Goal: Information Seeking & Learning: Compare options

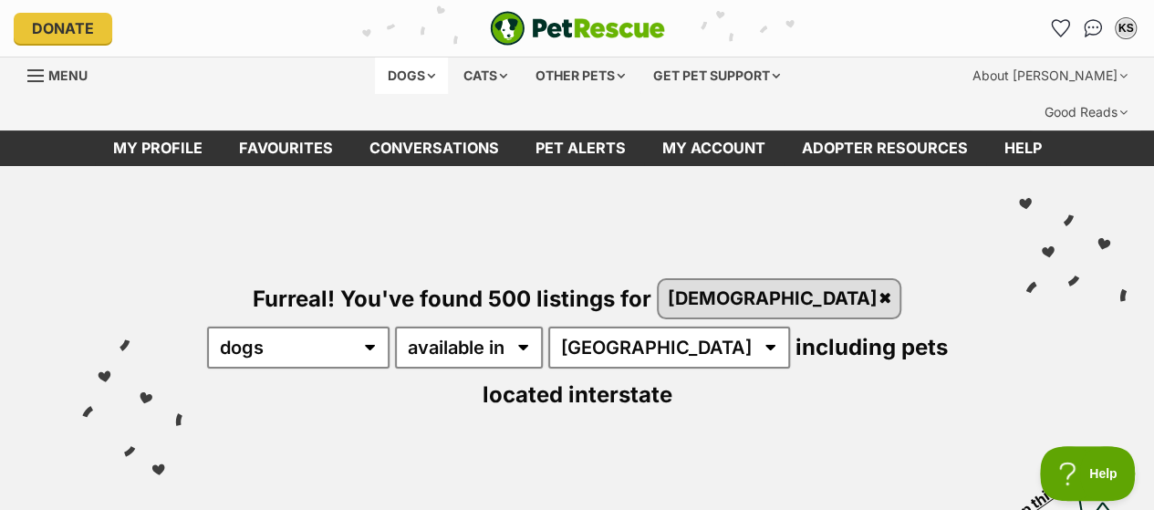
click at [420, 75] on div "Dogs" at bounding box center [411, 75] width 73 height 36
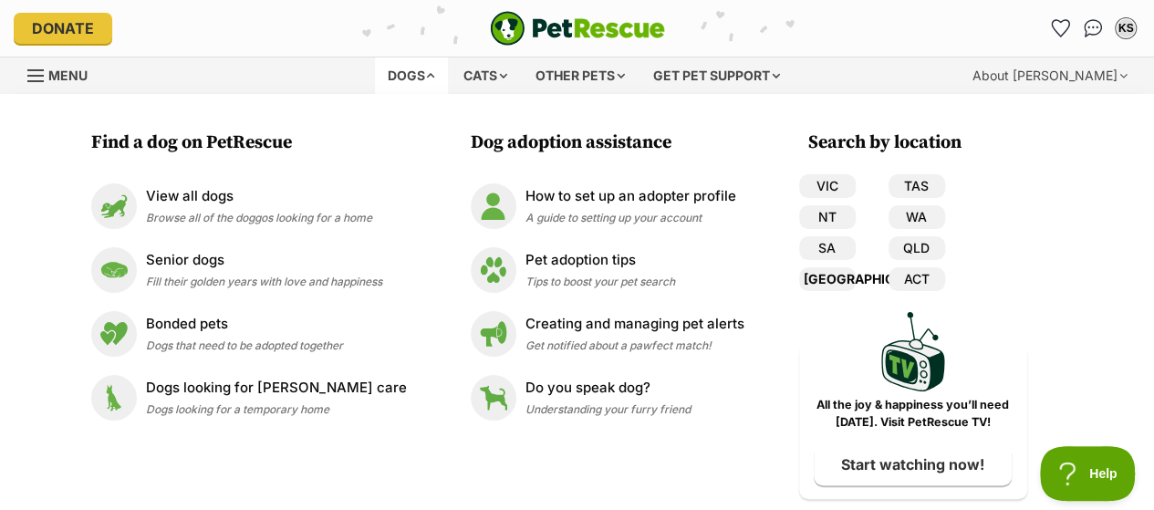
click at [814, 275] on link "[GEOGRAPHIC_DATA]" at bounding box center [827, 279] width 57 height 24
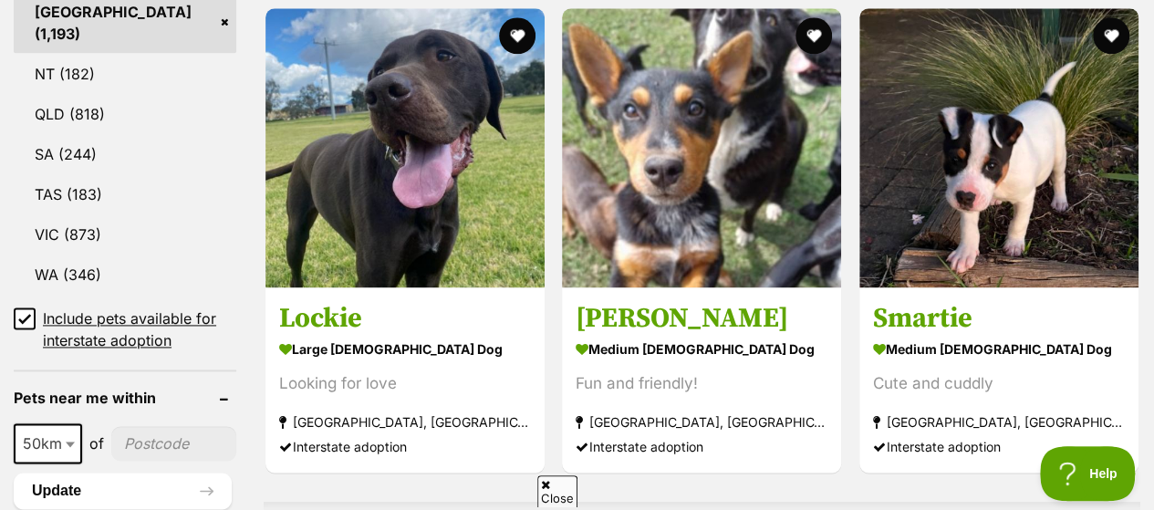
scroll to position [1277, 0]
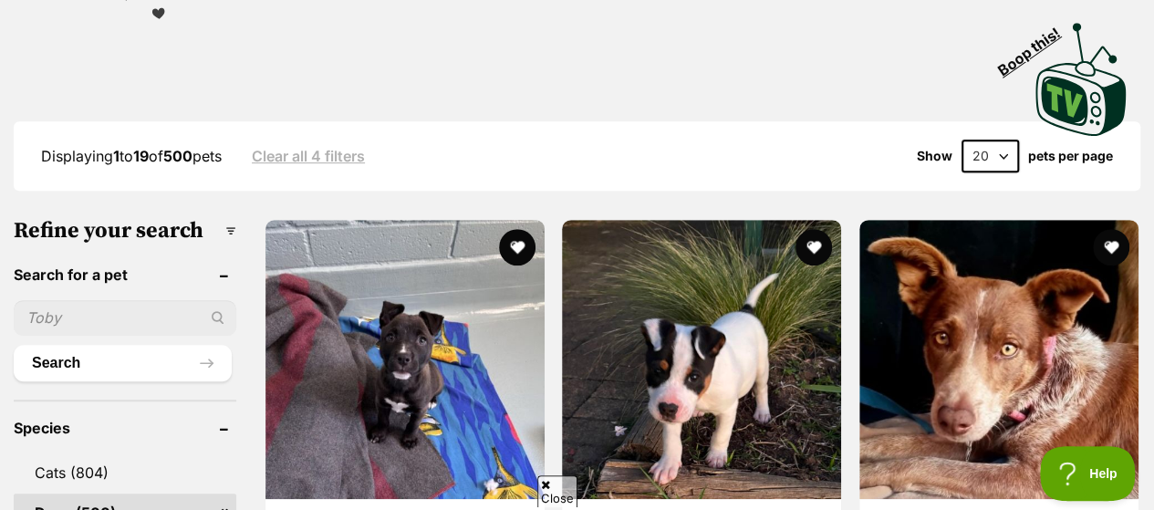
click at [1001, 140] on select "20 40 60" at bounding box center [989, 156] width 57 height 33
select select "60"
click at [961, 140] on select "20 40 60" at bounding box center [989, 156] width 57 height 33
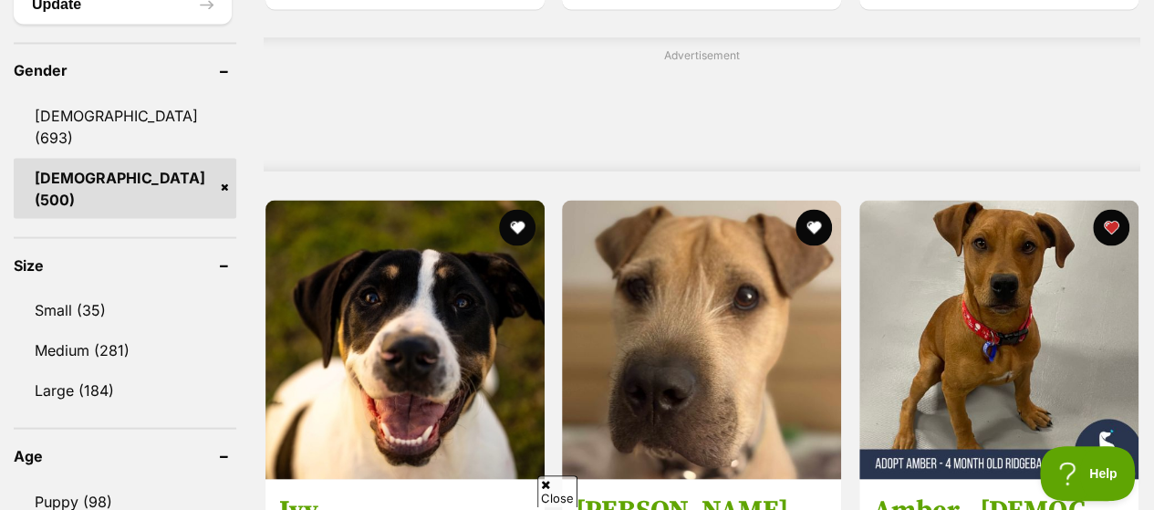
scroll to position [1642, 0]
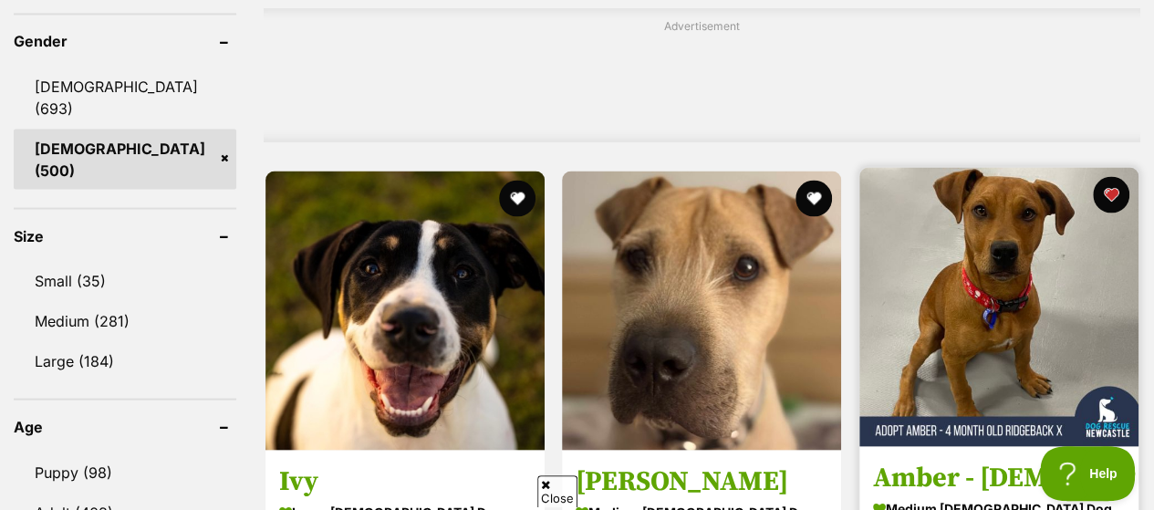
click at [1036, 183] on img at bounding box center [998, 306] width 279 height 279
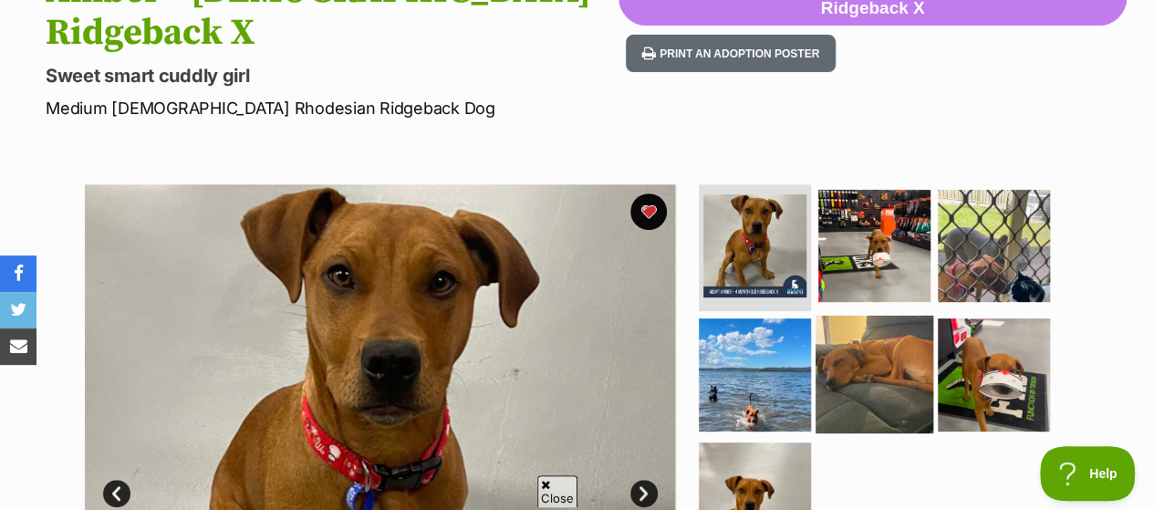
click at [877, 316] on img at bounding box center [874, 375] width 118 height 118
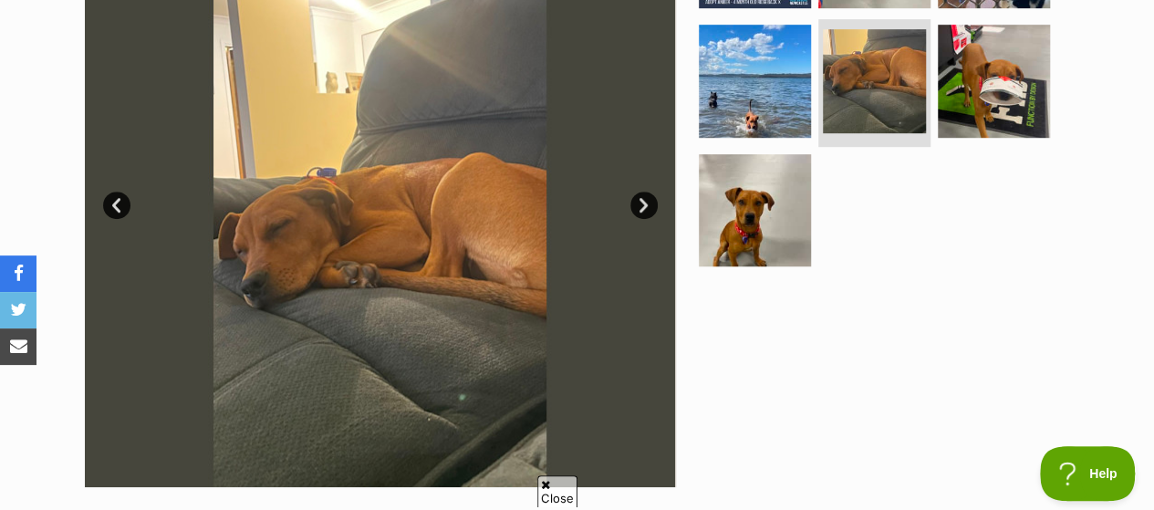
scroll to position [456, 0]
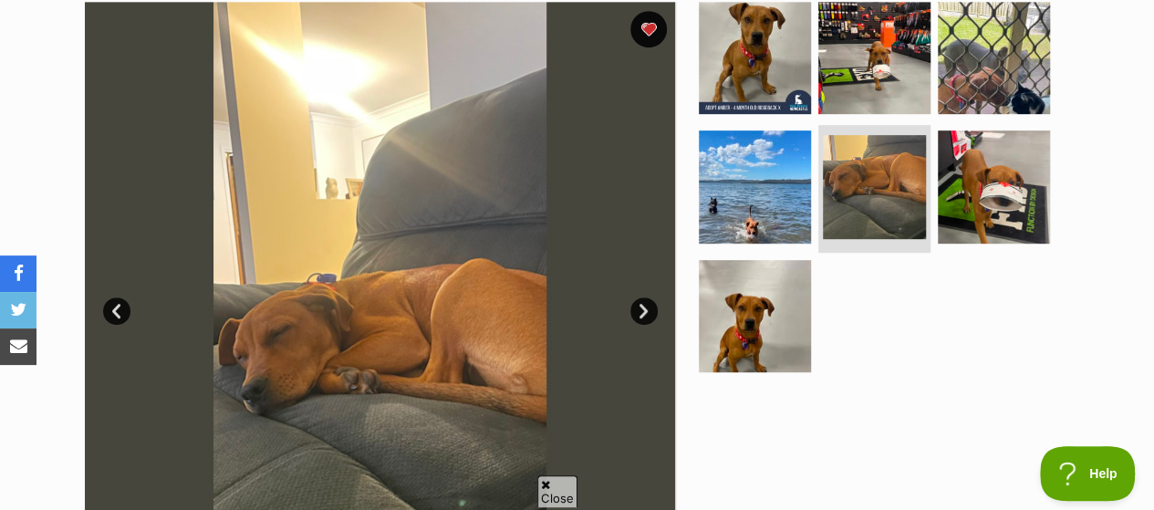
click at [649, 297] on link "Next" at bounding box center [643, 310] width 27 height 27
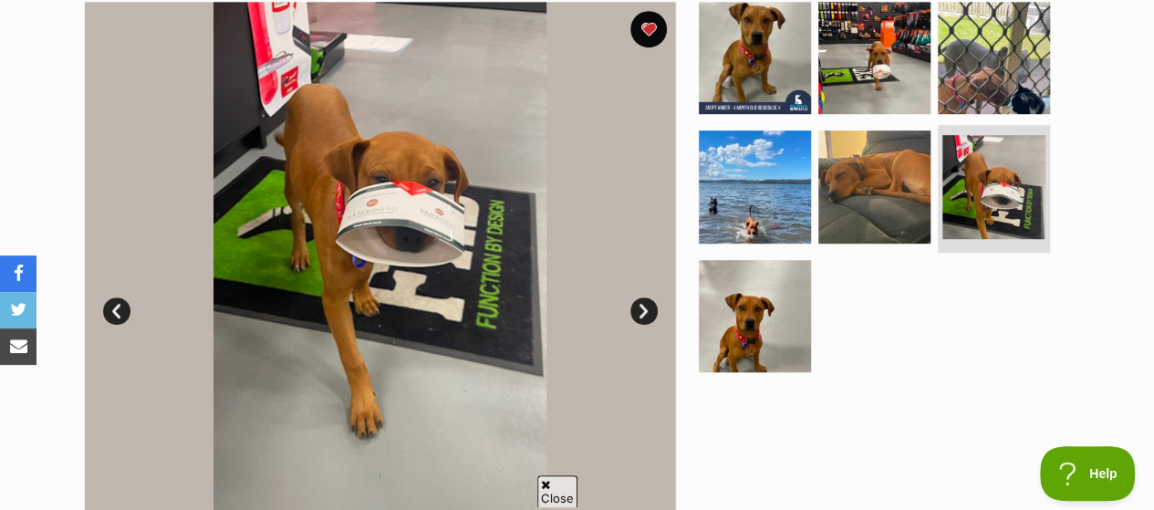
click at [649, 297] on link "Next" at bounding box center [643, 310] width 27 height 27
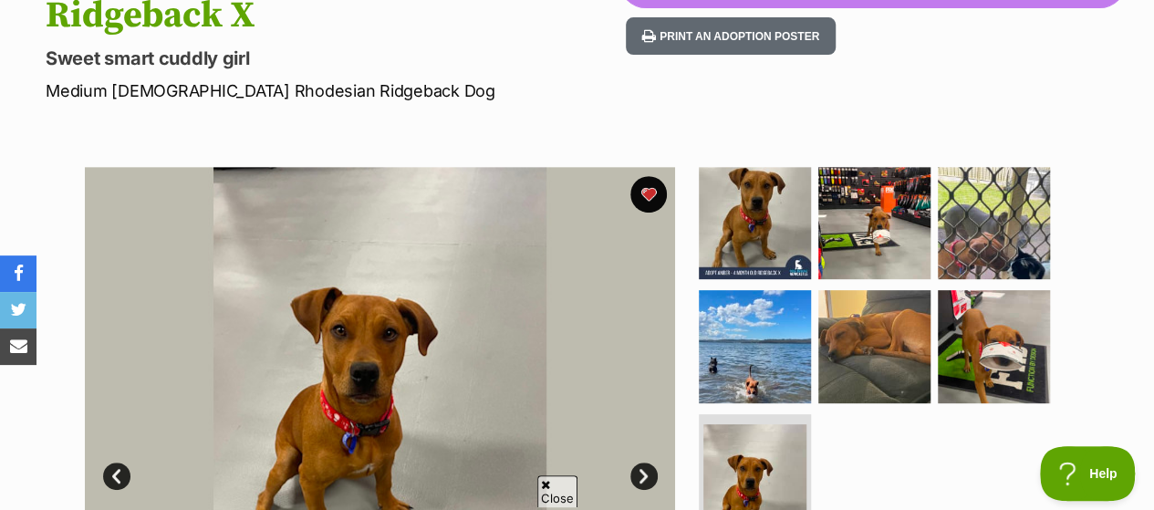
scroll to position [274, 0]
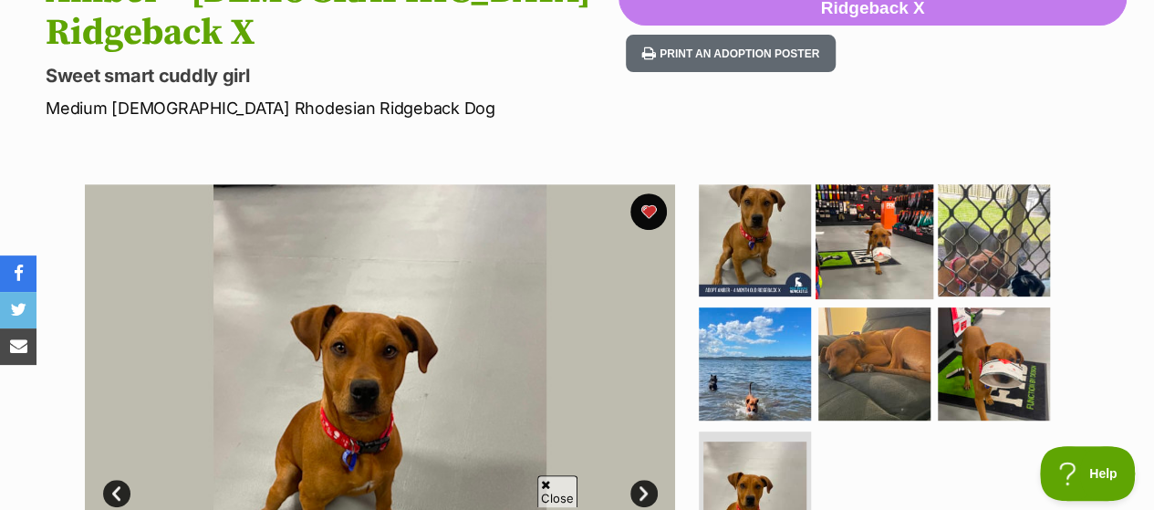
click at [885, 181] on img at bounding box center [874, 240] width 118 height 118
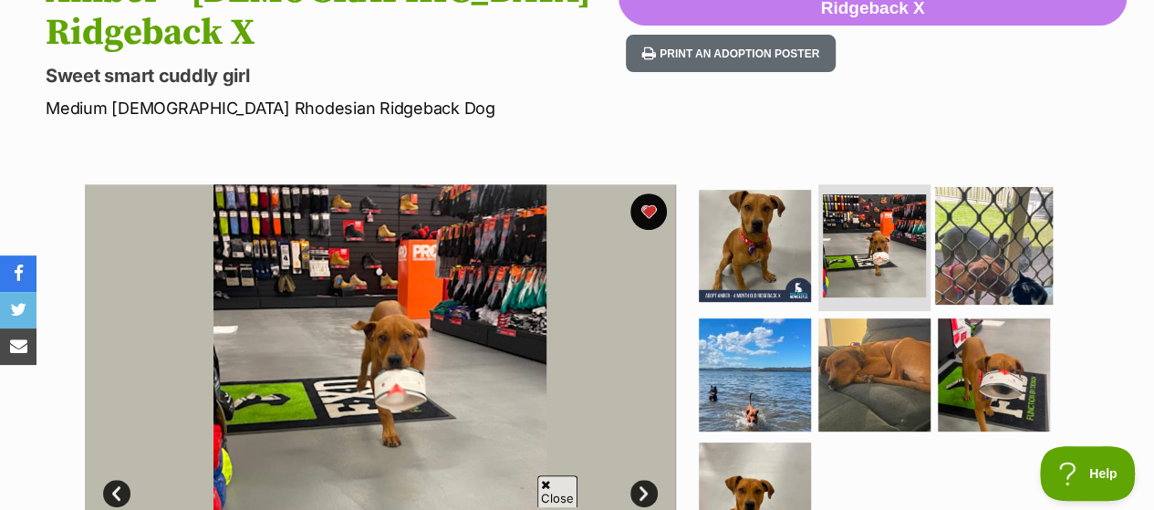
click at [981, 186] on img at bounding box center [994, 245] width 118 height 118
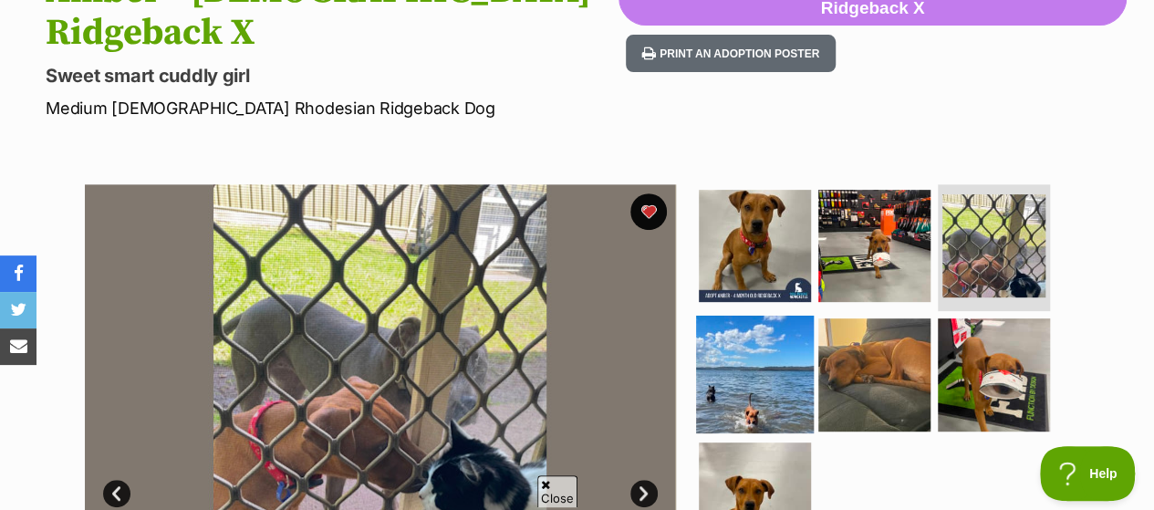
click at [741, 316] on img at bounding box center [755, 375] width 118 height 118
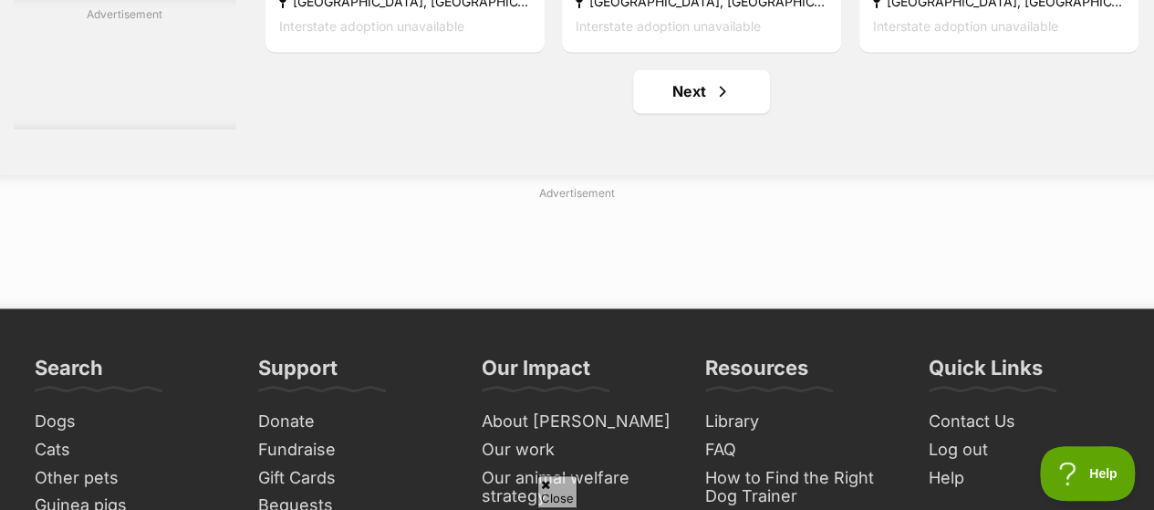
scroll to position [11755, 0]
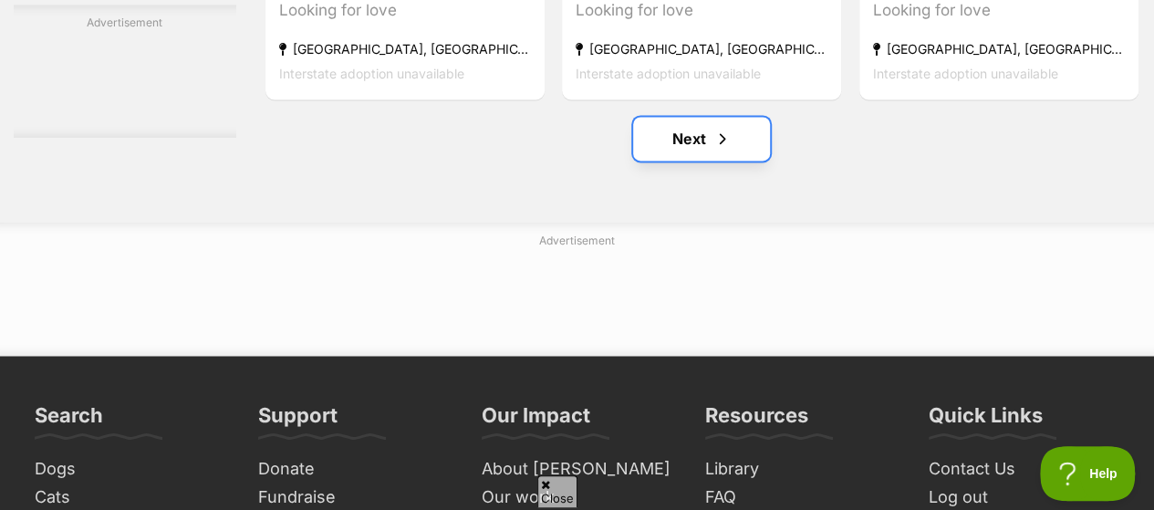
click at [698, 117] on link "Next" at bounding box center [701, 139] width 137 height 44
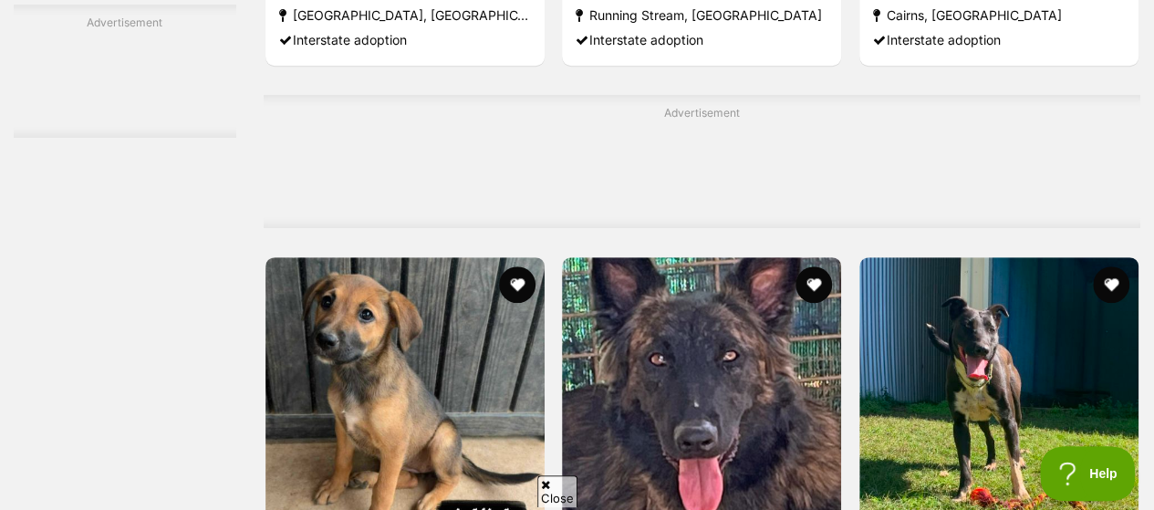
scroll to position [3922, 0]
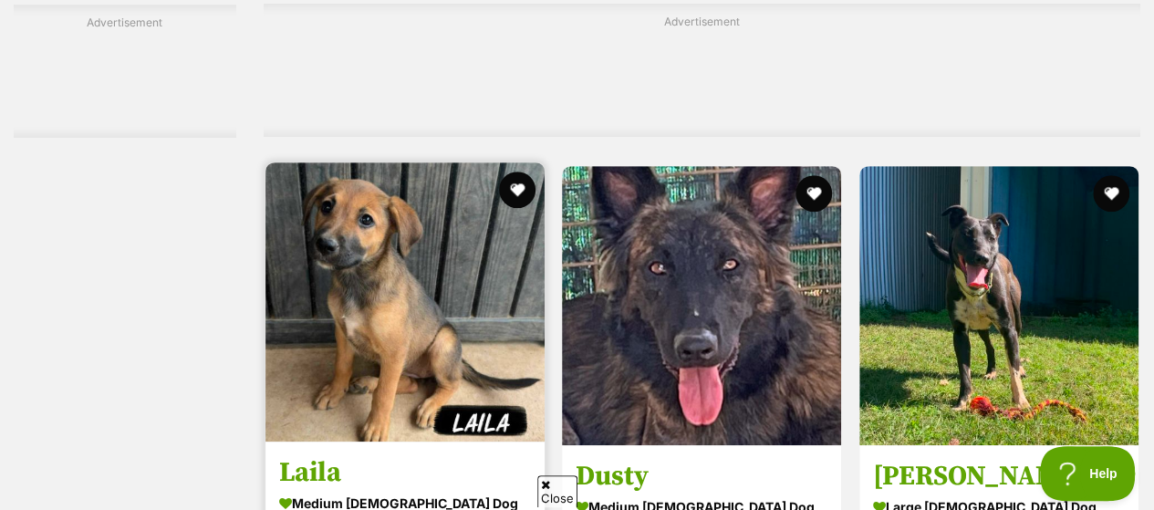
click at [405, 200] on img at bounding box center [404, 301] width 279 height 279
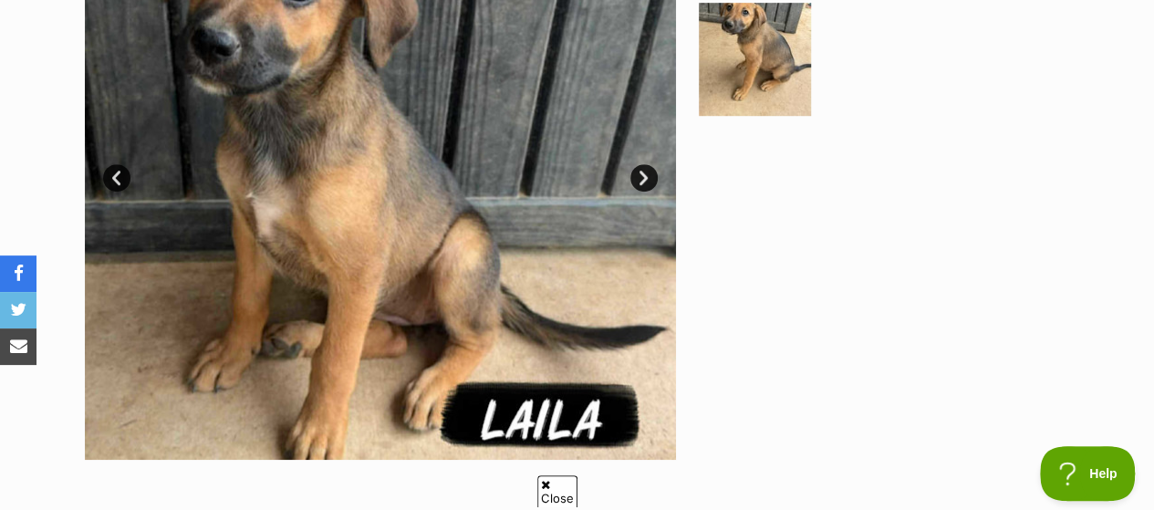
scroll to position [365, 0]
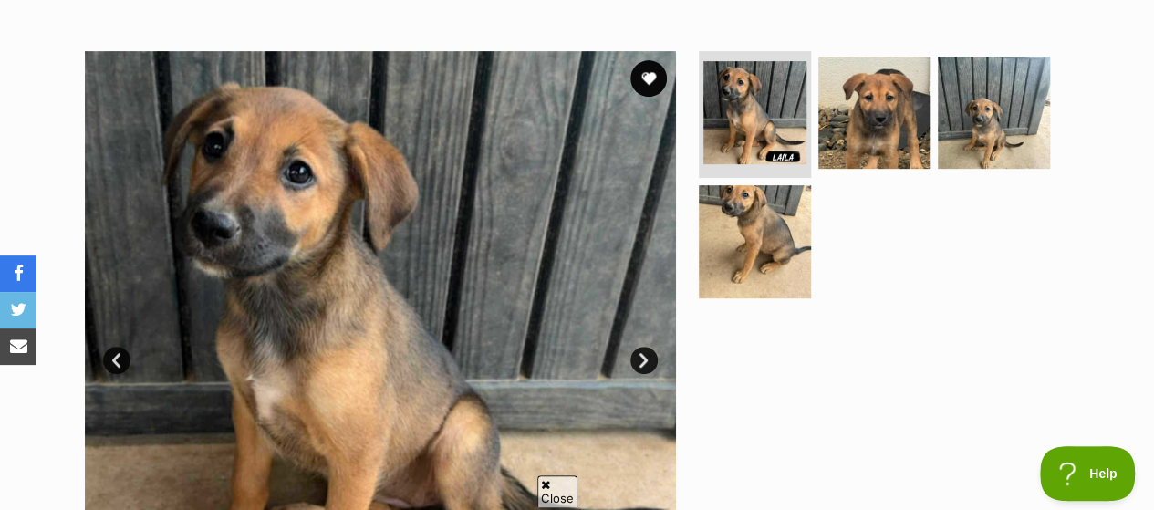
click at [642, 347] on link "Next" at bounding box center [643, 360] width 27 height 27
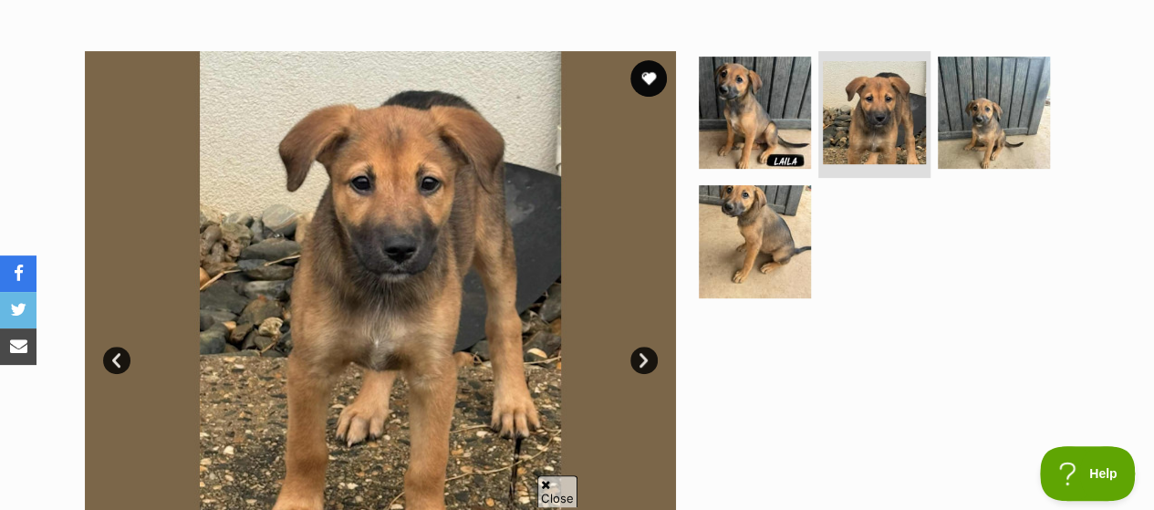
click at [642, 347] on link "Next" at bounding box center [643, 360] width 27 height 27
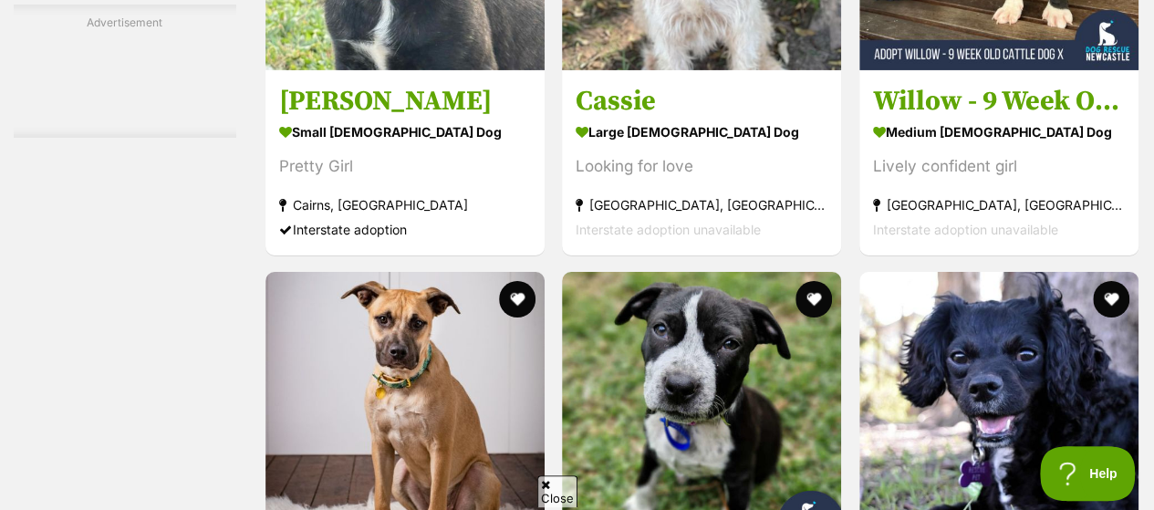
scroll to position [6658, 0]
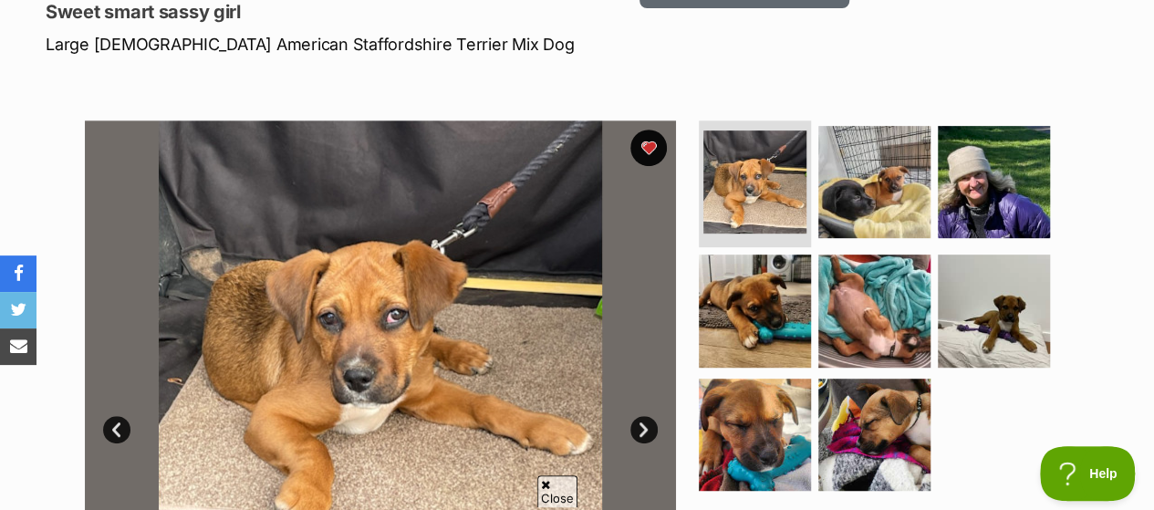
scroll to position [365, 0]
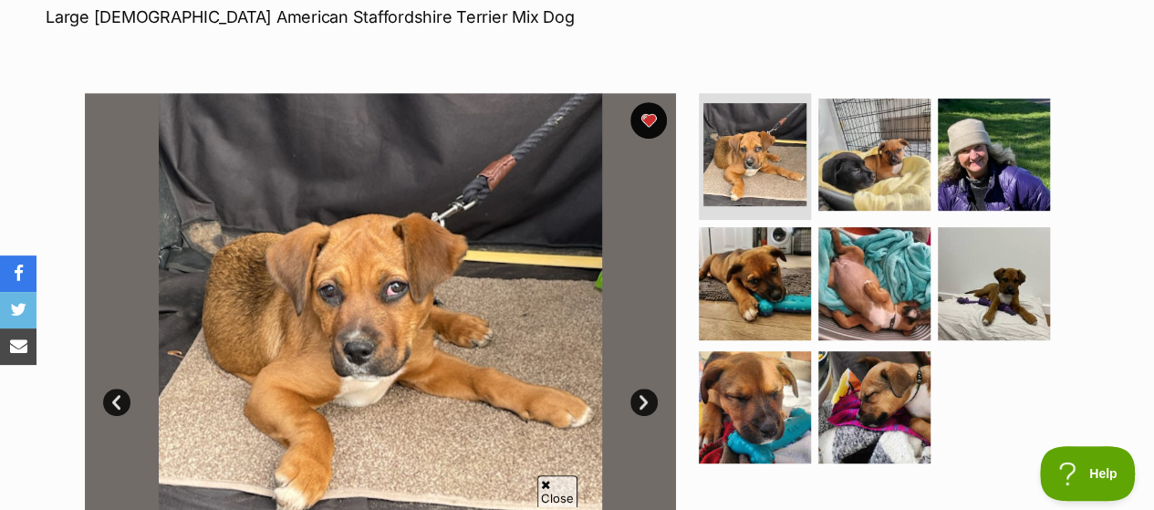
click at [635, 389] on link "Next" at bounding box center [643, 402] width 27 height 27
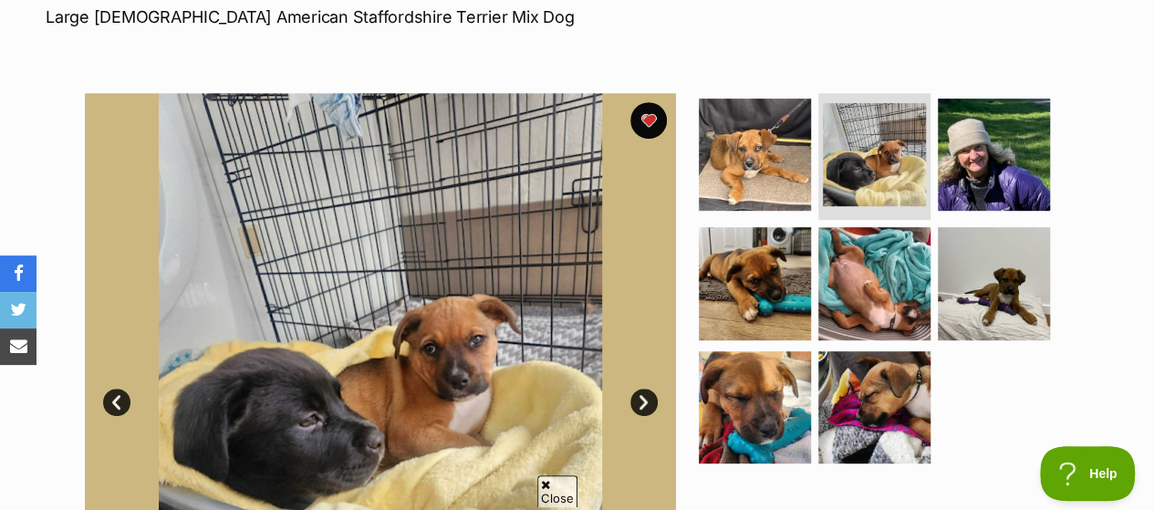
click at [635, 389] on link "Next" at bounding box center [643, 402] width 27 height 27
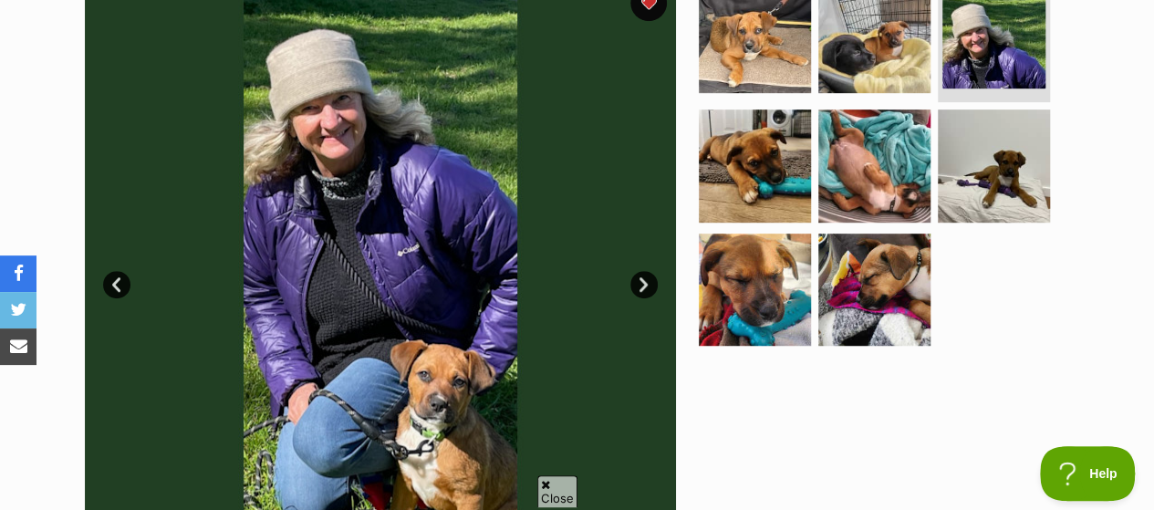
scroll to position [456, 0]
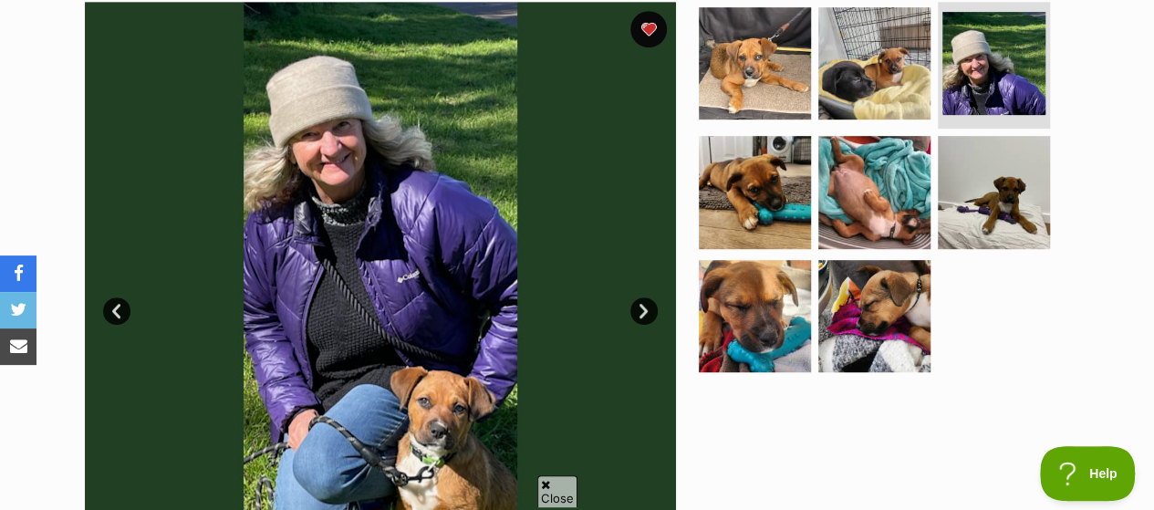
click at [639, 297] on link "Next" at bounding box center [643, 310] width 27 height 27
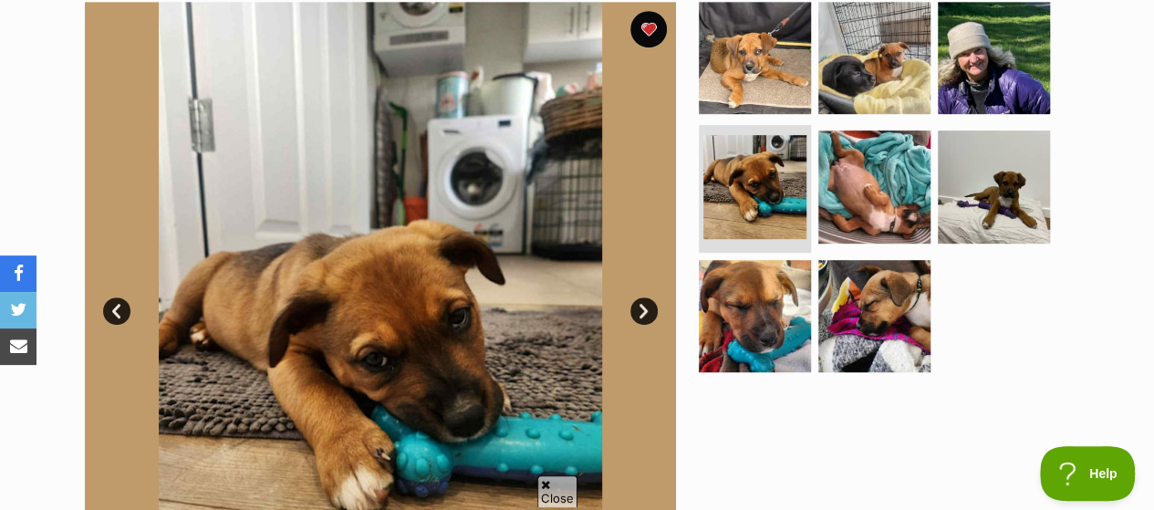
click at [639, 297] on link "Next" at bounding box center [643, 310] width 27 height 27
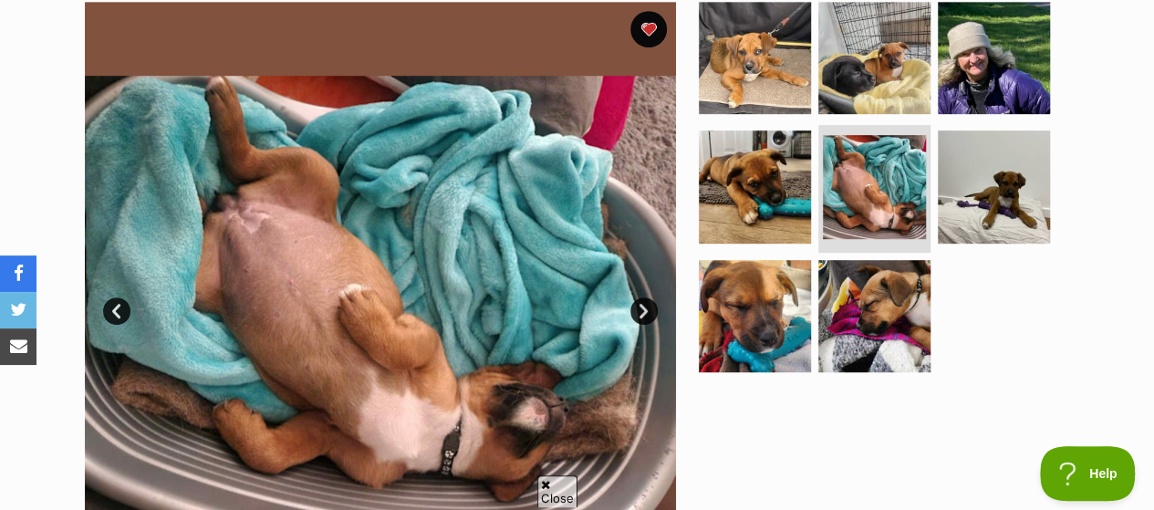
click at [639, 297] on link "Next" at bounding box center [643, 310] width 27 height 27
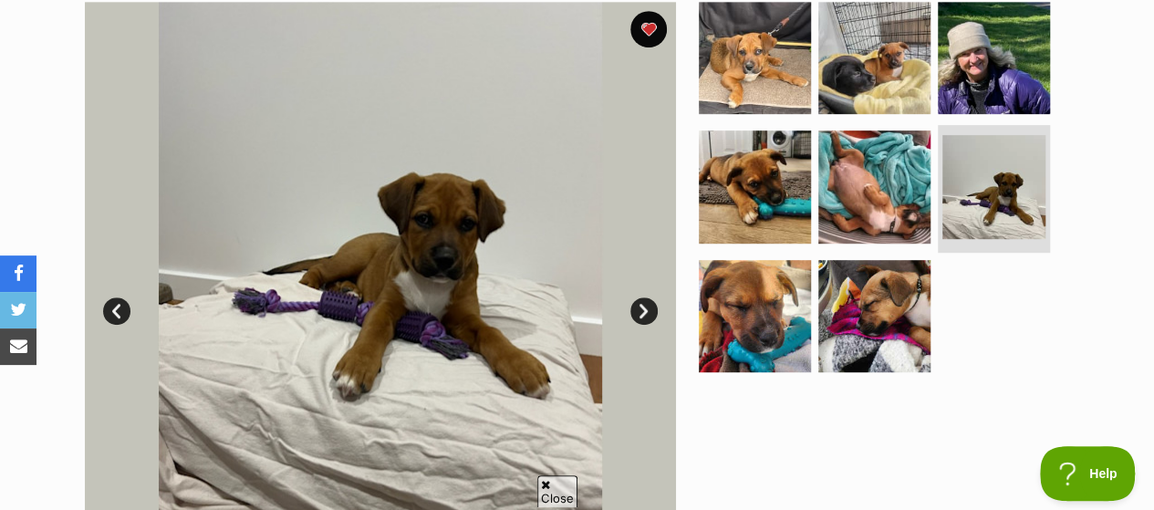
click at [639, 297] on link "Next" at bounding box center [643, 310] width 27 height 27
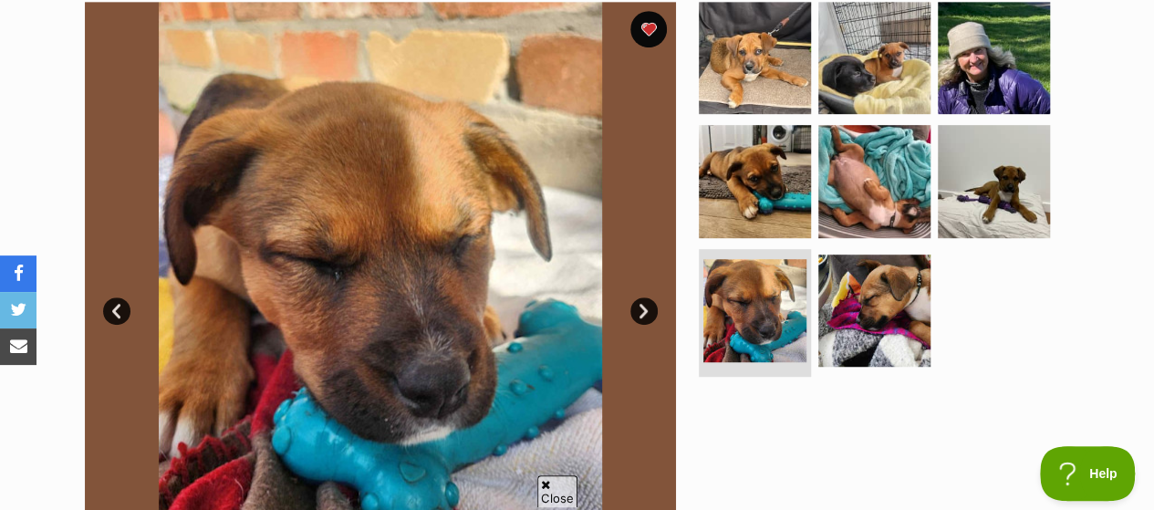
click at [639, 297] on link "Next" at bounding box center [643, 310] width 27 height 27
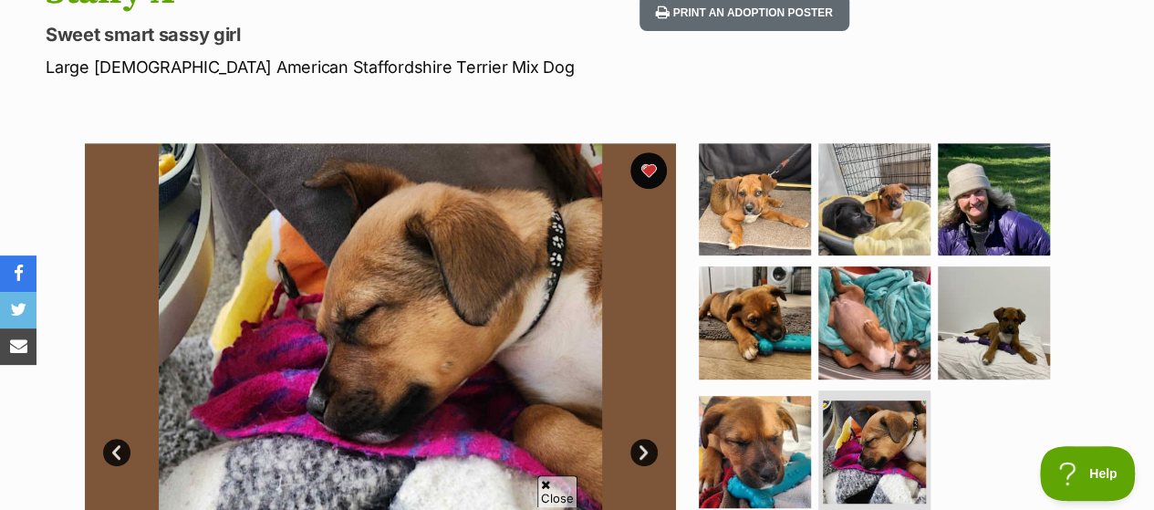
scroll to position [274, 0]
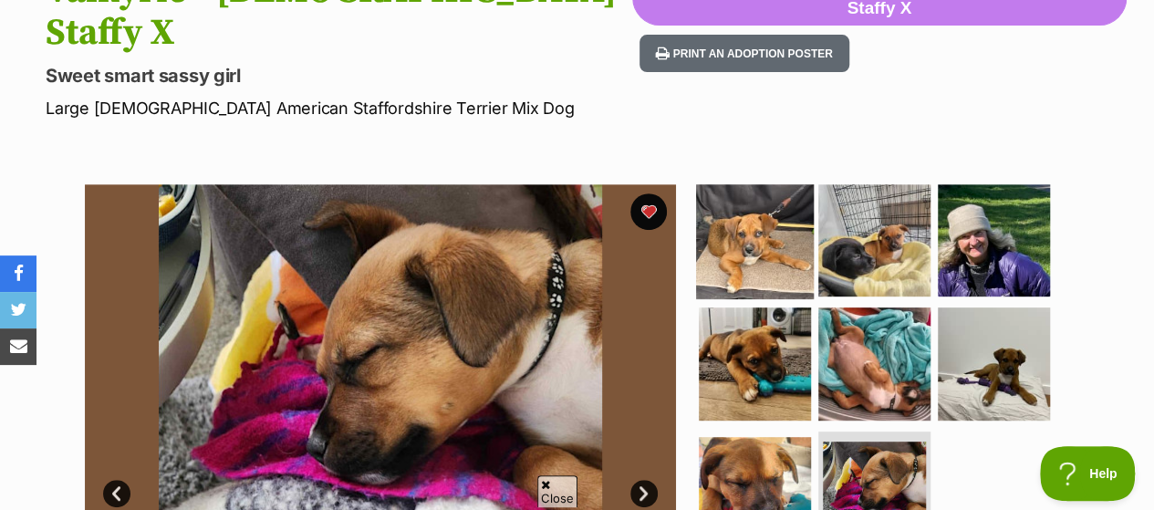
click at [753, 181] on img at bounding box center [755, 240] width 118 height 118
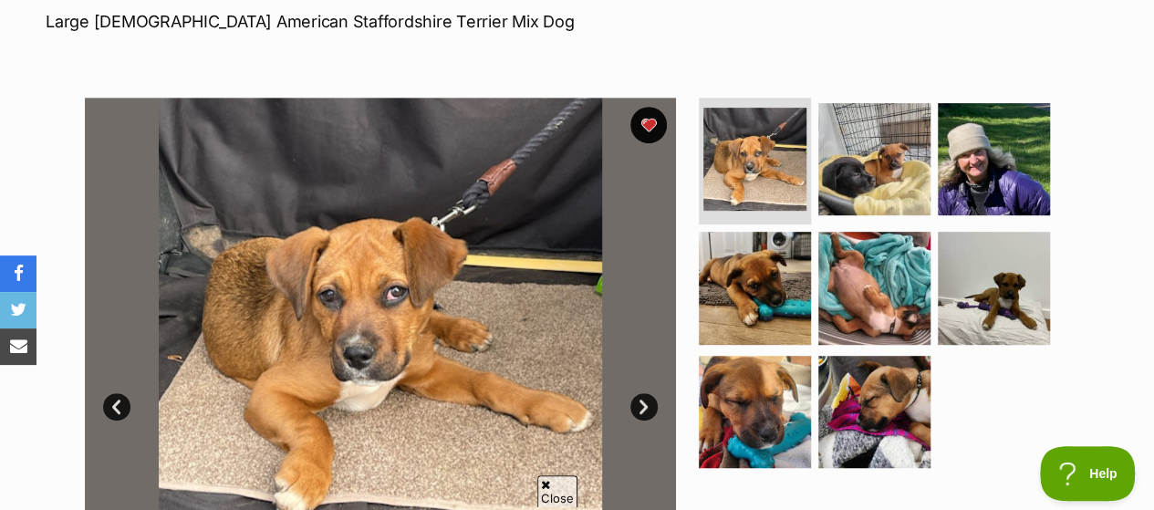
scroll to position [365, 0]
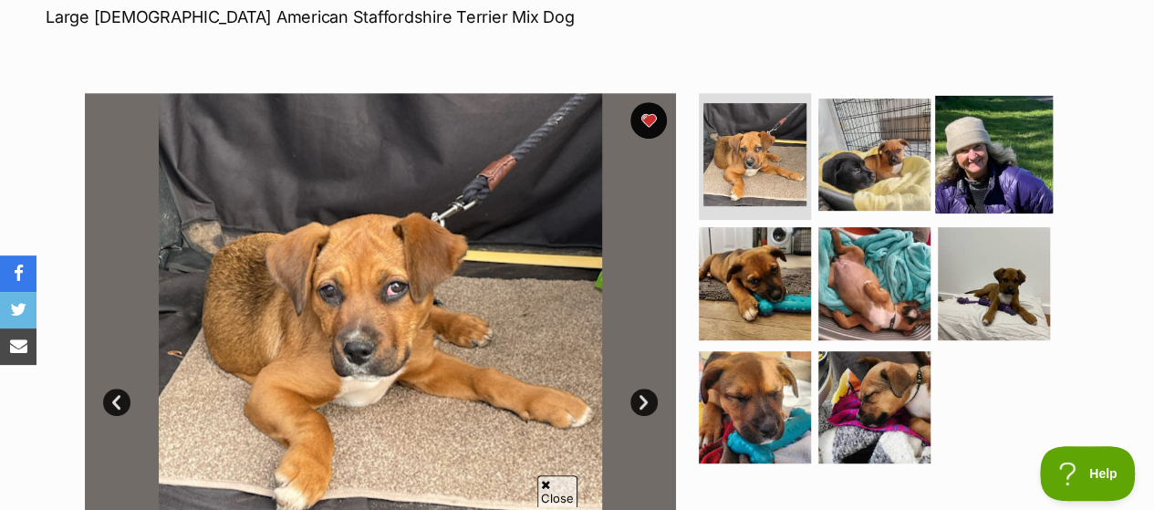
click at [1002, 95] on img at bounding box center [994, 154] width 118 height 118
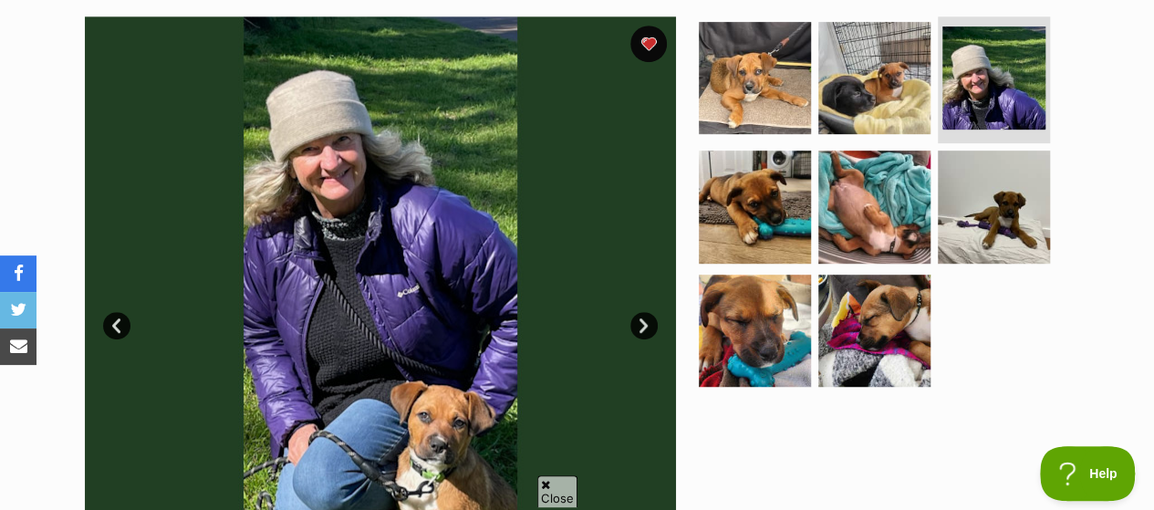
scroll to position [547, 0]
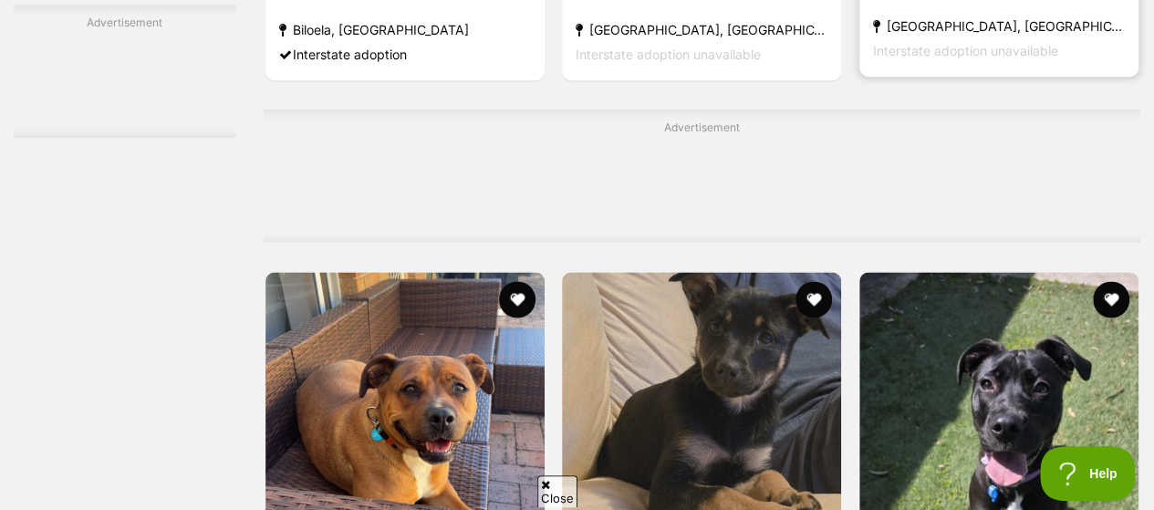
scroll to position [8391, 0]
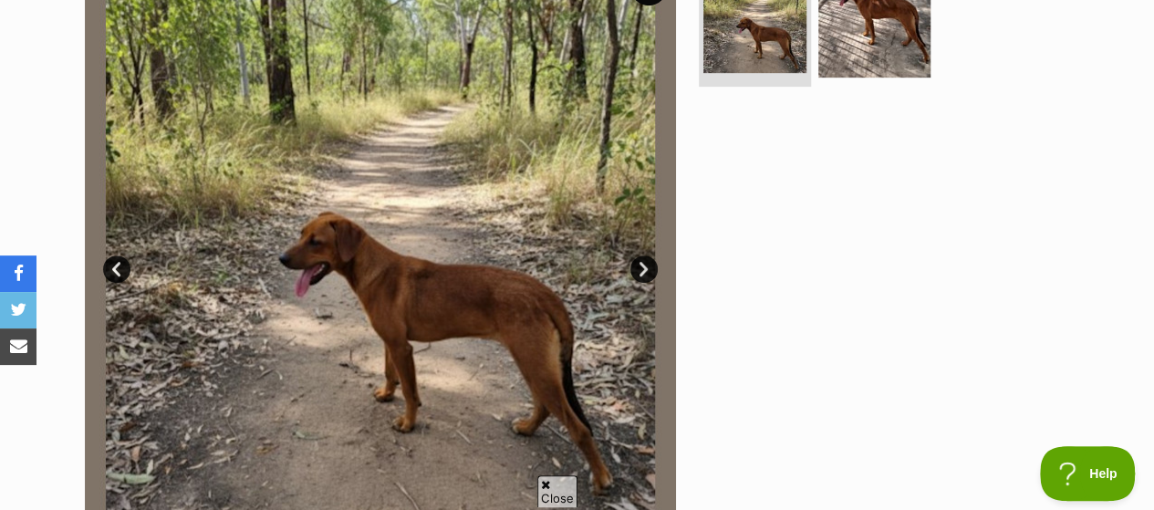
scroll to position [365, 0]
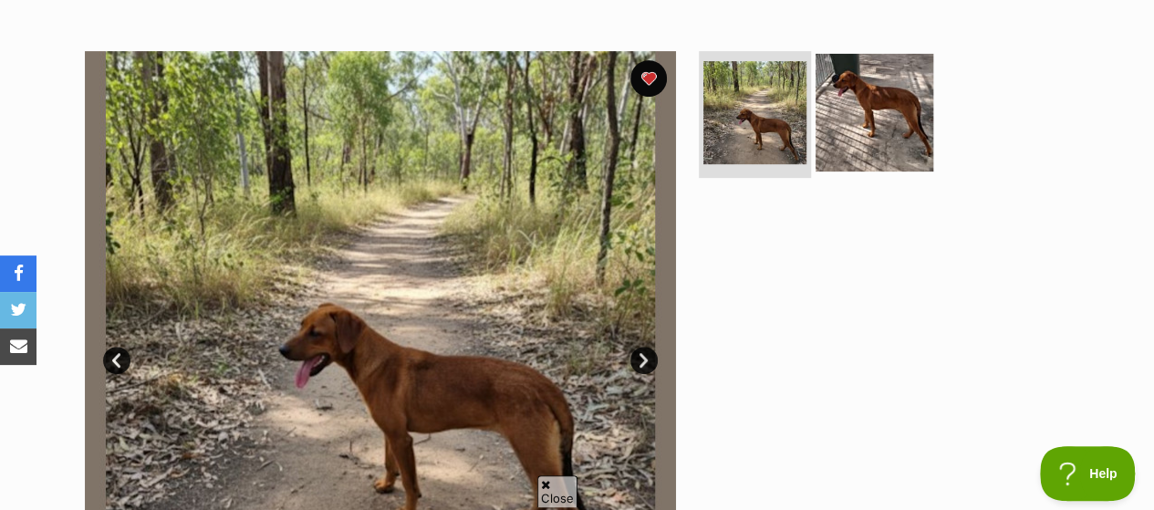
click at [858, 61] on img at bounding box center [874, 112] width 118 height 118
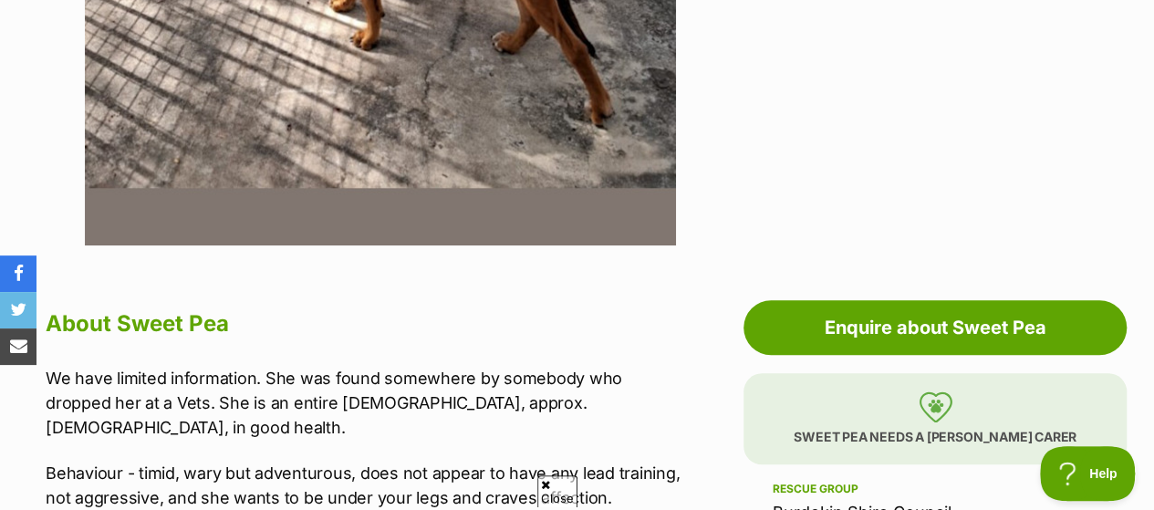
scroll to position [456, 0]
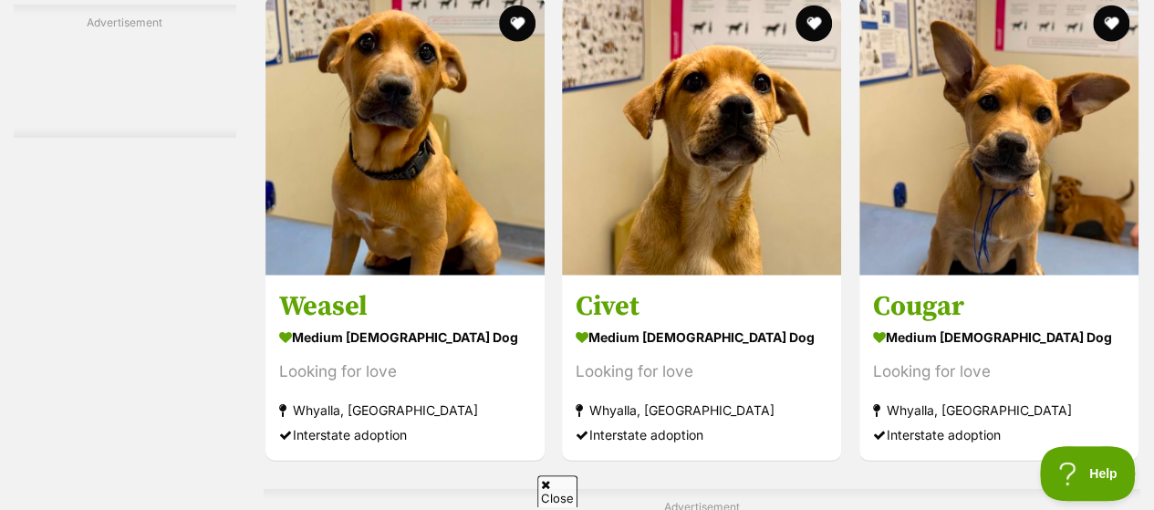
scroll to position [9211, 0]
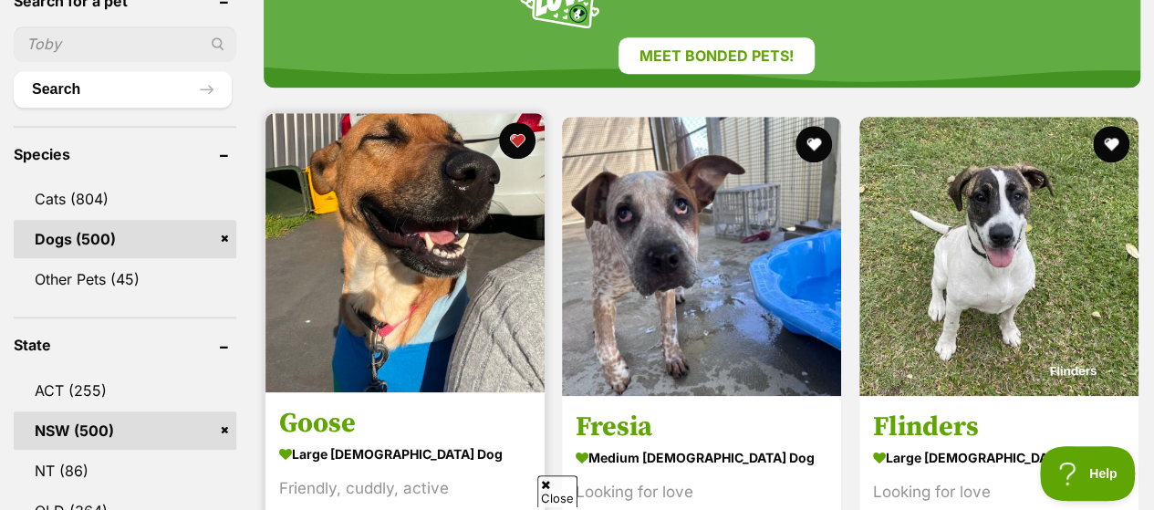
click at [428, 134] on img at bounding box center [404, 252] width 279 height 279
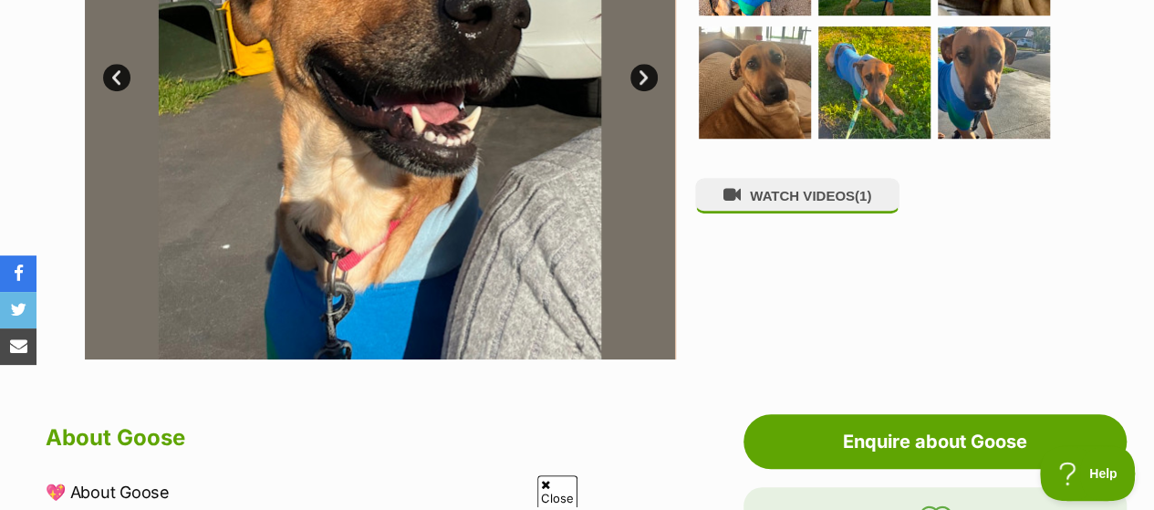
scroll to position [547, 0]
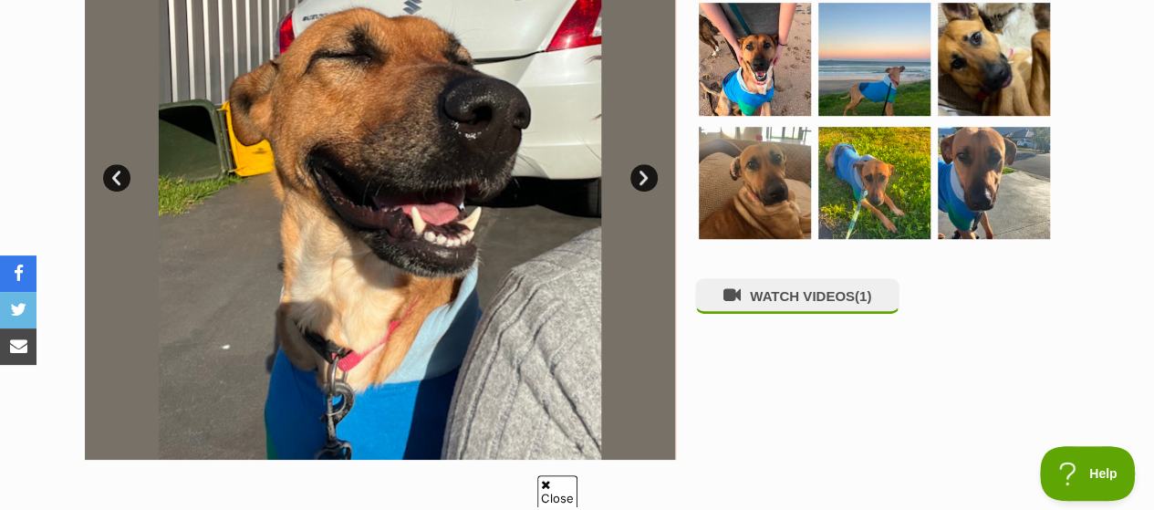
click at [639, 164] on link "Next" at bounding box center [643, 177] width 27 height 27
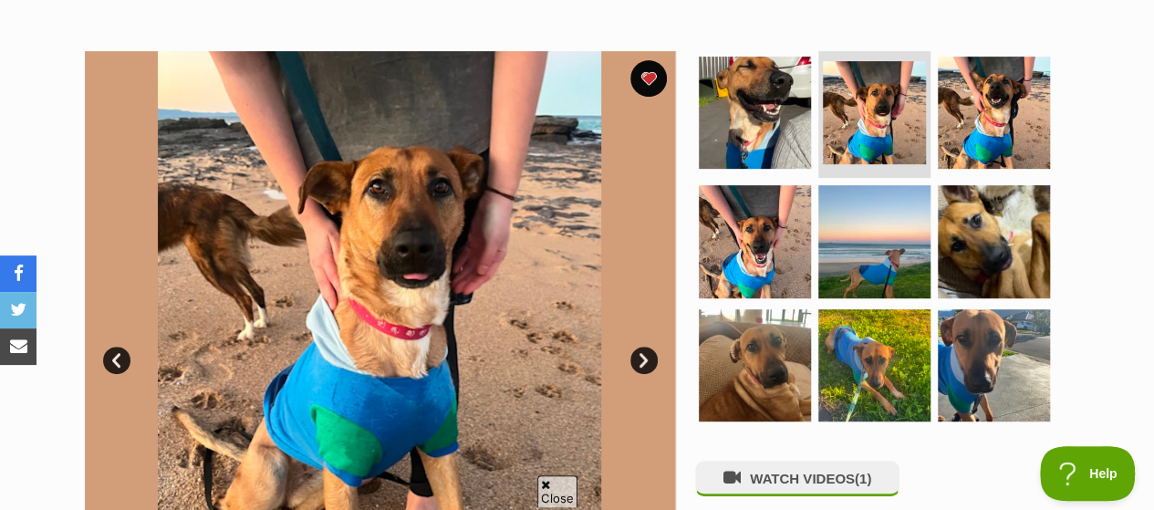
scroll to position [456, 0]
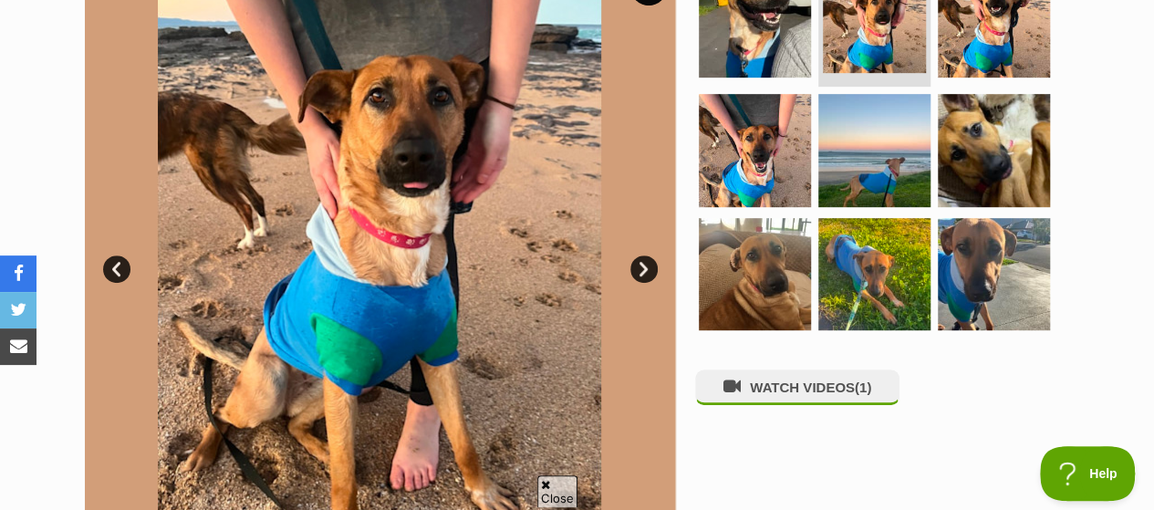
click at [644, 255] on link "Next" at bounding box center [643, 268] width 27 height 27
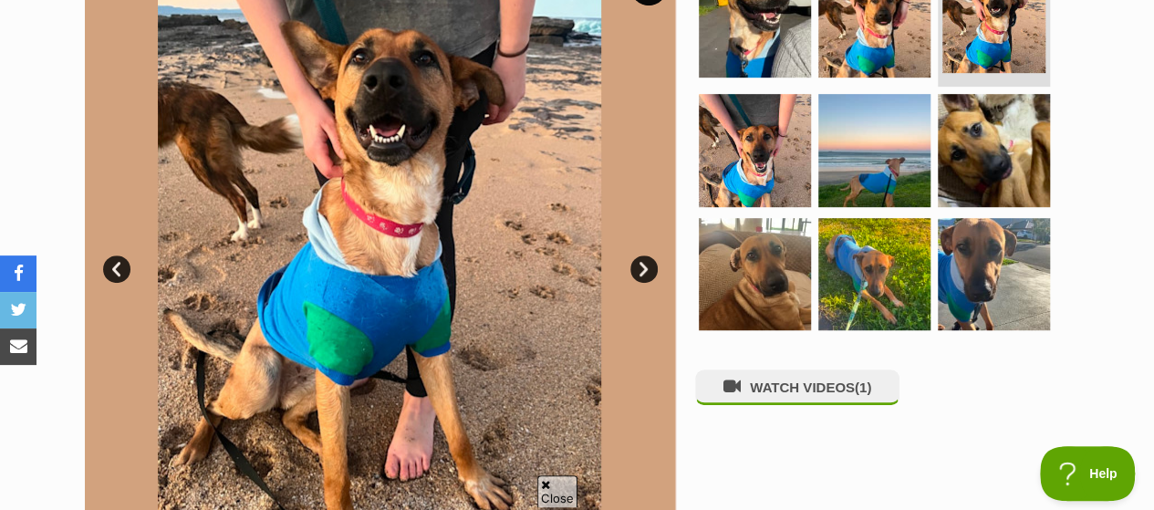
click at [644, 255] on link "Next" at bounding box center [643, 268] width 27 height 27
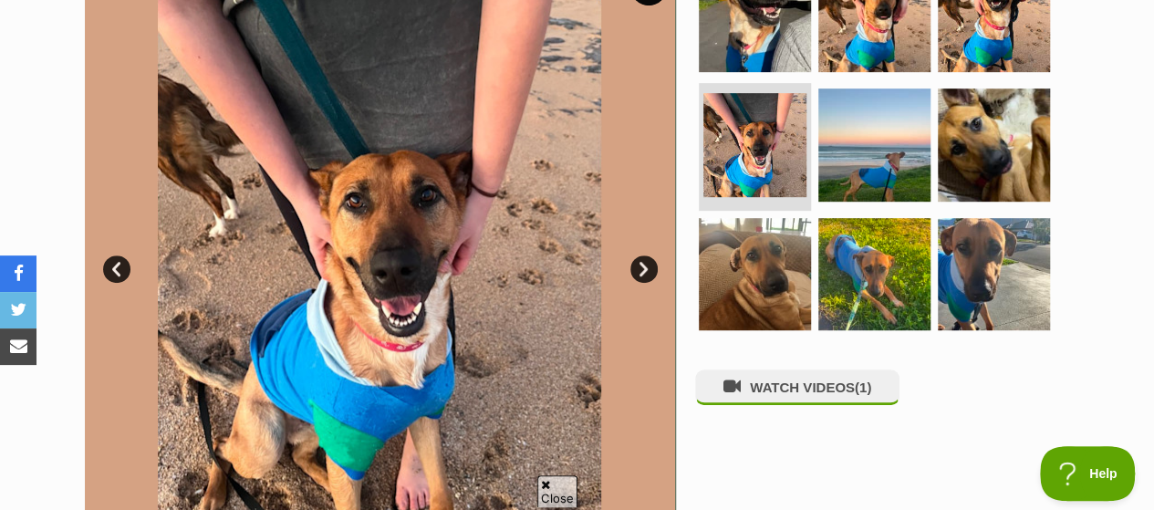
click at [644, 255] on link "Next" at bounding box center [643, 268] width 27 height 27
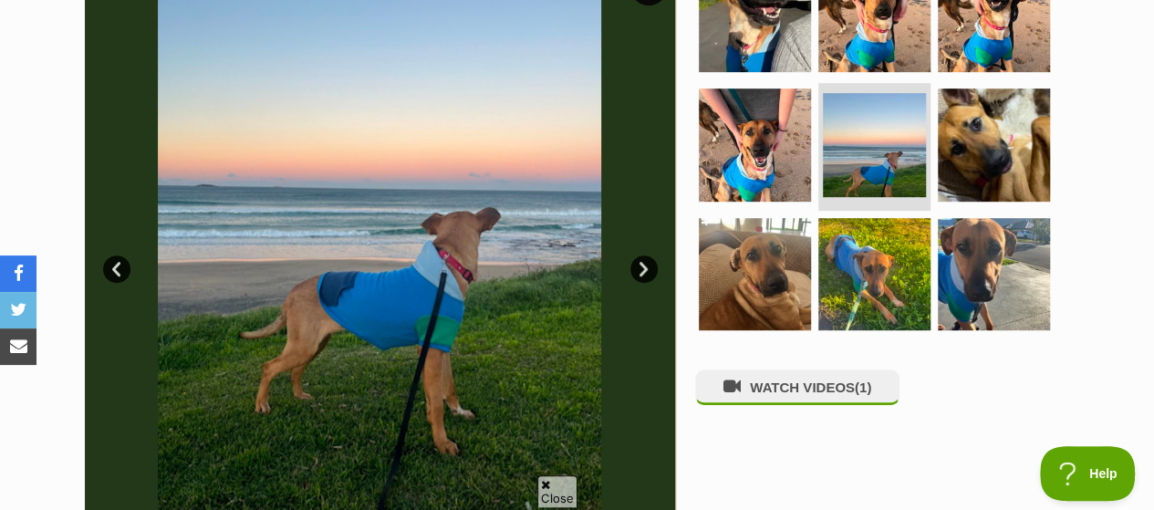
click at [644, 255] on link "Next" at bounding box center [643, 268] width 27 height 27
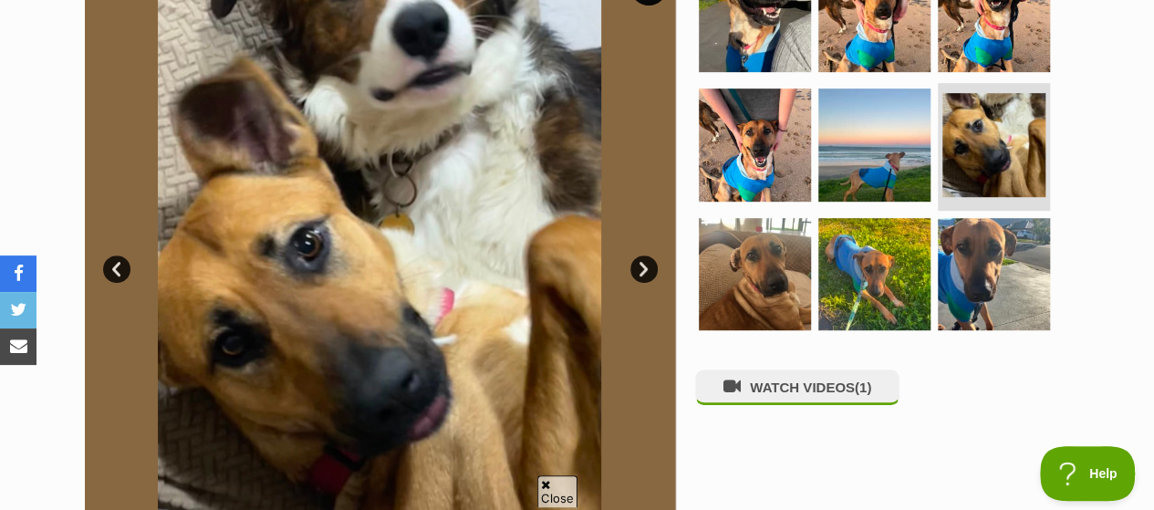
click at [644, 255] on link "Next" at bounding box center [643, 268] width 27 height 27
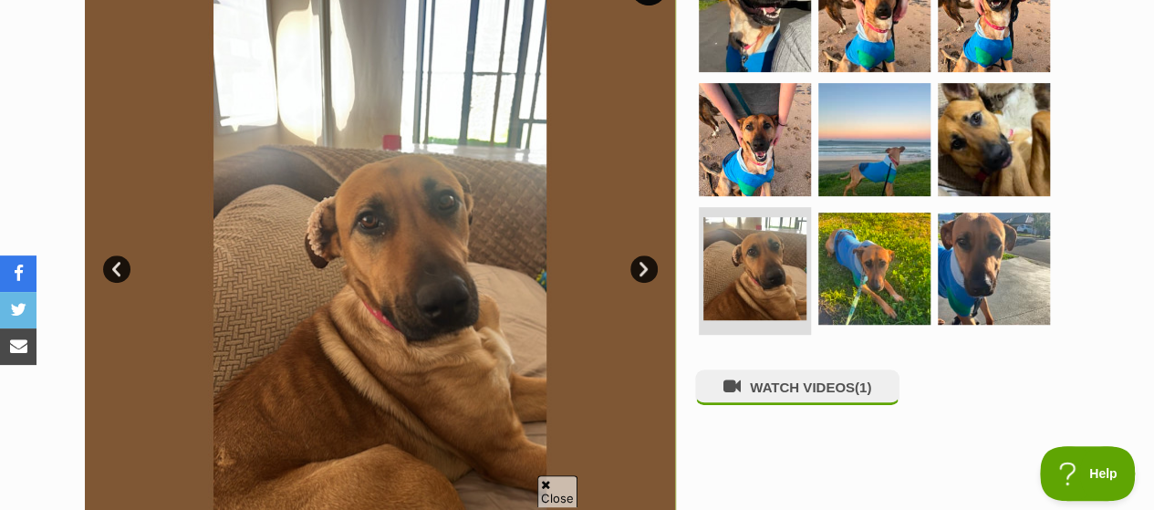
click at [644, 255] on link "Next" at bounding box center [643, 268] width 27 height 27
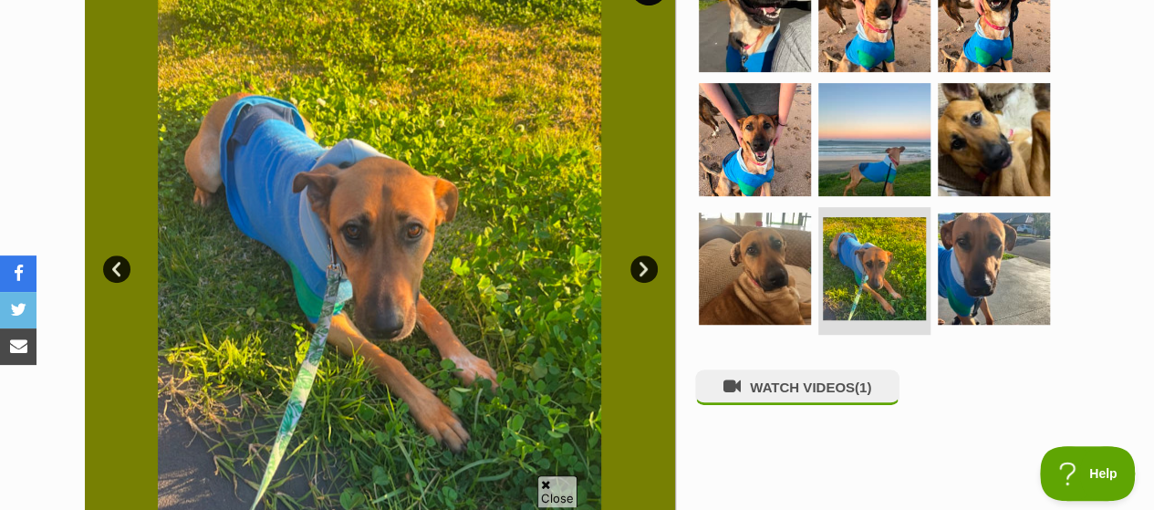
click at [644, 255] on link "Next" at bounding box center [643, 268] width 27 height 27
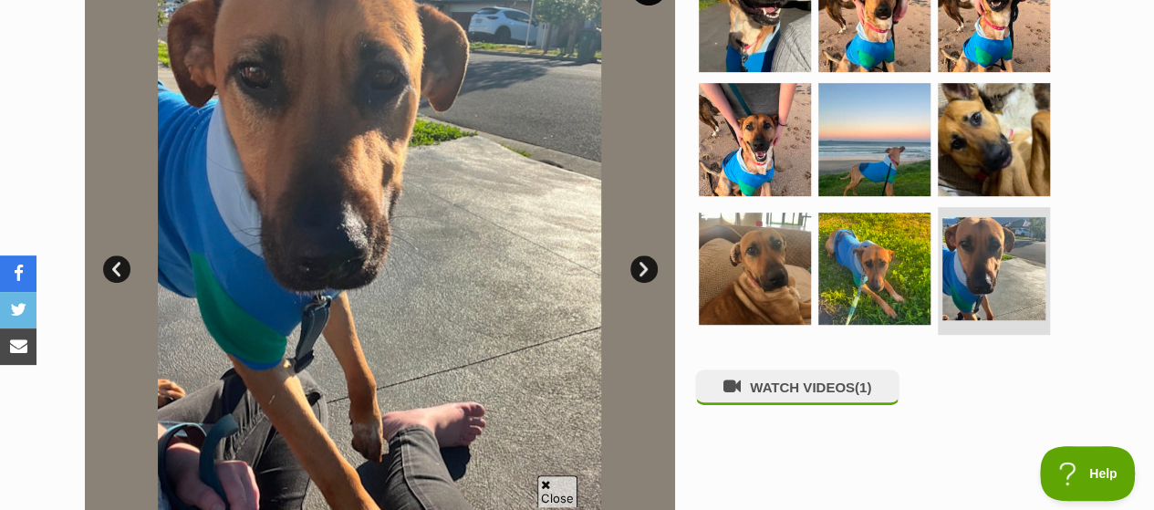
click at [644, 255] on link "Next" at bounding box center [643, 268] width 27 height 27
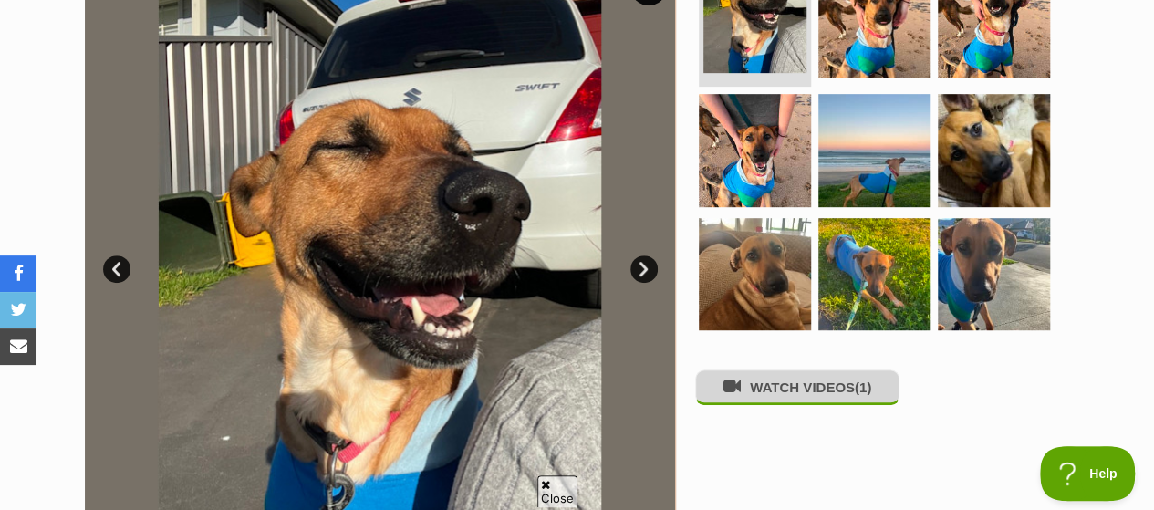
click at [848, 369] on button "WATCH VIDEOS (1)" at bounding box center [797, 387] width 204 height 36
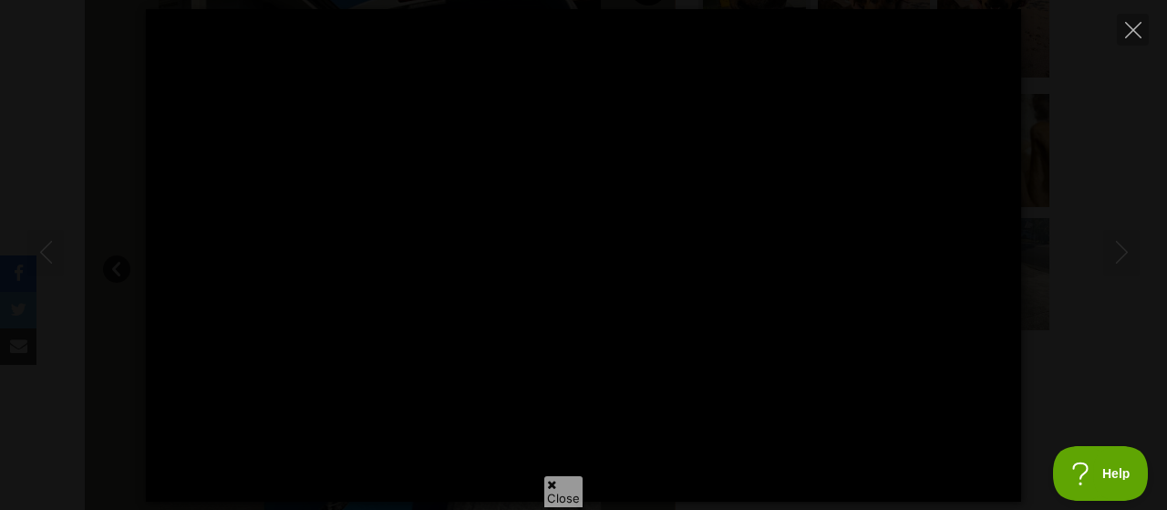
type input "100"
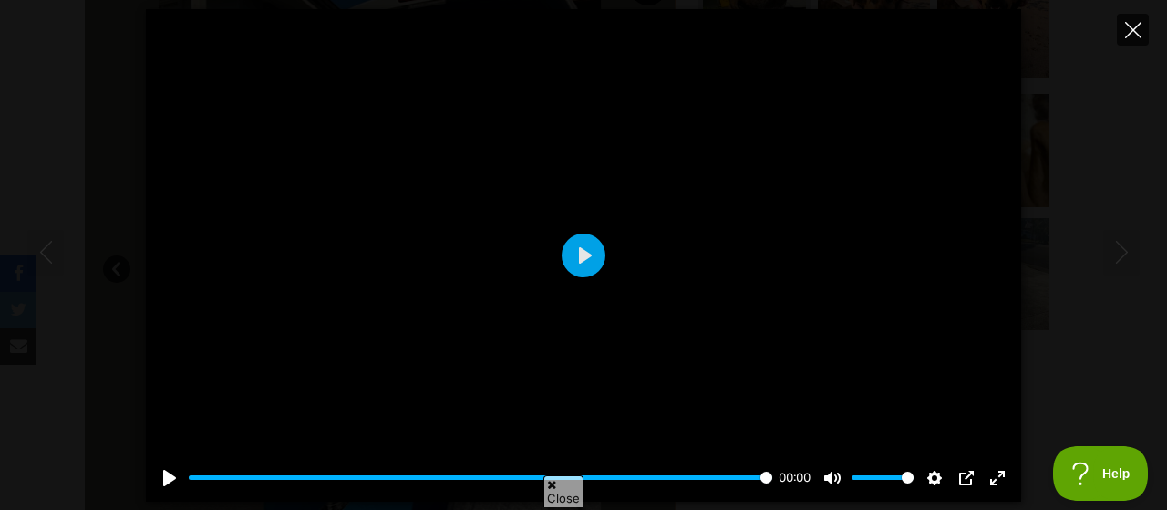
click at [1136, 23] on icon "Close" at bounding box center [1133, 30] width 16 height 16
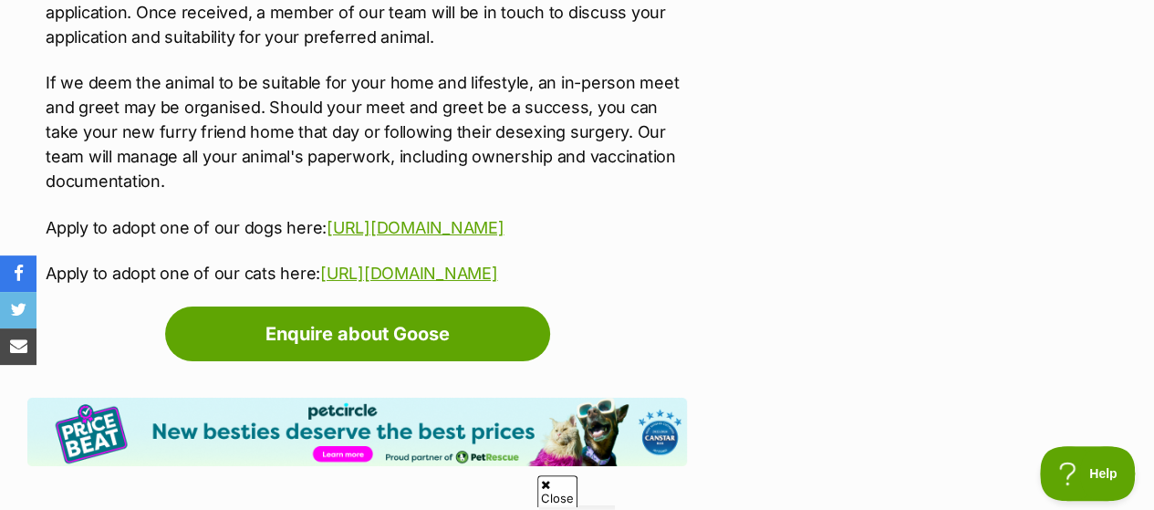
scroll to position [3101, 0]
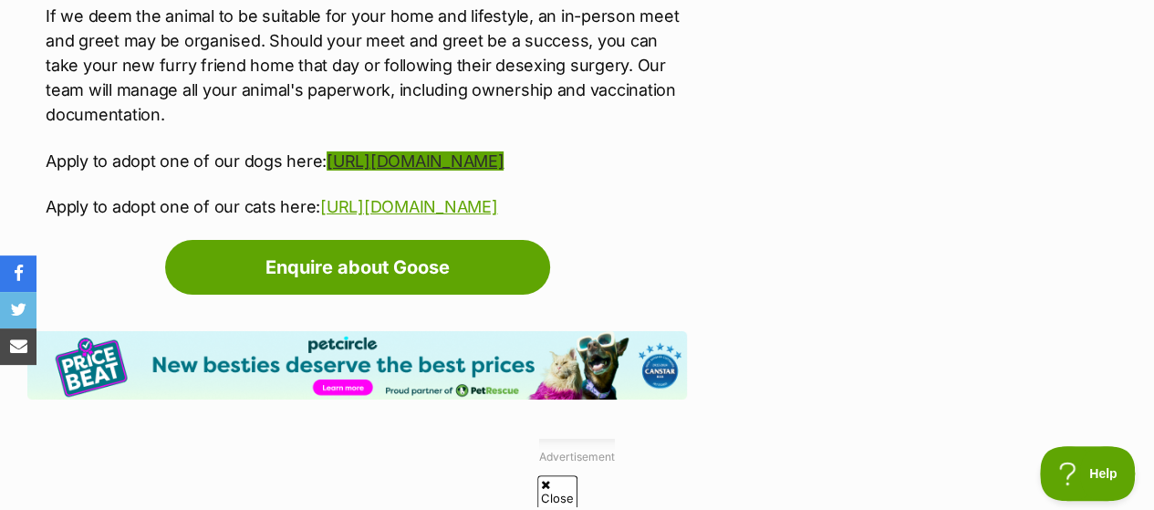
click at [503, 151] on link "https://www.wollongong.nsw.gov.au/book-and-apply/pets/find-a-pet/find-a-dog" at bounding box center [415, 160] width 177 height 19
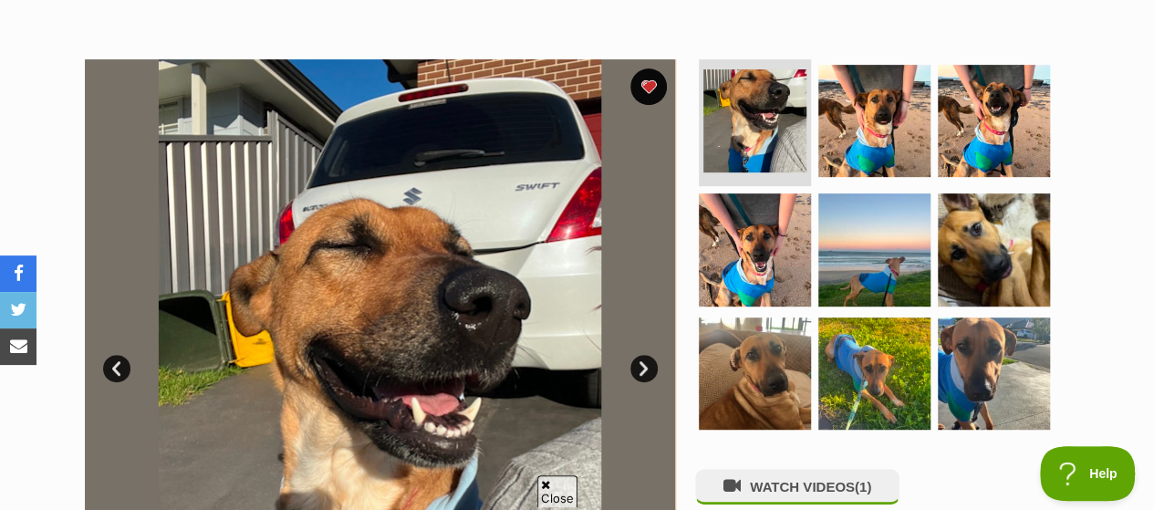
scroll to position [274, 0]
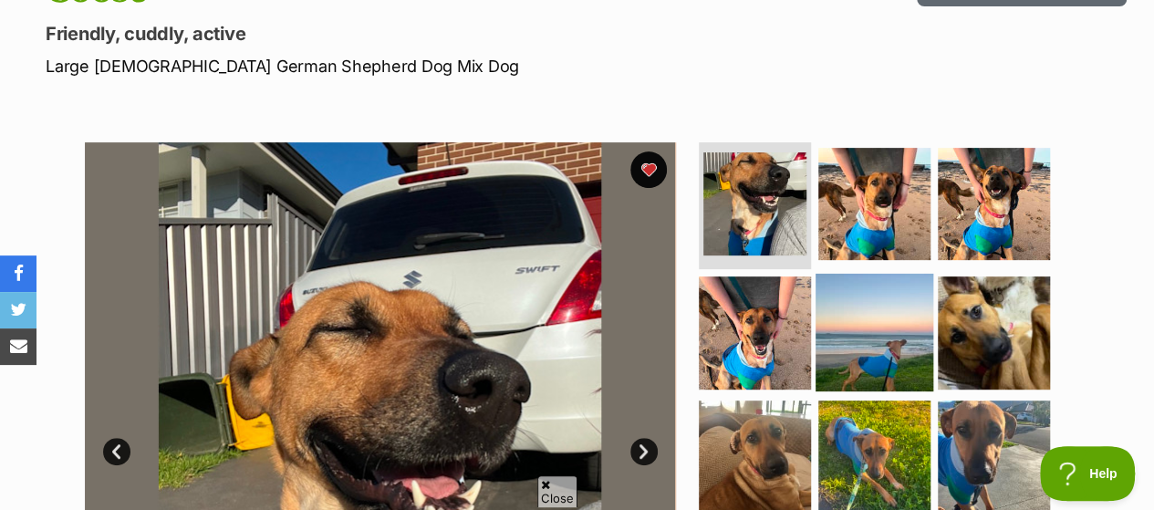
click at [865, 299] on img at bounding box center [874, 333] width 118 height 118
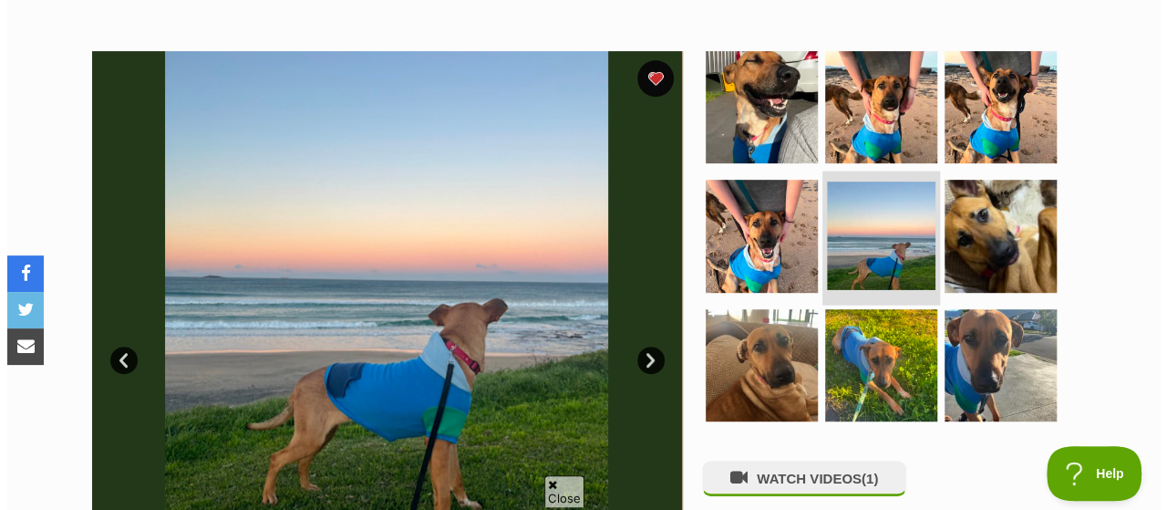
scroll to position [456, 0]
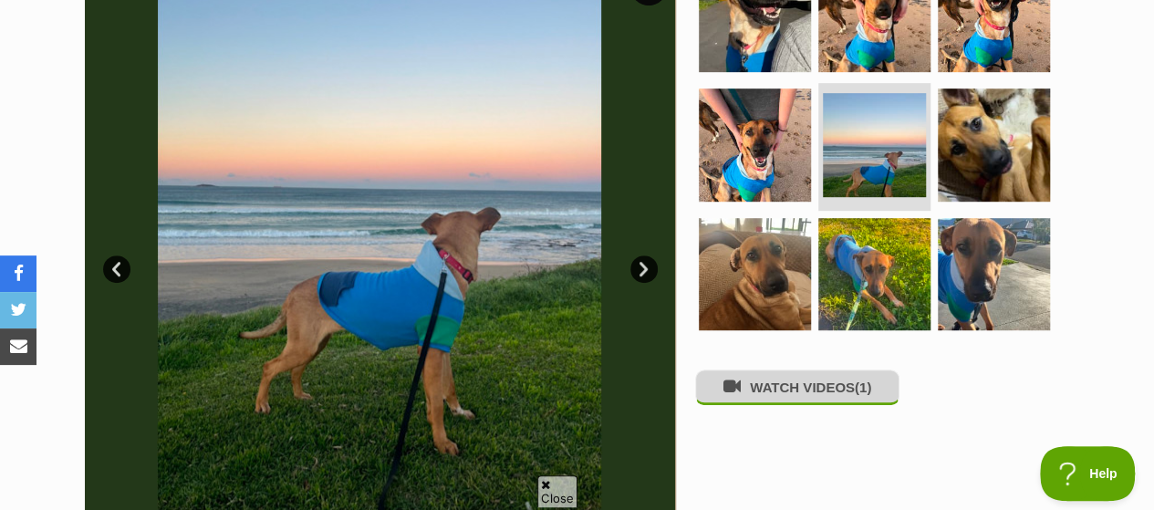
click at [822, 369] on button "WATCH VIDEOS (1)" at bounding box center [797, 387] width 204 height 36
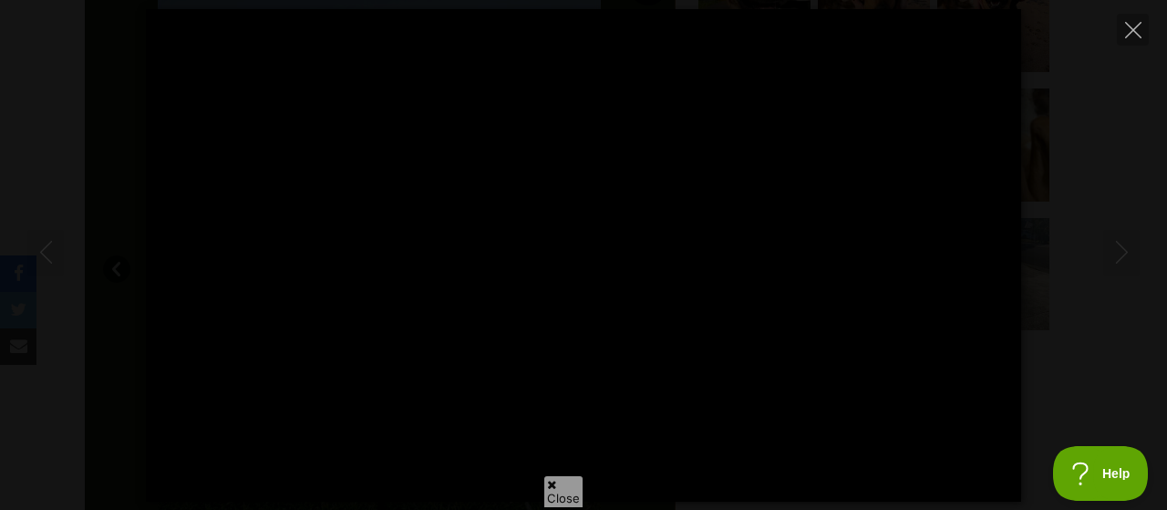
type input "100"
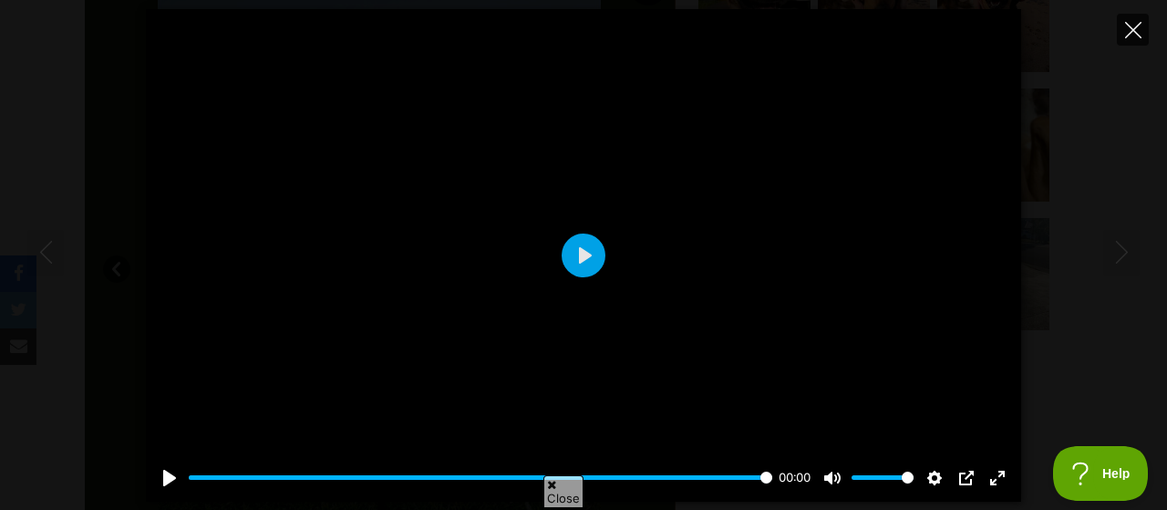
click at [1141, 28] on icon "Close" at bounding box center [1133, 30] width 16 height 16
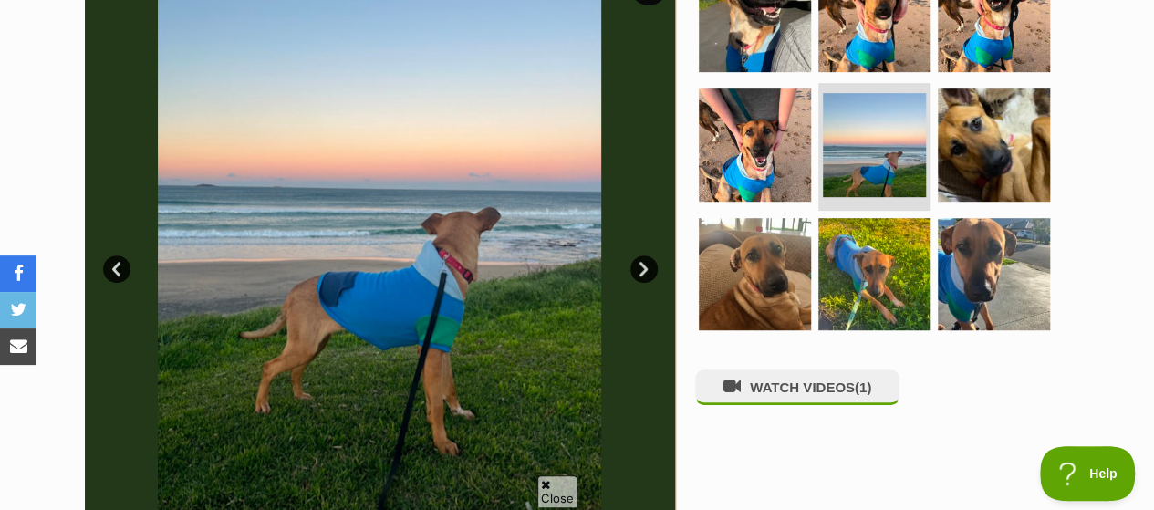
scroll to position [0, 0]
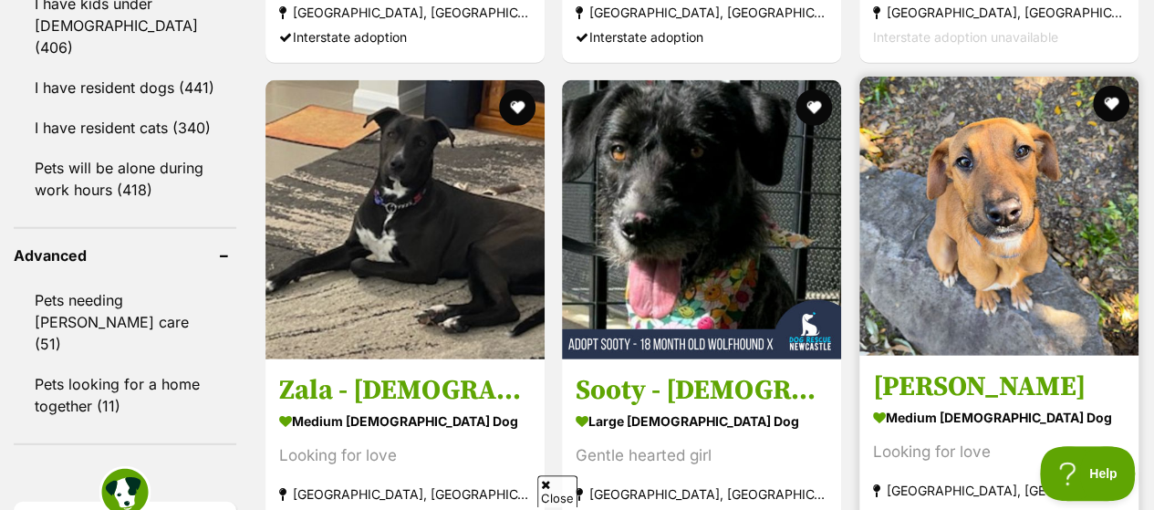
scroll to position [2269, 0]
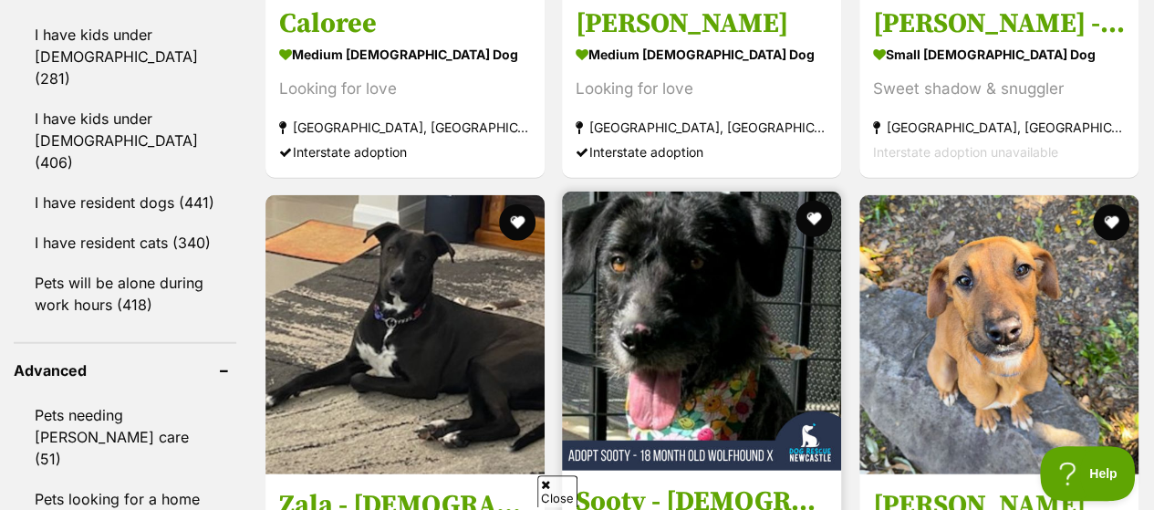
click at [650, 198] on img at bounding box center [701, 331] width 279 height 279
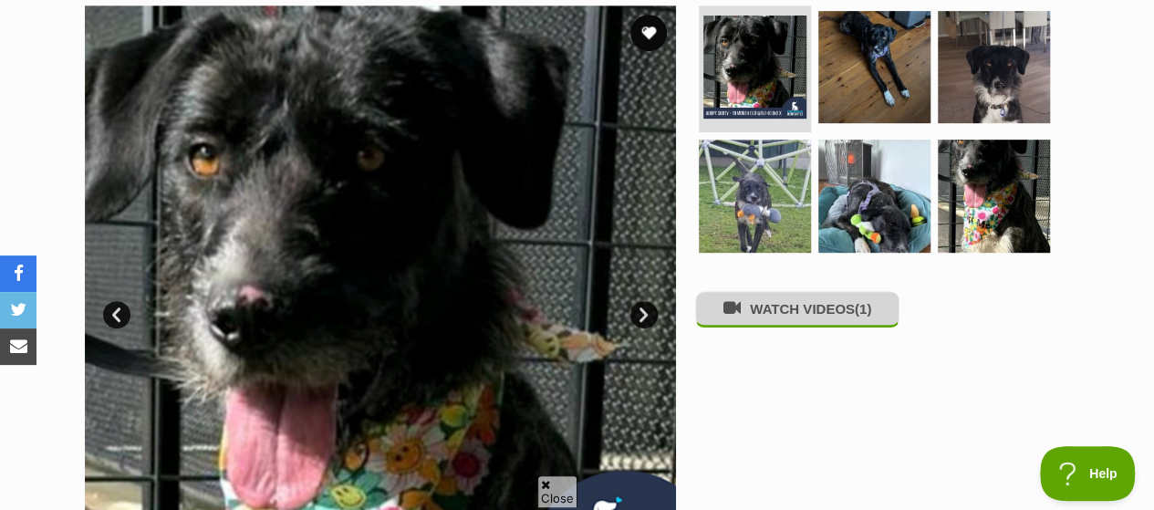
scroll to position [456, 0]
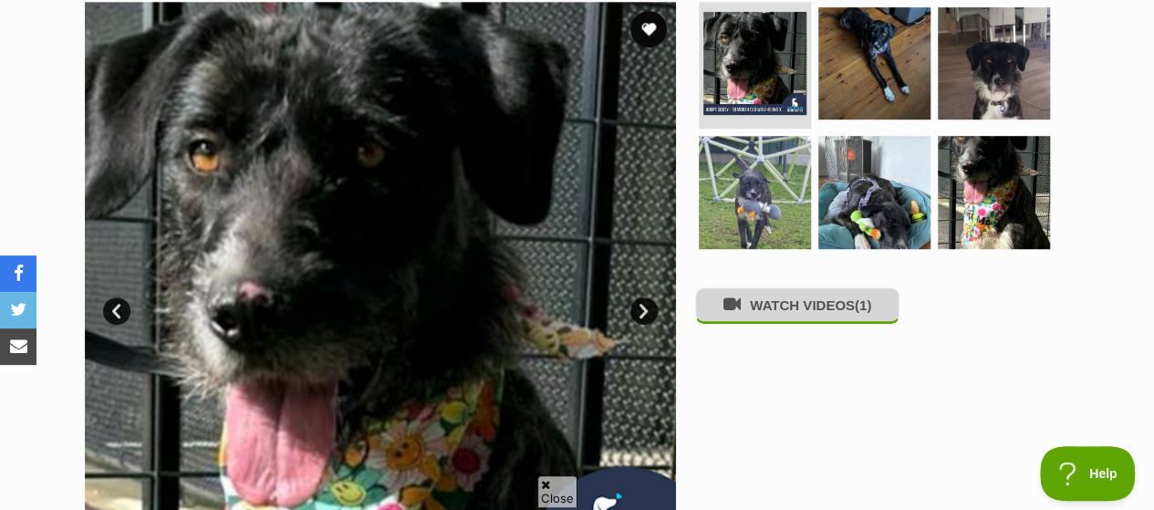
click at [800, 287] on button "WATCH VIDEOS (1)" at bounding box center [797, 305] width 204 height 36
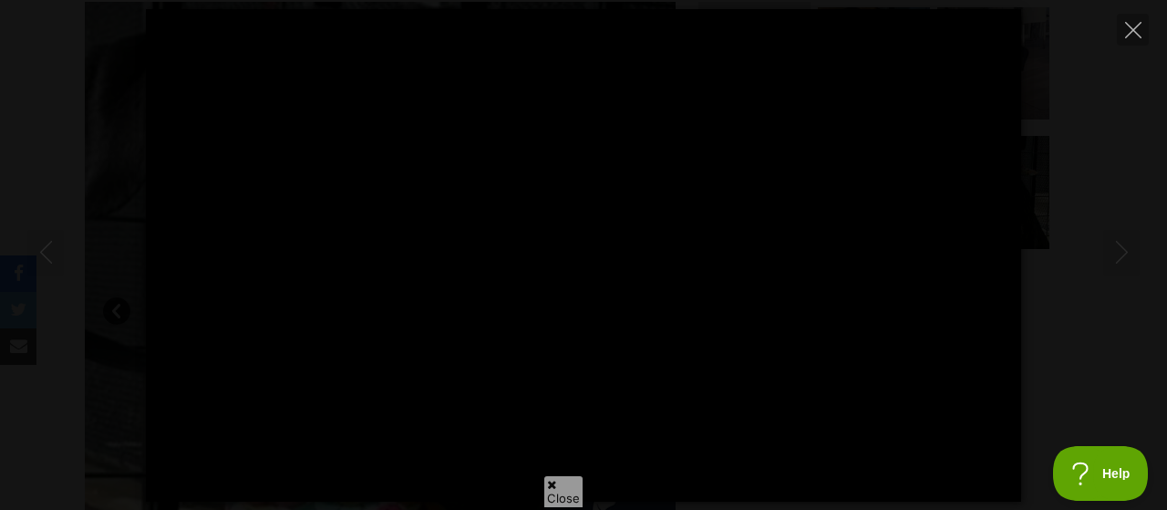
type input "100"
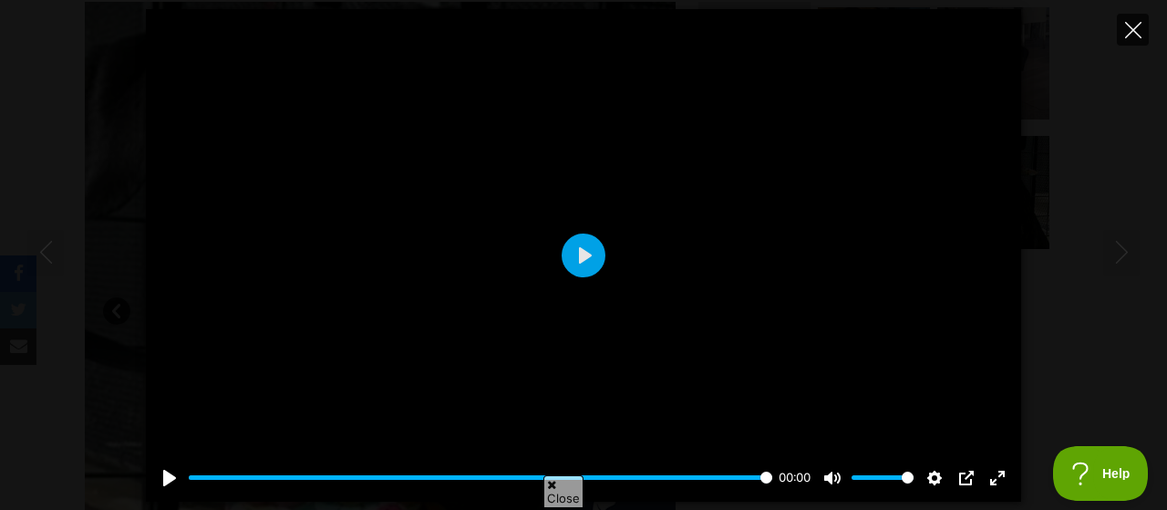
click at [1135, 27] on icon "Close" at bounding box center [1133, 30] width 16 height 16
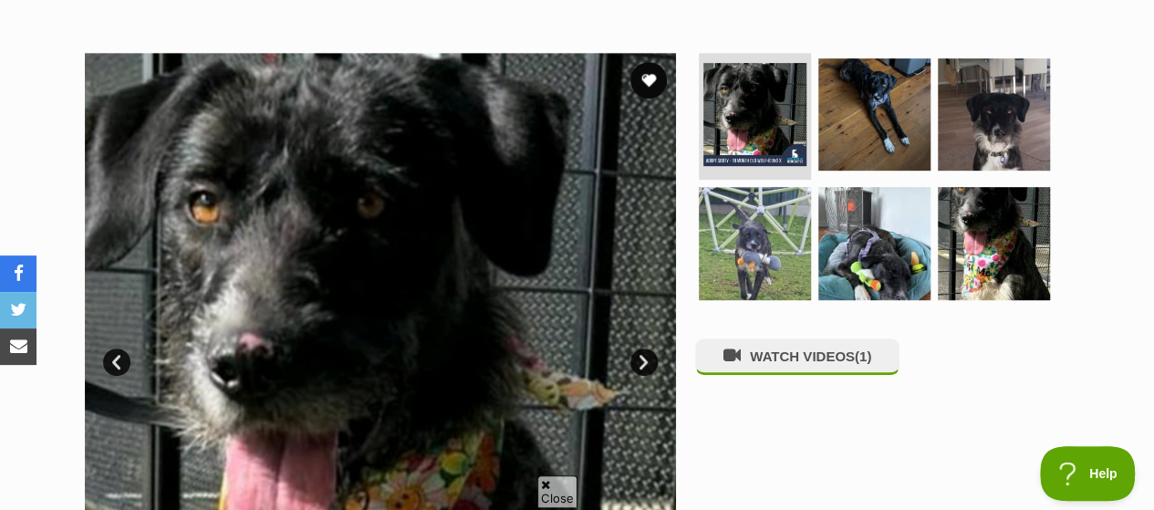
scroll to position [365, 0]
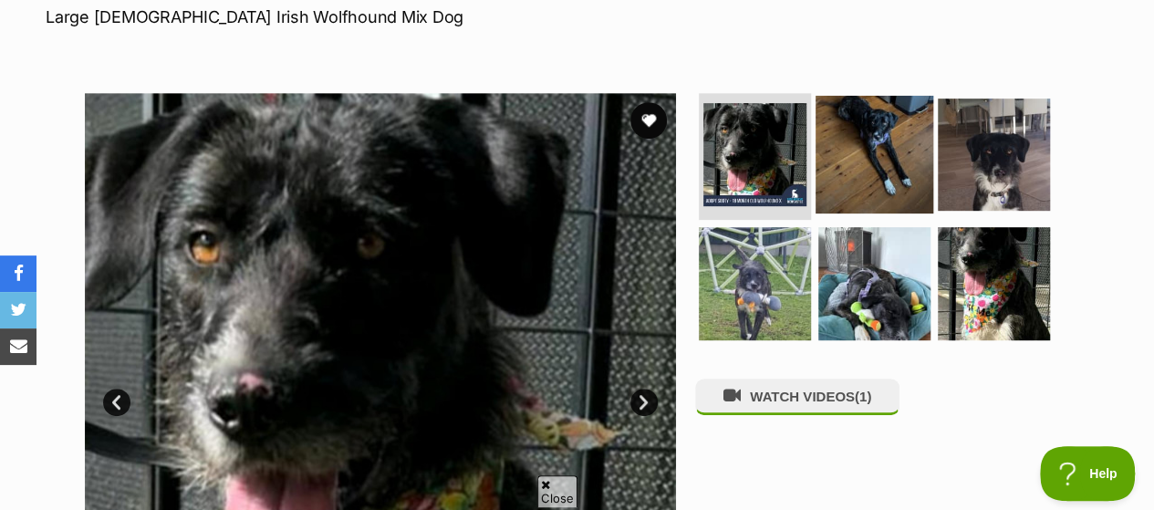
click at [876, 95] on img at bounding box center [874, 154] width 118 height 118
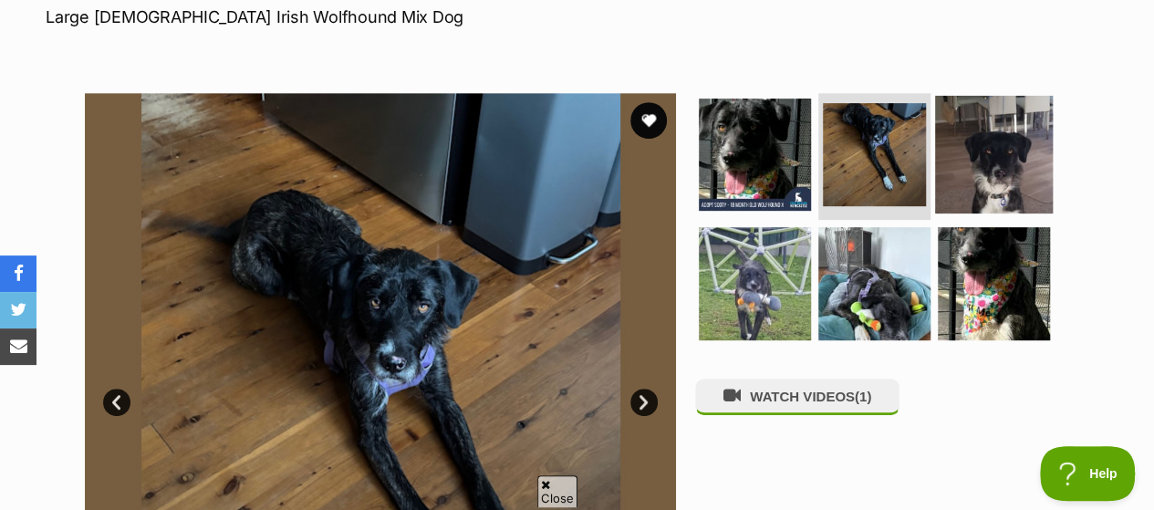
click at [999, 95] on img at bounding box center [994, 154] width 118 height 118
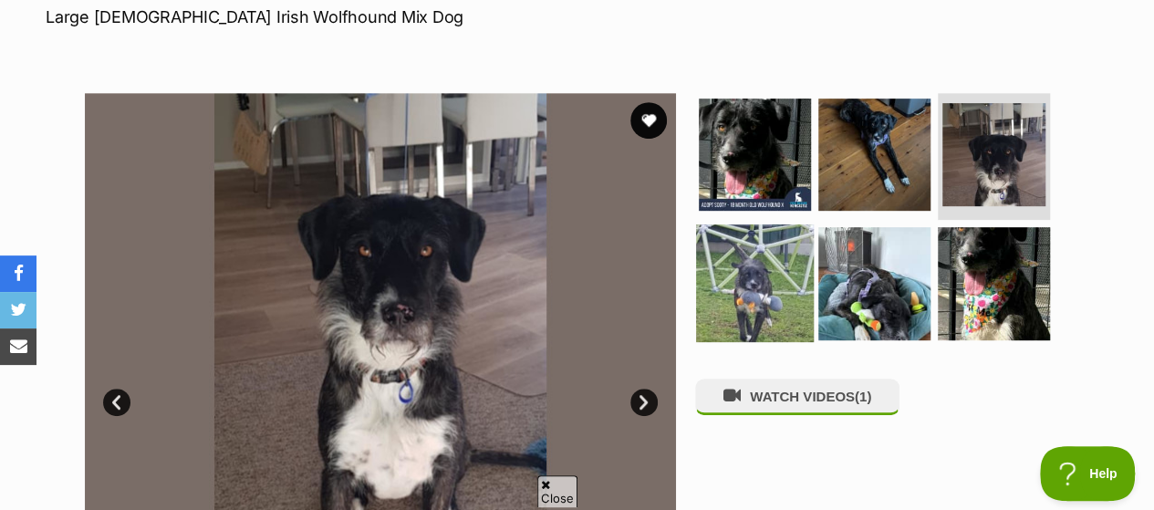
click at [745, 224] on img at bounding box center [755, 283] width 118 height 118
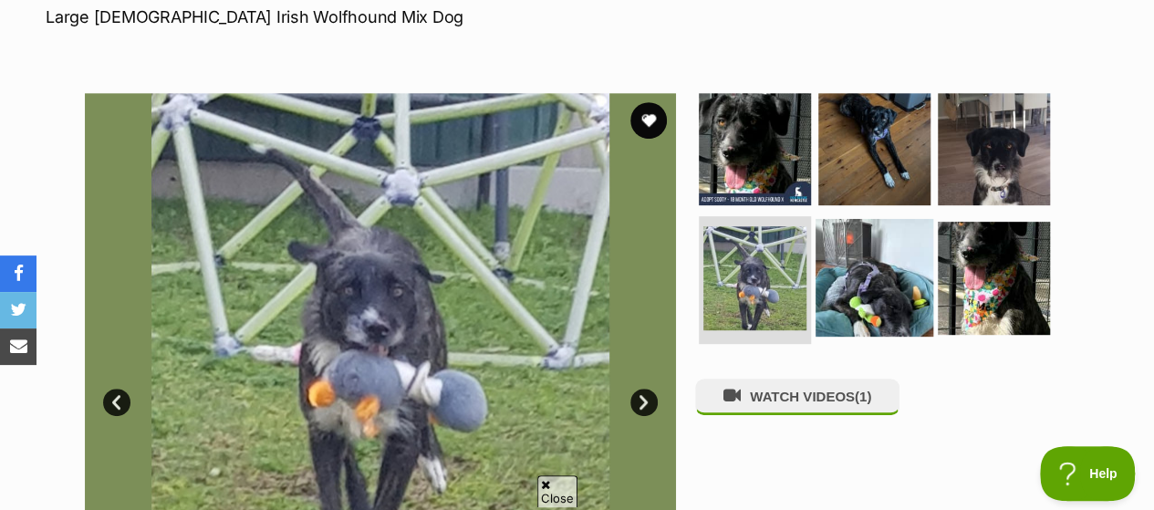
click at [872, 219] on img at bounding box center [874, 278] width 118 height 118
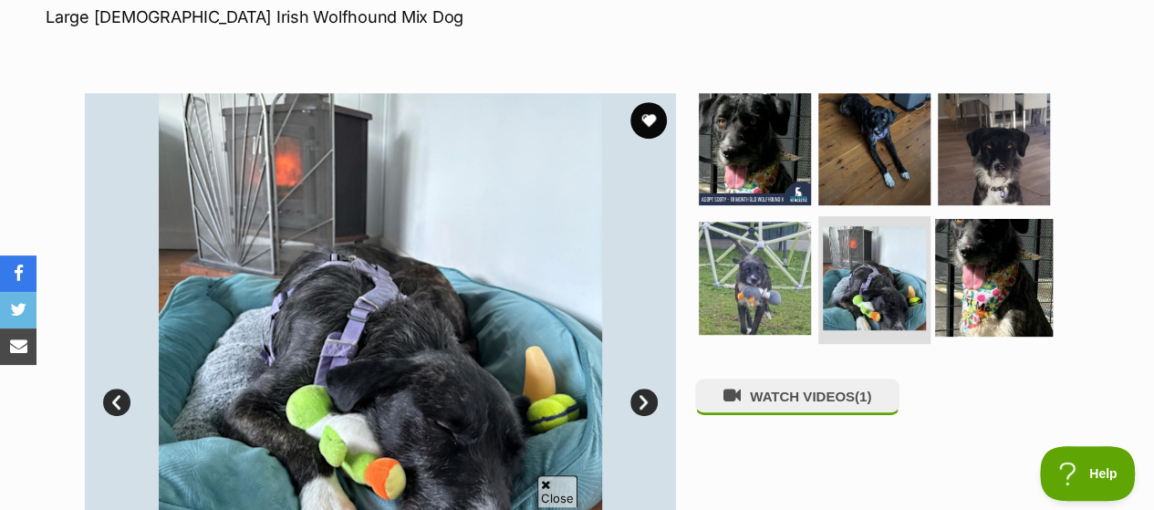
click at [1002, 219] on img at bounding box center [994, 278] width 118 height 118
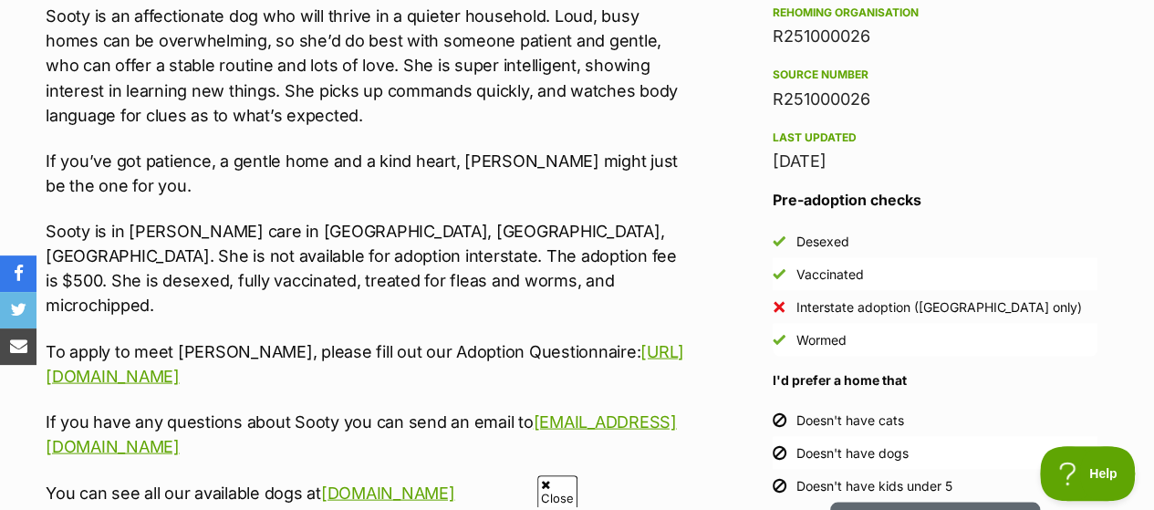
scroll to position [1277, 0]
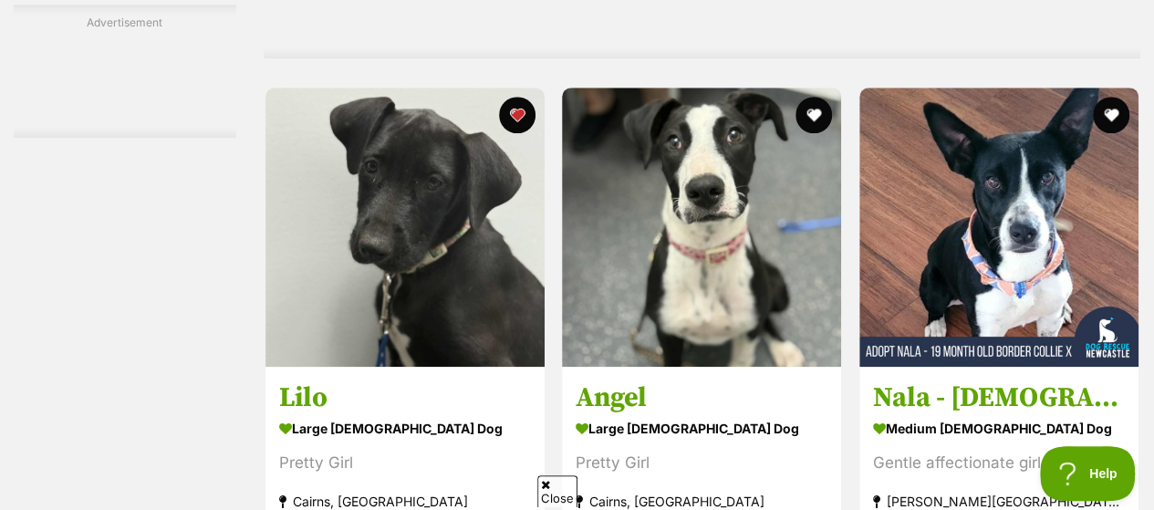
scroll to position [4175, 0]
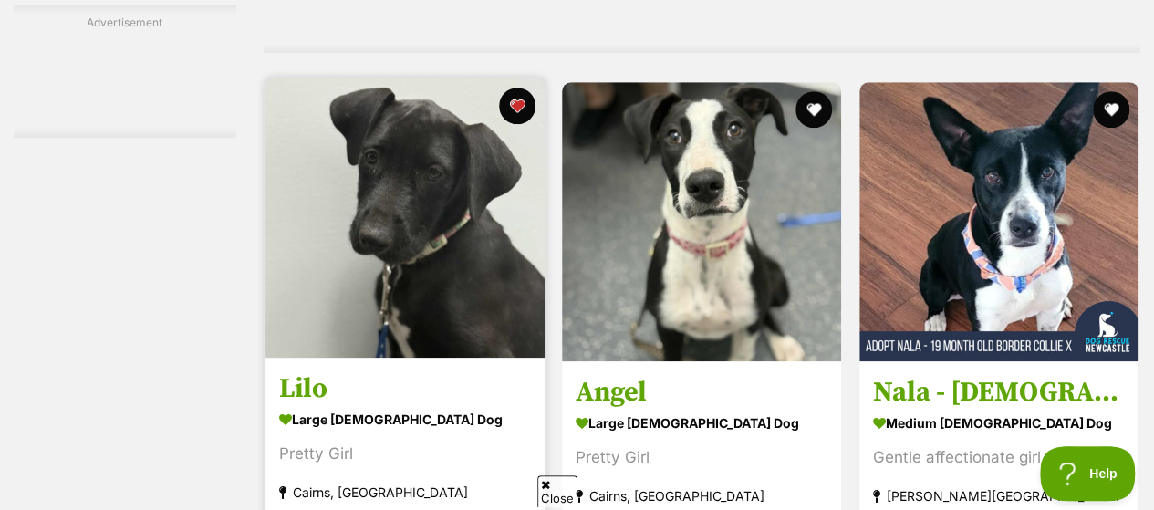
click at [378, 107] on img at bounding box center [404, 217] width 279 height 279
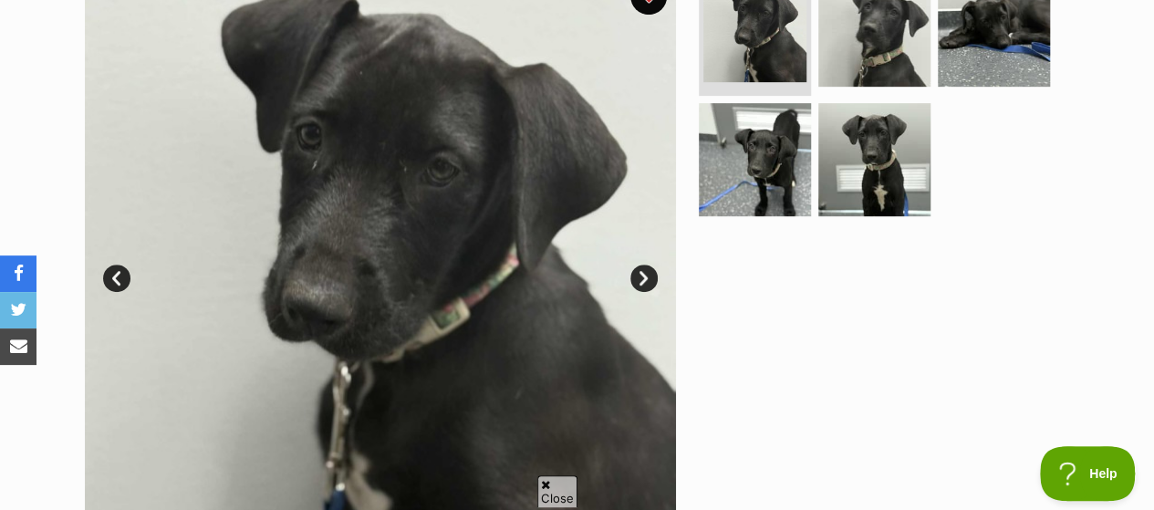
scroll to position [456, 0]
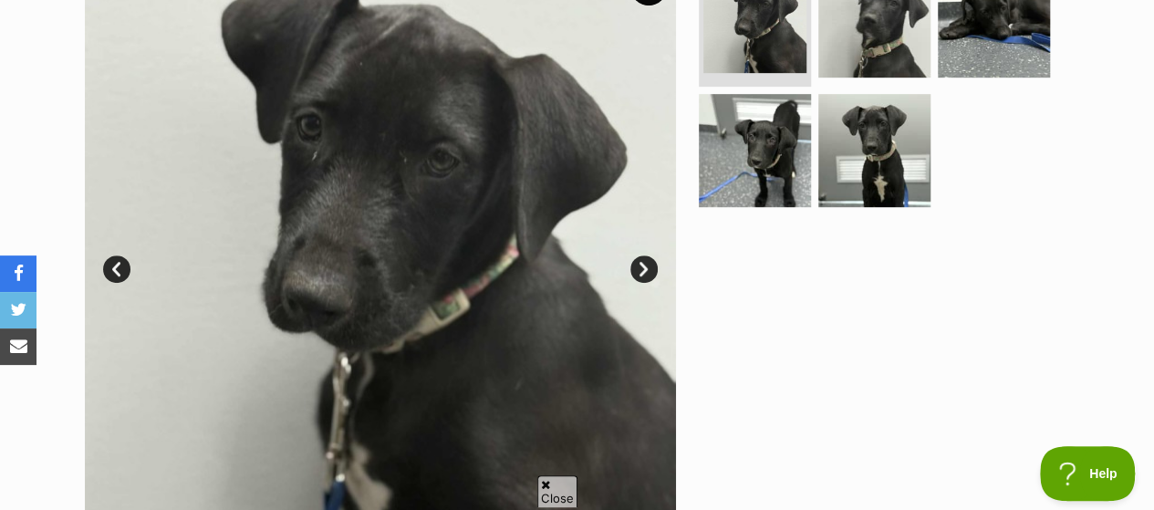
click at [639, 255] on link "Next" at bounding box center [643, 268] width 27 height 27
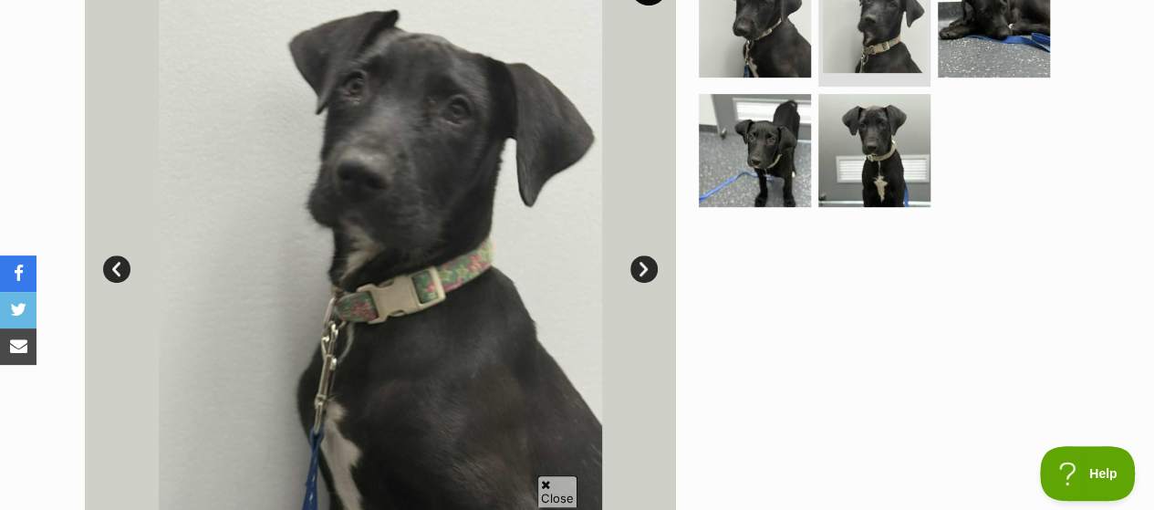
click at [643, 255] on link "Next" at bounding box center [643, 268] width 27 height 27
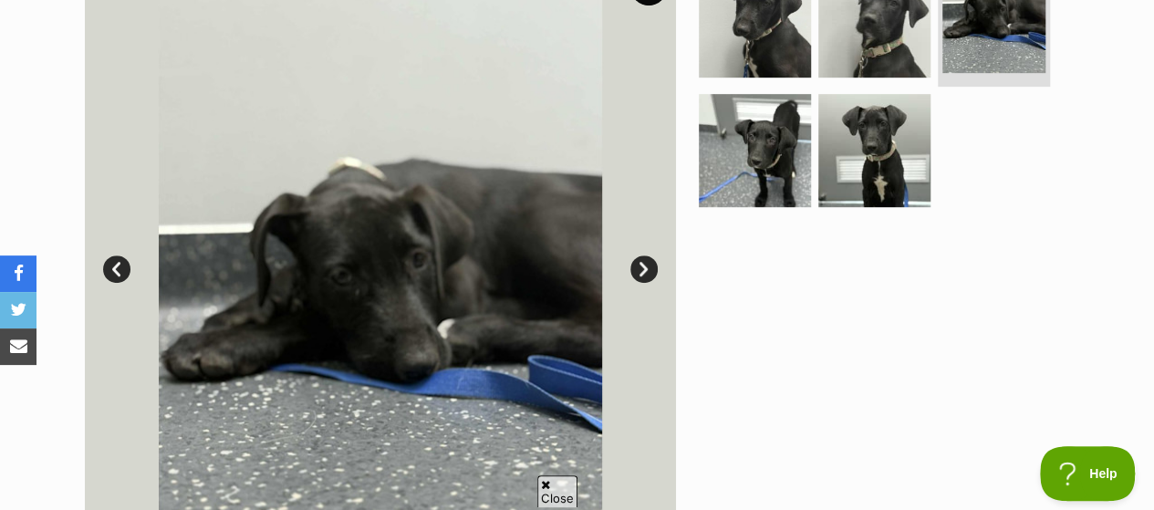
click at [643, 255] on link "Next" at bounding box center [643, 268] width 27 height 27
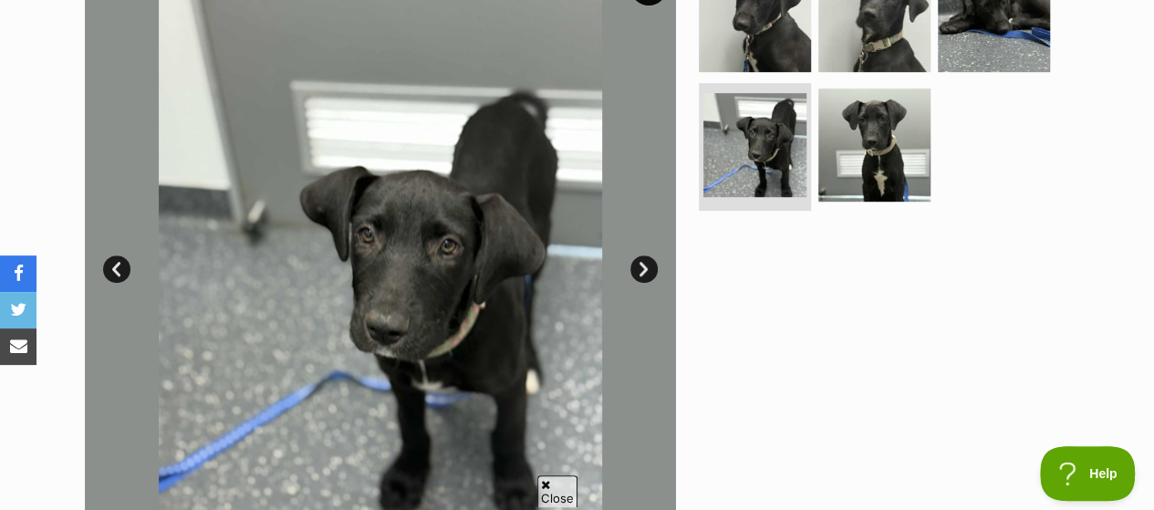
click at [643, 255] on link "Next" at bounding box center [643, 268] width 27 height 27
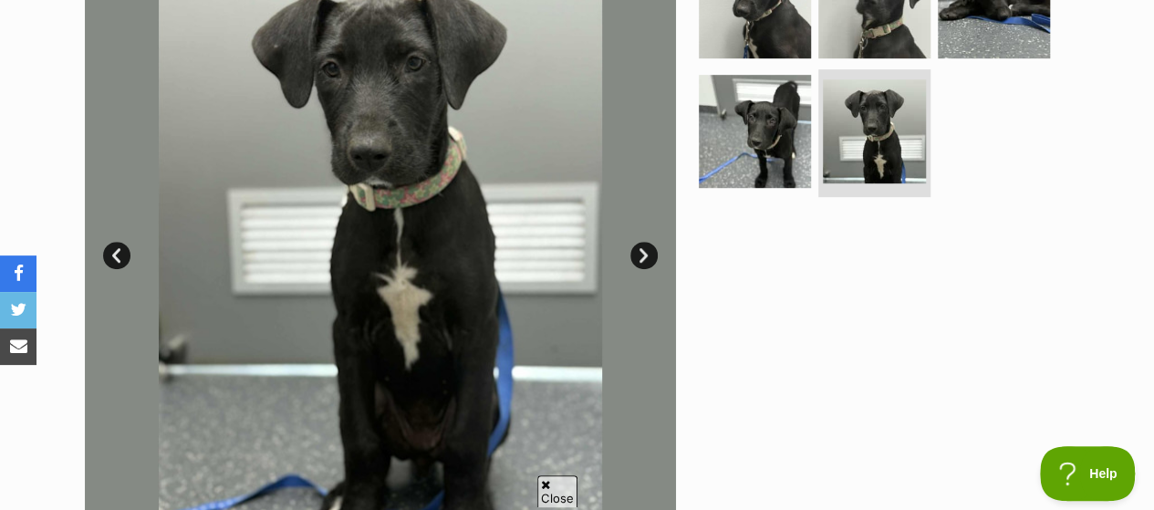
scroll to position [365, 0]
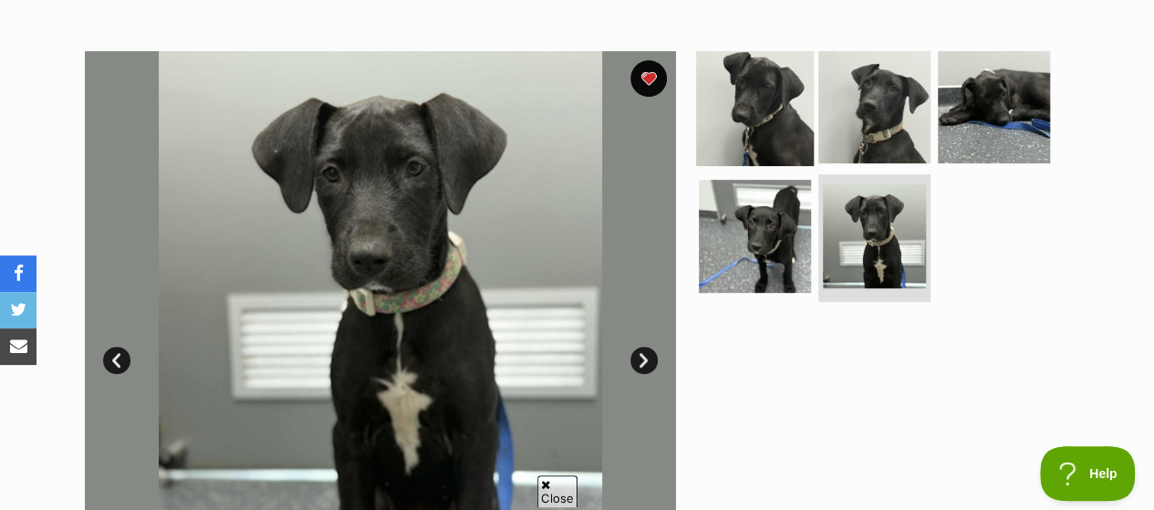
click at [745, 61] on img at bounding box center [755, 106] width 118 height 118
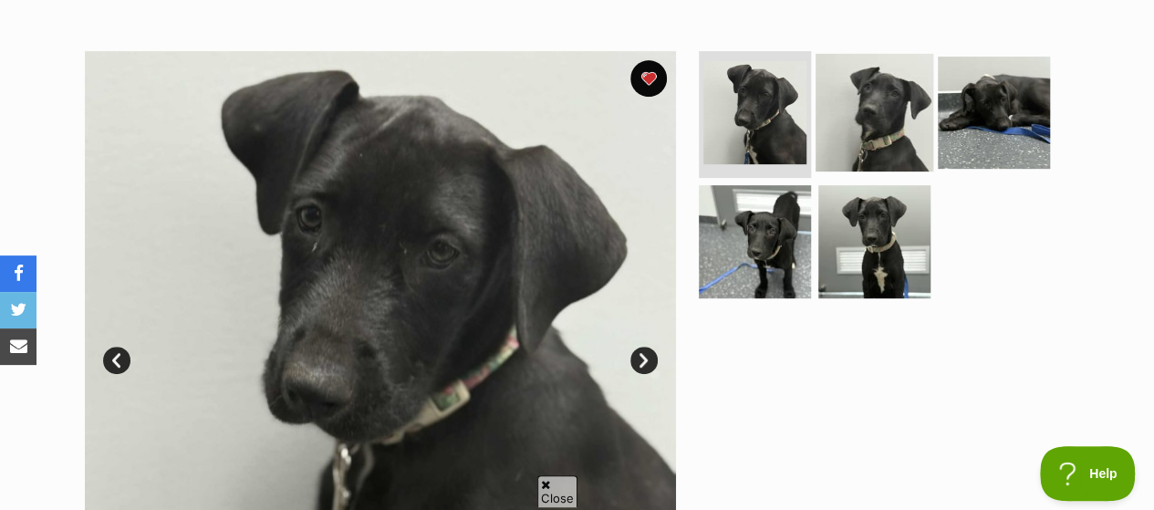
click at [855, 65] on img at bounding box center [874, 112] width 118 height 118
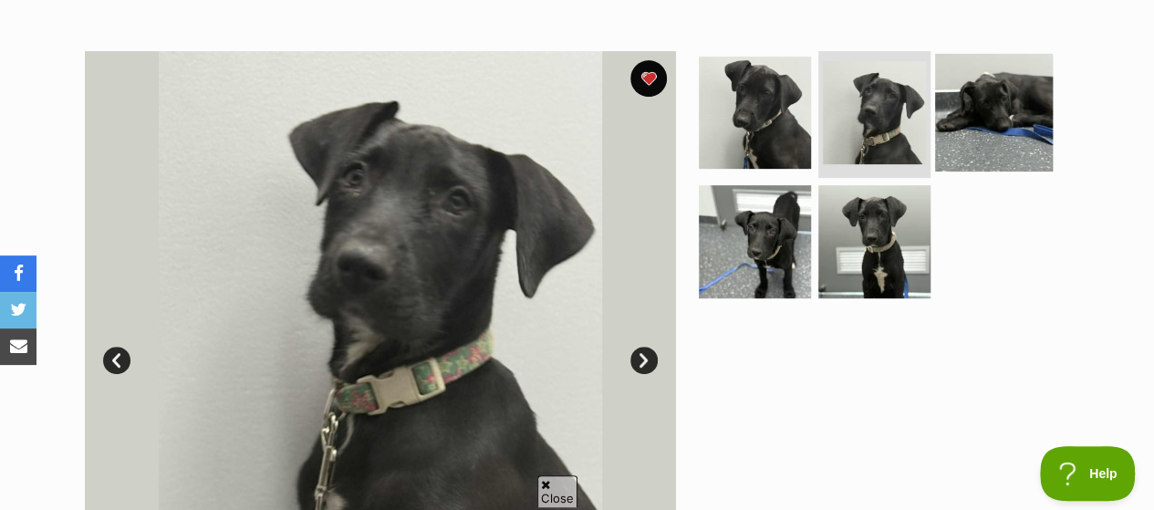
click at [974, 62] on img at bounding box center [994, 112] width 118 height 118
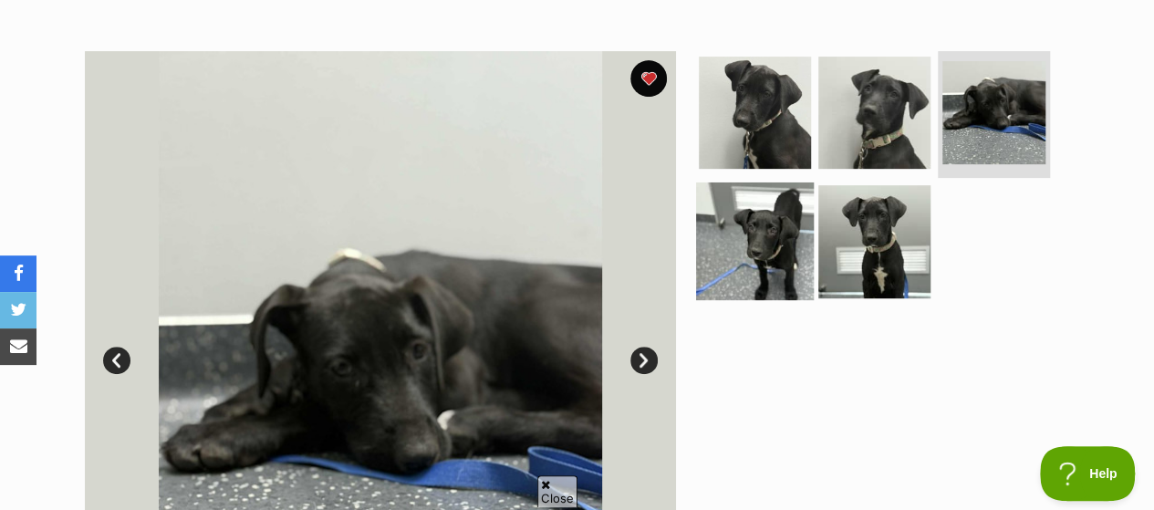
click at [741, 204] on img at bounding box center [755, 241] width 118 height 118
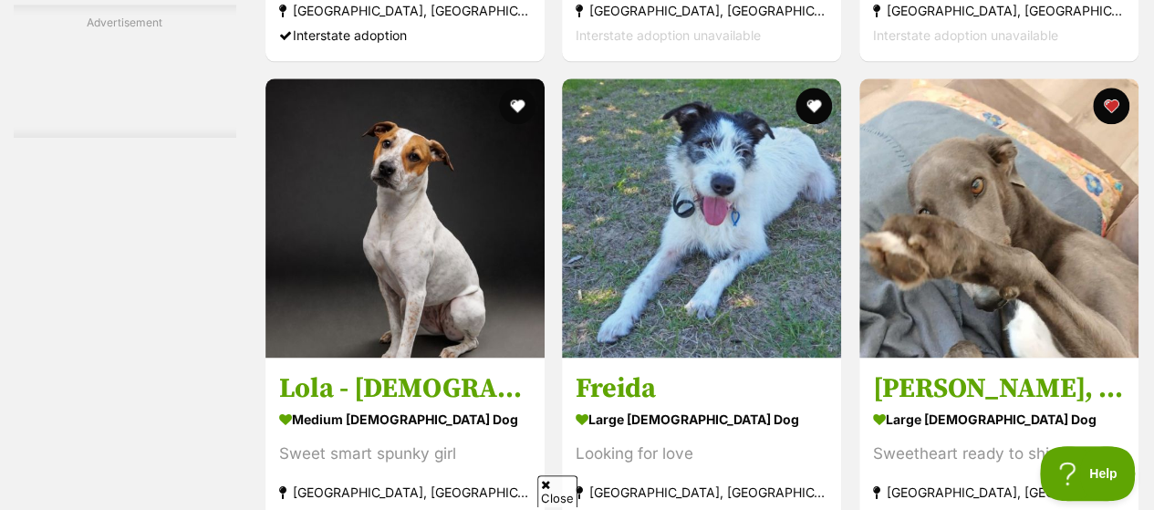
scroll to position [8097, 0]
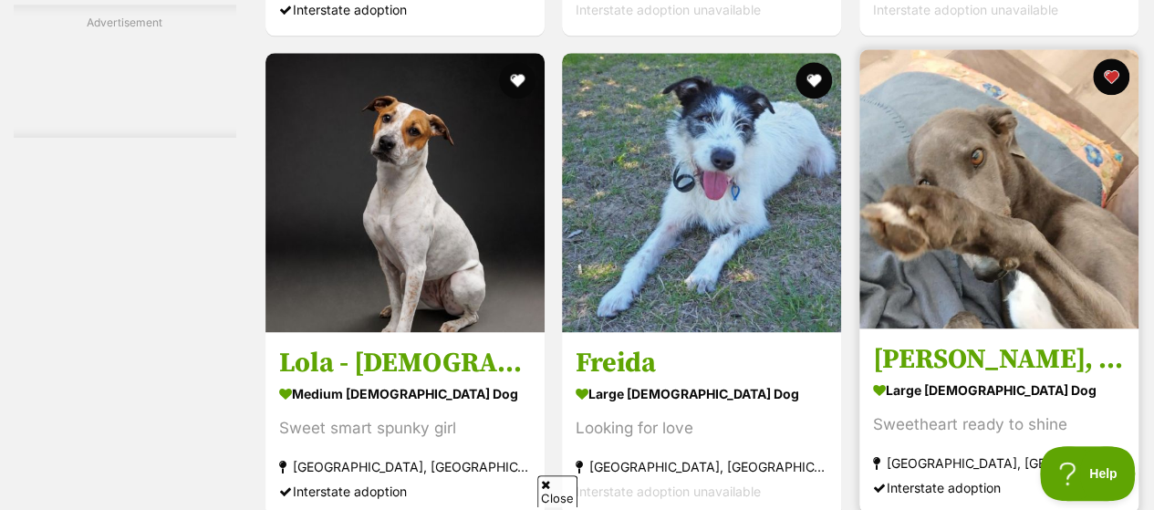
click at [945, 97] on img at bounding box center [998, 188] width 279 height 279
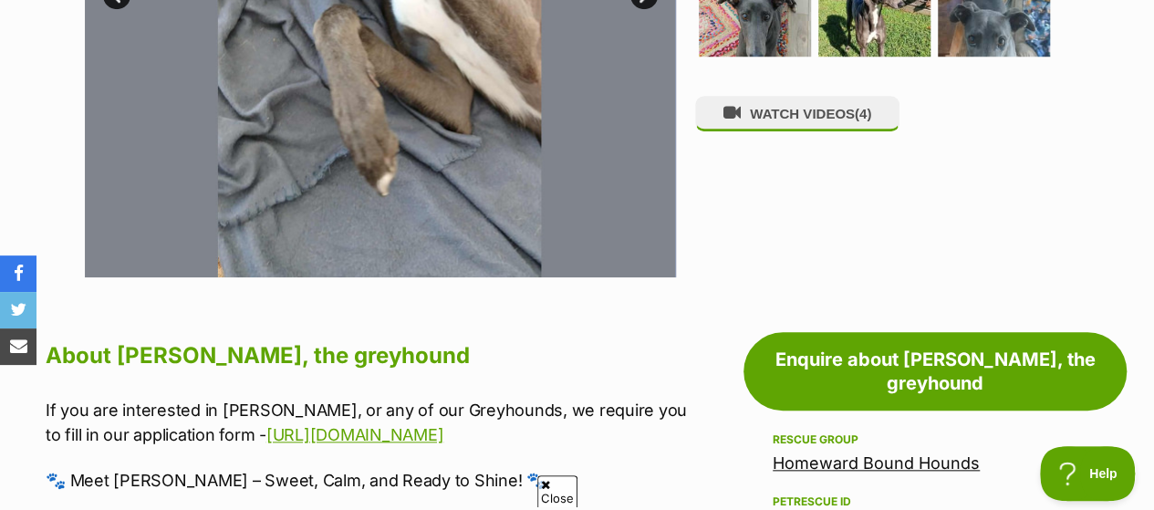
scroll to position [456, 0]
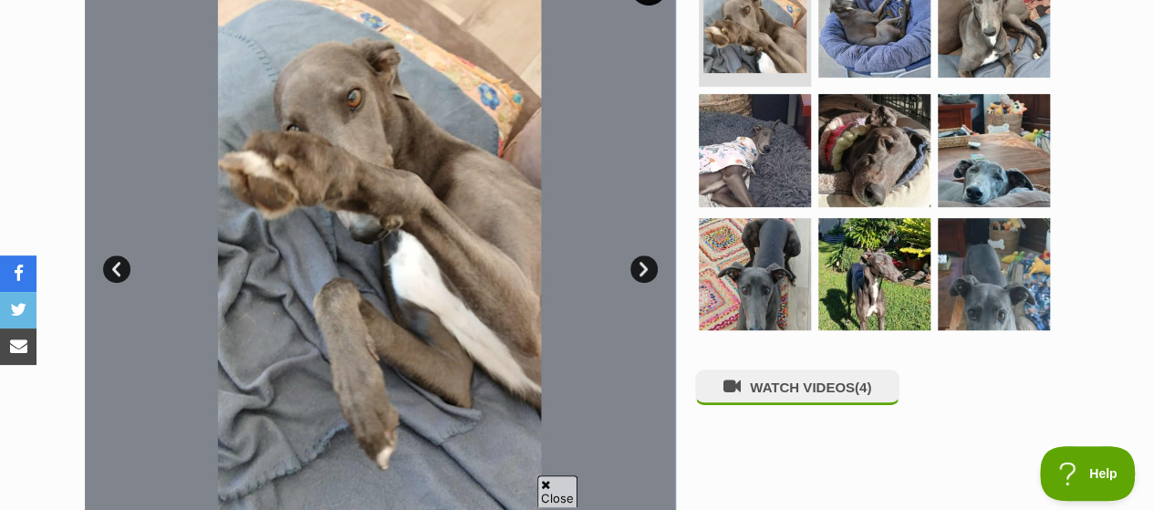
click at [646, 255] on link "Next" at bounding box center [643, 268] width 27 height 27
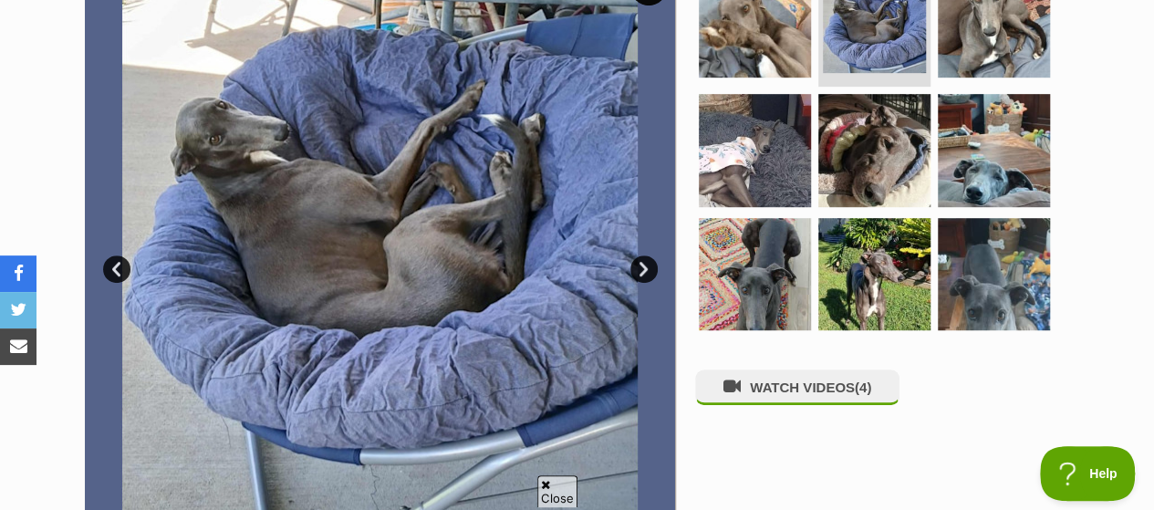
click at [646, 255] on link "Next" at bounding box center [643, 268] width 27 height 27
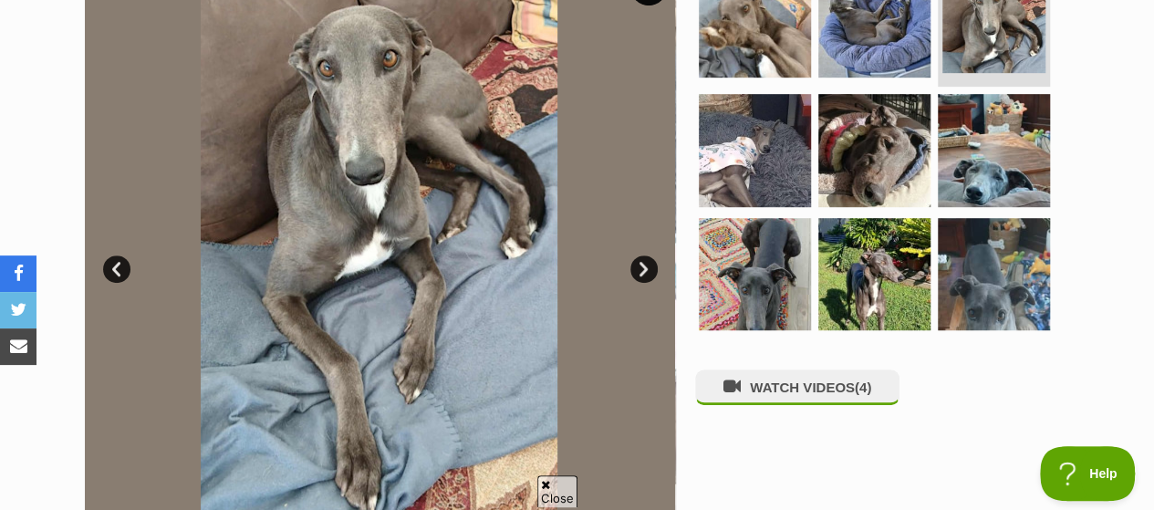
click at [646, 255] on link "Next" at bounding box center [643, 268] width 27 height 27
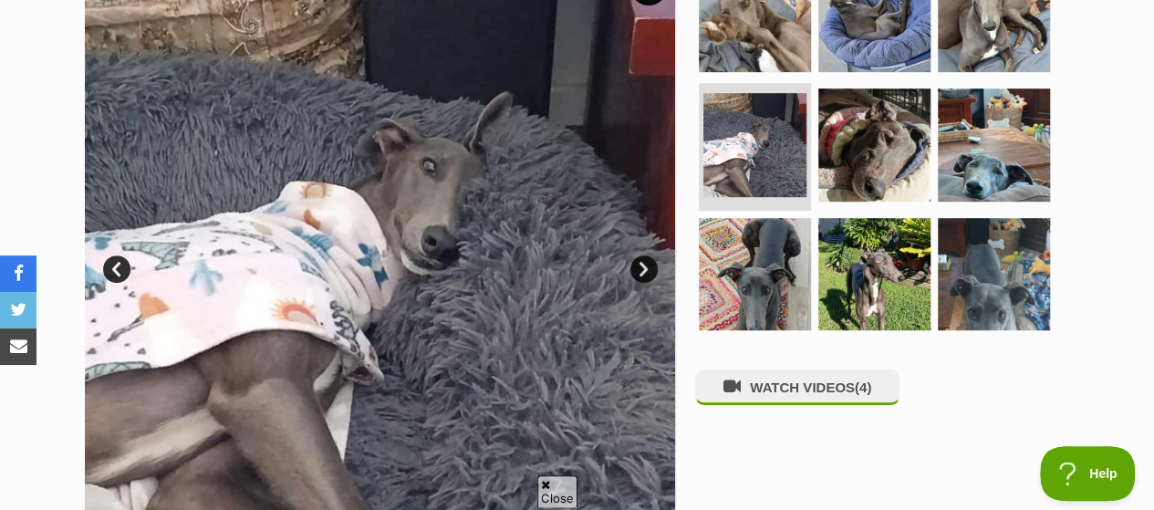
click at [646, 255] on link "Next" at bounding box center [643, 268] width 27 height 27
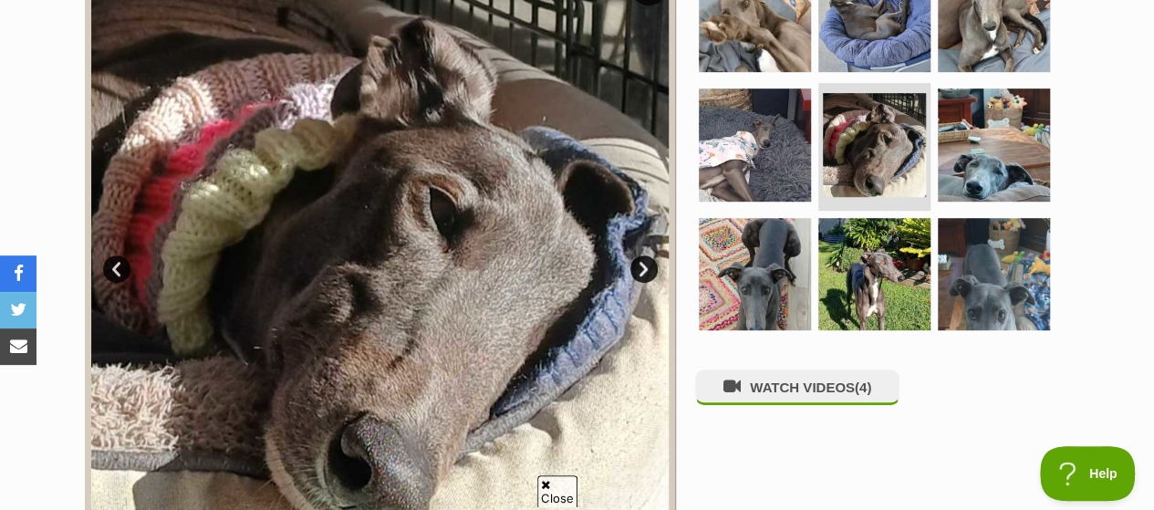
click at [646, 255] on link "Next" at bounding box center [643, 268] width 27 height 27
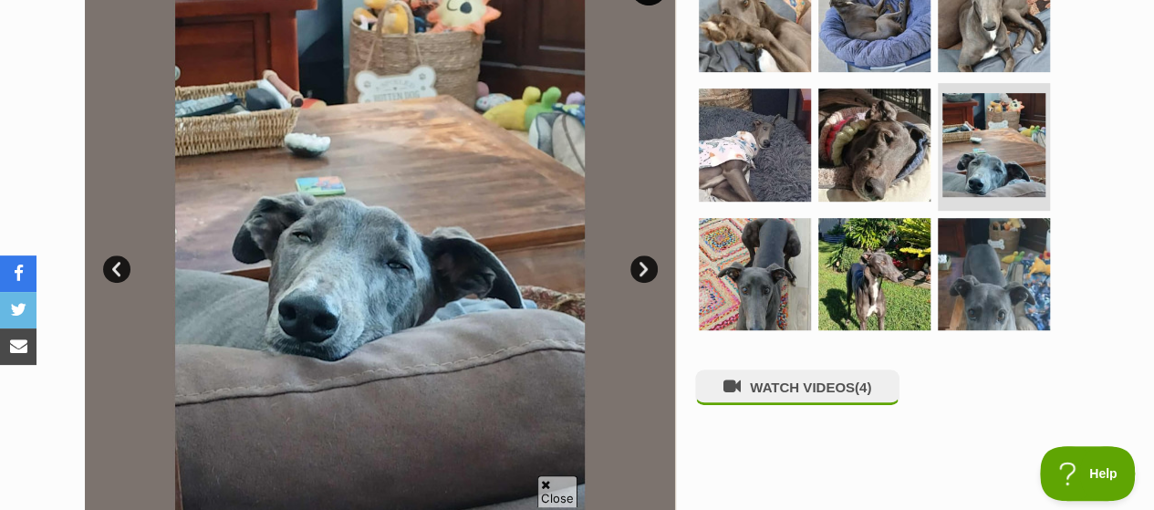
click at [646, 255] on link "Next" at bounding box center [643, 268] width 27 height 27
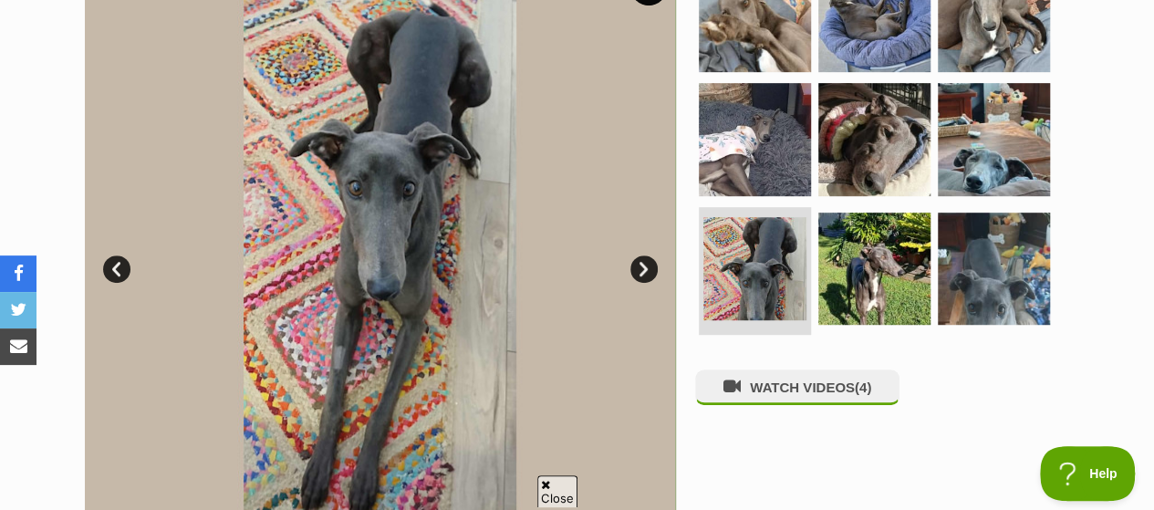
click at [646, 255] on link "Next" at bounding box center [643, 268] width 27 height 27
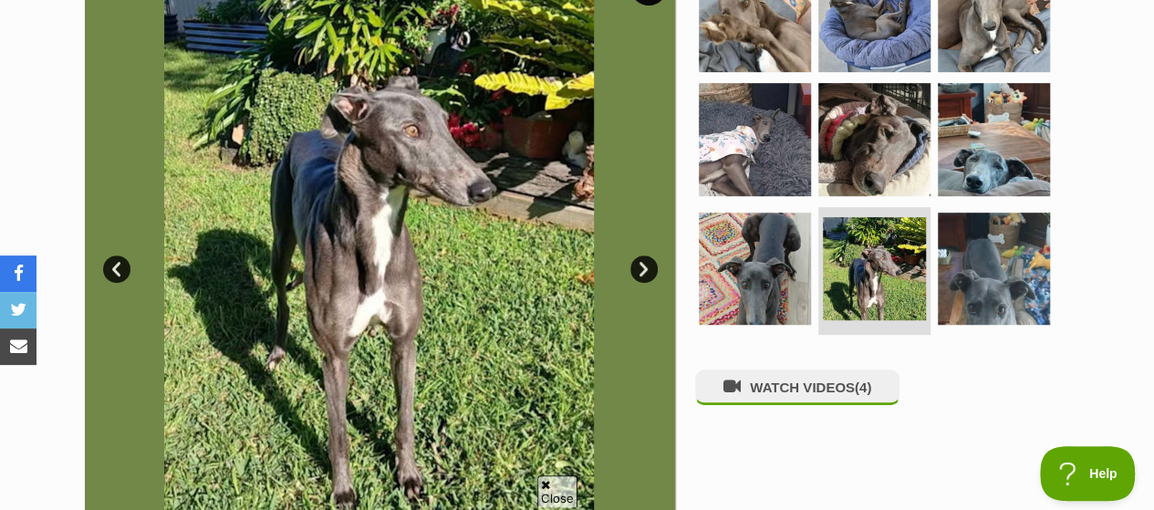
click at [646, 255] on link "Next" at bounding box center [643, 268] width 27 height 27
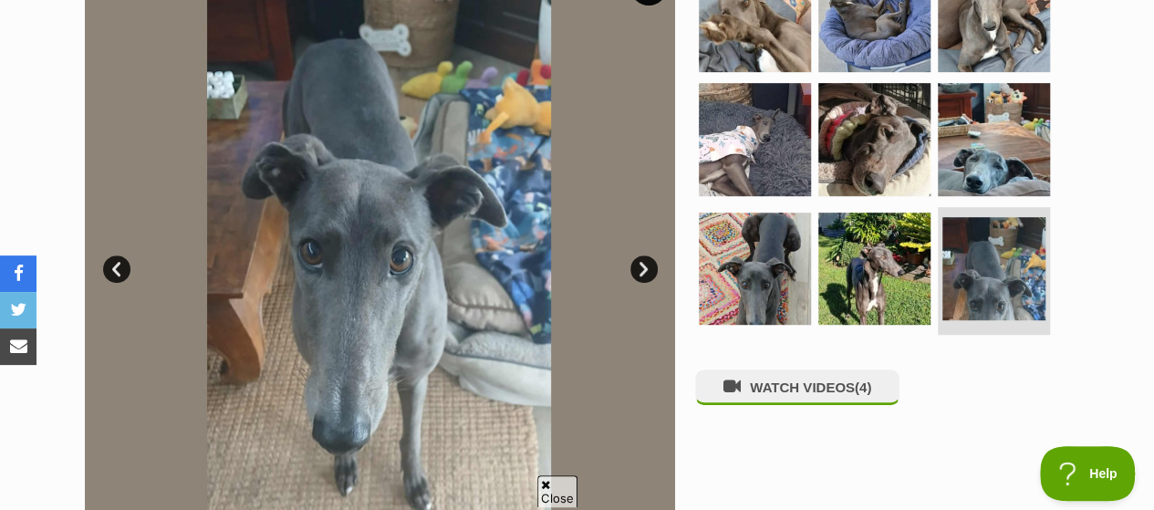
click at [646, 255] on link "Next" at bounding box center [643, 268] width 27 height 27
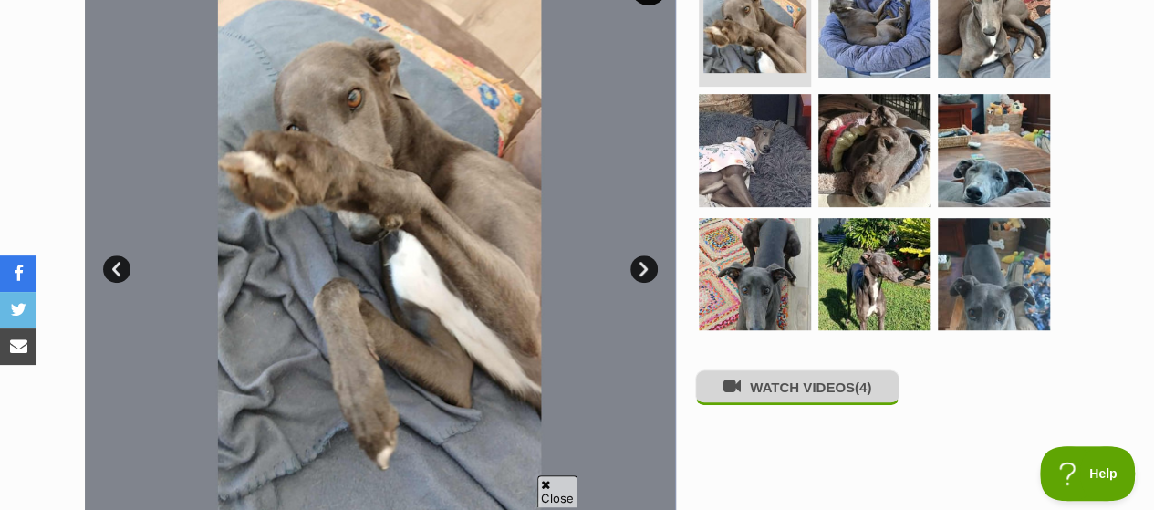
click at [779, 369] on button "WATCH VIDEOS (4)" at bounding box center [797, 387] width 204 height 36
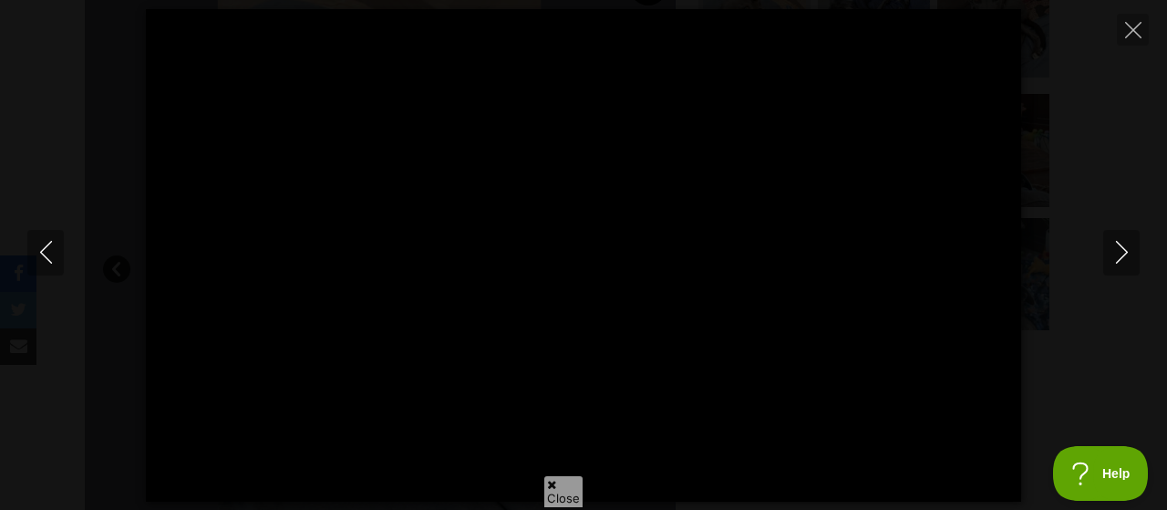
type input "100"
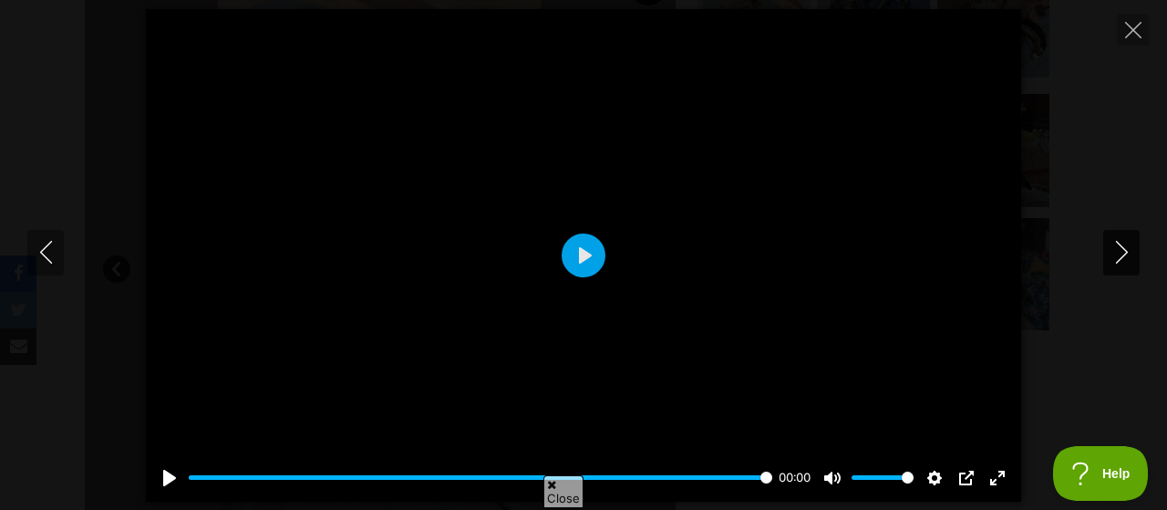
click at [1123, 247] on icon "Next" at bounding box center [1122, 252] width 23 height 23
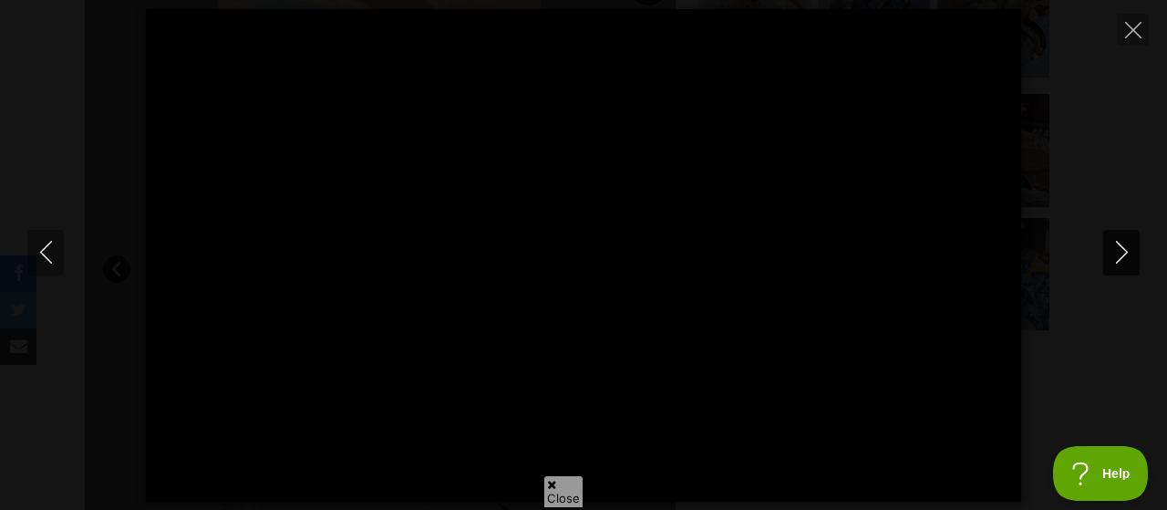
type input "100"
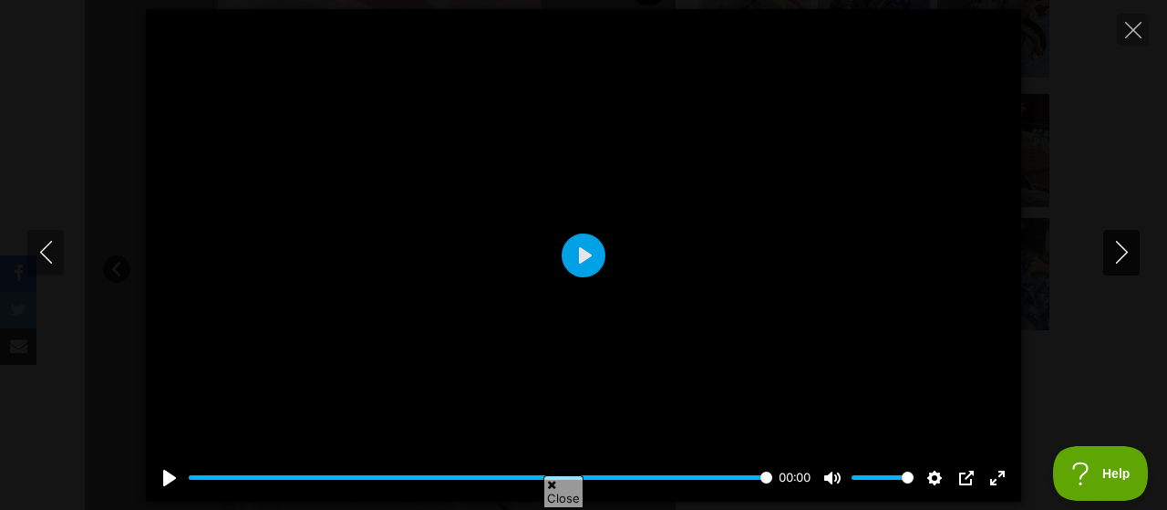
click at [1126, 249] on icon "Next" at bounding box center [1122, 252] width 23 height 23
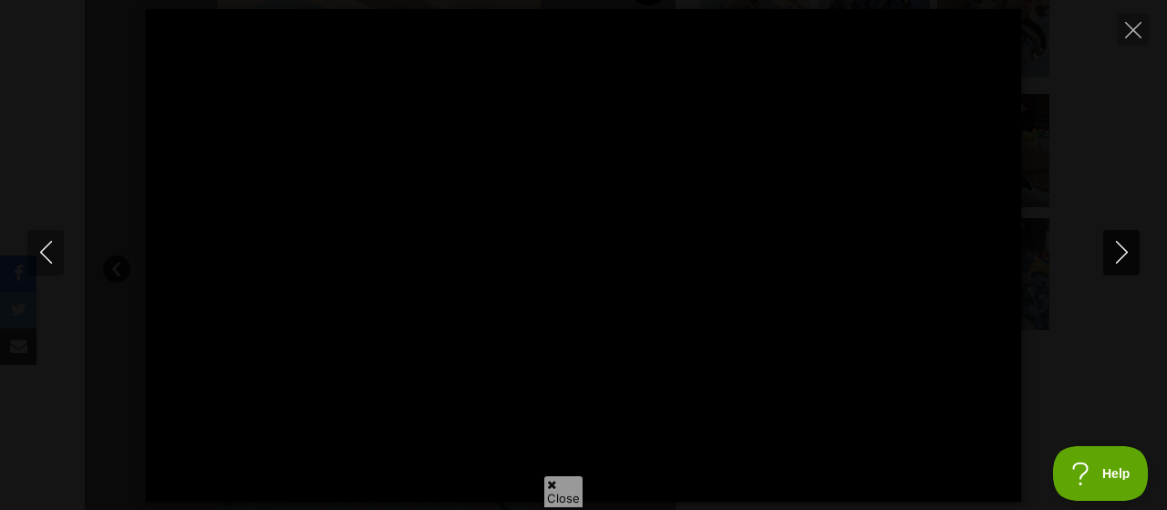
click at [1126, 249] on icon "Next" at bounding box center [1122, 252] width 23 height 23
type input "66.83"
click at [1130, 27] on icon "Close" at bounding box center [1133, 30] width 16 height 16
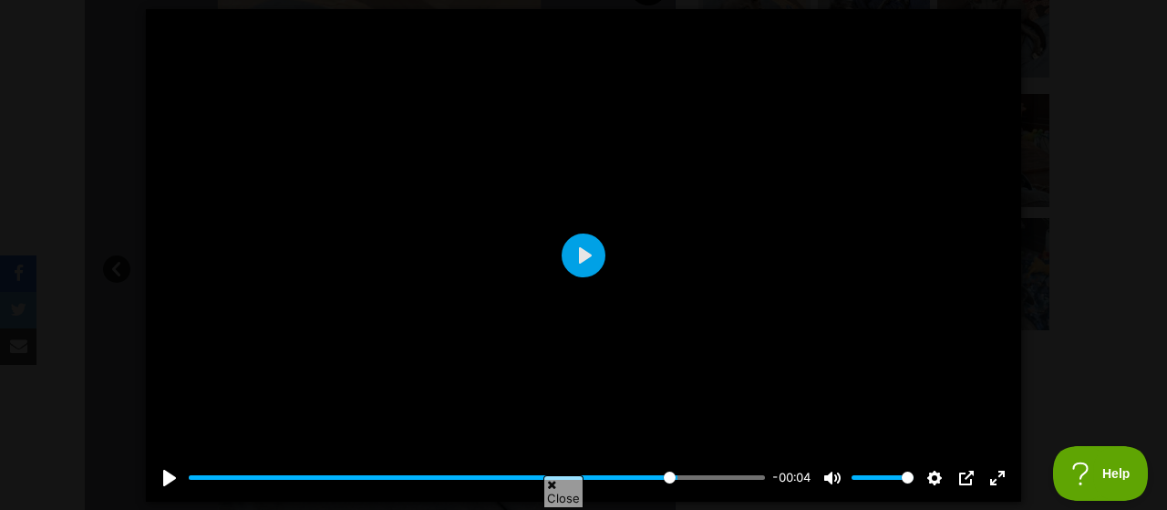
type input "84.84"
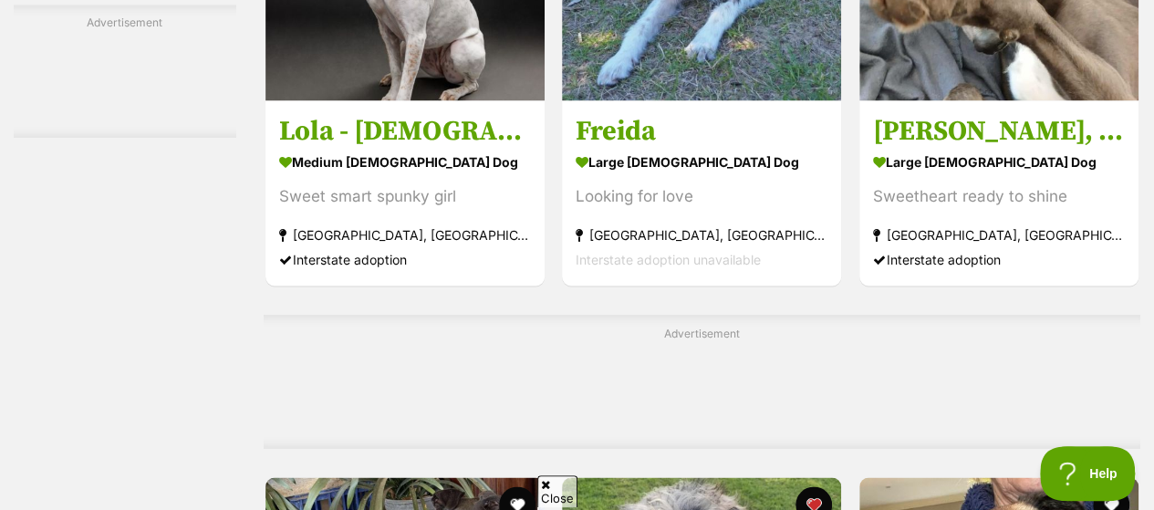
scroll to position [8462, 0]
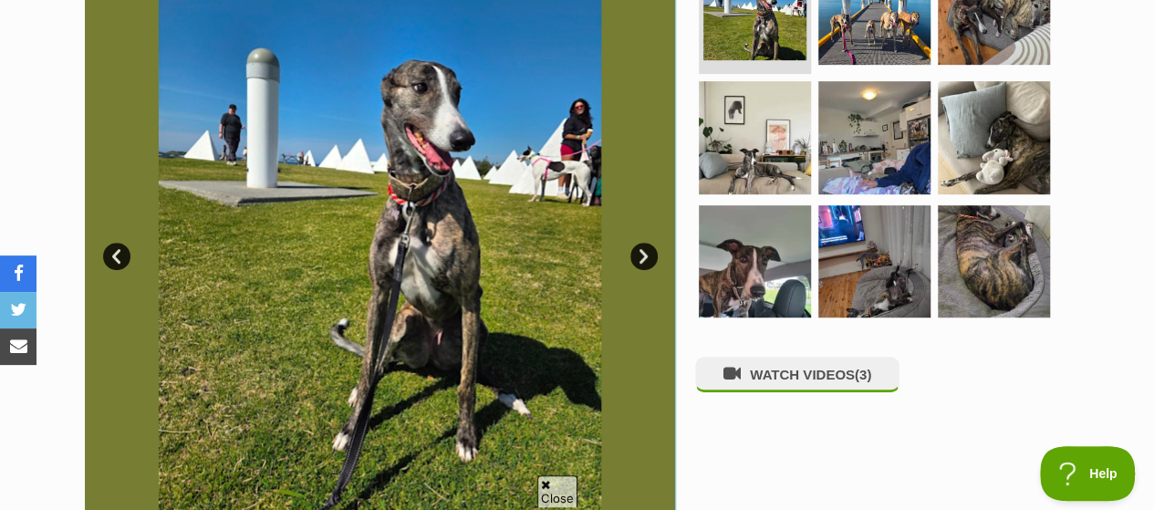
scroll to position [547, 0]
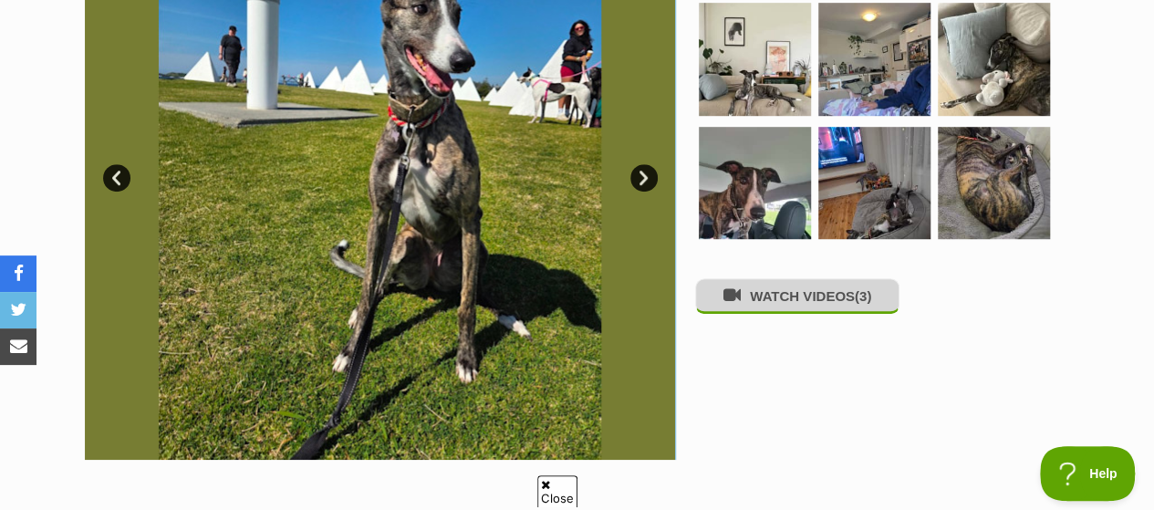
click at [772, 278] on button "WATCH VIDEOS (3)" at bounding box center [797, 296] width 204 height 36
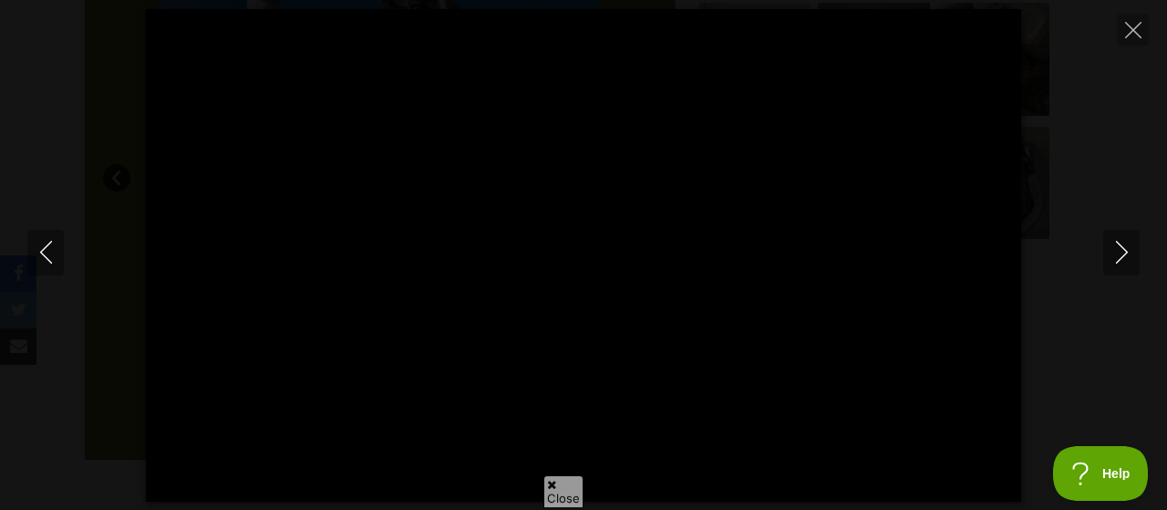
type input "100"
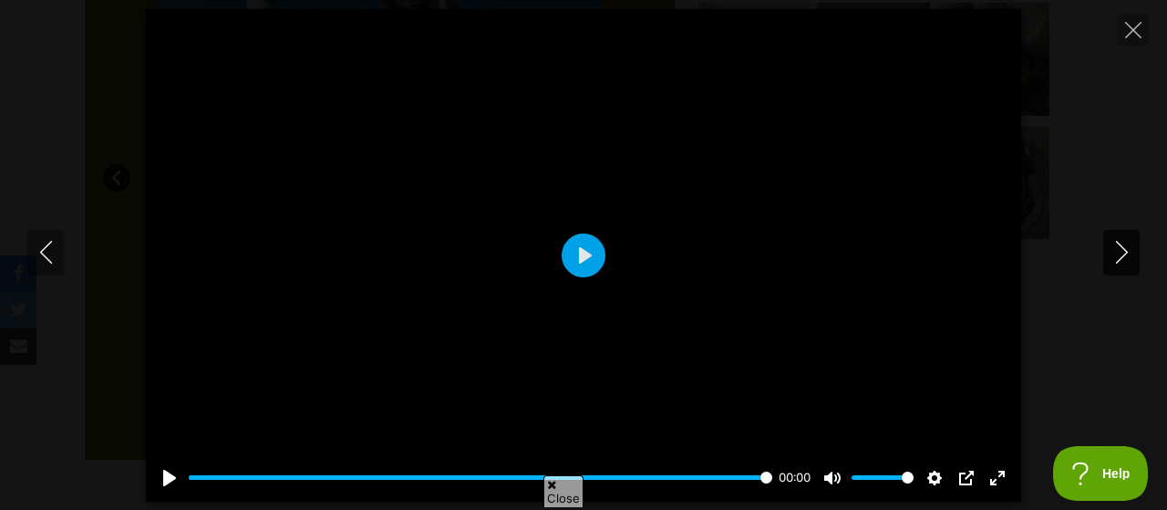
click at [1114, 247] on icon "Next" at bounding box center [1122, 252] width 23 height 23
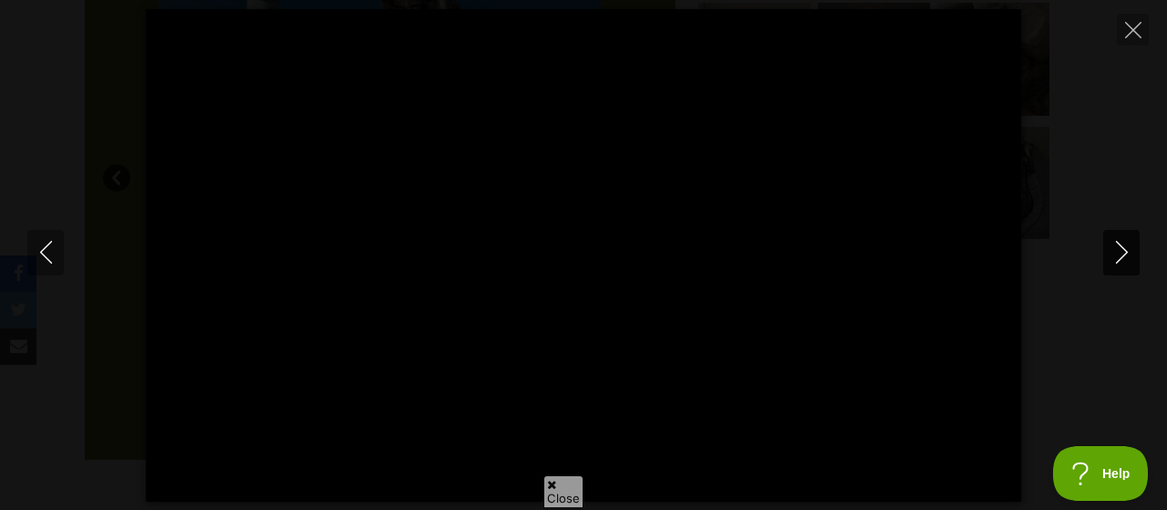
type input "100"
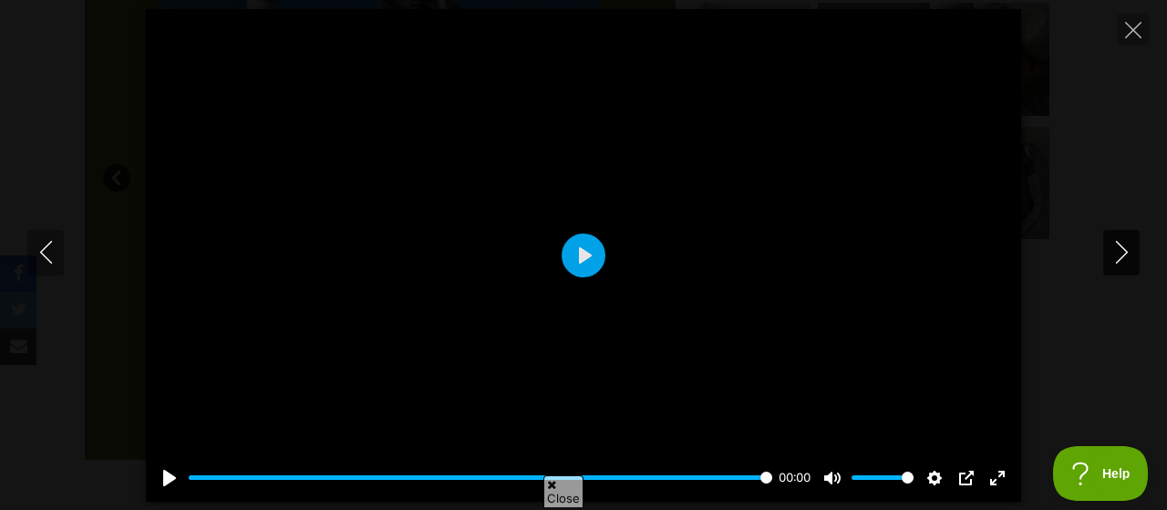
click at [1114, 247] on icon "Next" at bounding box center [1122, 252] width 23 height 23
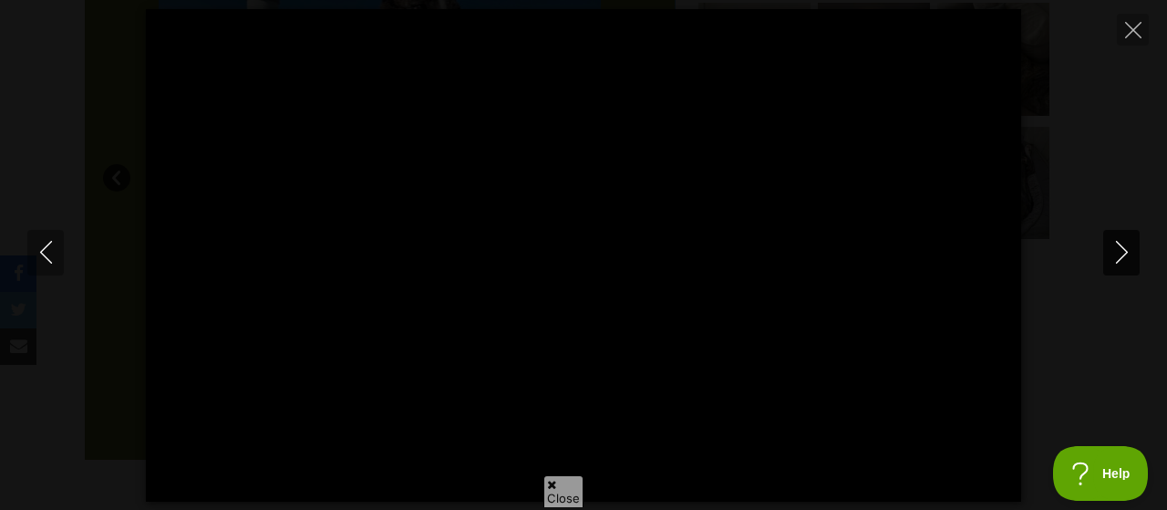
type input "100"
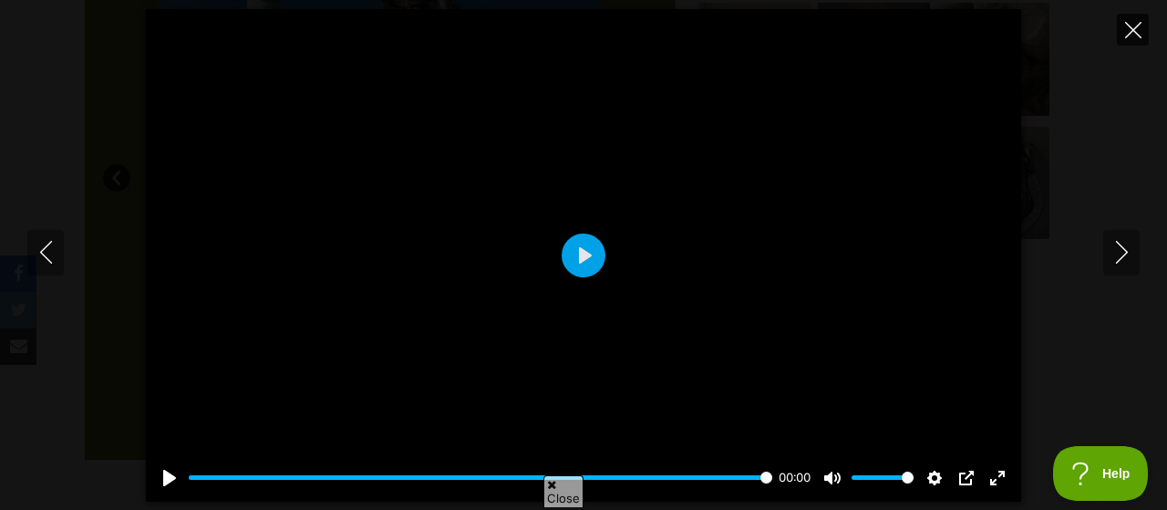
click at [1129, 30] on icon "Close" at bounding box center [1133, 30] width 16 height 16
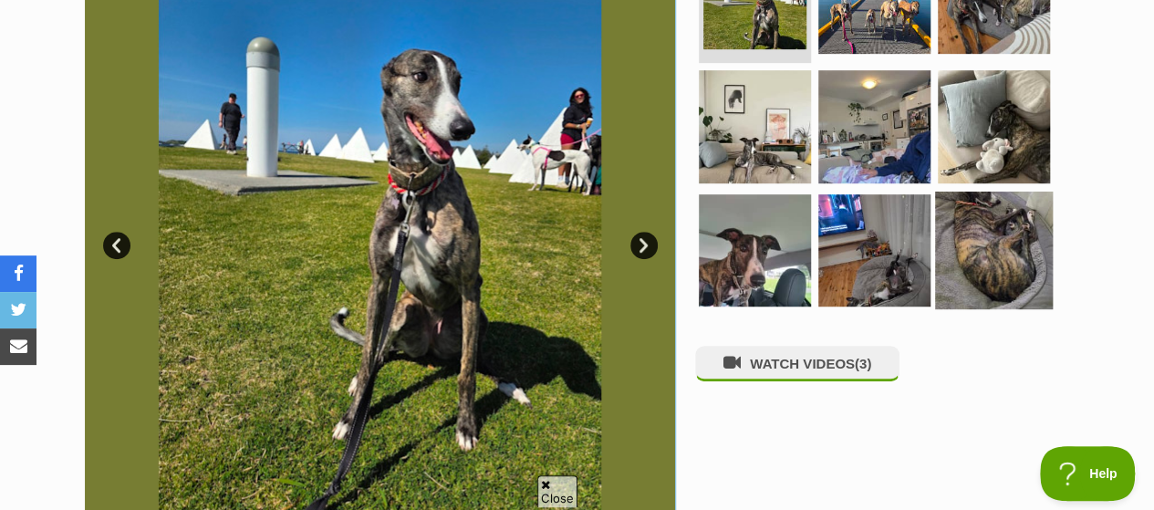
scroll to position [456, 0]
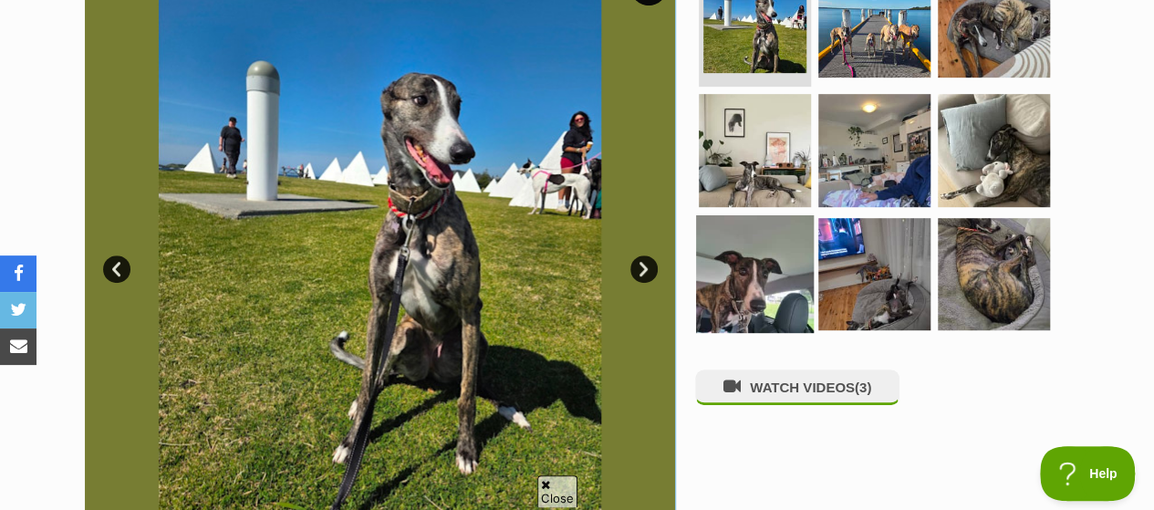
click at [754, 240] on img at bounding box center [755, 274] width 118 height 118
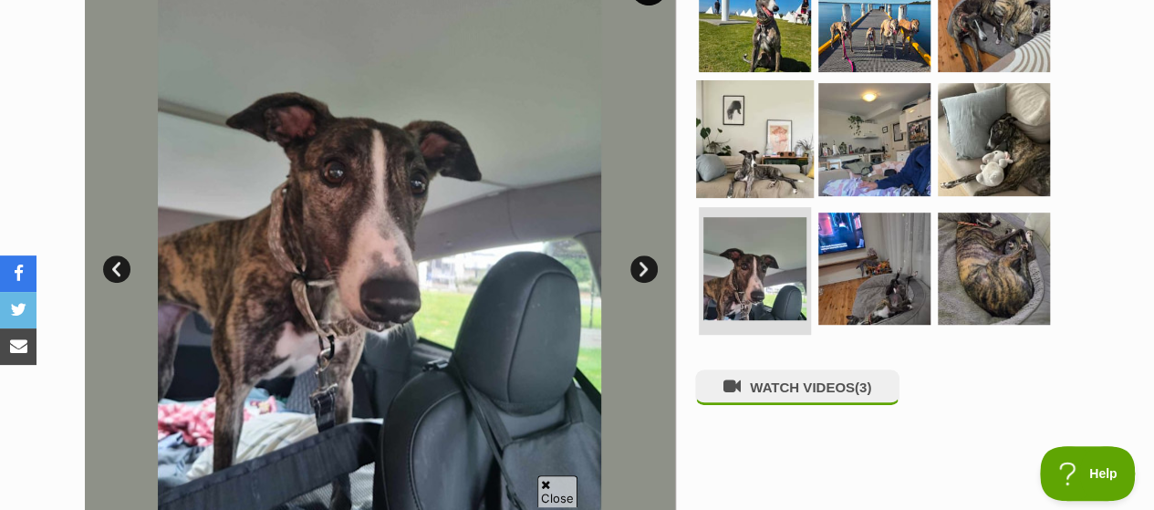
click at [757, 101] on img at bounding box center [755, 139] width 118 height 118
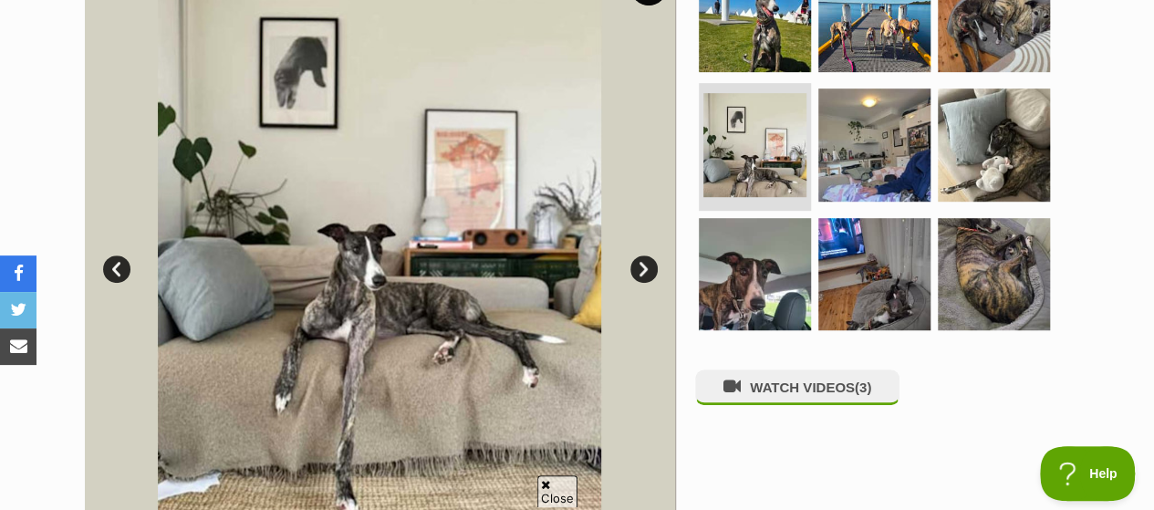
scroll to position [274, 0]
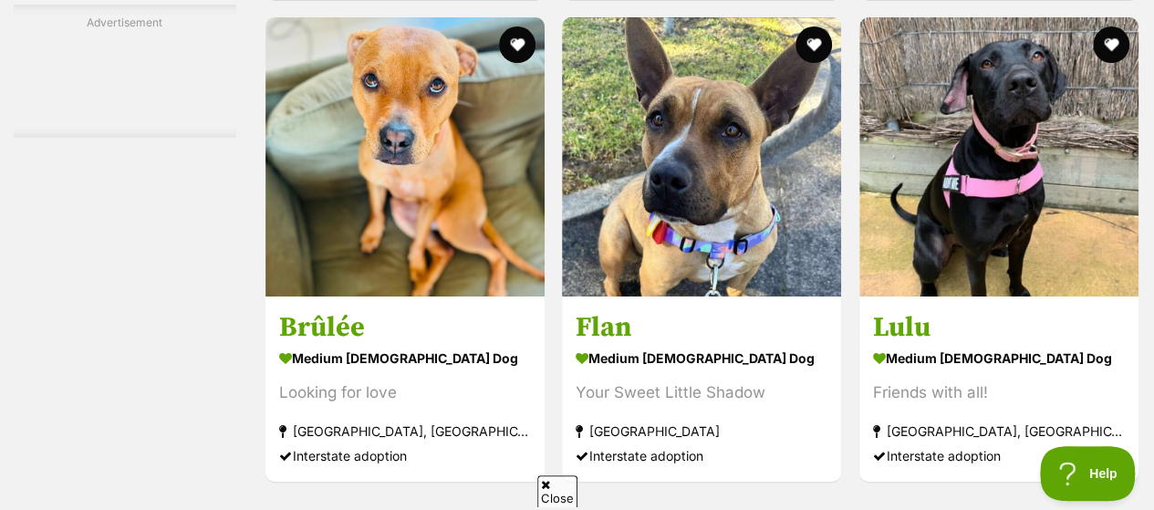
scroll to position [7086, 0]
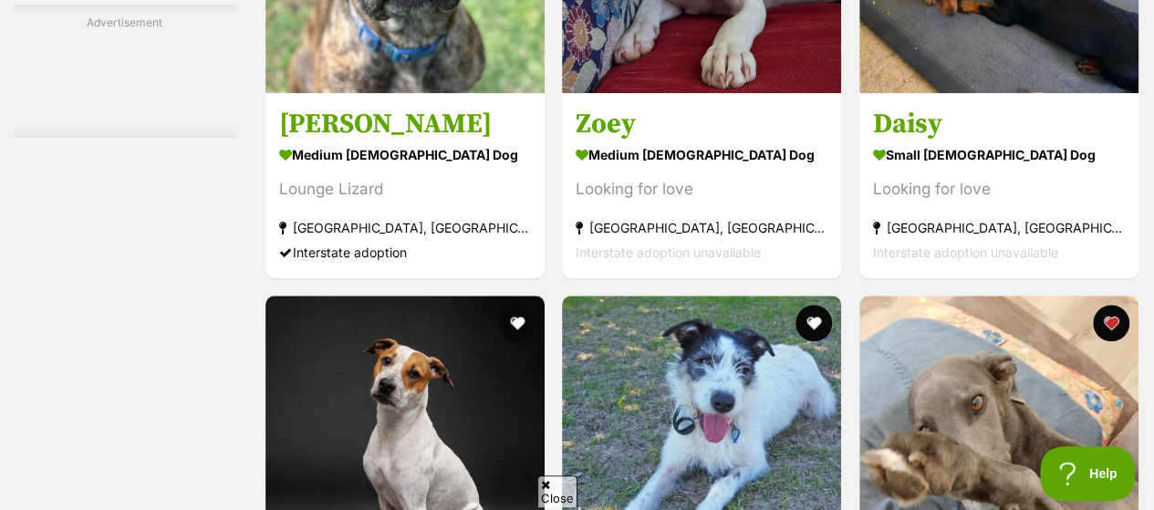
scroll to position [7816, 0]
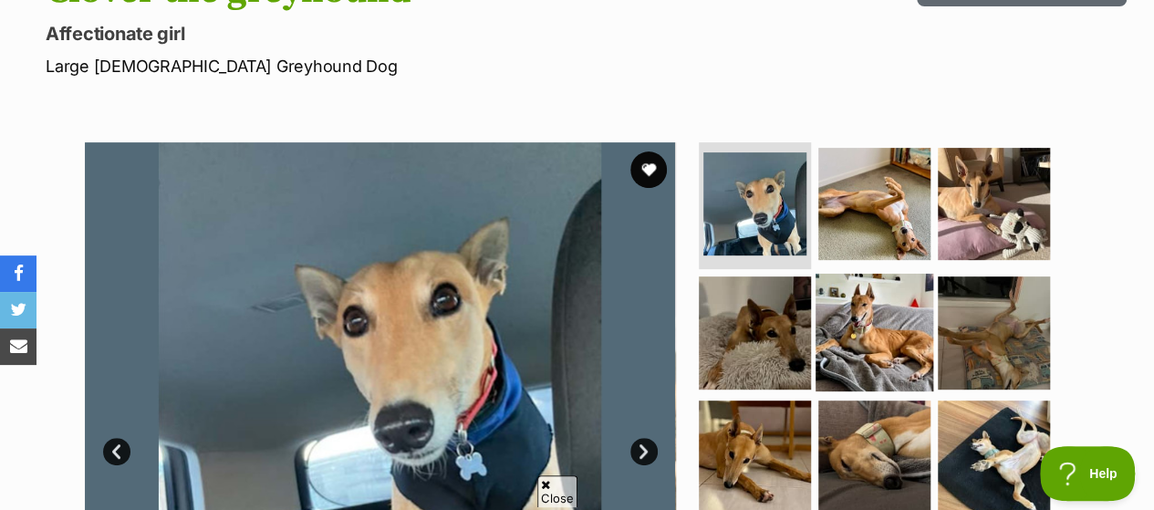
click at [871, 286] on img at bounding box center [874, 333] width 118 height 118
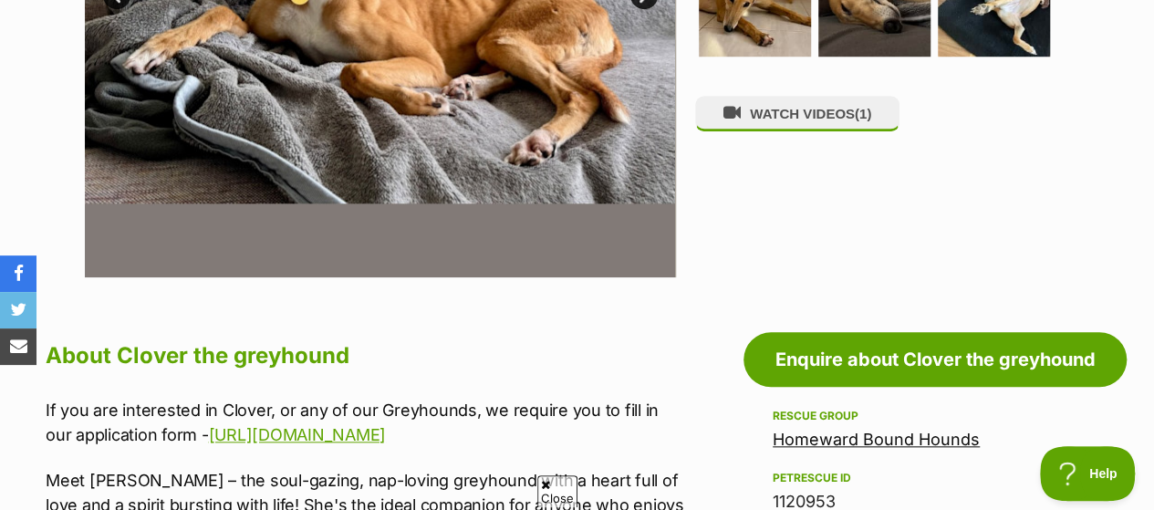
scroll to position [456, 0]
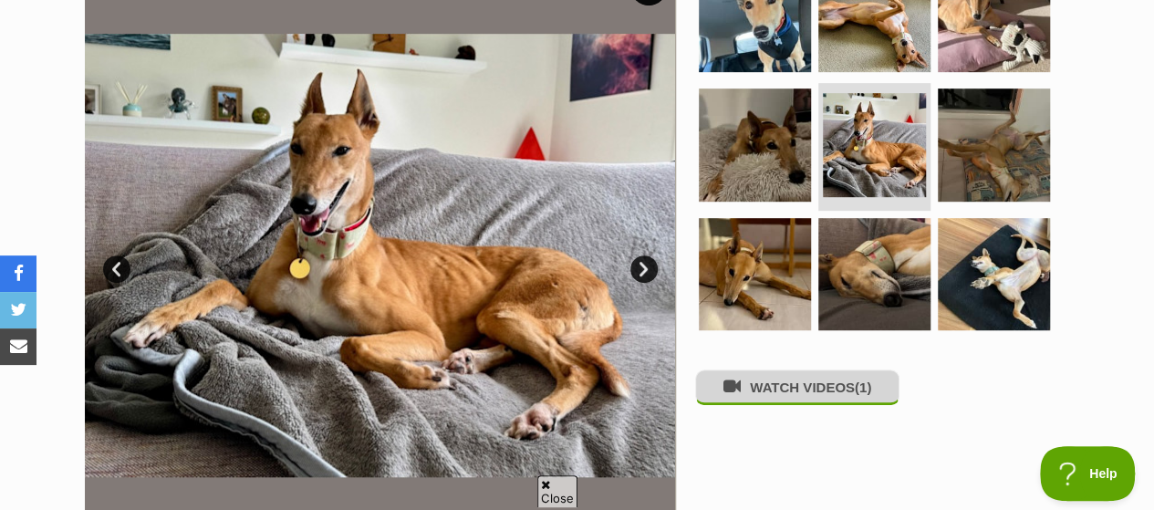
click at [803, 369] on button "WATCH VIDEOS (1)" at bounding box center [797, 387] width 204 height 36
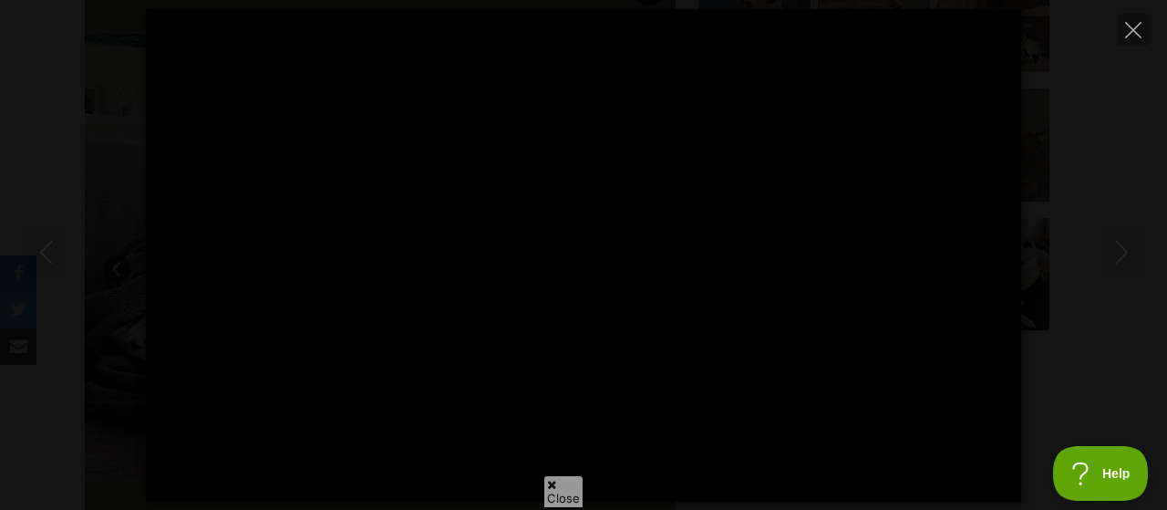
type input "100"
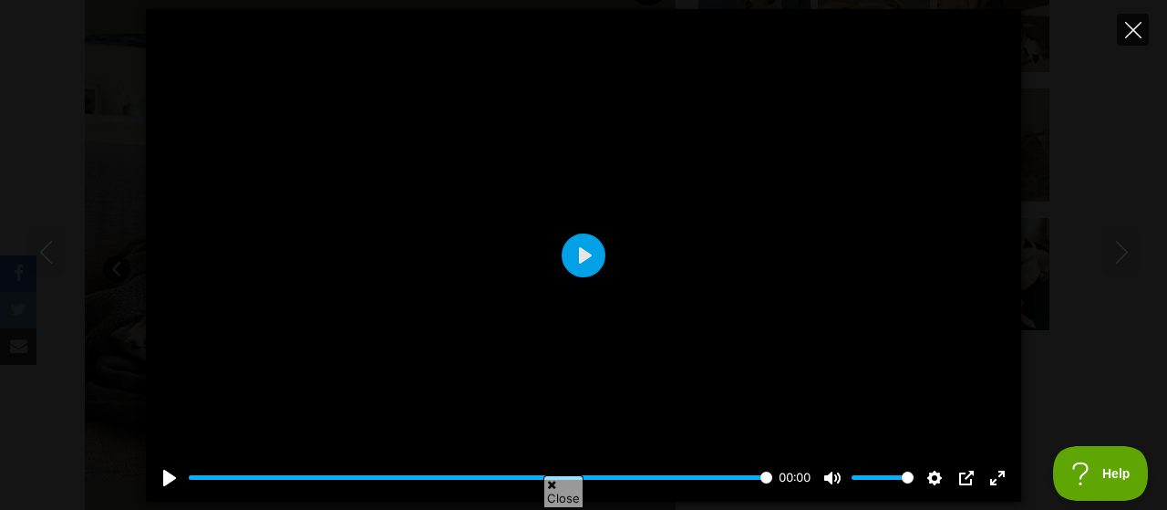
click at [1126, 26] on icon "Close" at bounding box center [1133, 30] width 16 height 16
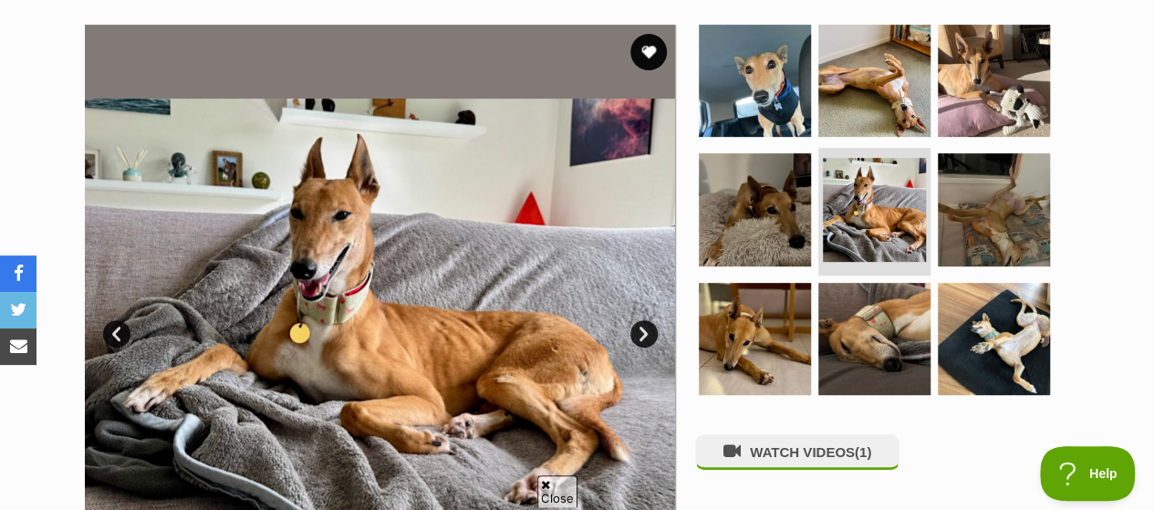
scroll to position [365, 0]
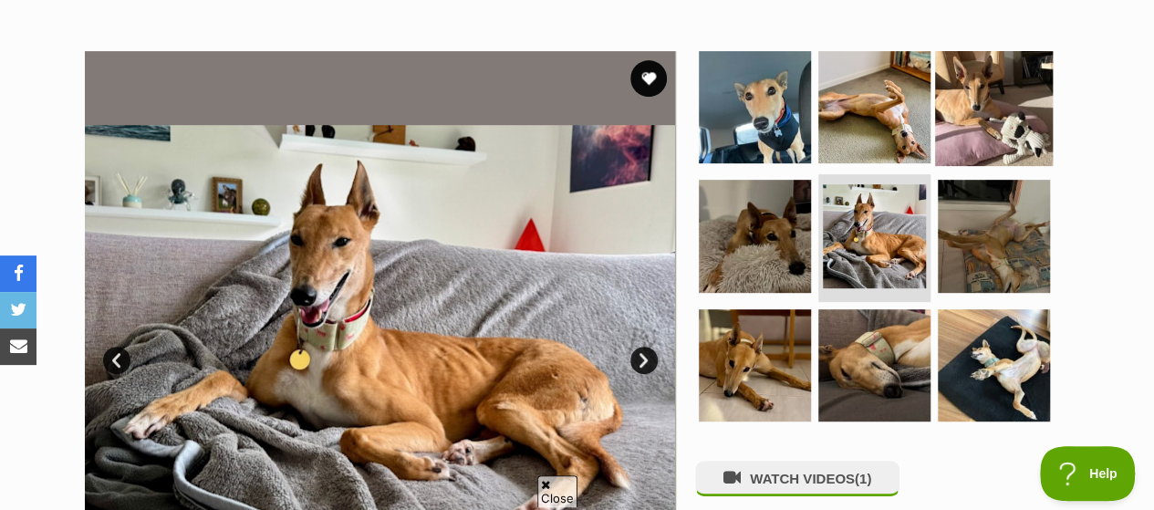
click at [978, 60] on img at bounding box center [994, 106] width 118 height 118
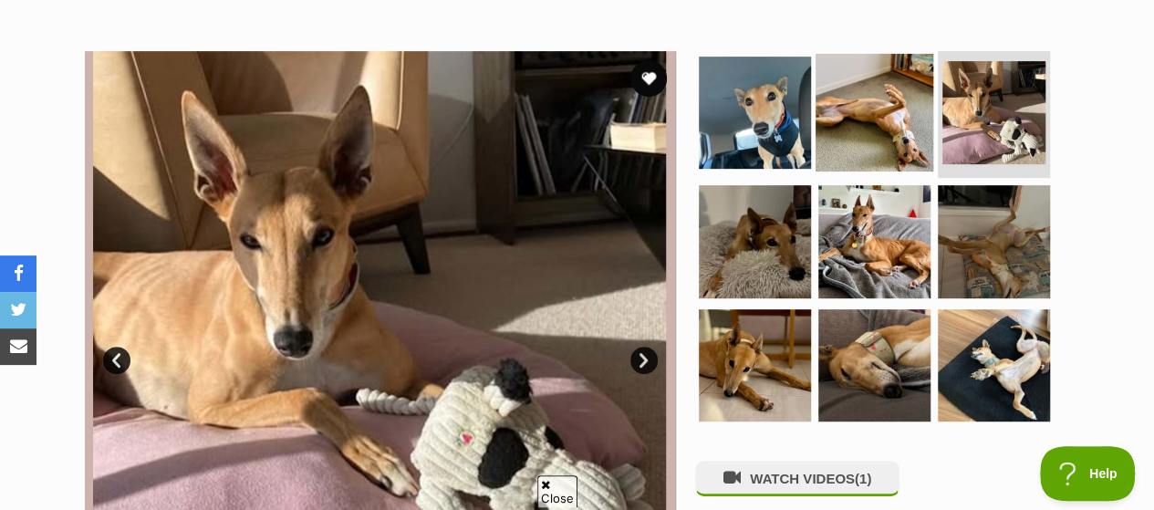
click at [860, 64] on img at bounding box center [874, 112] width 118 height 118
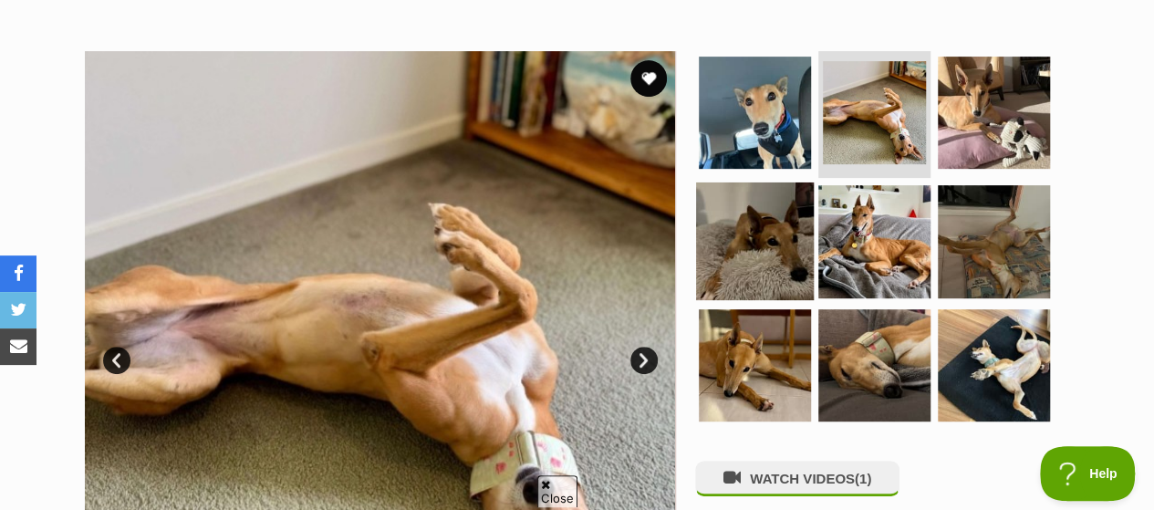
click at [773, 182] on img at bounding box center [755, 241] width 118 height 118
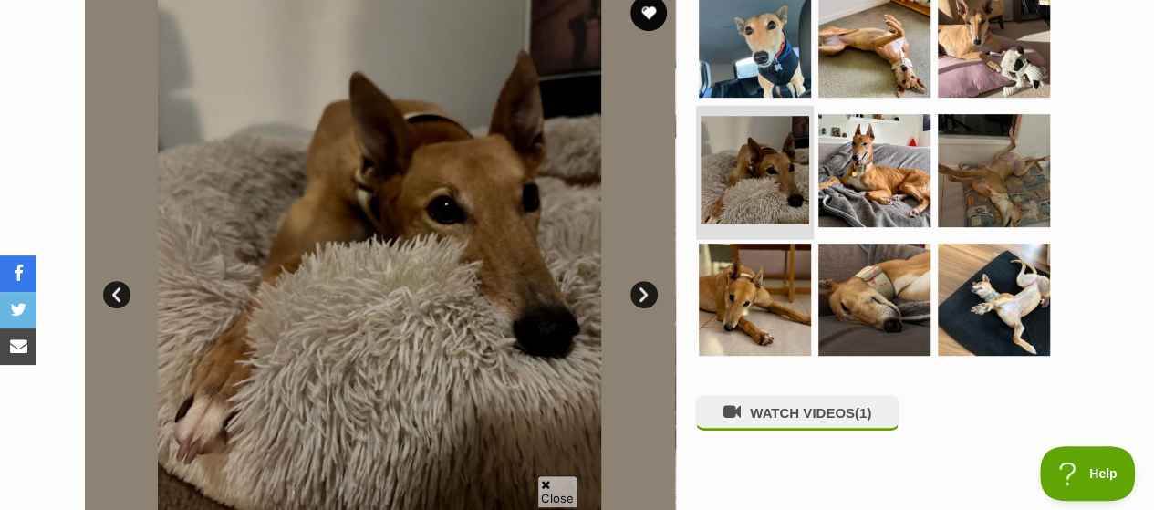
scroll to position [456, 0]
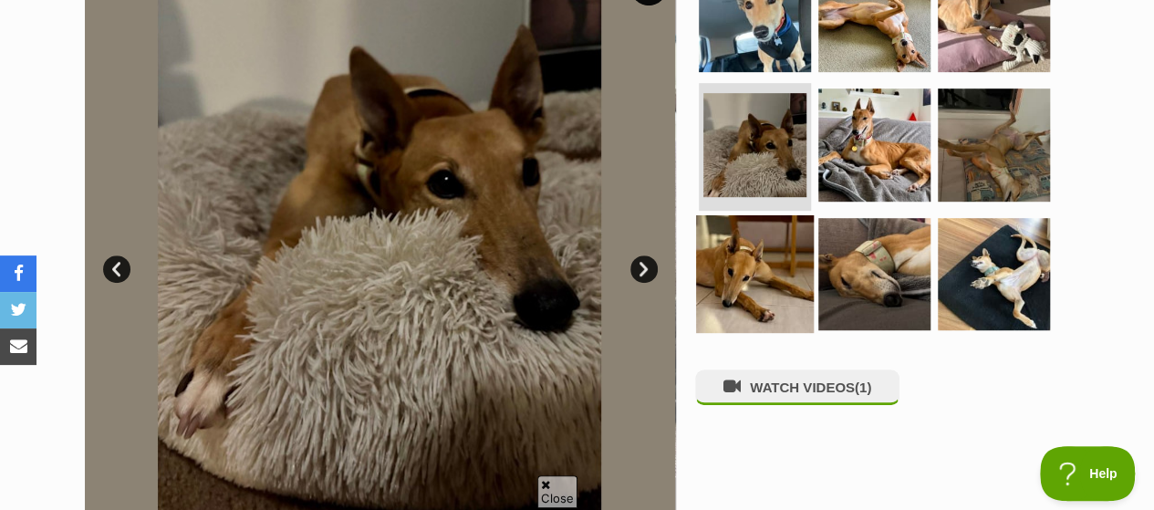
click at [719, 242] on img at bounding box center [755, 274] width 118 height 118
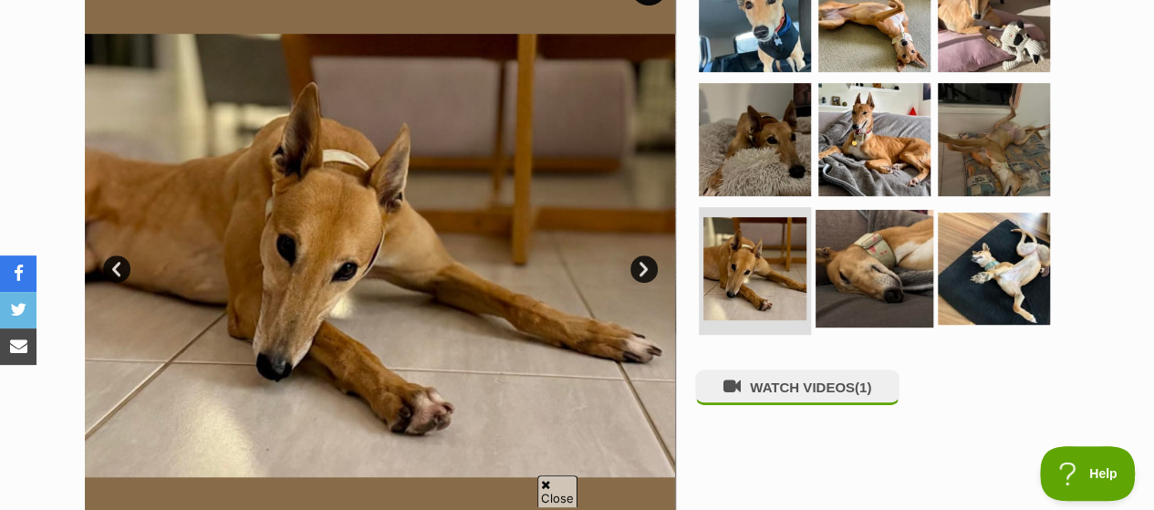
click at [884, 219] on img at bounding box center [874, 269] width 118 height 118
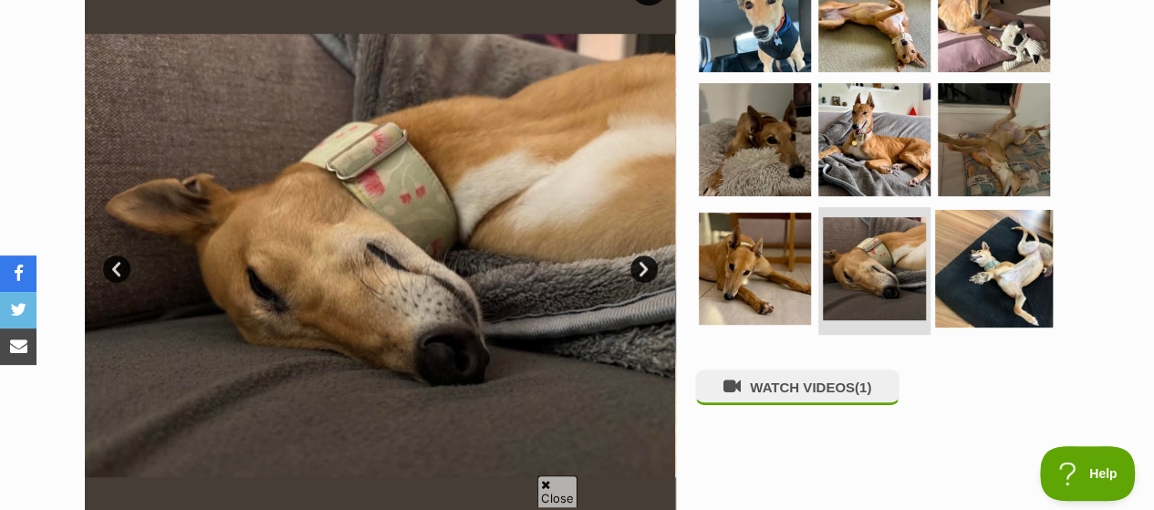
click at [976, 216] on img at bounding box center [994, 269] width 118 height 118
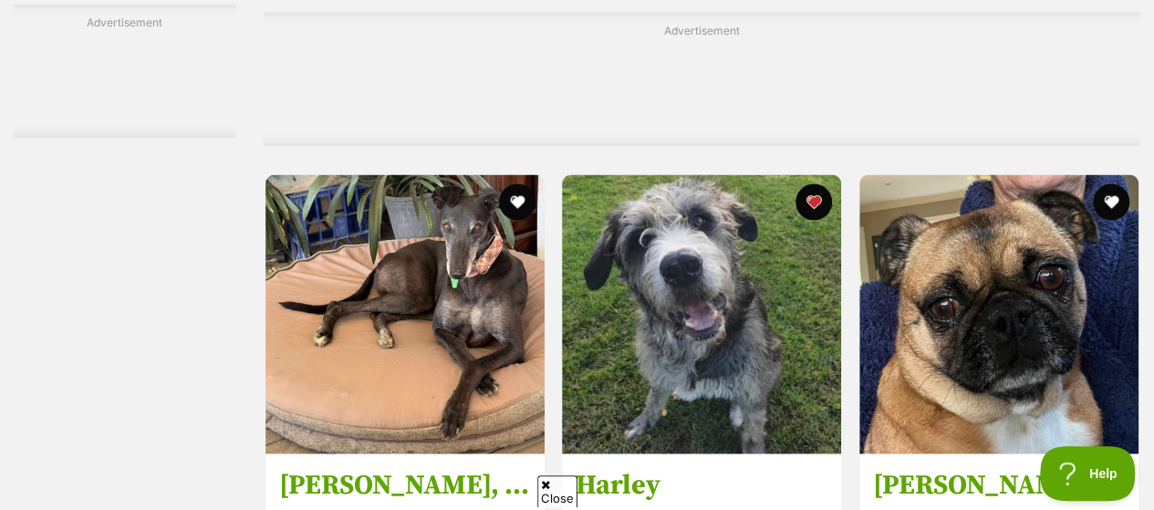
scroll to position [8637, 0]
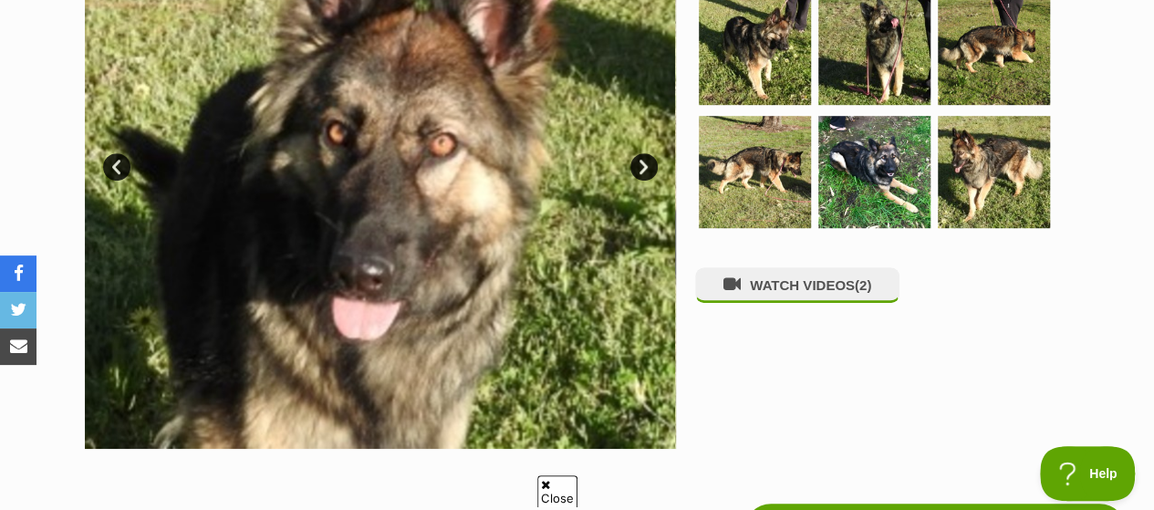
scroll to position [456, 0]
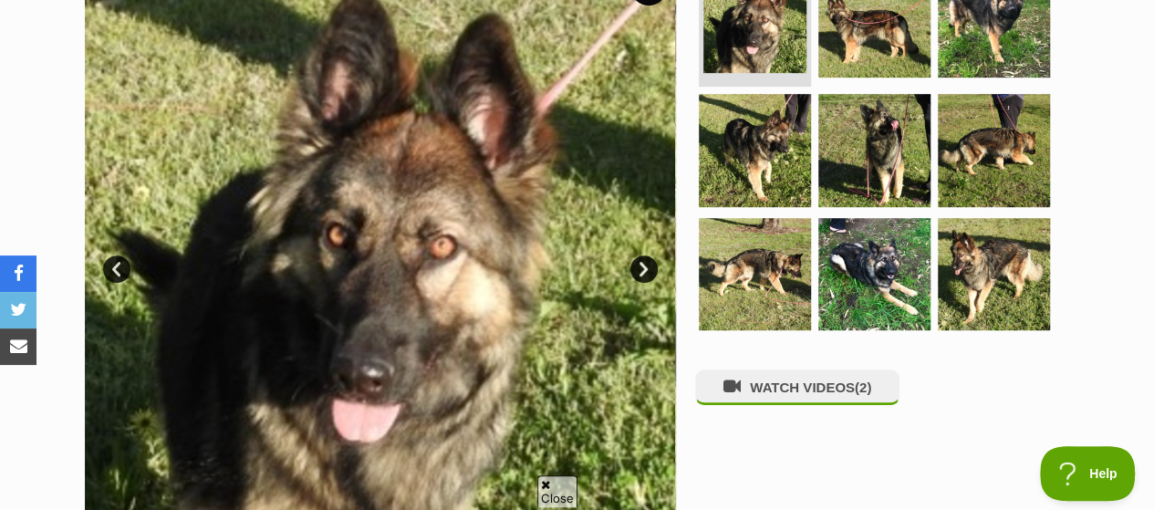
click at [643, 255] on link "Next" at bounding box center [643, 268] width 27 height 27
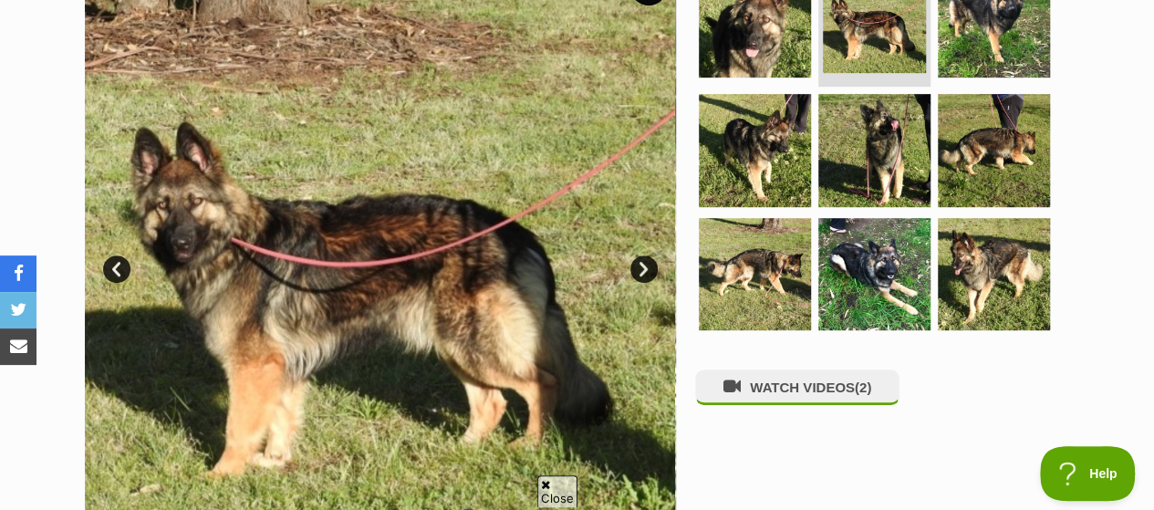
click at [643, 255] on link "Next" at bounding box center [643, 268] width 27 height 27
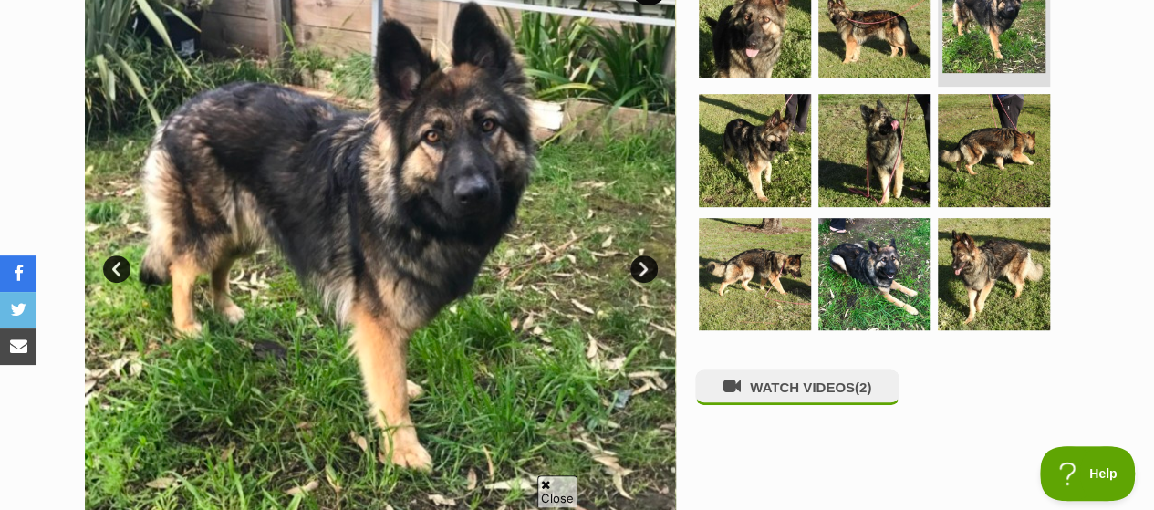
click at [643, 255] on link "Next" at bounding box center [643, 268] width 27 height 27
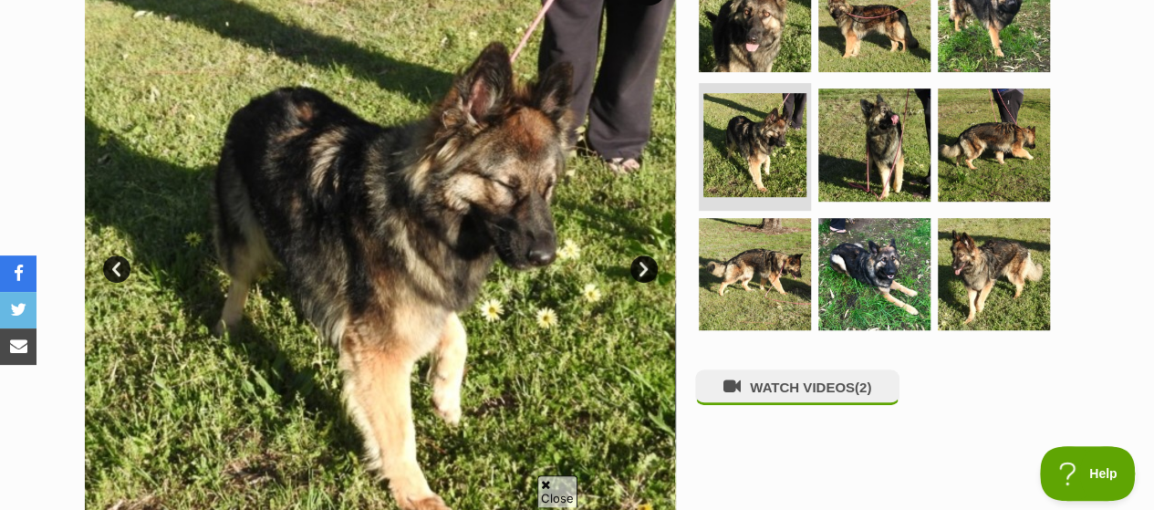
click at [643, 255] on link "Next" at bounding box center [643, 268] width 27 height 27
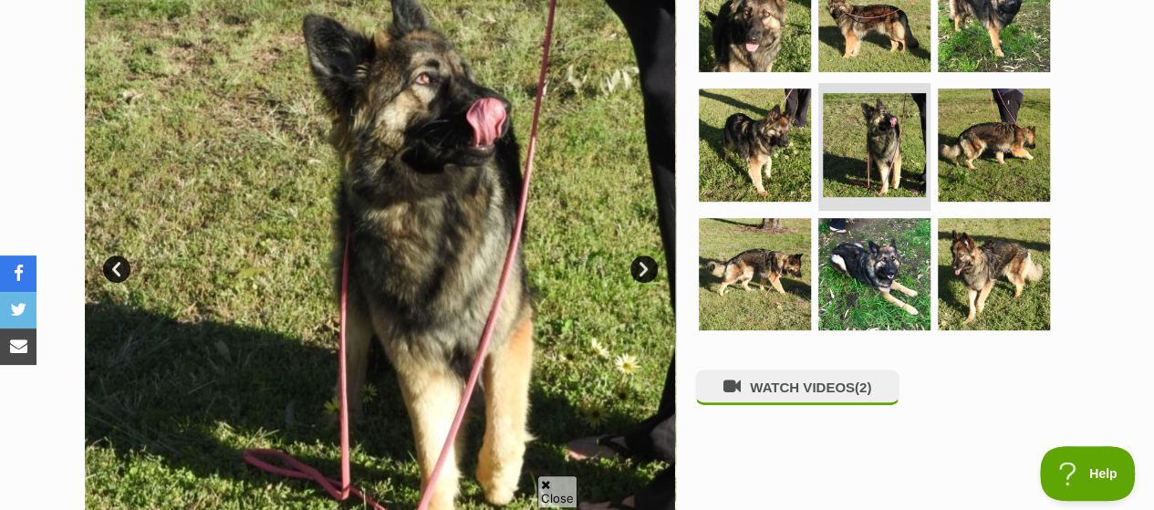
click at [643, 255] on link "Next" at bounding box center [643, 268] width 27 height 27
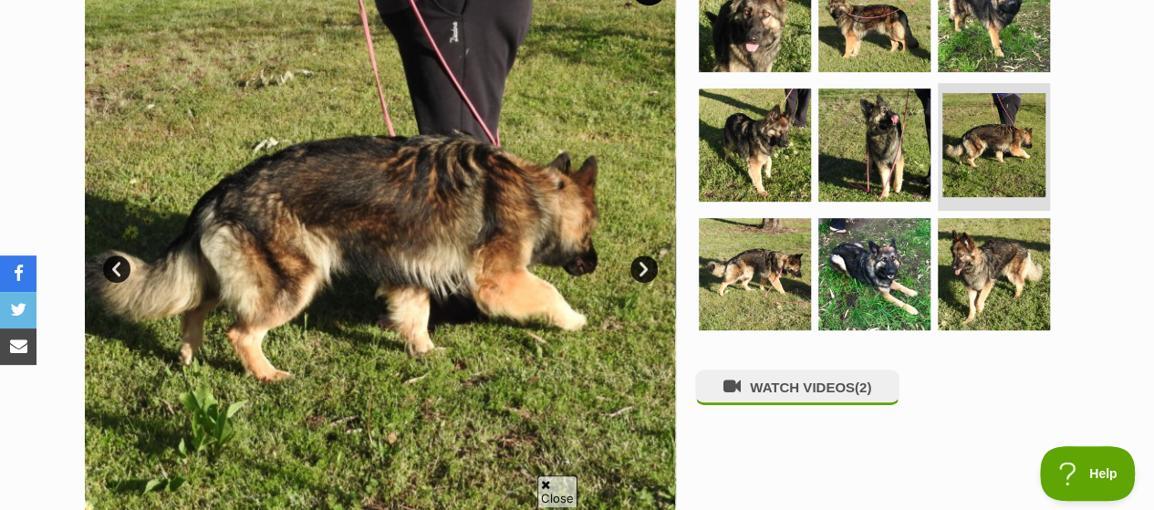
click at [643, 255] on link "Next" at bounding box center [643, 268] width 27 height 27
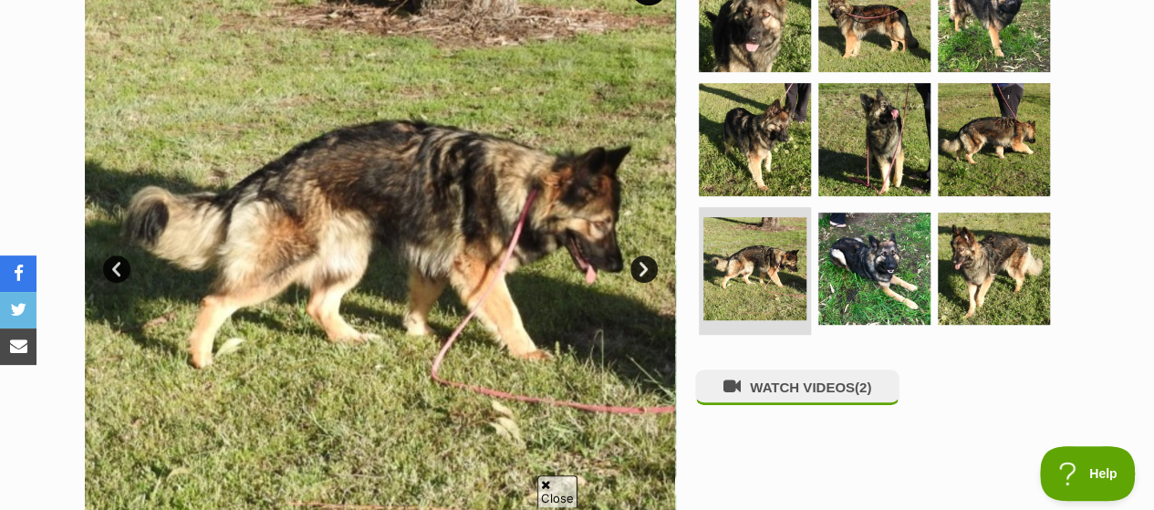
click at [121, 255] on link "Prev" at bounding box center [116, 268] width 27 height 27
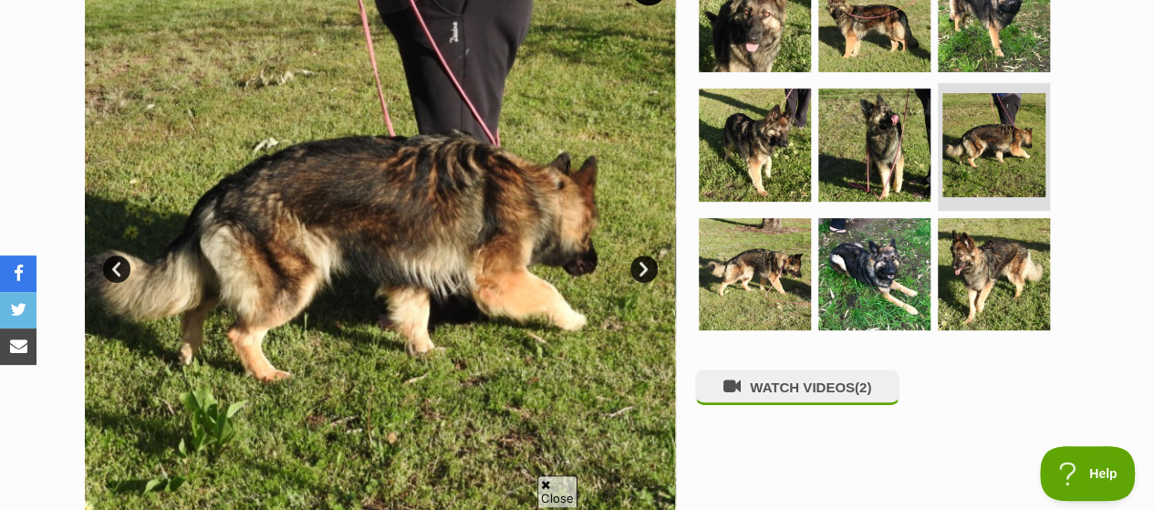
click at [625, 229] on img at bounding box center [379, 255] width 591 height 591
click at [644, 255] on link "Next" at bounding box center [643, 268] width 27 height 27
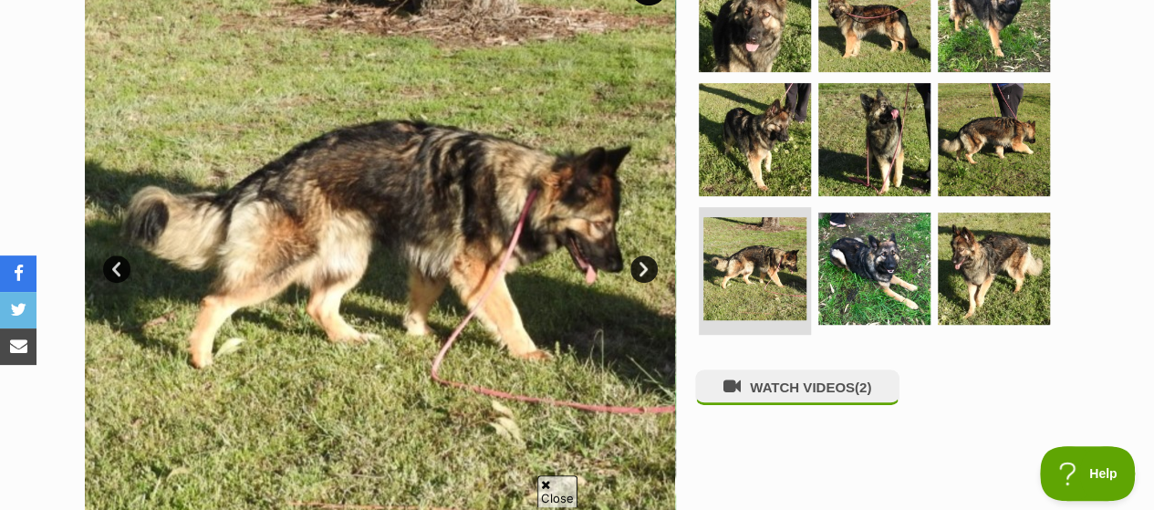
click at [644, 255] on link "Next" at bounding box center [643, 268] width 27 height 27
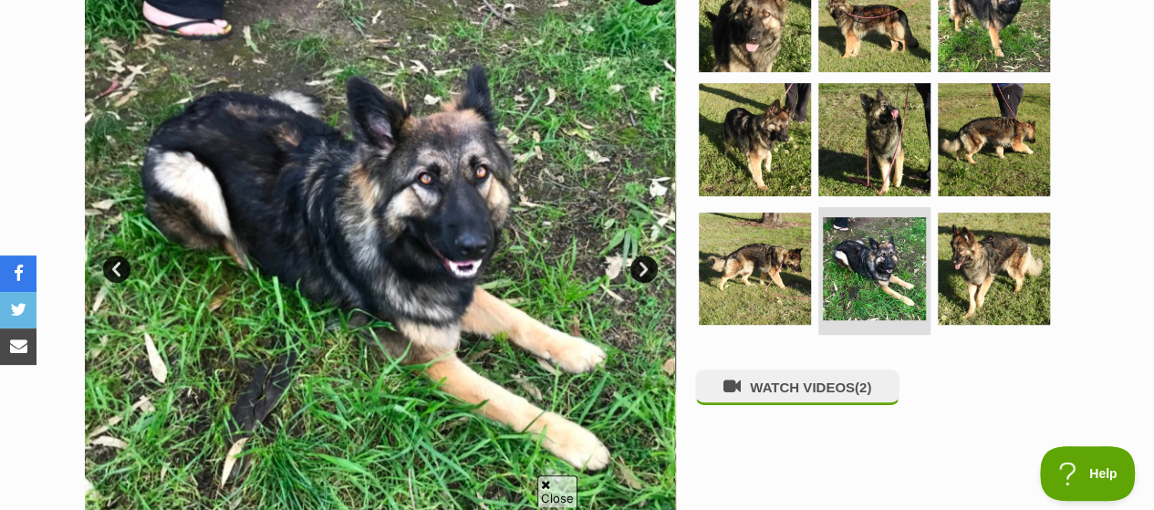
click at [644, 255] on link "Next" at bounding box center [643, 268] width 27 height 27
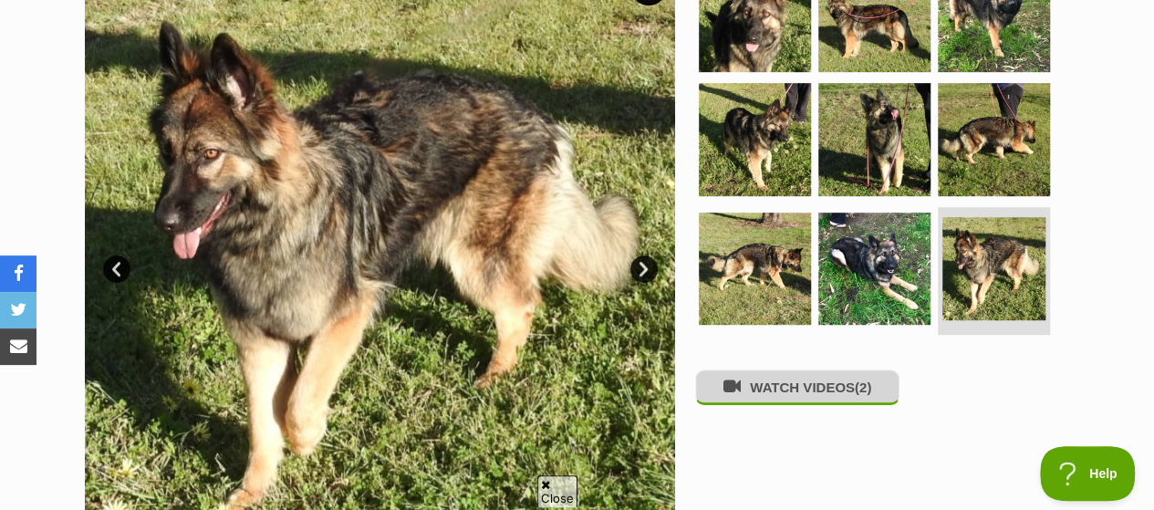
click at [799, 369] on button "WATCH VIDEOS (2)" at bounding box center [797, 387] width 204 height 36
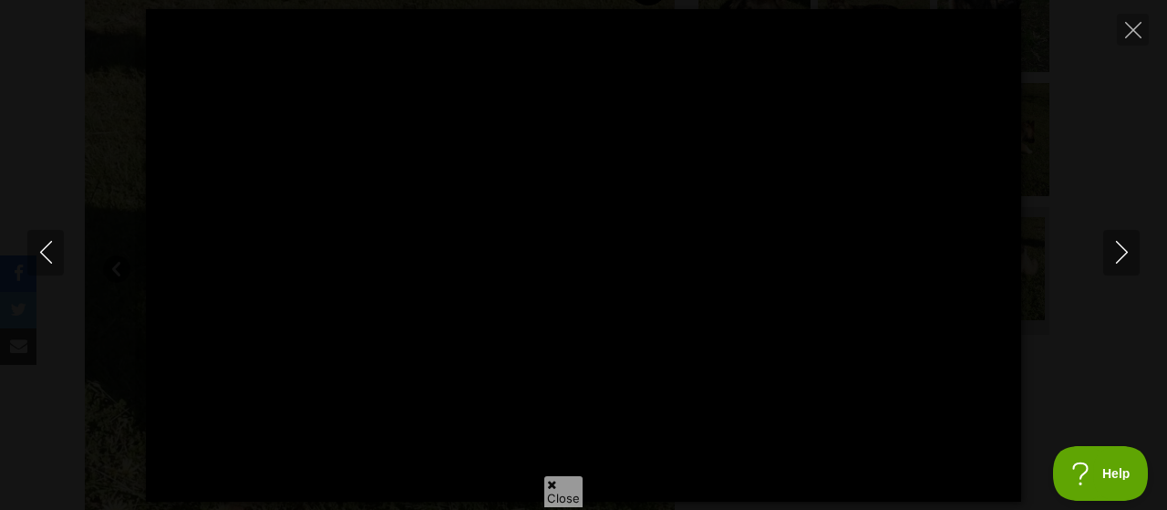
type input "100"
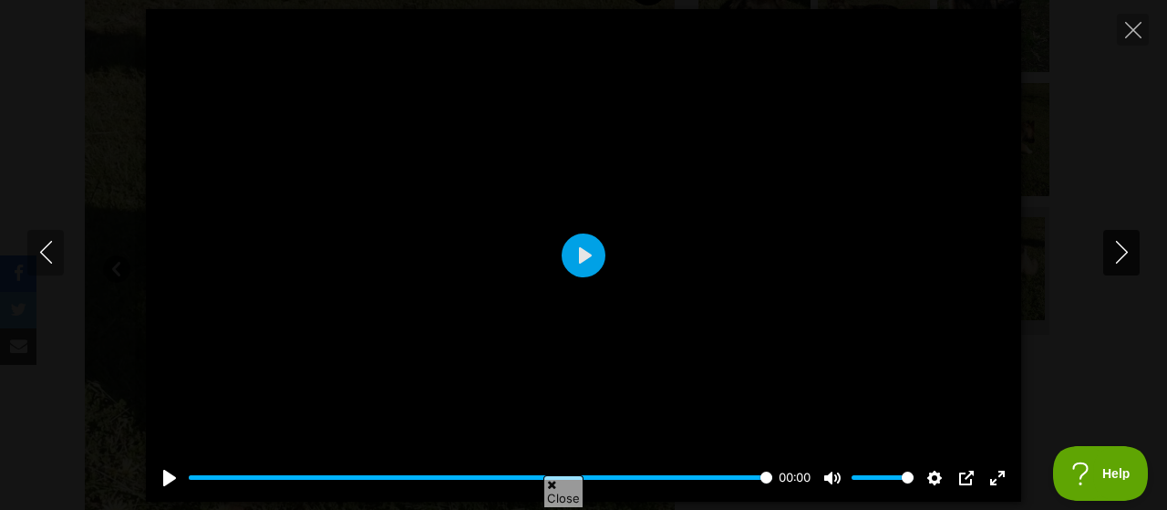
click at [1120, 239] on button "Next" at bounding box center [1122, 253] width 36 height 46
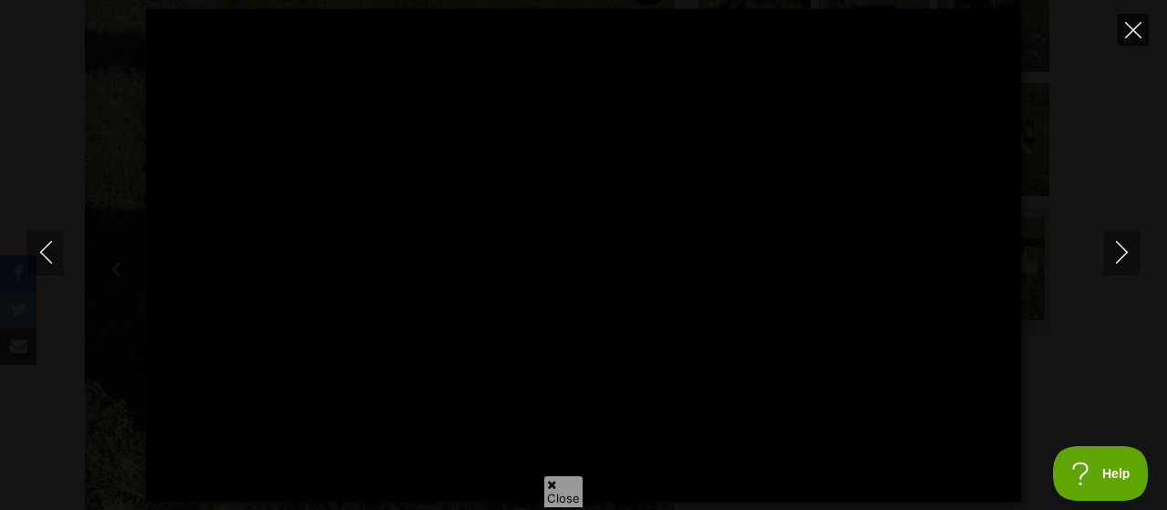
click at [1135, 25] on icon "Close" at bounding box center [1133, 30] width 16 height 16
type input "79.89"
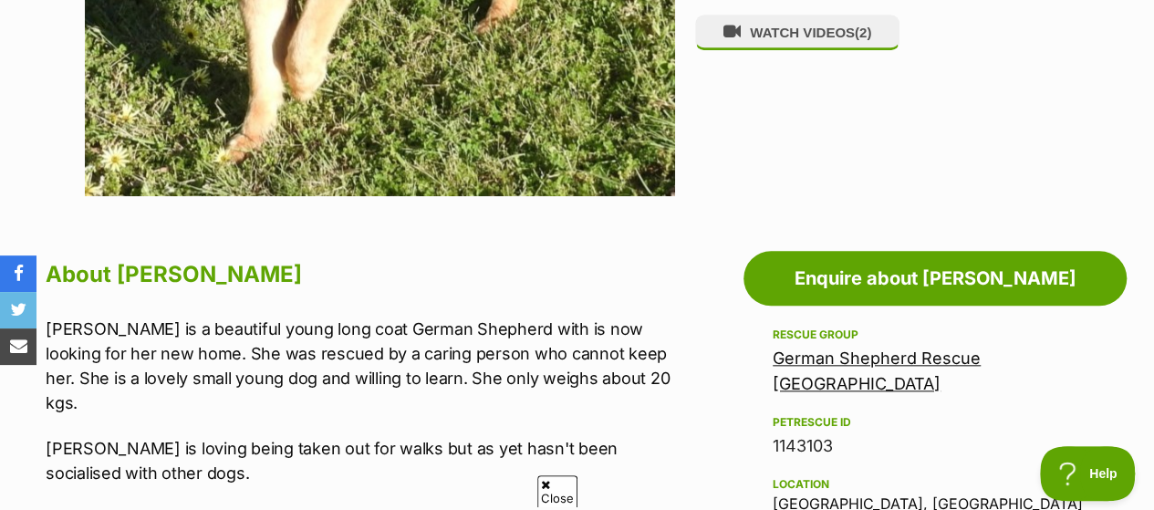
scroll to position [912, 0]
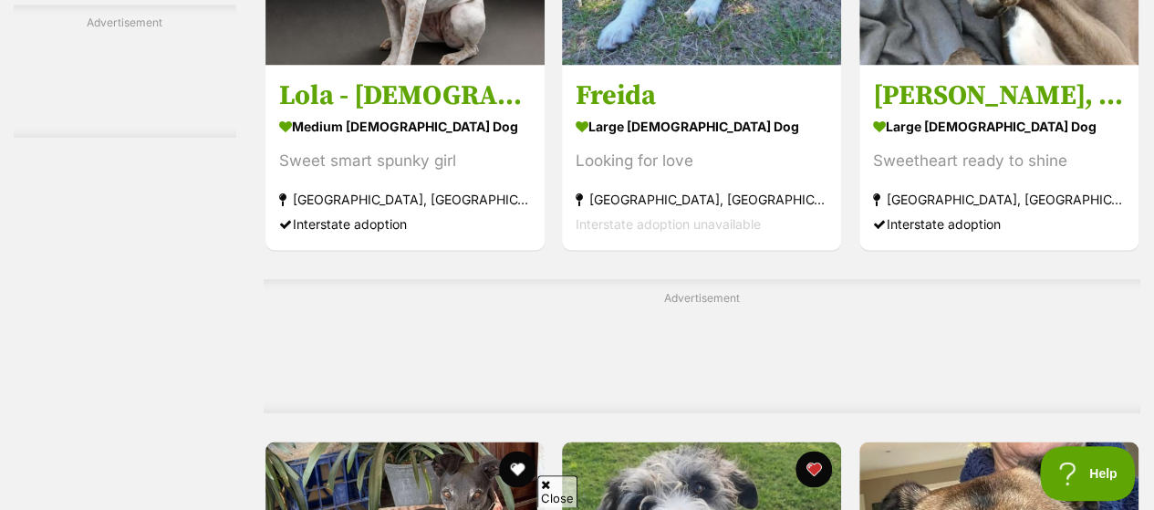
scroll to position [8546, 0]
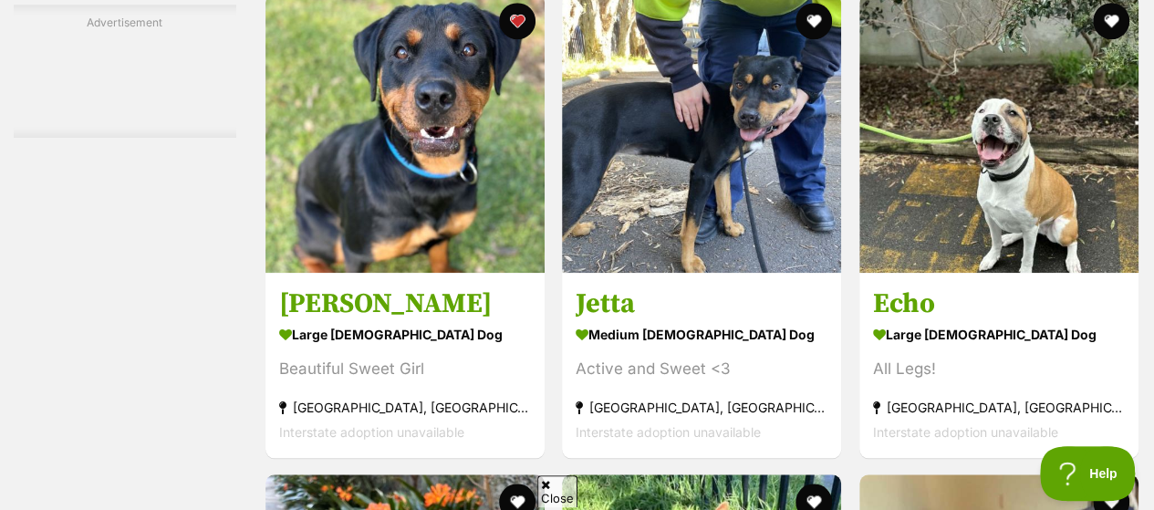
scroll to position [4013, 0]
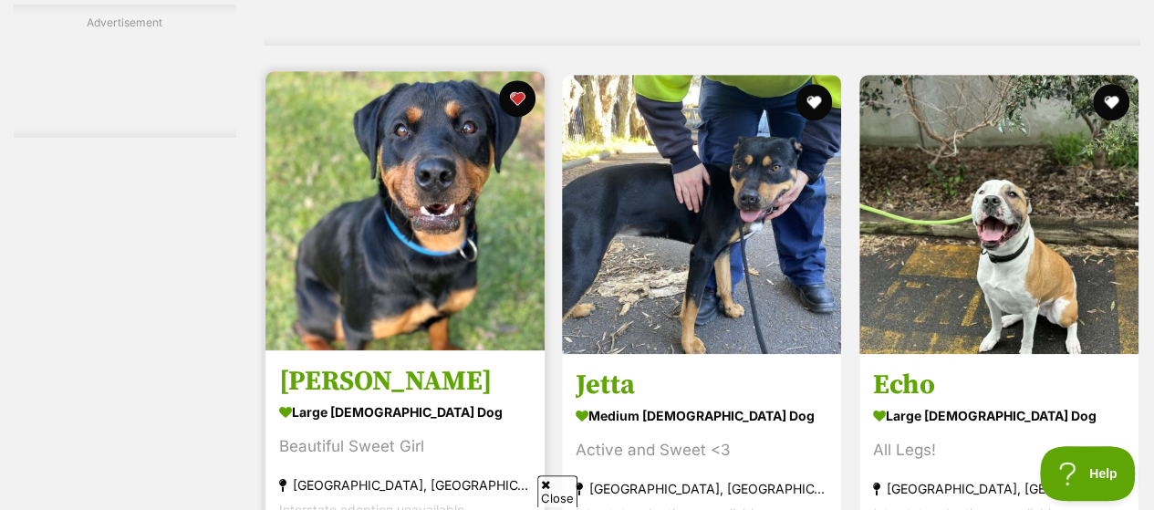
click at [421, 107] on img at bounding box center [404, 210] width 279 height 279
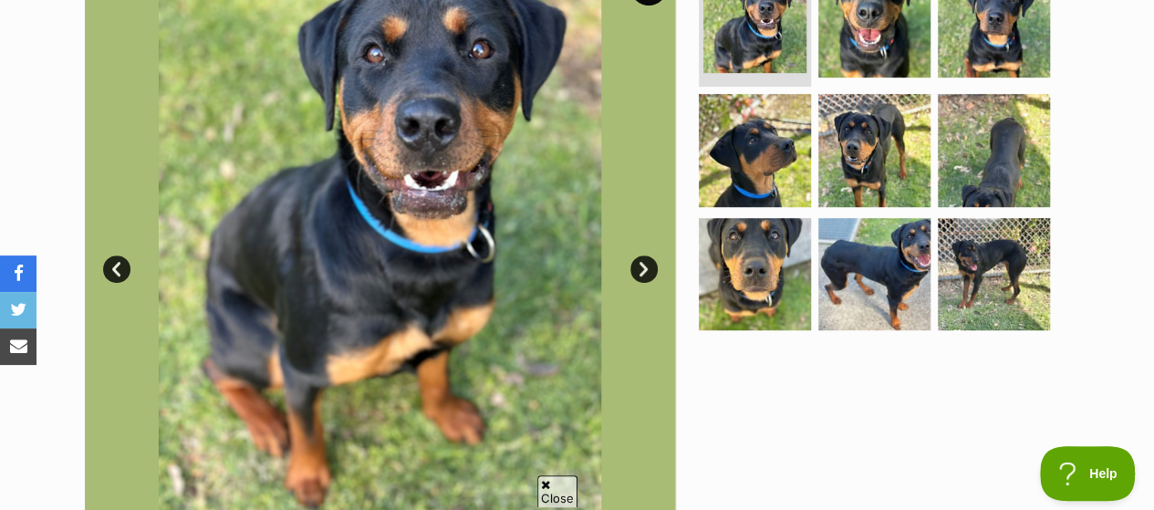
scroll to position [365, 0]
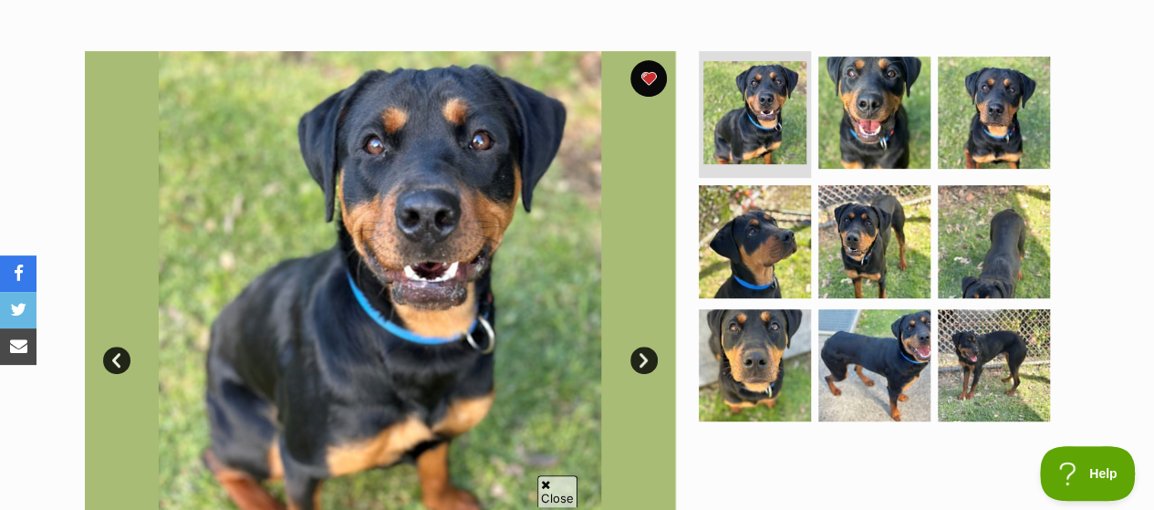
click at [651, 347] on link "Next" at bounding box center [643, 360] width 27 height 27
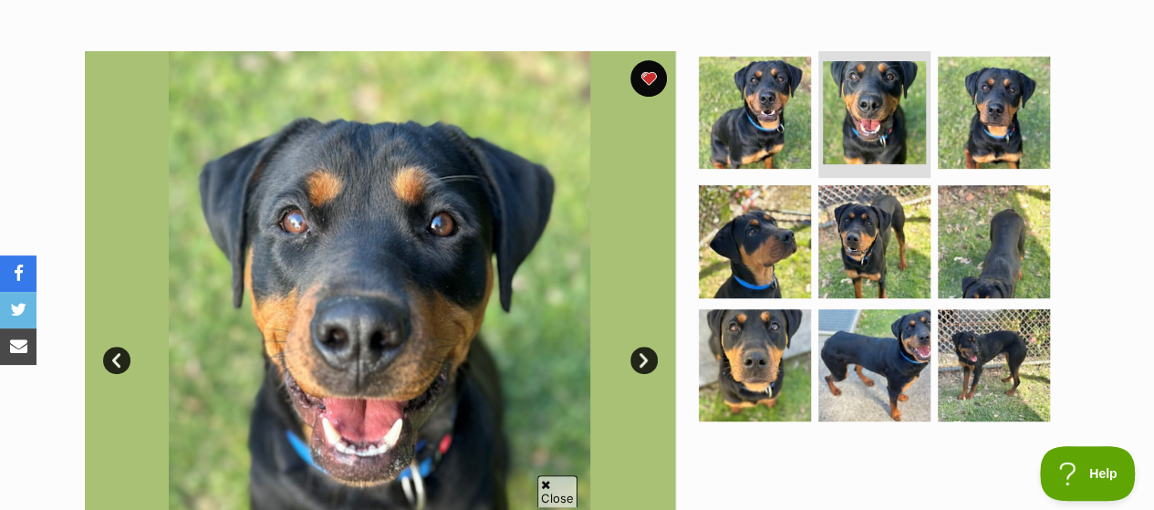
click at [651, 347] on link "Next" at bounding box center [643, 360] width 27 height 27
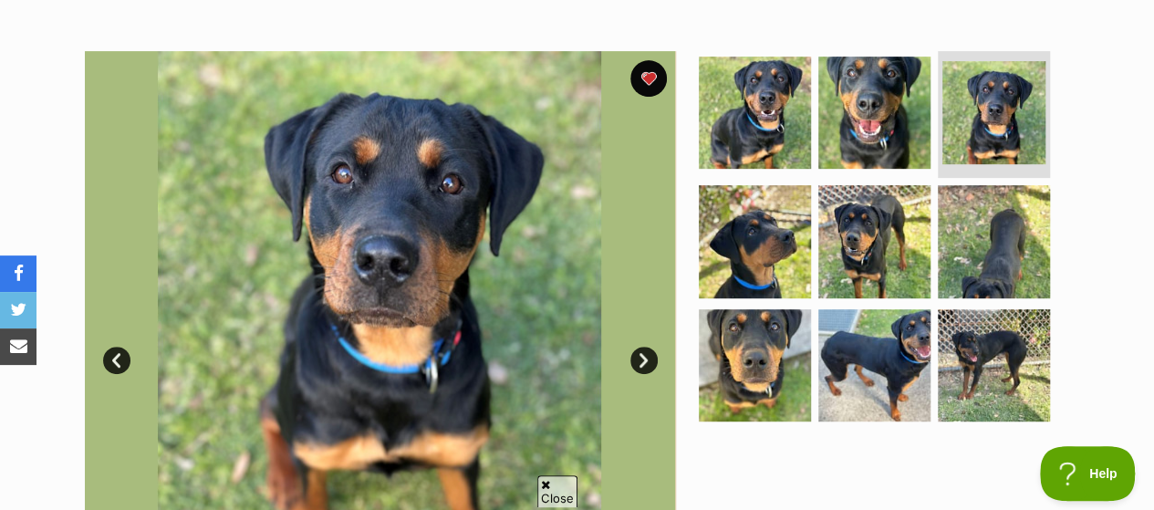
click at [651, 347] on link "Next" at bounding box center [643, 360] width 27 height 27
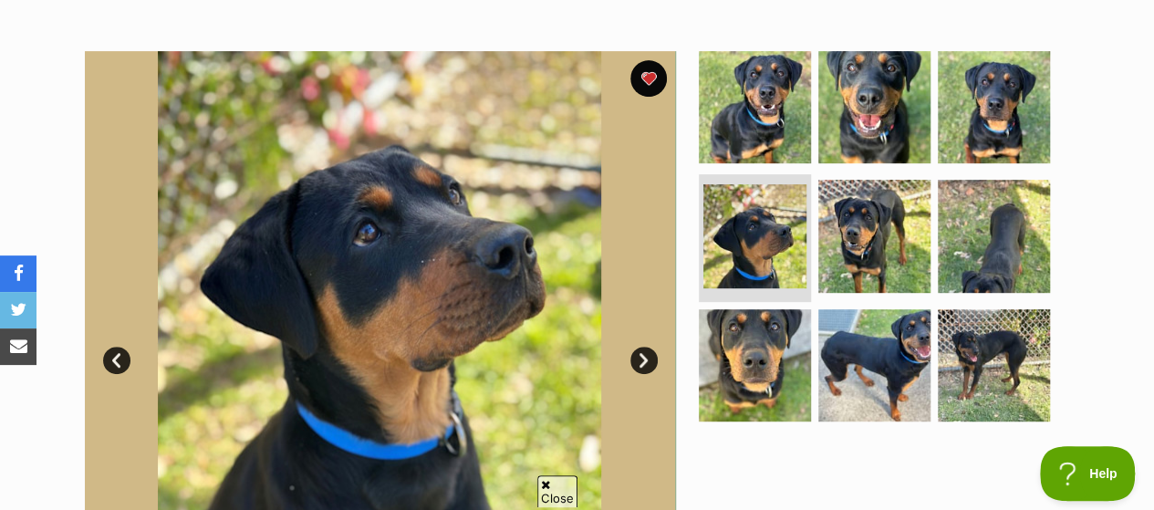
click at [651, 347] on link "Next" at bounding box center [643, 360] width 27 height 27
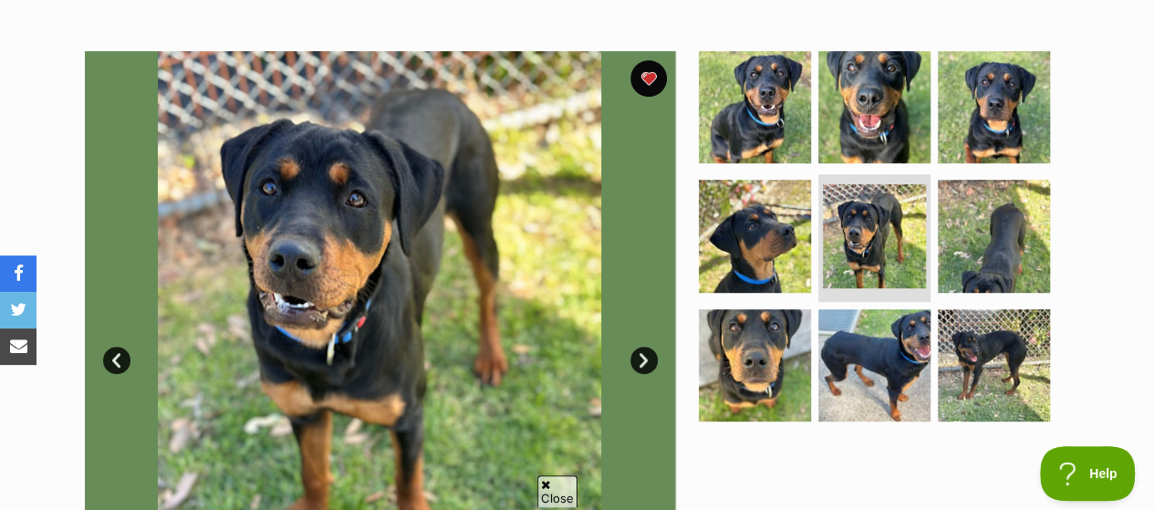
click at [651, 347] on link "Next" at bounding box center [643, 360] width 27 height 27
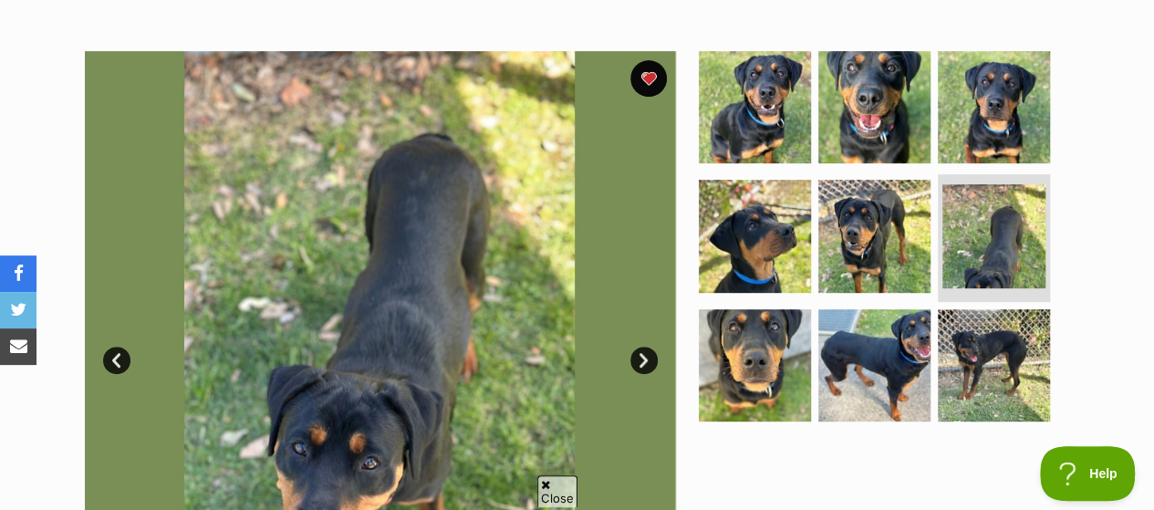
click at [651, 347] on link "Next" at bounding box center [643, 360] width 27 height 27
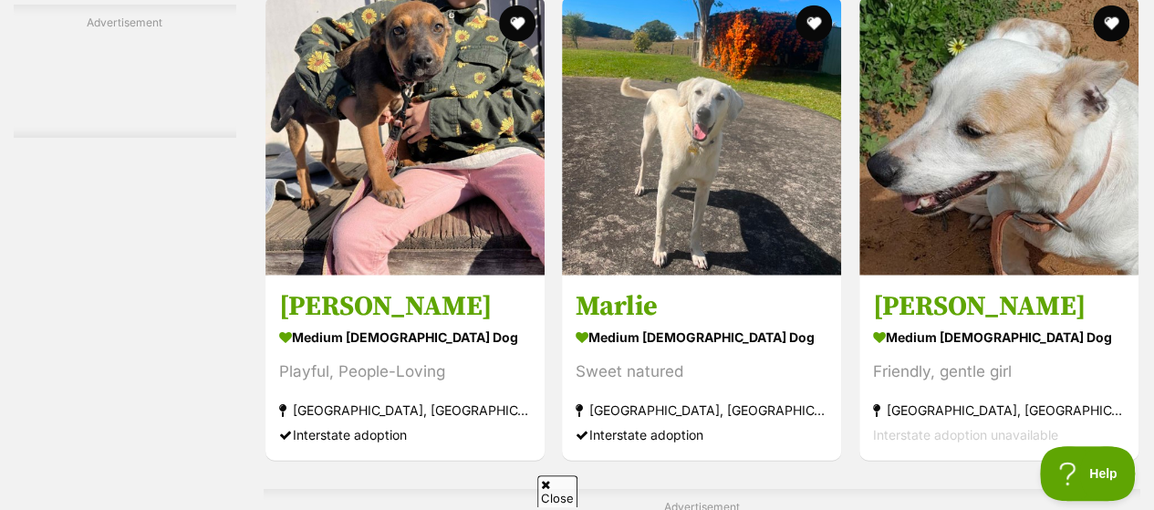
scroll to position [9303, 0]
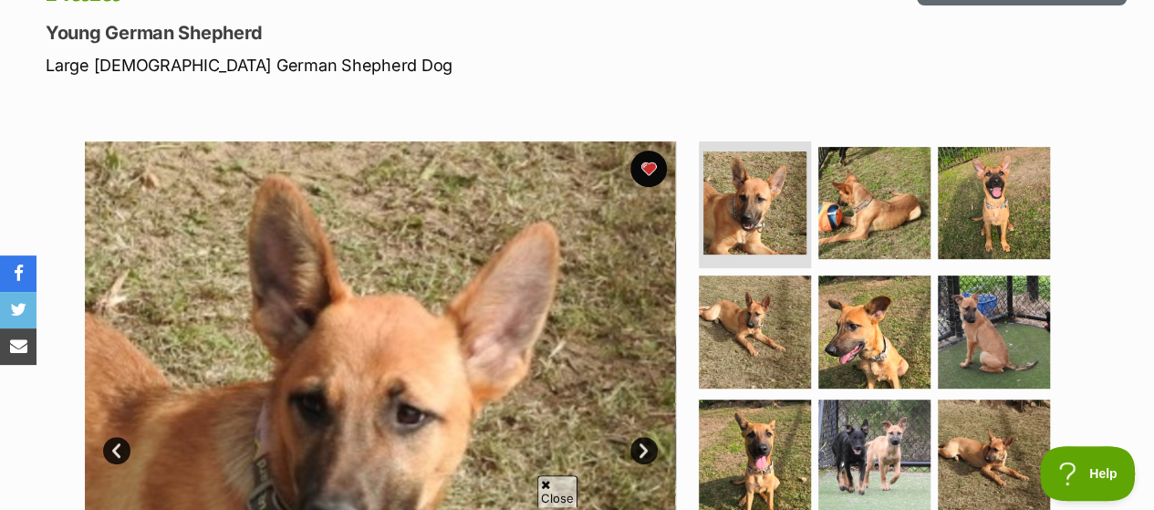
scroll to position [274, 0]
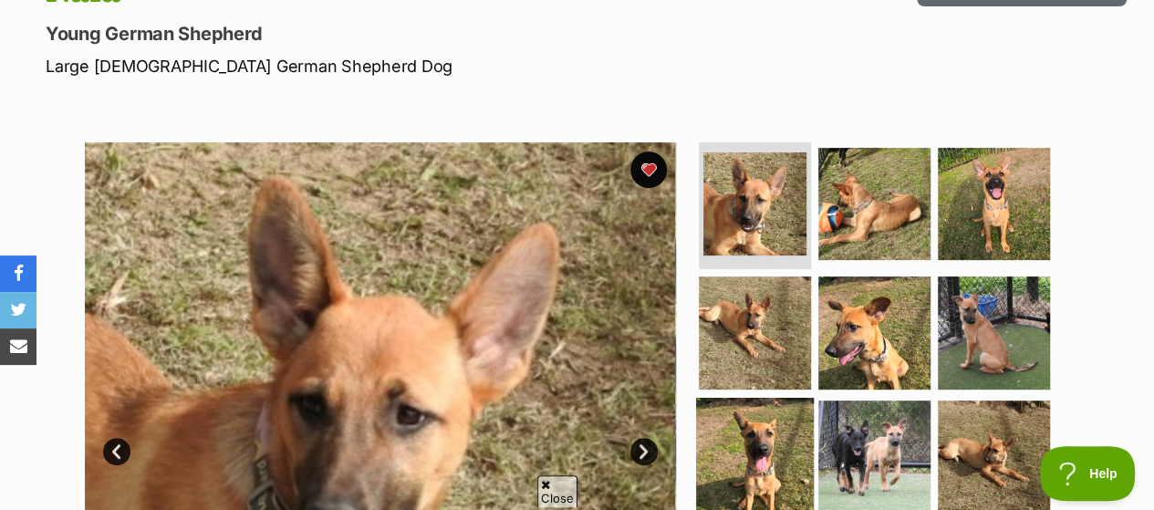
click at [772, 418] on img at bounding box center [755, 457] width 118 height 118
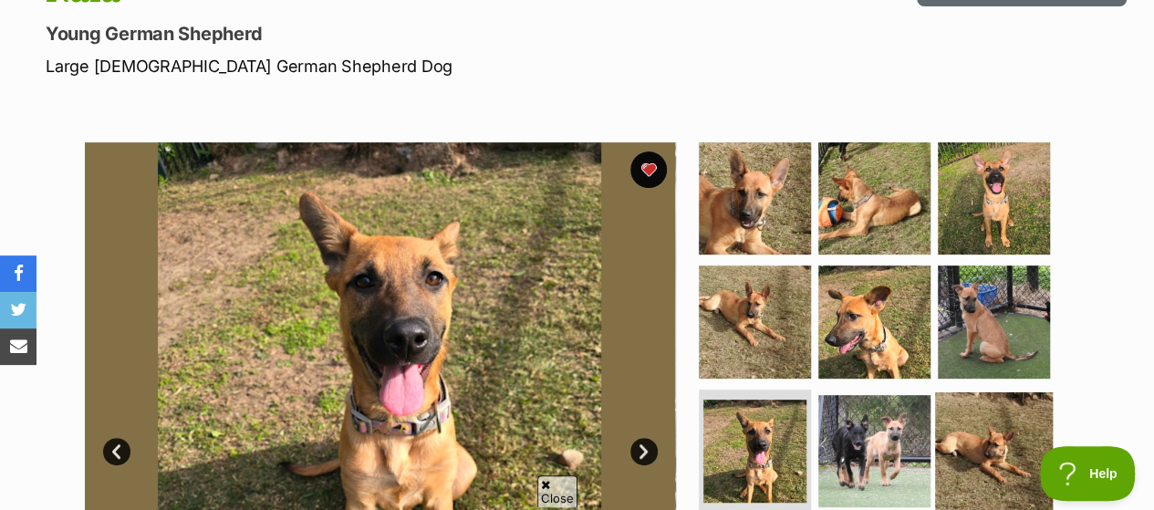
click at [993, 404] on img at bounding box center [994, 451] width 118 height 118
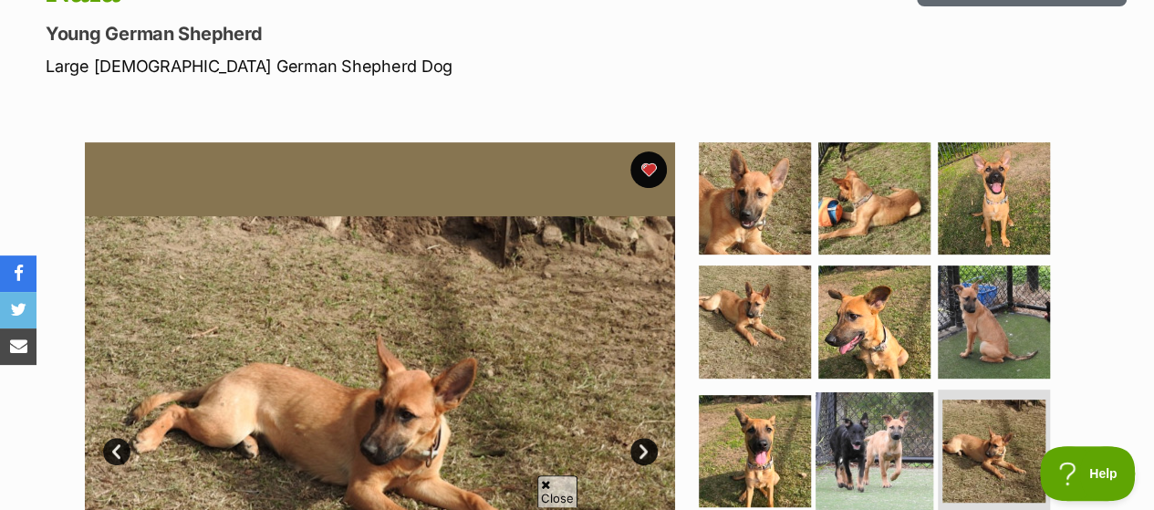
click at [873, 399] on img at bounding box center [874, 451] width 118 height 118
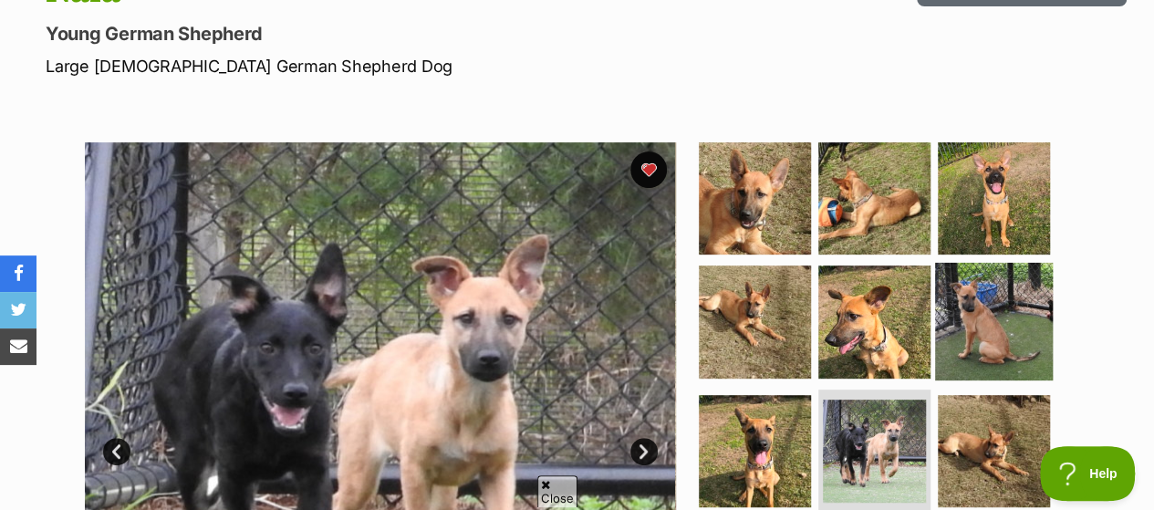
click at [980, 274] on img at bounding box center [994, 322] width 118 height 118
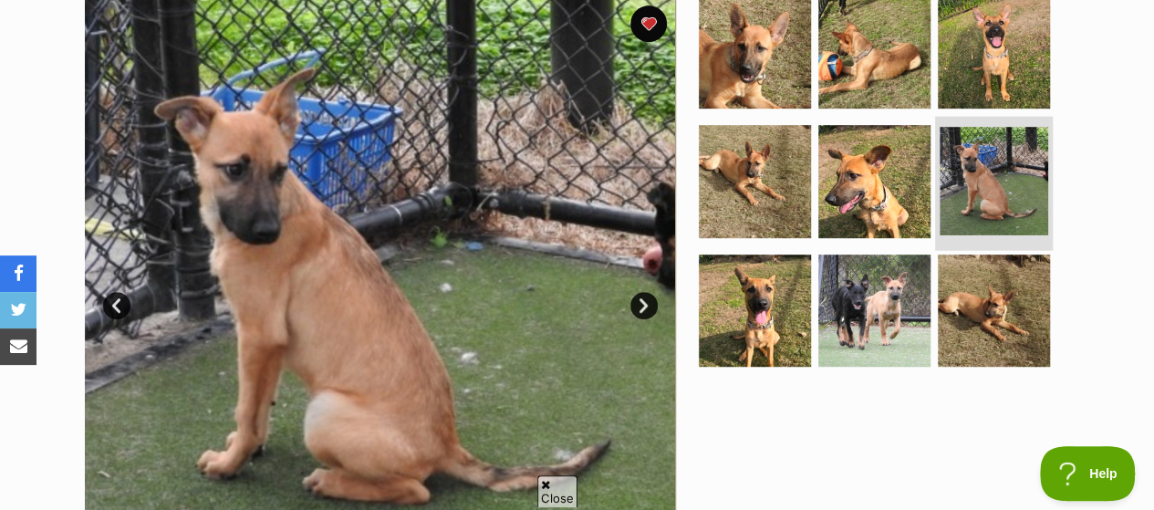
scroll to position [456, 0]
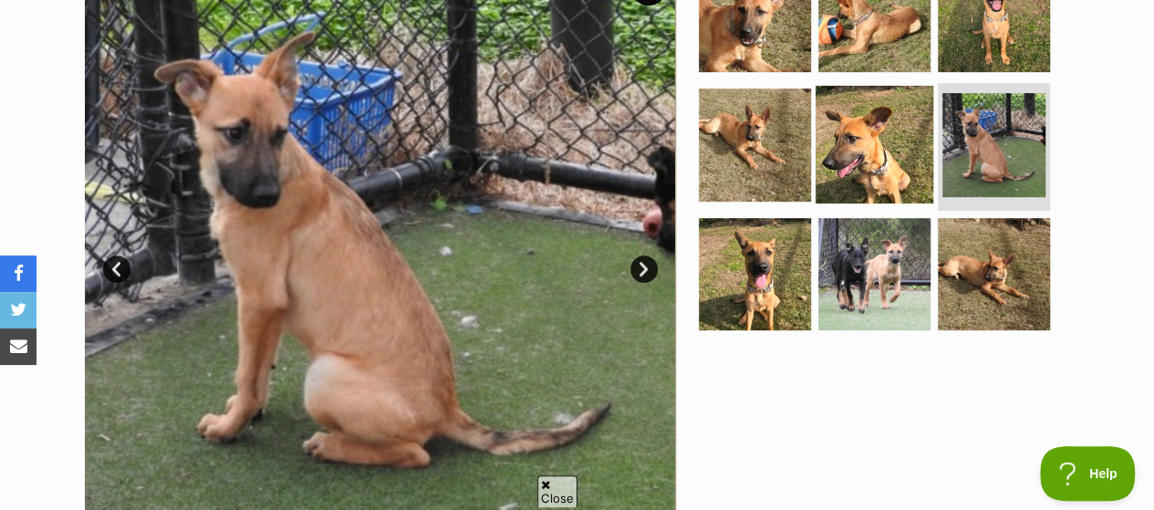
click at [877, 101] on img at bounding box center [874, 145] width 118 height 118
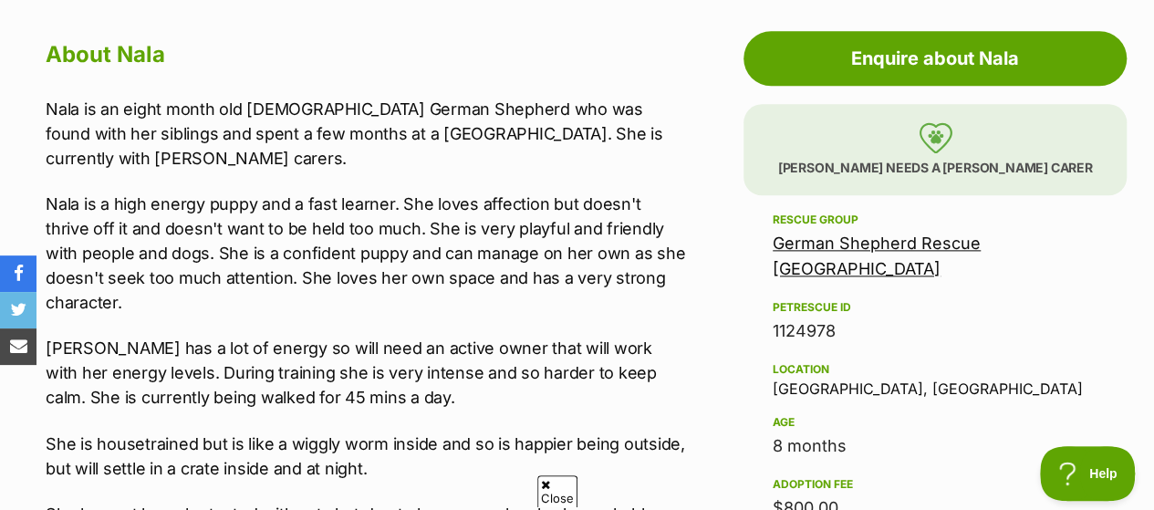
scroll to position [1003, 0]
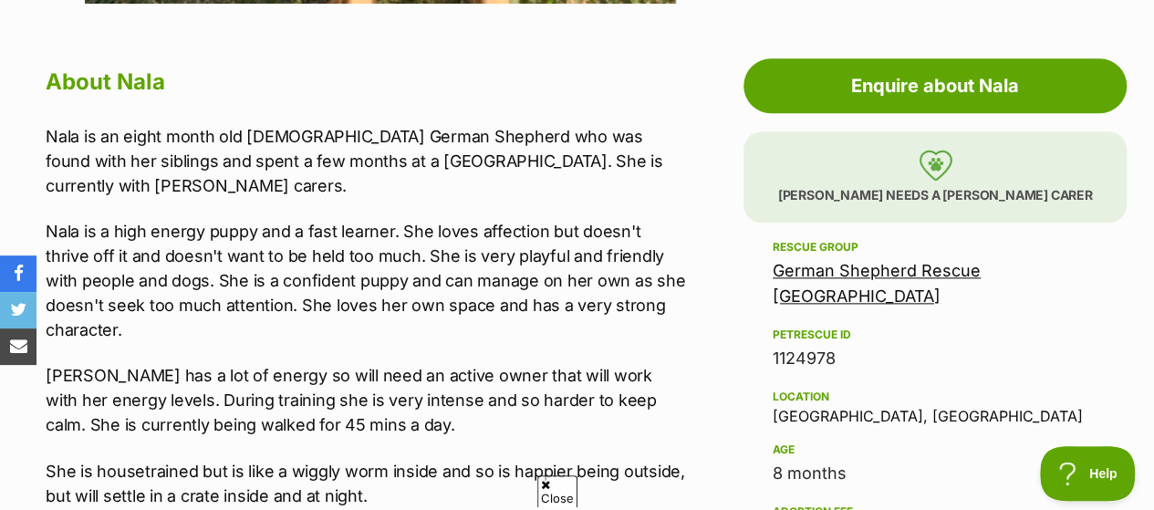
click at [821, 261] on link "German Shepherd Rescue [GEOGRAPHIC_DATA]" at bounding box center [876, 283] width 208 height 45
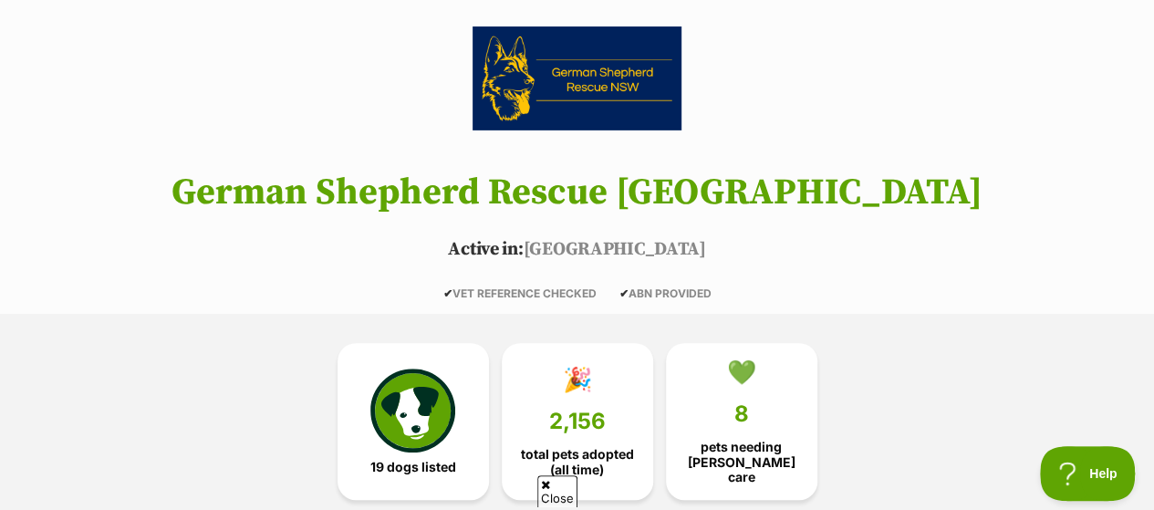
scroll to position [274, 0]
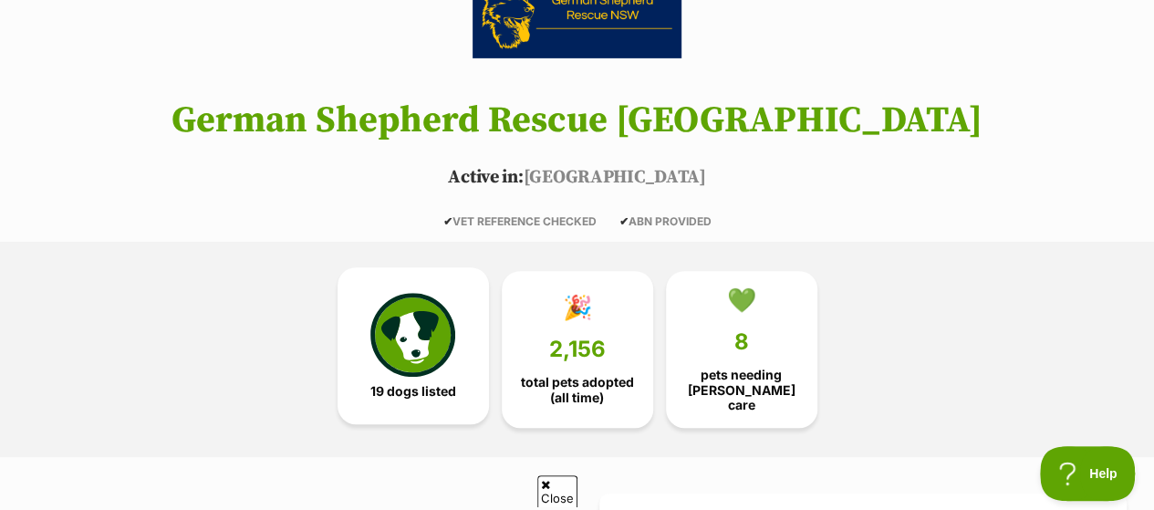
click at [405, 293] on img at bounding box center [412, 335] width 84 height 84
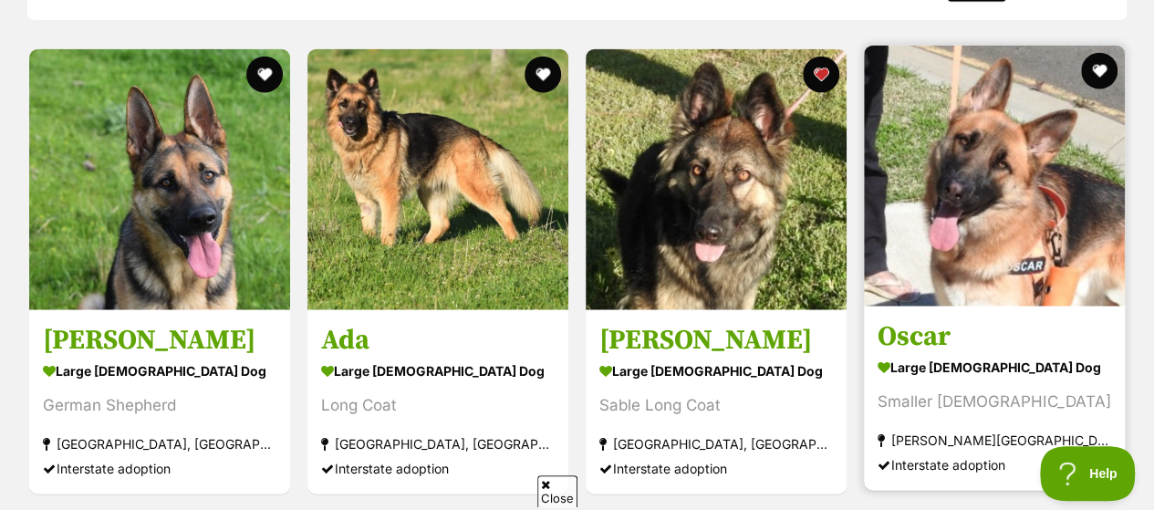
scroll to position [2015, 0]
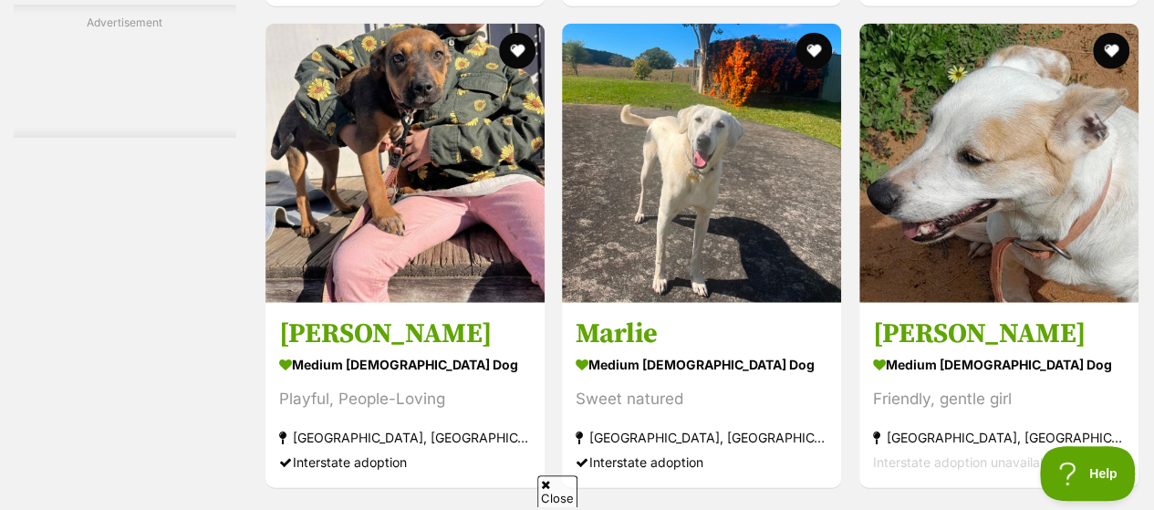
scroll to position [9275, 0]
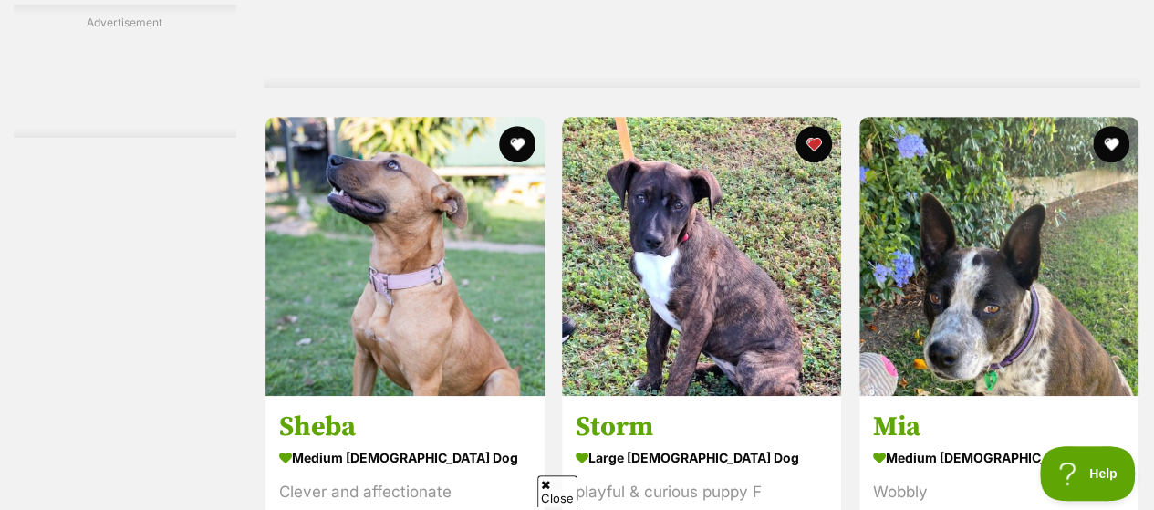
scroll to position [7387, 0]
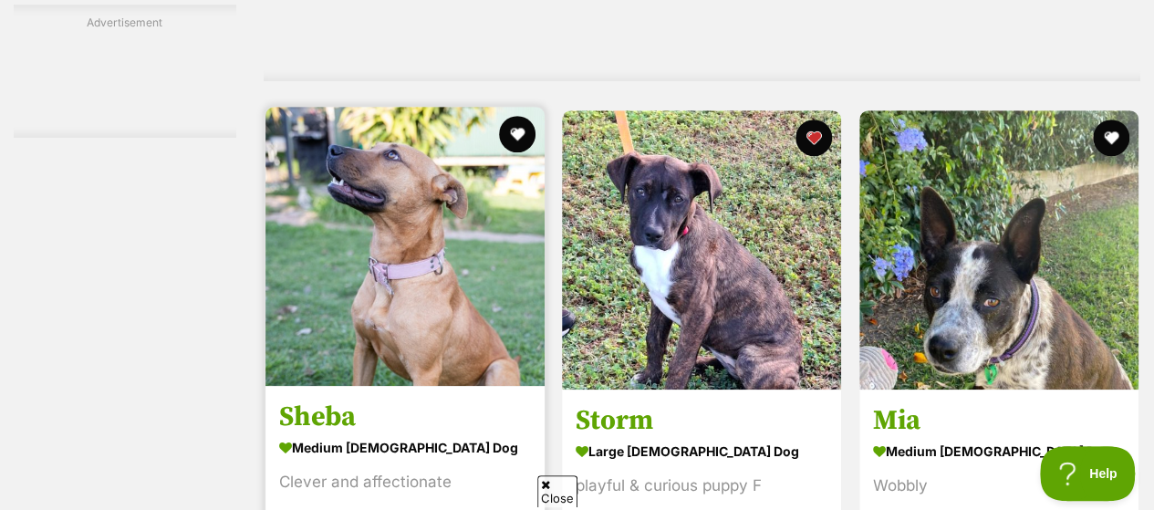
click at [412, 154] on img at bounding box center [404, 246] width 279 height 279
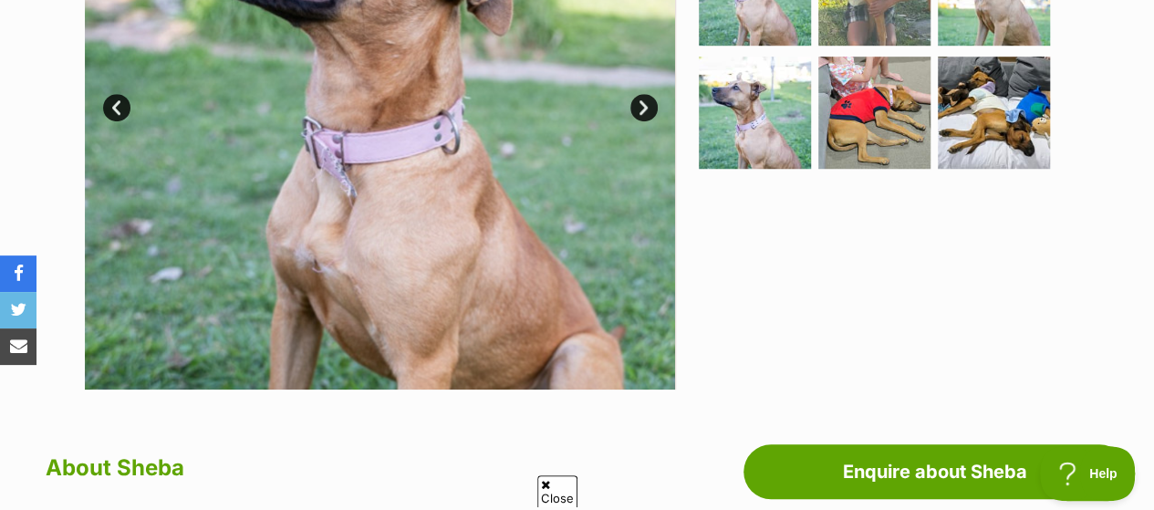
scroll to position [456, 0]
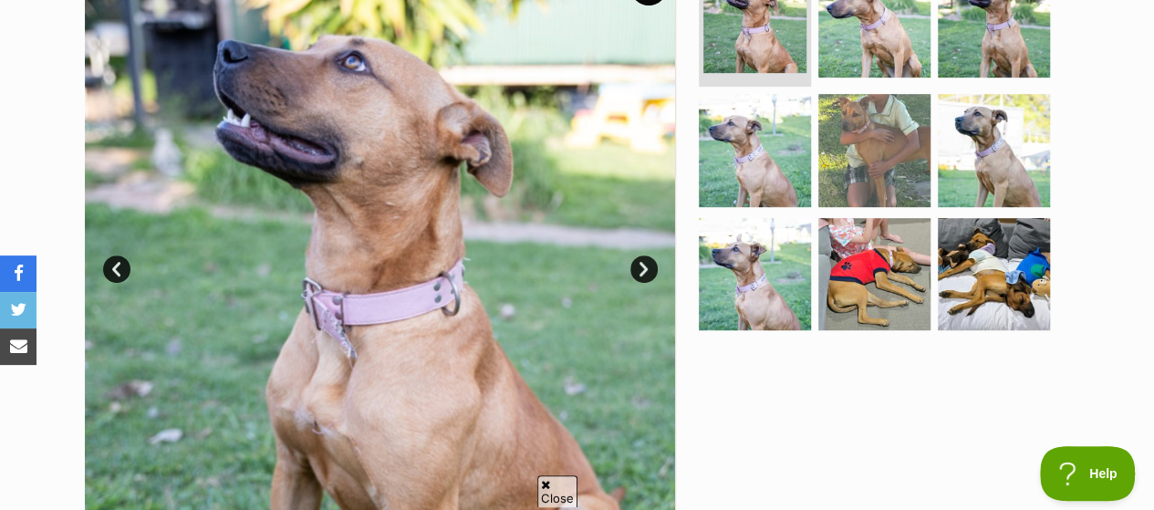
click at [640, 255] on link "Next" at bounding box center [643, 268] width 27 height 27
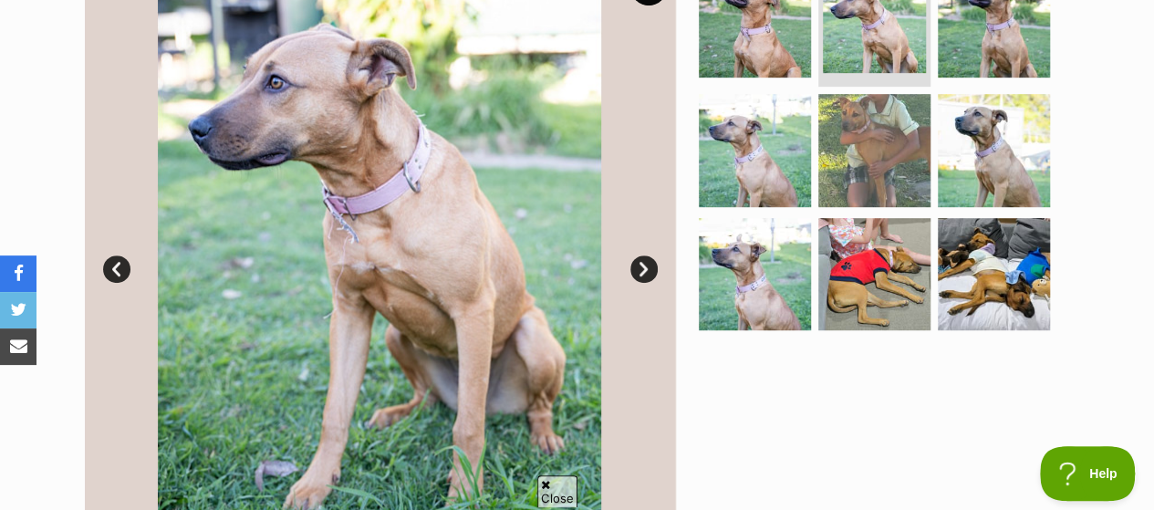
click at [640, 255] on link "Next" at bounding box center [643, 268] width 27 height 27
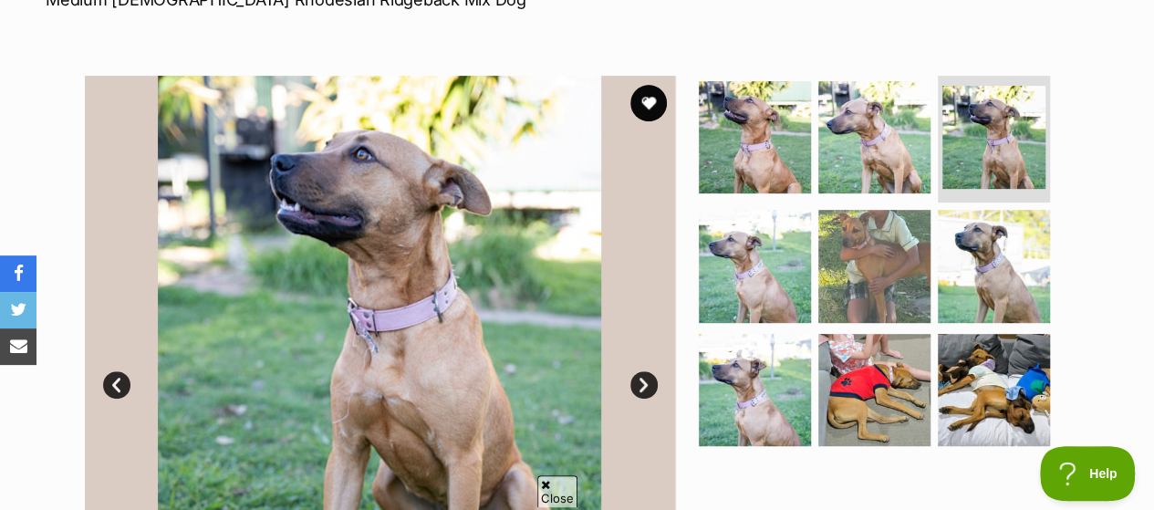
scroll to position [365, 0]
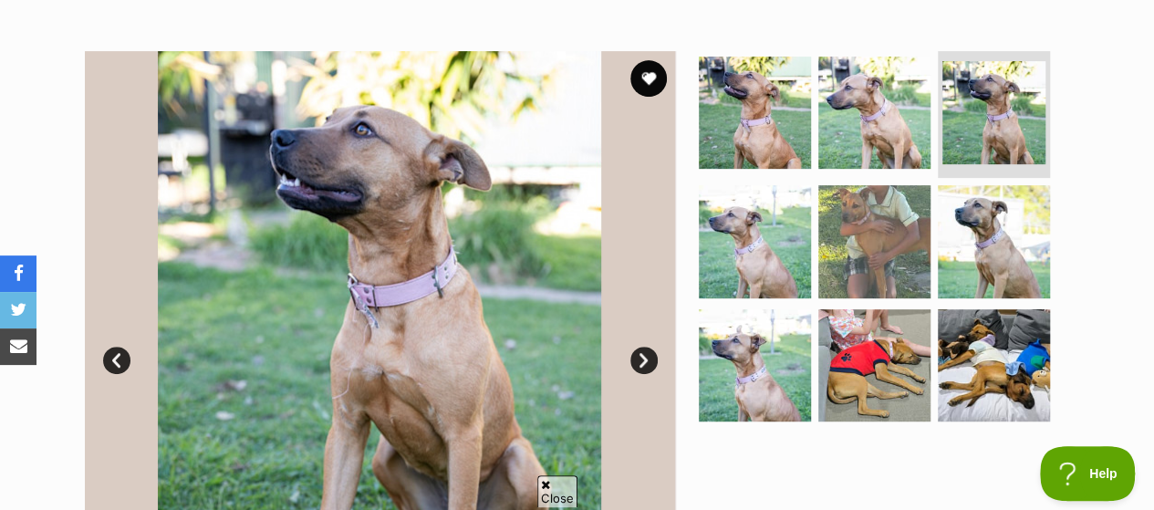
click at [638, 347] on link "Next" at bounding box center [643, 360] width 27 height 27
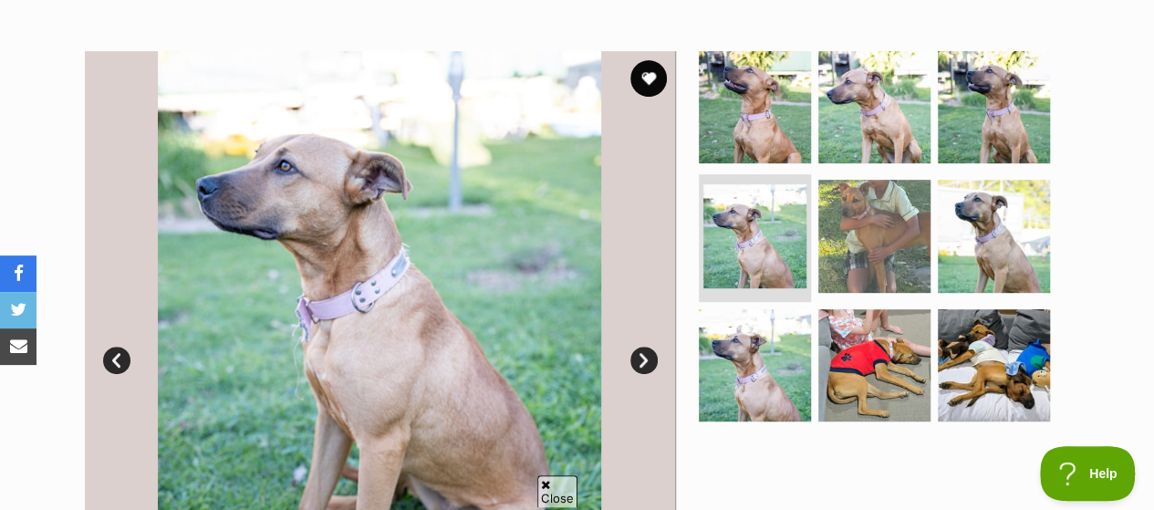
click at [638, 347] on link "Next" at bounding box center [643, 360] width 27 height 27
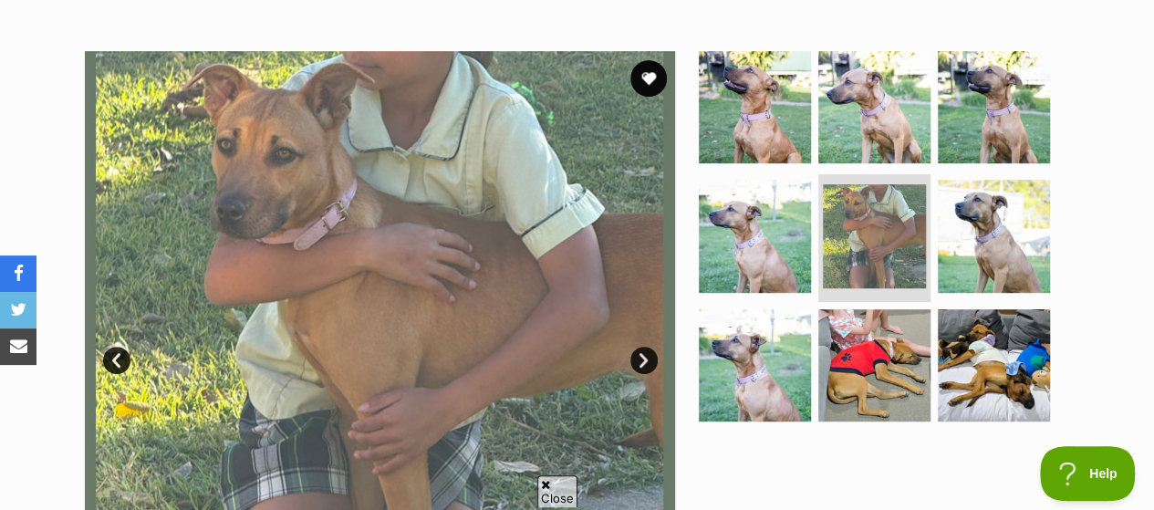
click at [638, 347] on link "Next" at bounding box center [643, 360] width 27 height 27
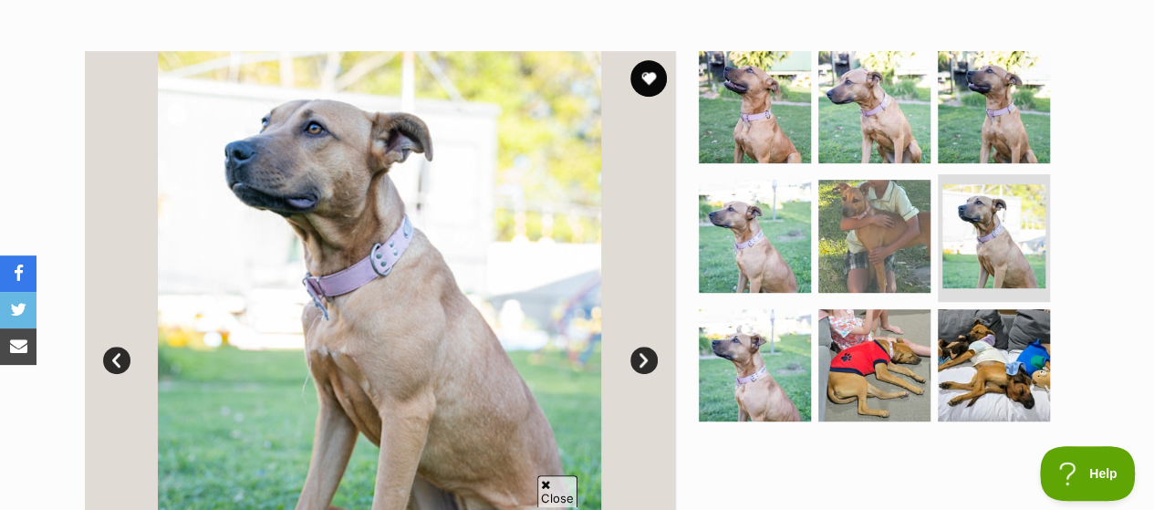
click at [638, 347] on link "Next" at bounding box center [643, 360] width 27 height 27
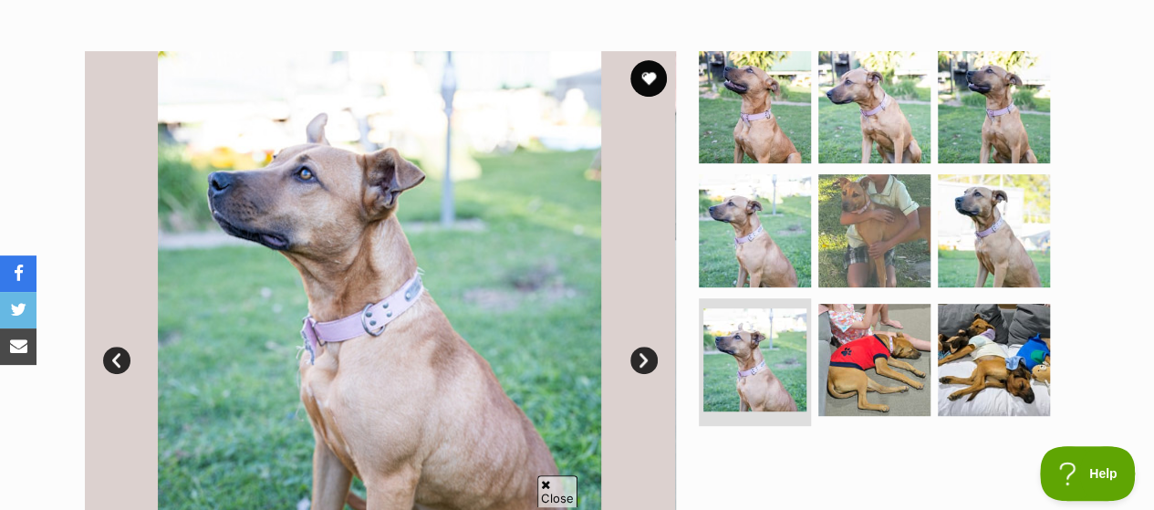
click at [638, 347] on link "Next" at bounding box center [643, 360] width 27 height 27
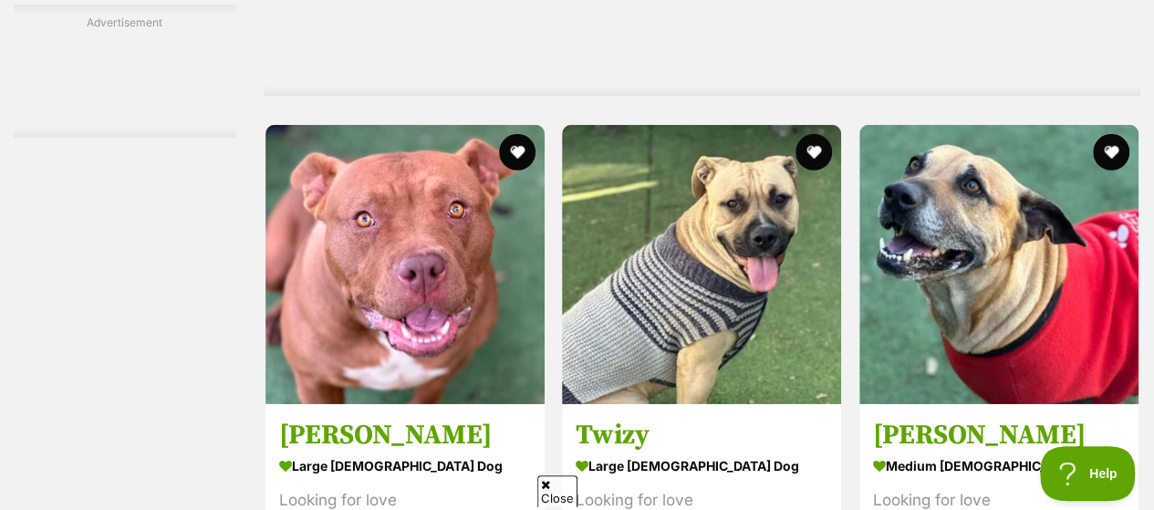
scroll to position [6293, 0]
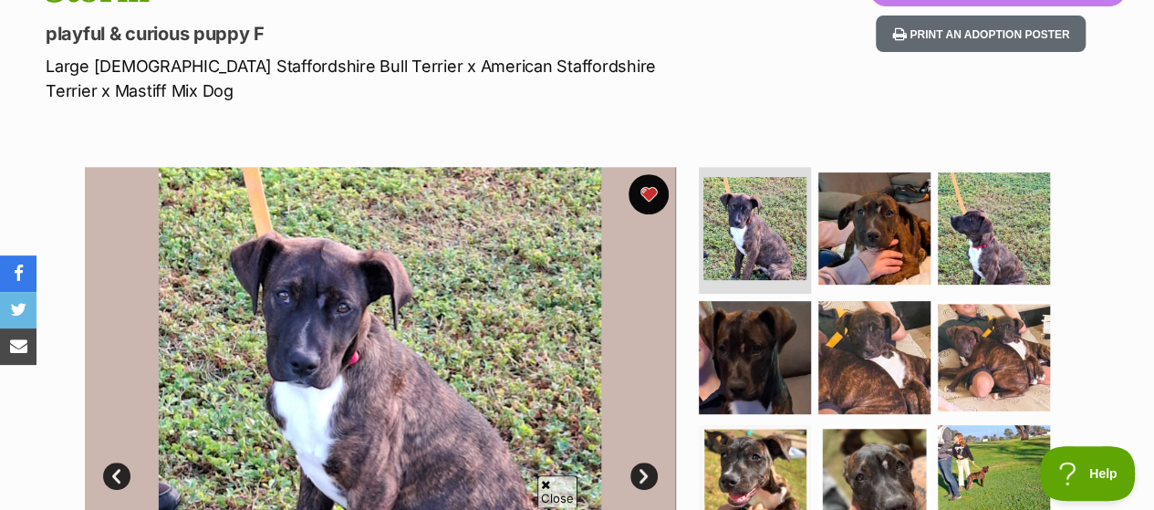
scroll to position [456, 0]
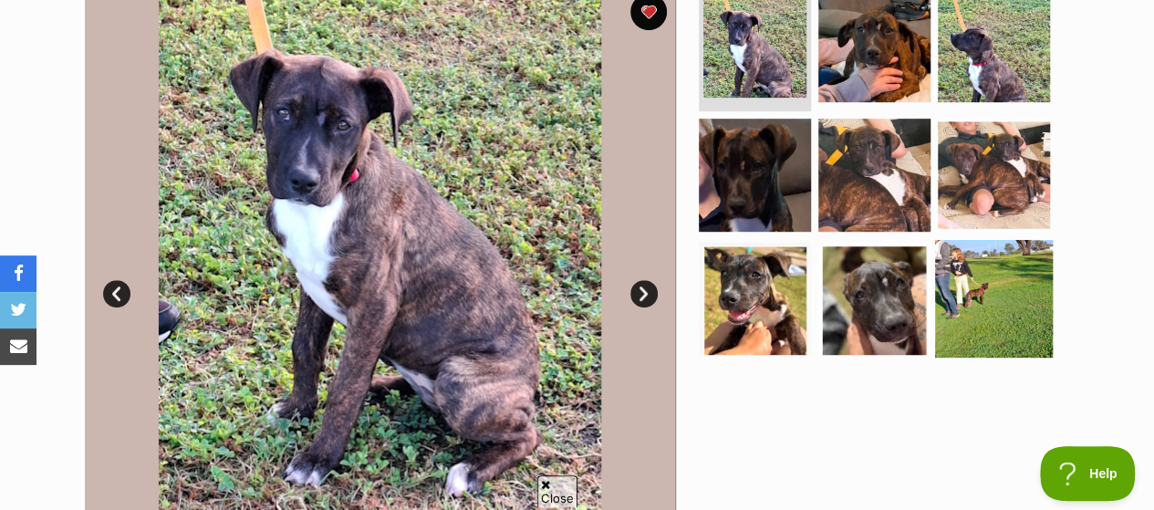
click at [991, 240] on img at bounding box center [994, 299] width 118 height 118
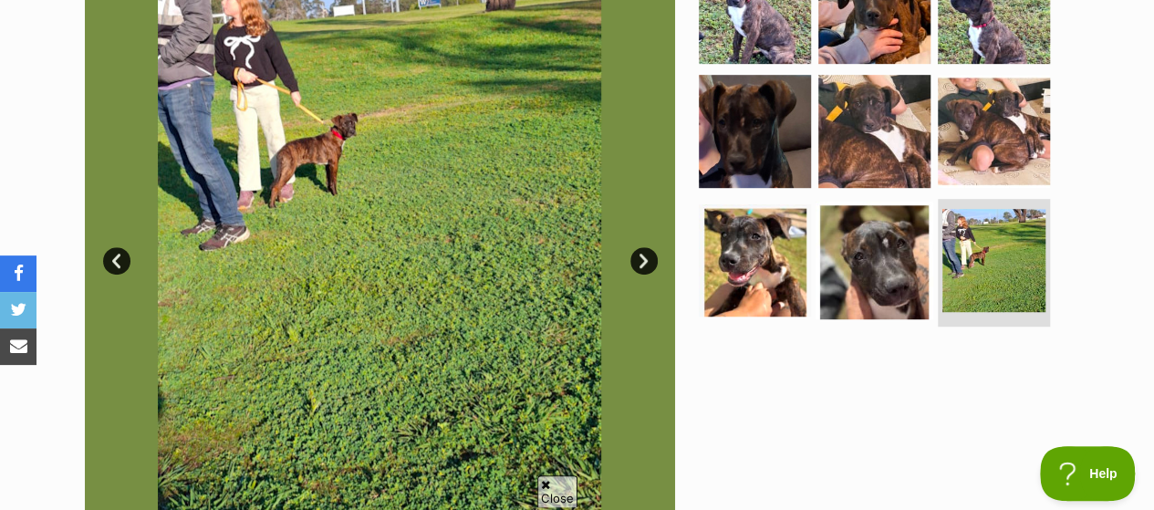
scroll to position [365, 0]
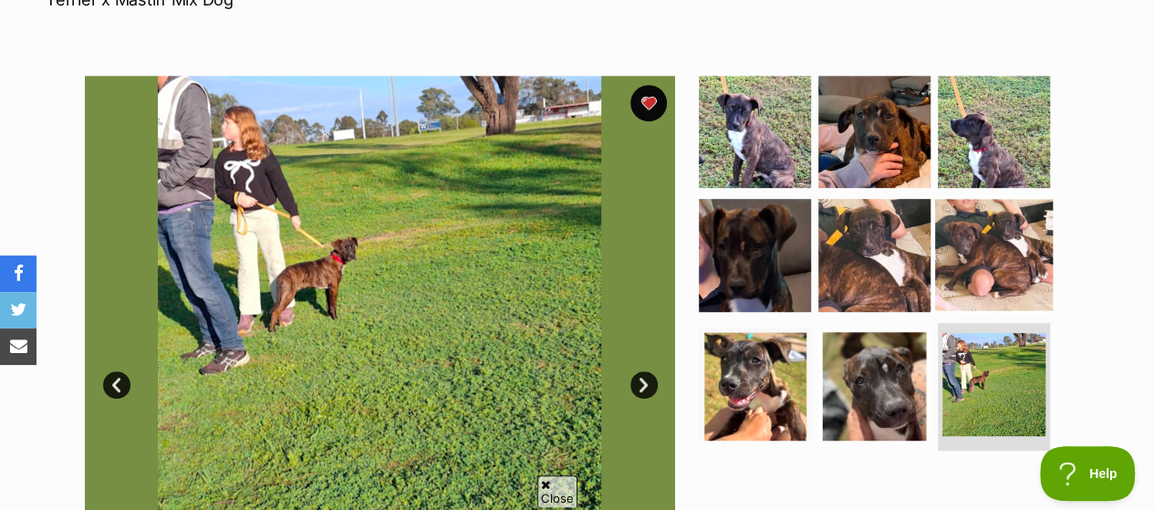
click at [993, 196] on img at bounding box center [994, 255] width 118 height 118
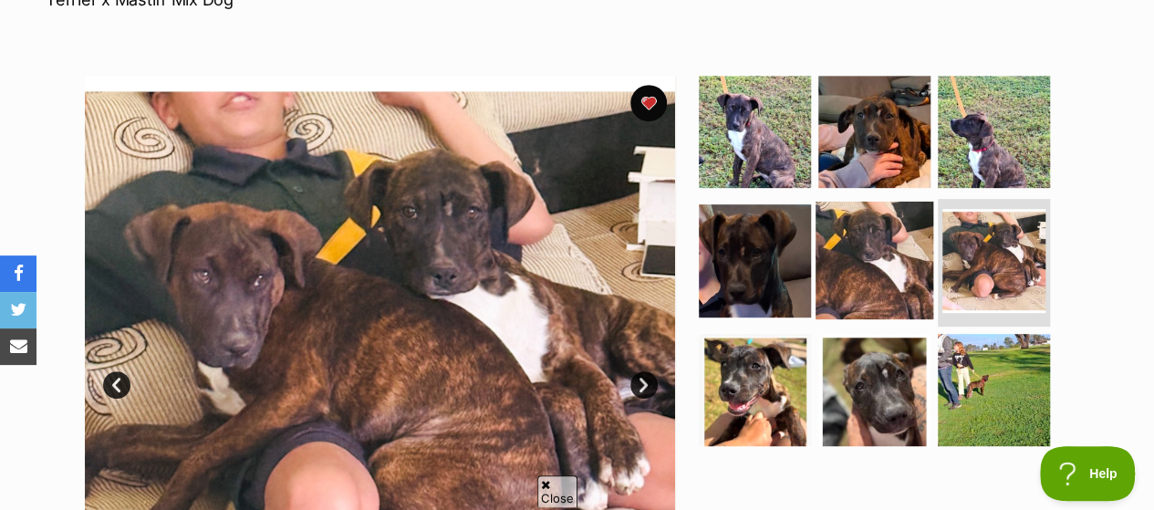
click at [878, 203] on img at bounding box center [874, 261] width 118 height 118
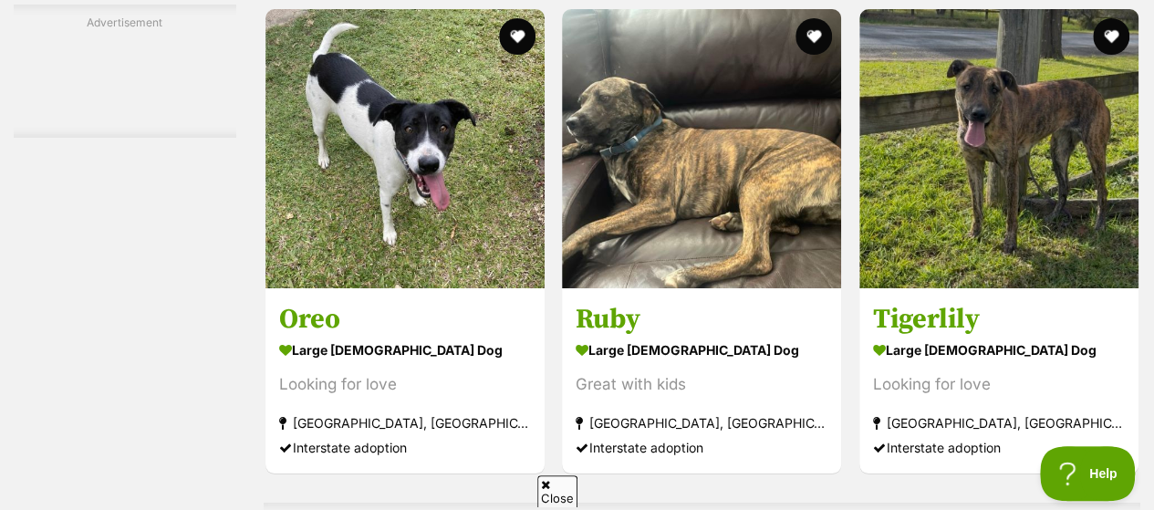
scroll to position [6840, 0]
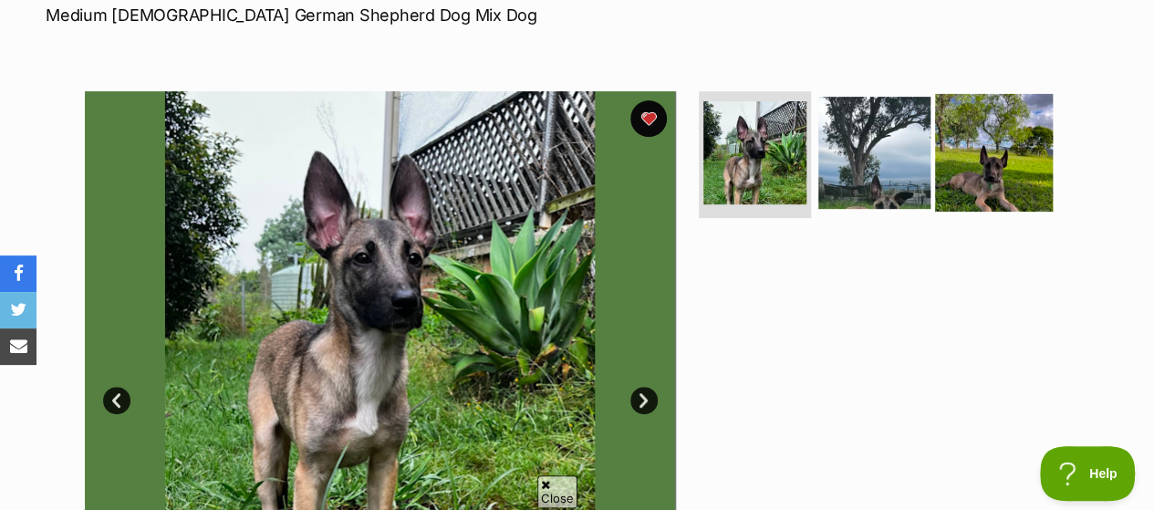
scroll to position [365, 0]
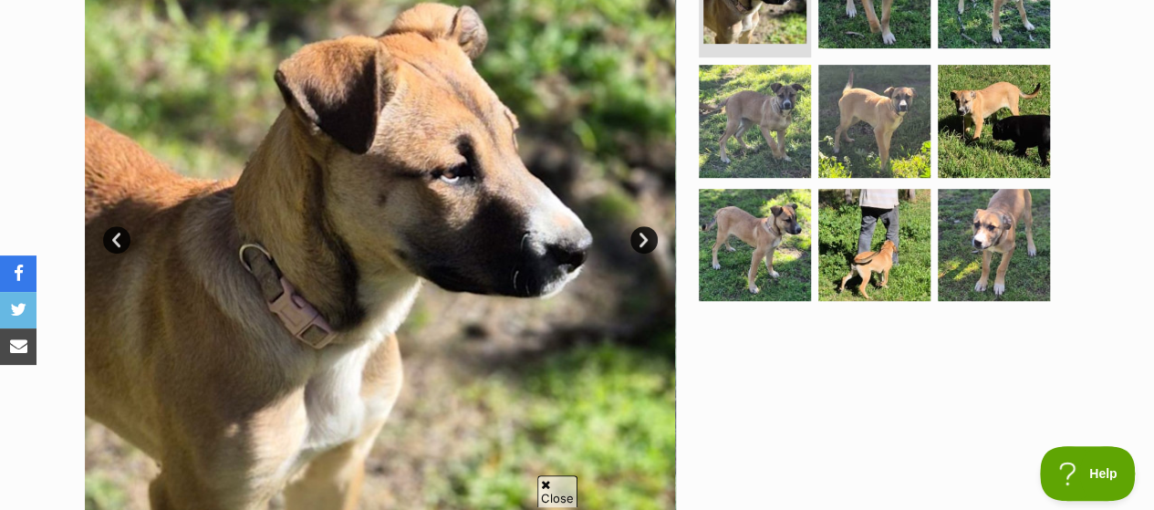
scroll to position [456, 0]
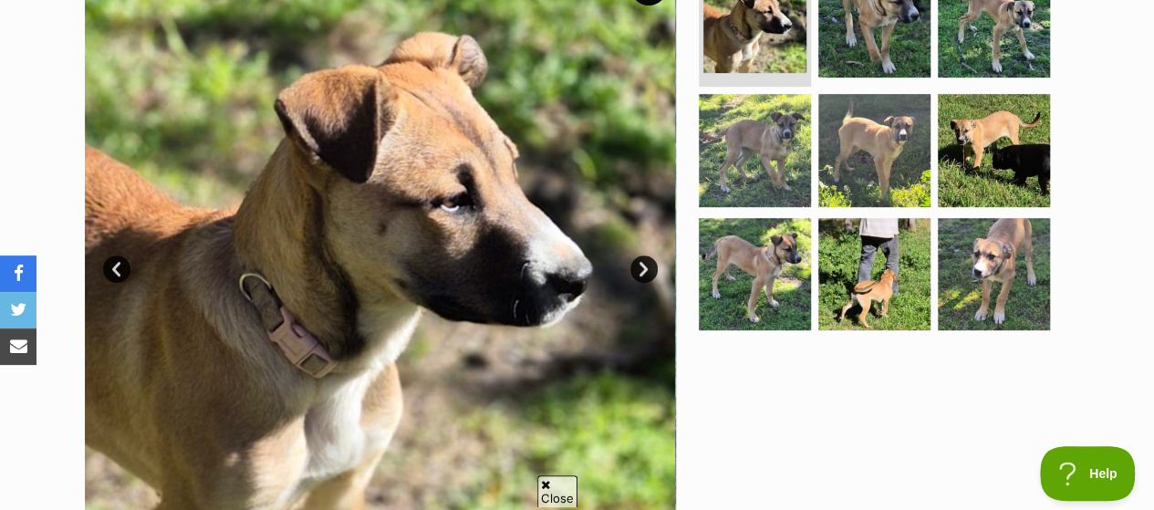
click at [635, 255] on link "Next" at bounding box center [643, 268] width 27 height 27
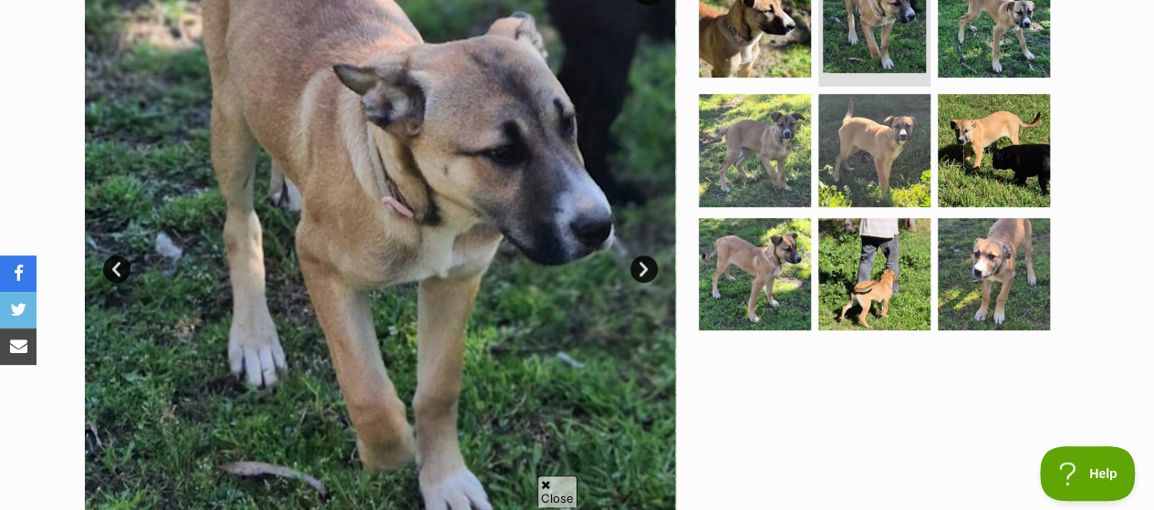
click at [635, 255] on link "Next" at bounding box center [643, 268] width 27 height 27
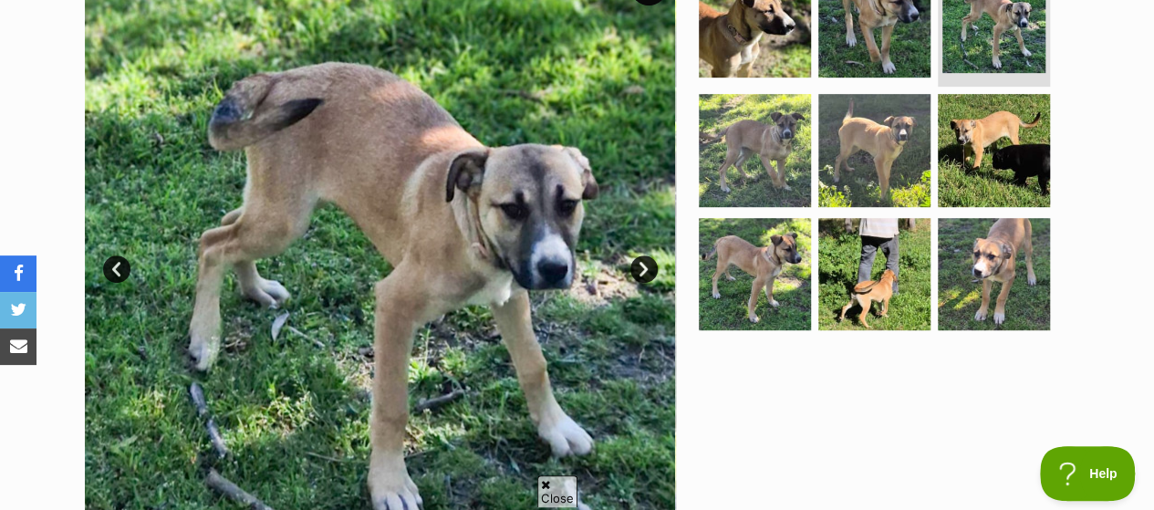
click at [635, 255] on link "Next" at bounding box center [643, 268] width 27 height 27
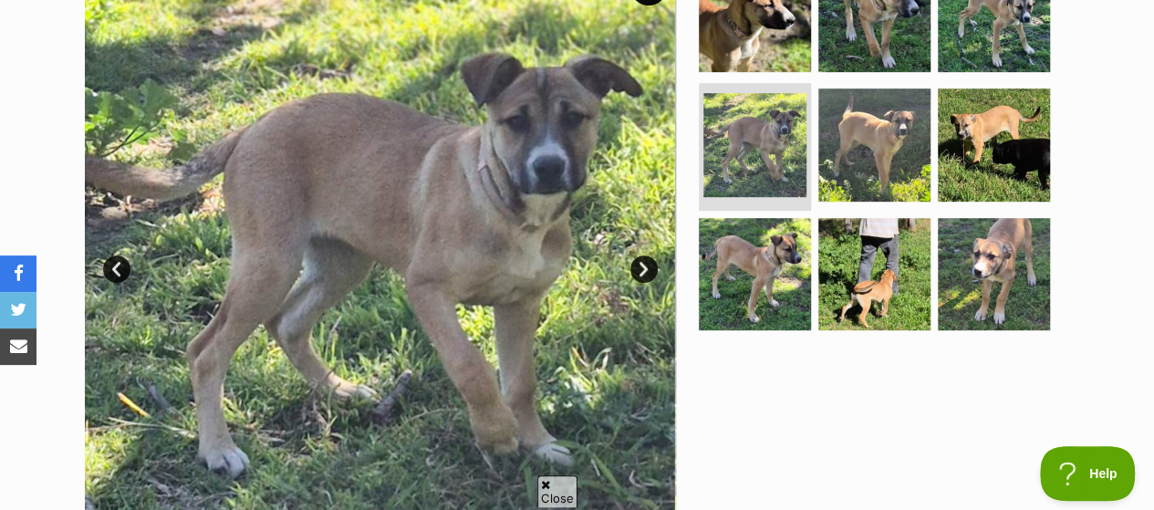
click at [635, 255] on link "Next" at bounding box center [643, 268] width 27 height 27
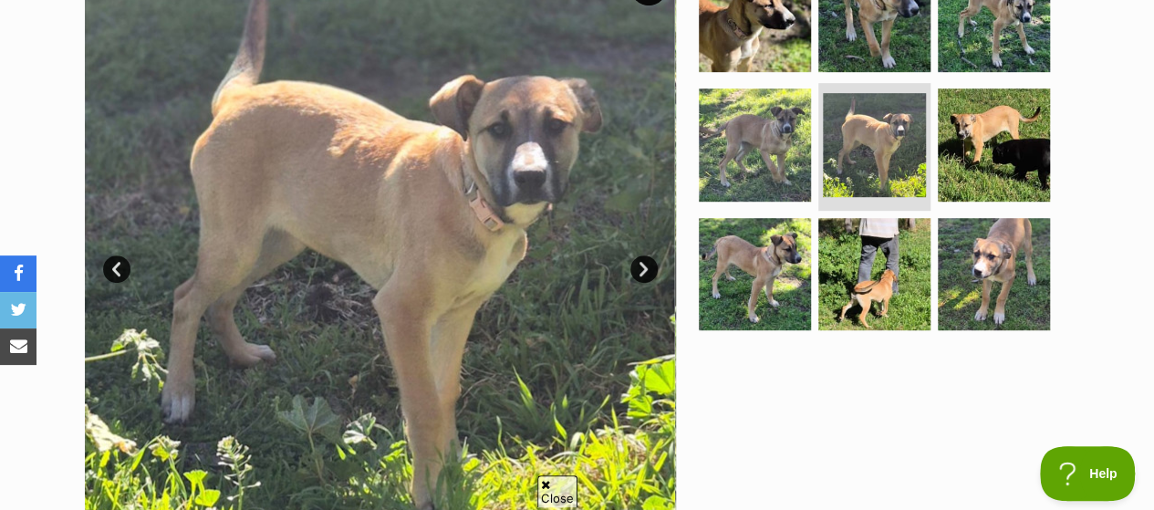
click at [635, 255] on link "Next" at bounding box center [643, 268] width 27 height 27
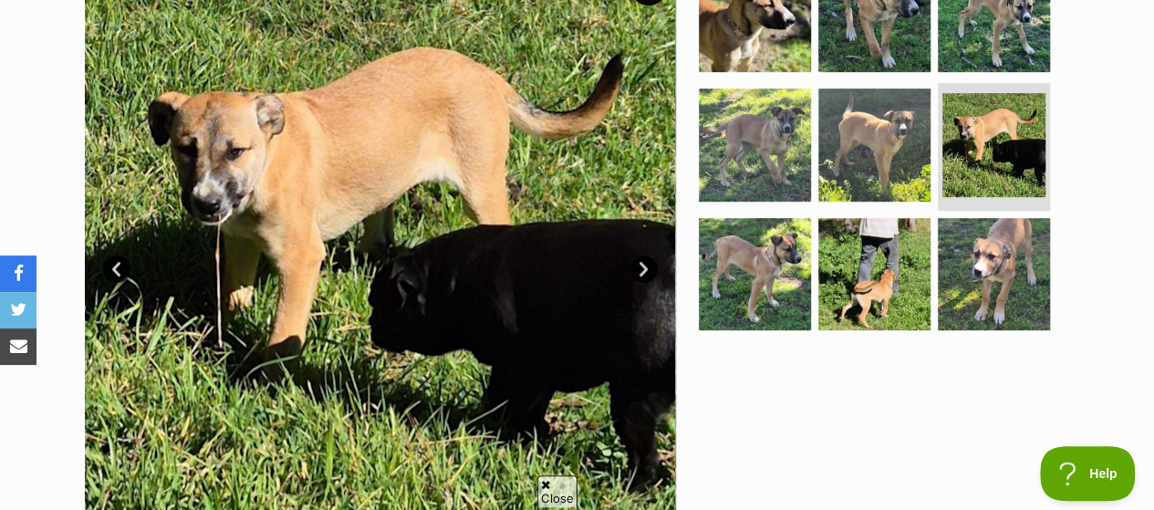
click at [635, 255] on link "Next" at bounding box center [643, 268] width 27 height 27
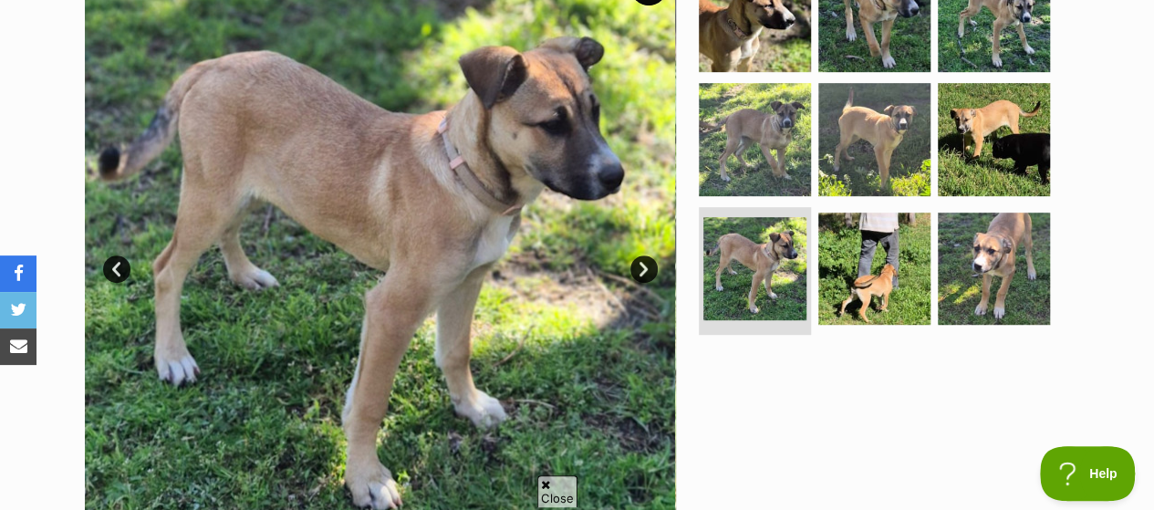
click at [635, 255] on link "Next" at bounding box center [643, 268] width 27 height 27
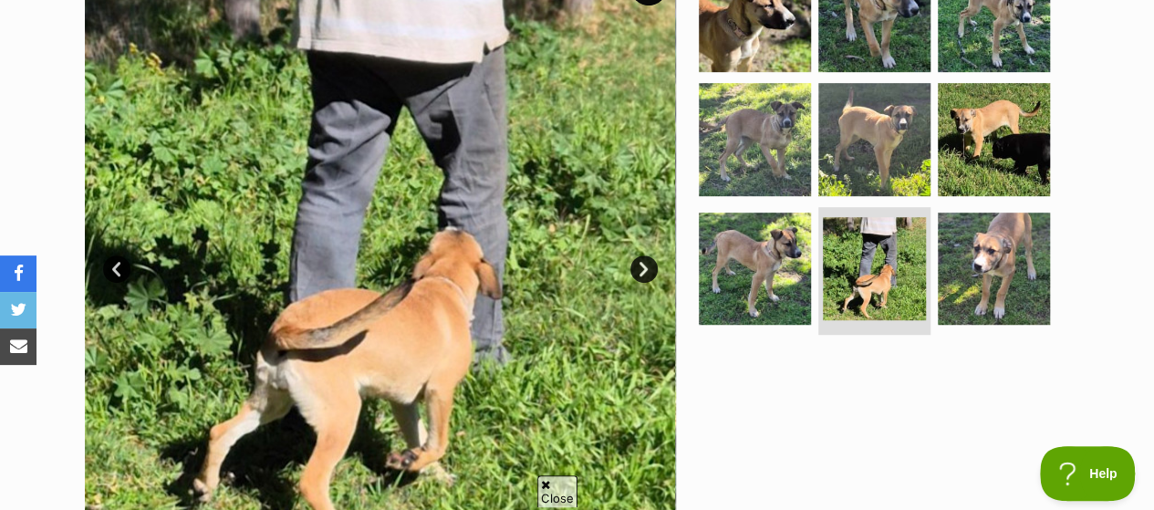
click at [635, 255] on link "Next" at bounding box center [643, 268] width 27 height 27
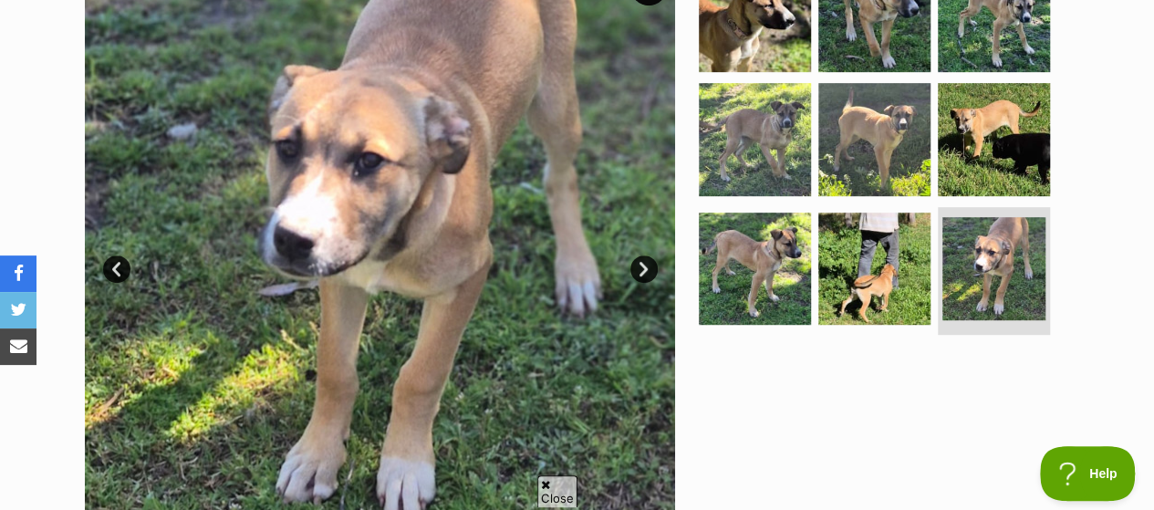
click at [635, 255] on link "Next" at bounding box center [643, 268] width 27 height 27
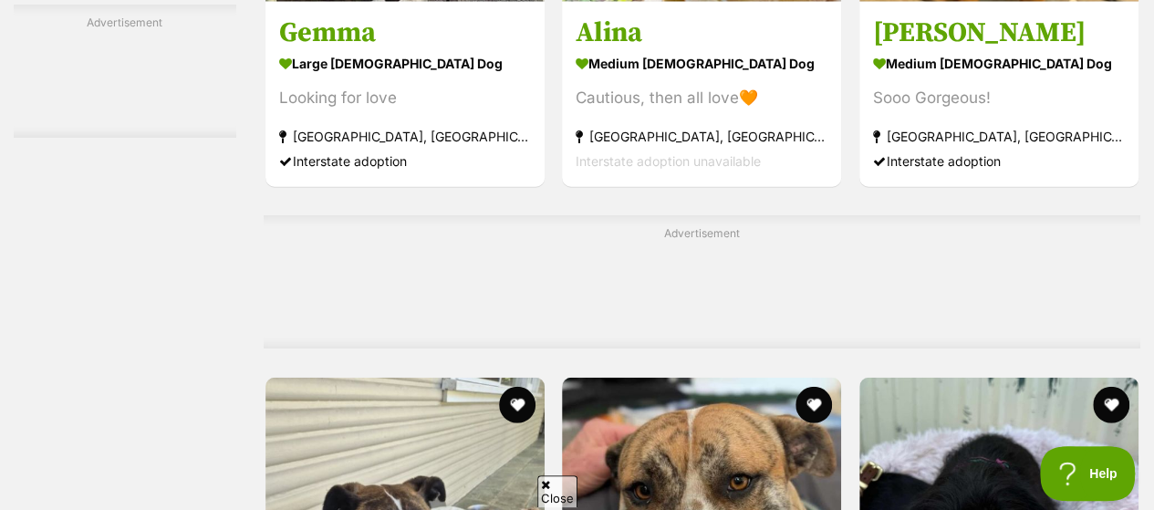
scroll to position [9485, 0]
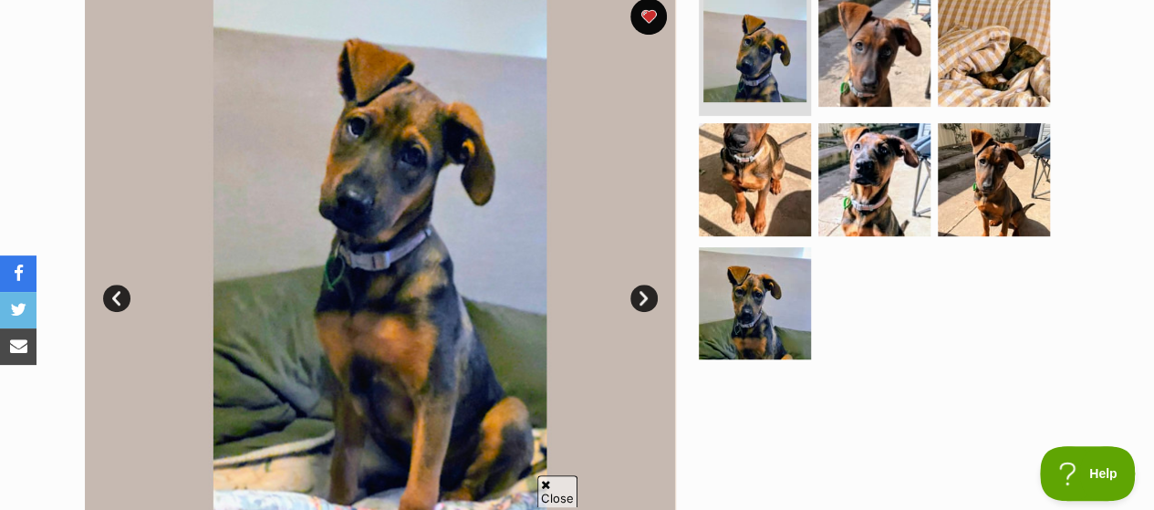
scroll to position [456, 0]
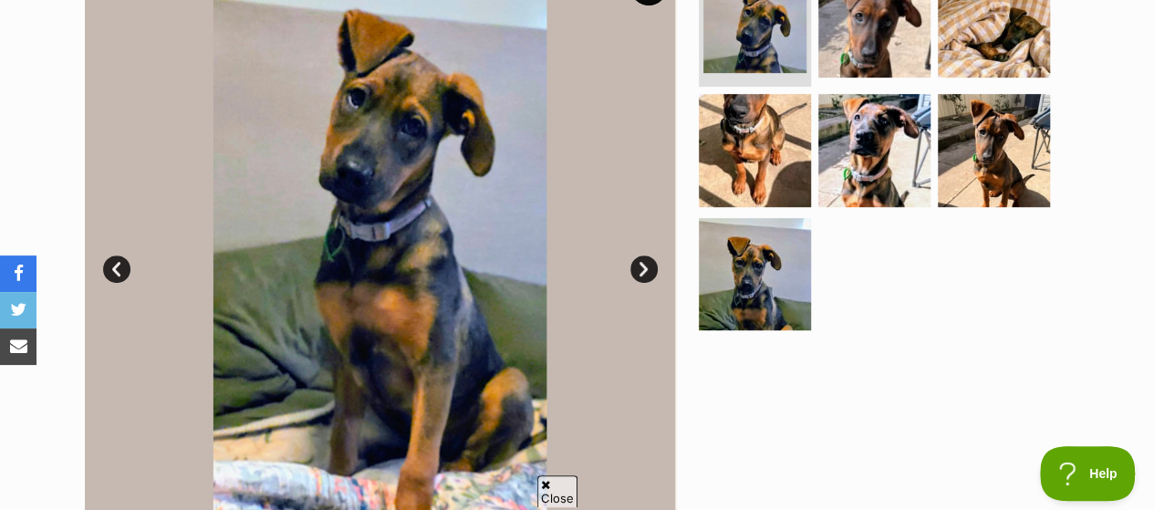
click at [642, 255] on link "Next" at bounding box center [643, 268] width 27 height 27
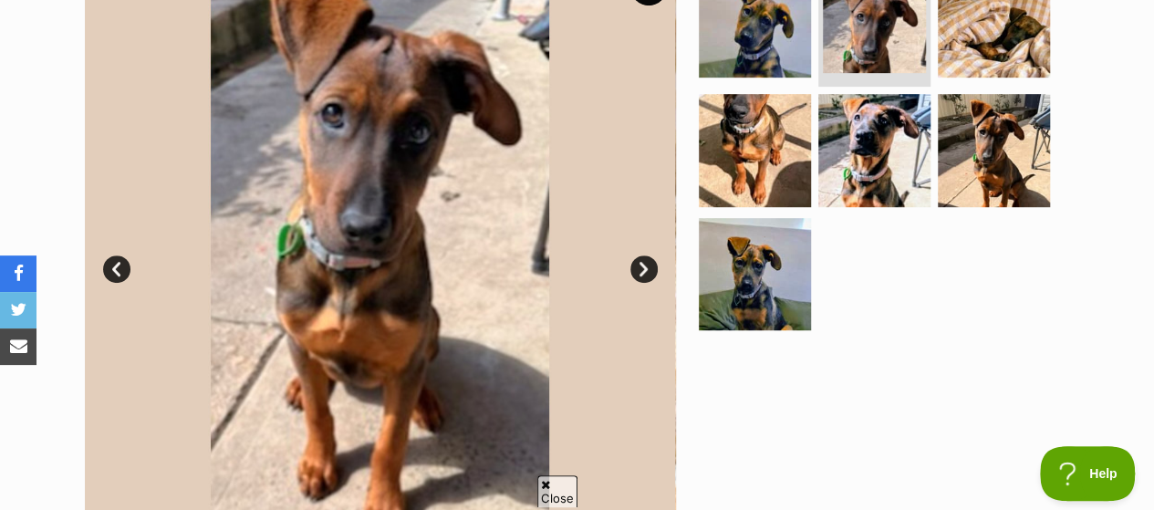
click at [642, 255] on link "Next" at bounding box center [643, 268] width 27 height 27
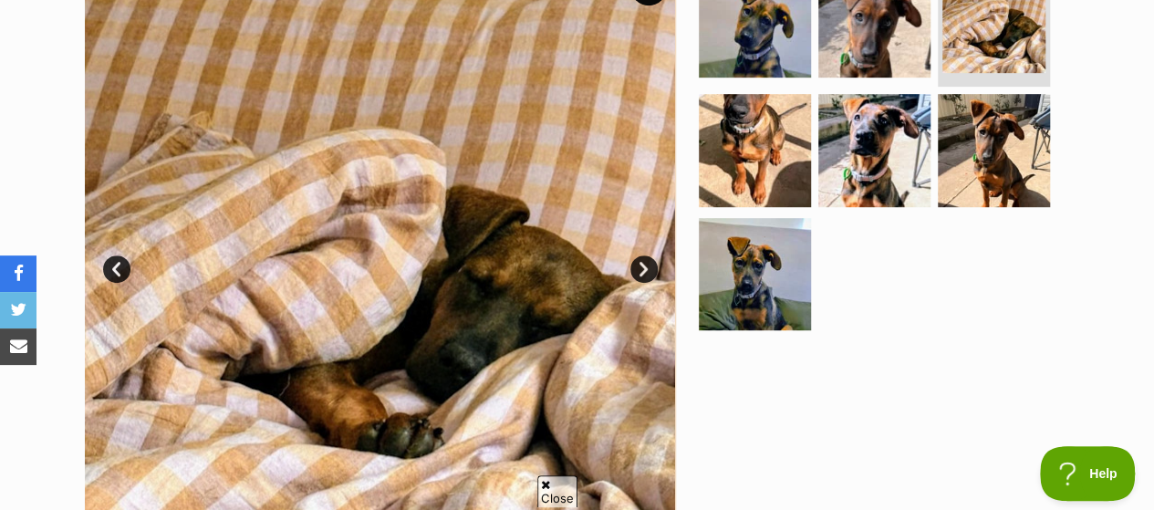
click at [642, 255] on link "Next" at bounding box center [643, 268] width 27 height 27
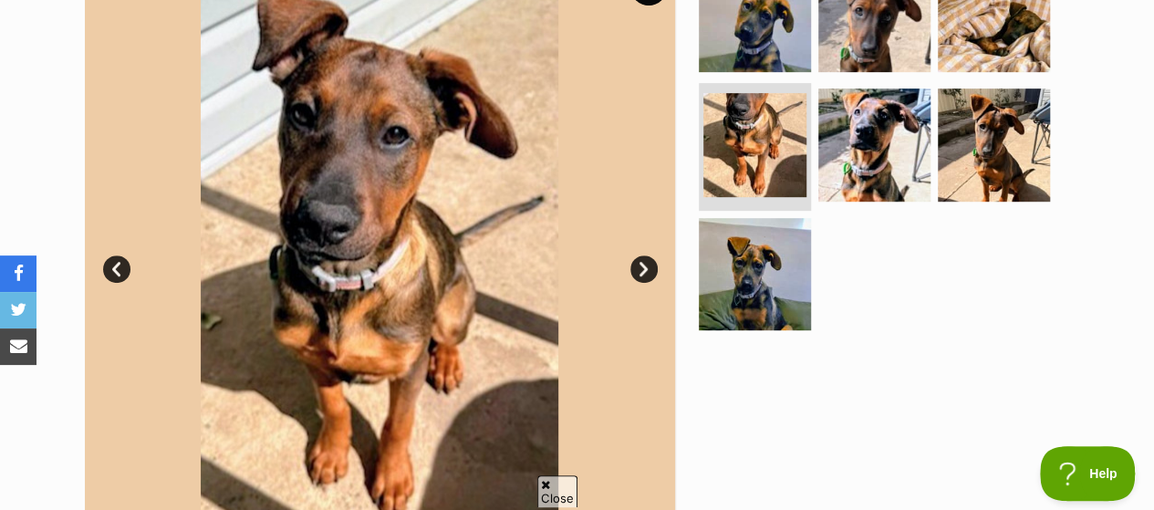
click at [642, 255] on link "Next" at bounding box center [643, 268] width 27 height 27
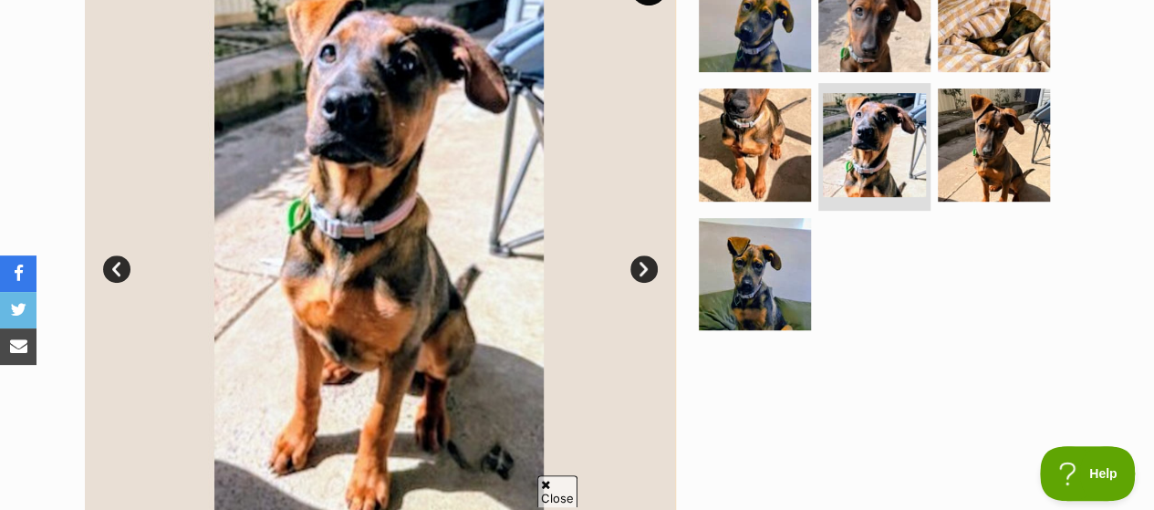
click at [642, 255] on link "Next" at bounding box center [643, 268] width 27 height 27
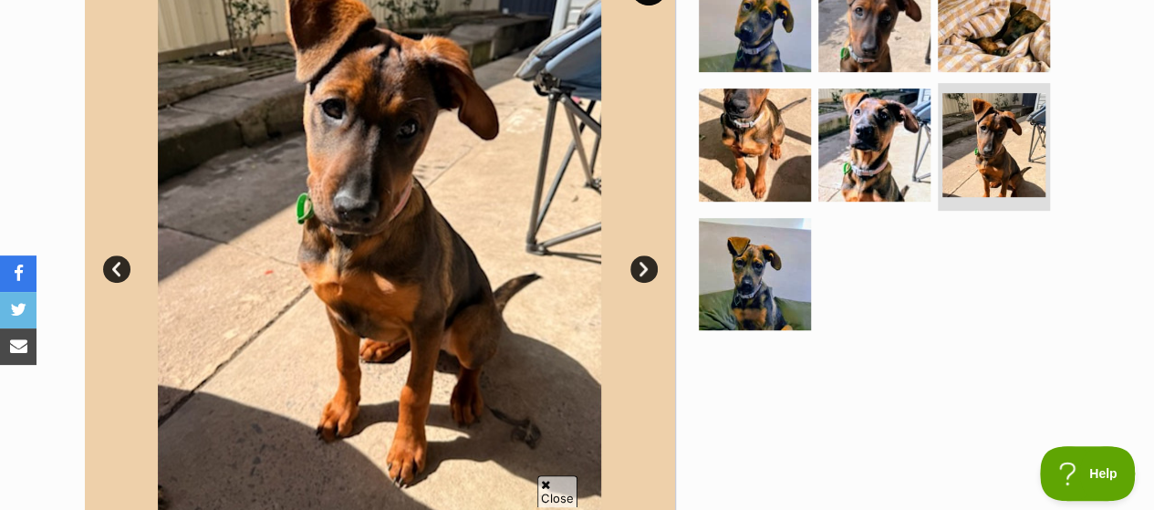
click at [642, 255] on link "Next" at bounding box center [643, 268] width 27 height 27
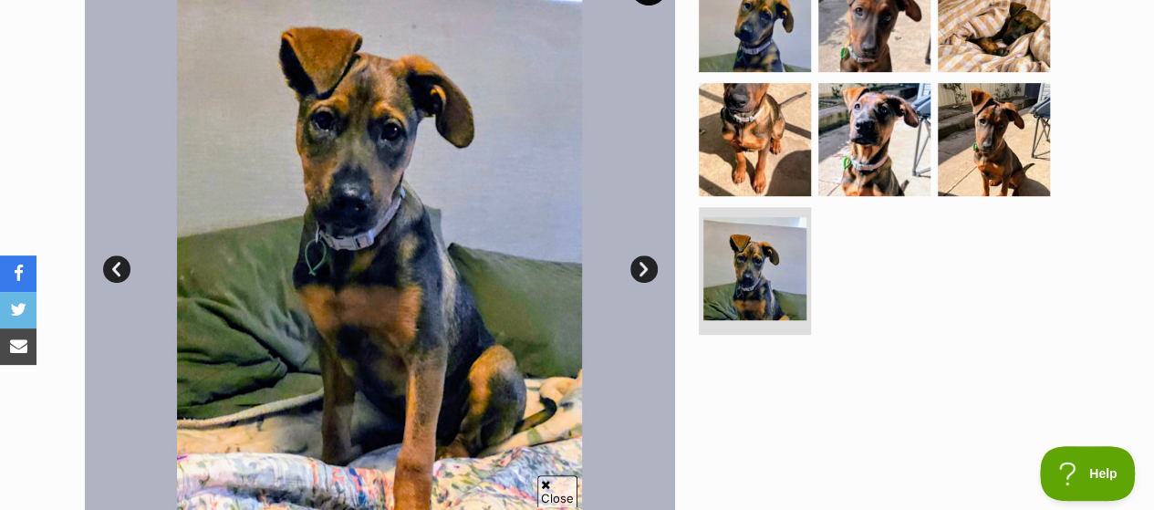
click at [642, 255] on link "Next" at bounding box center [643, 268] width 27 height 27
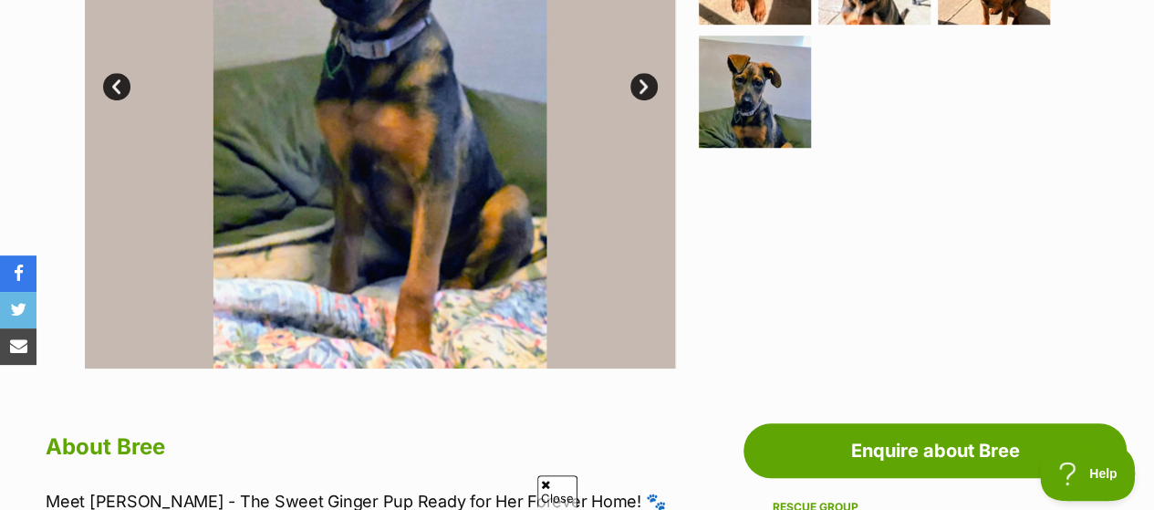
scroll to position [274, 0]
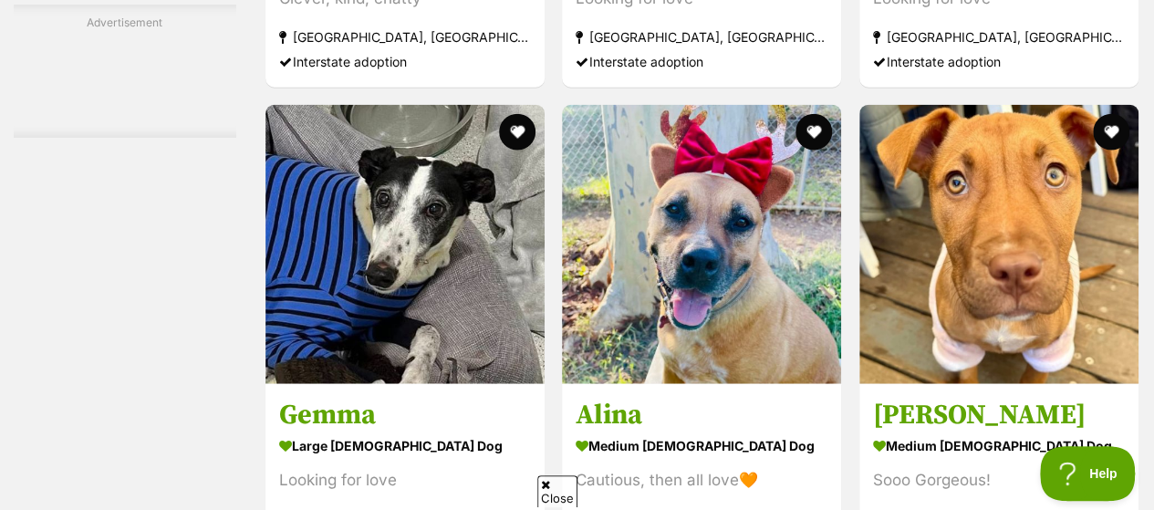
scroll to position [9303, 0]
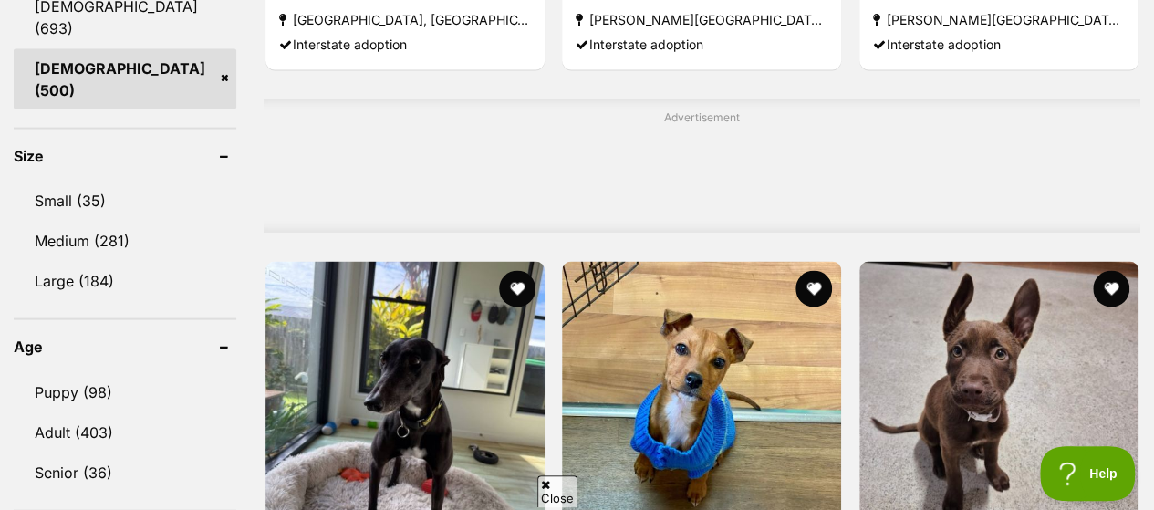
scroll to position [1824, 0]
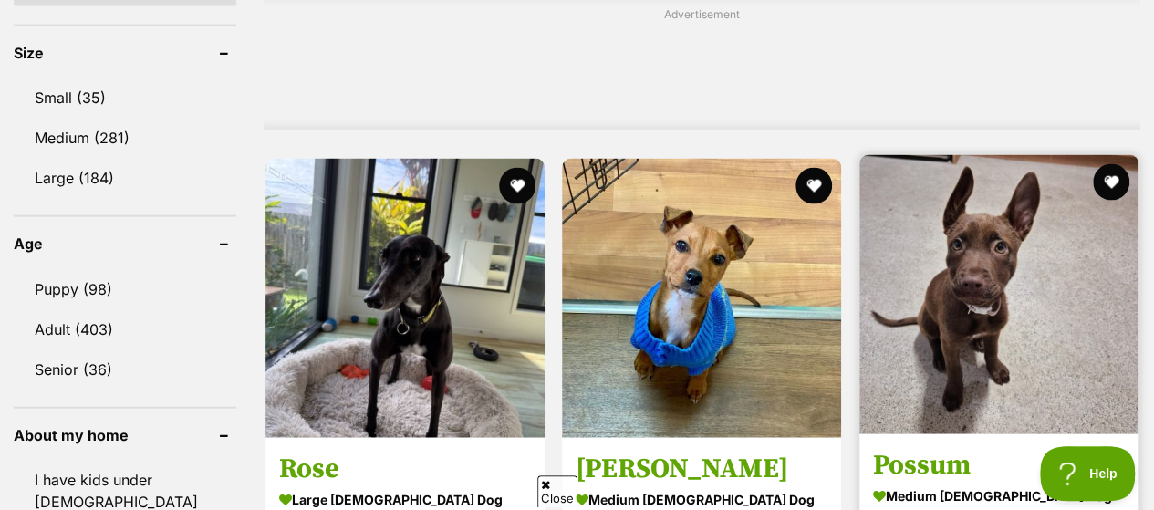
click at [1005, 156] on img at bounding box center [998, 294] width 279 height 279
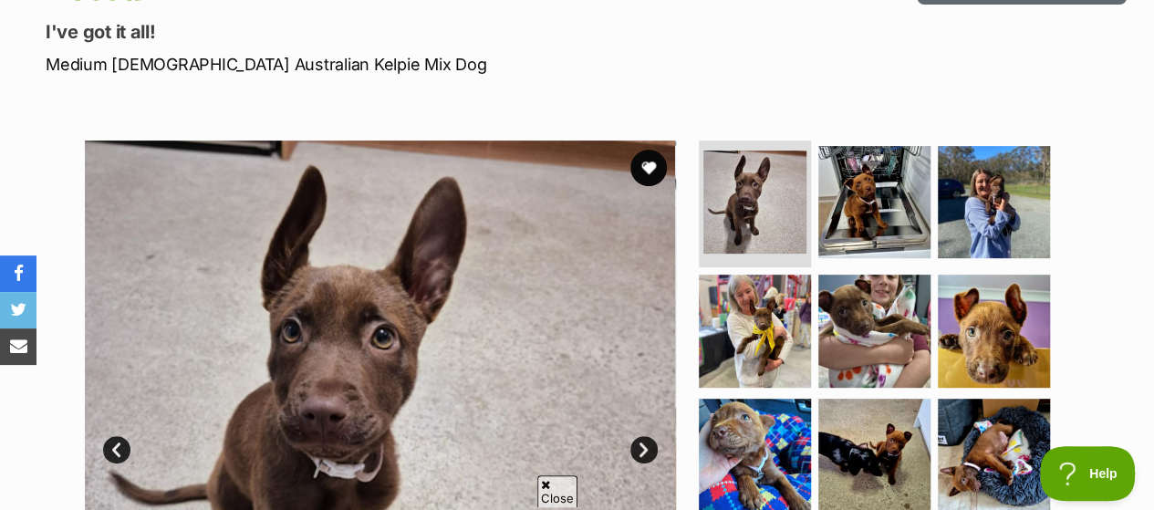
scroll to position [365, 0]
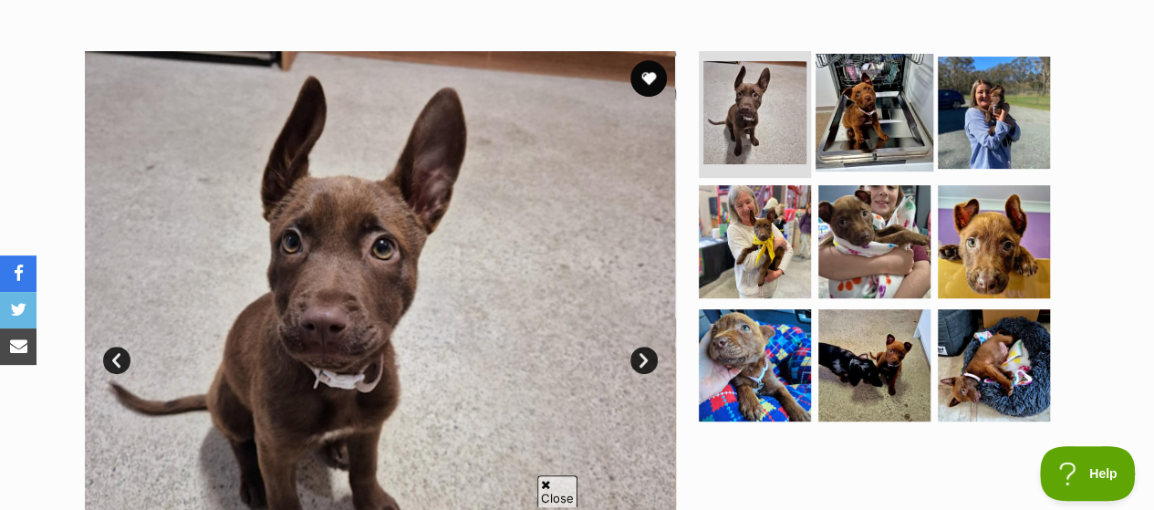
click at [882, 67] on img at bounding box center [874, 112] width 118 height 118
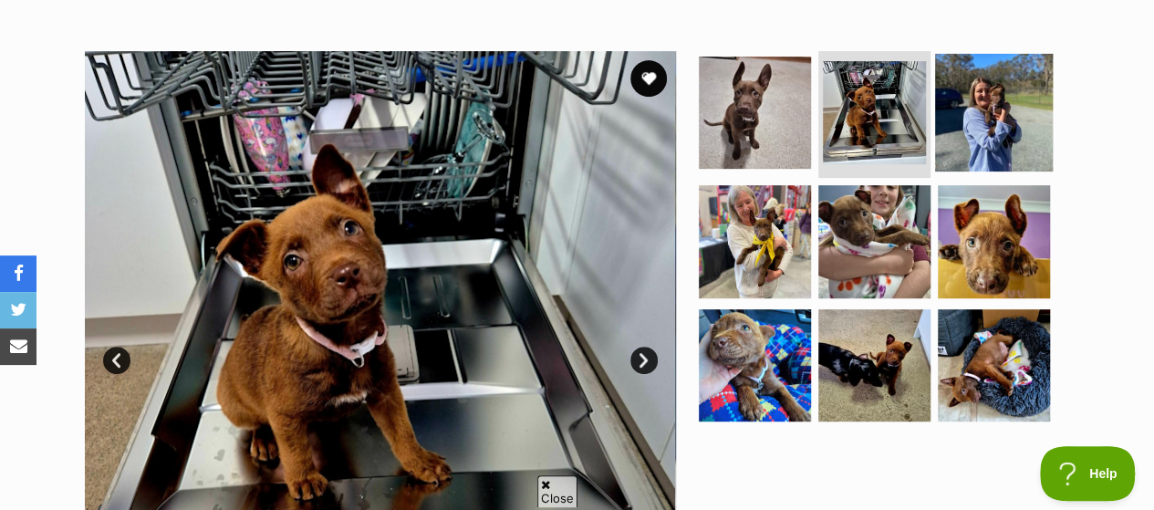
click at [969, 78] on img at bounding box center [994, 112] width 118 height 118
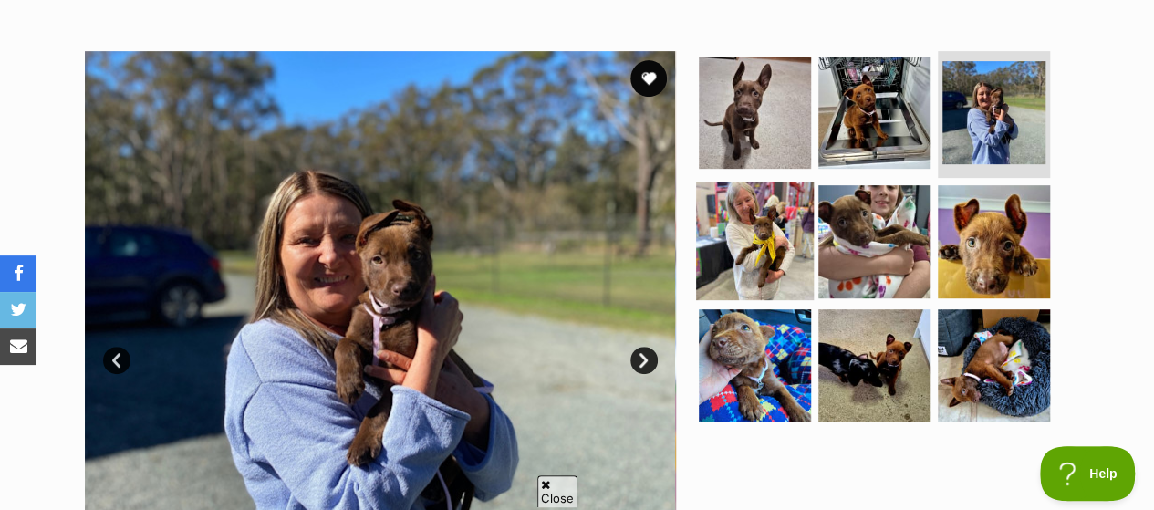
click at [767, 209] on img at bounding box center [755, 241] width 118 height 118
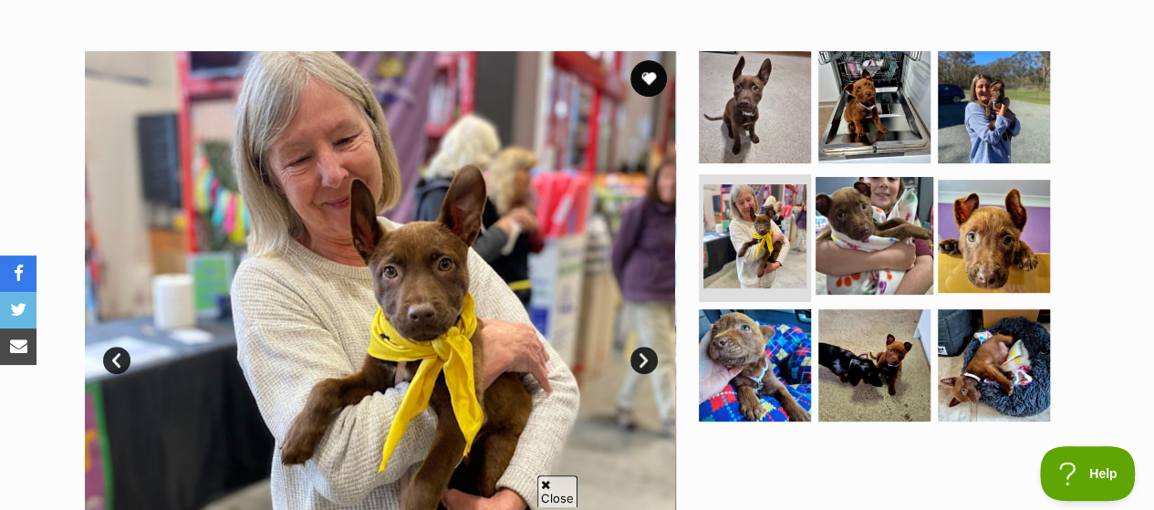
click at [874, 192] on img at bounding box center [874, 236] width 118 height 118
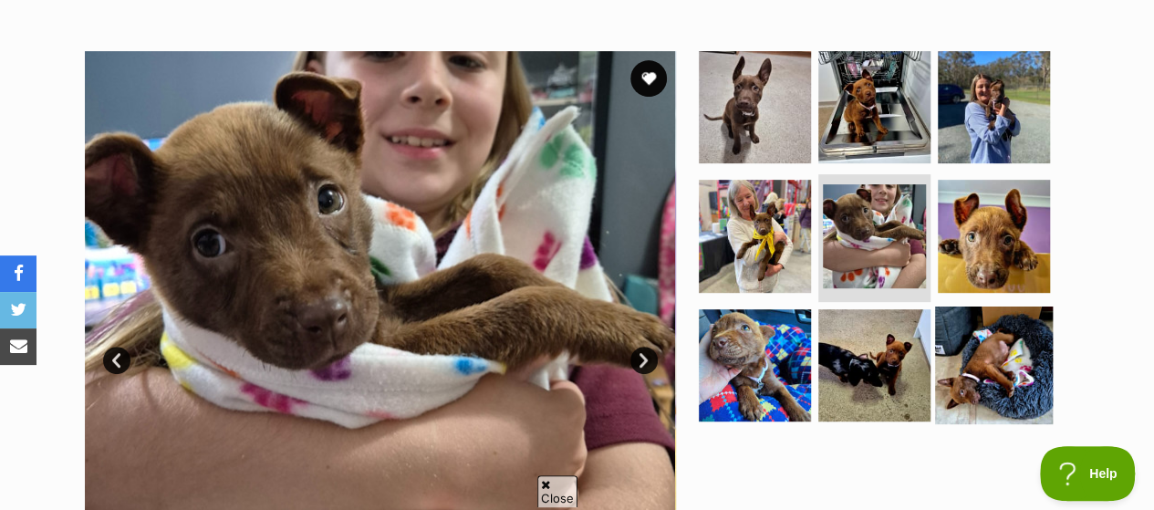
click at [986, 331] on img at bounding box center [994, 365] width 118 height 118
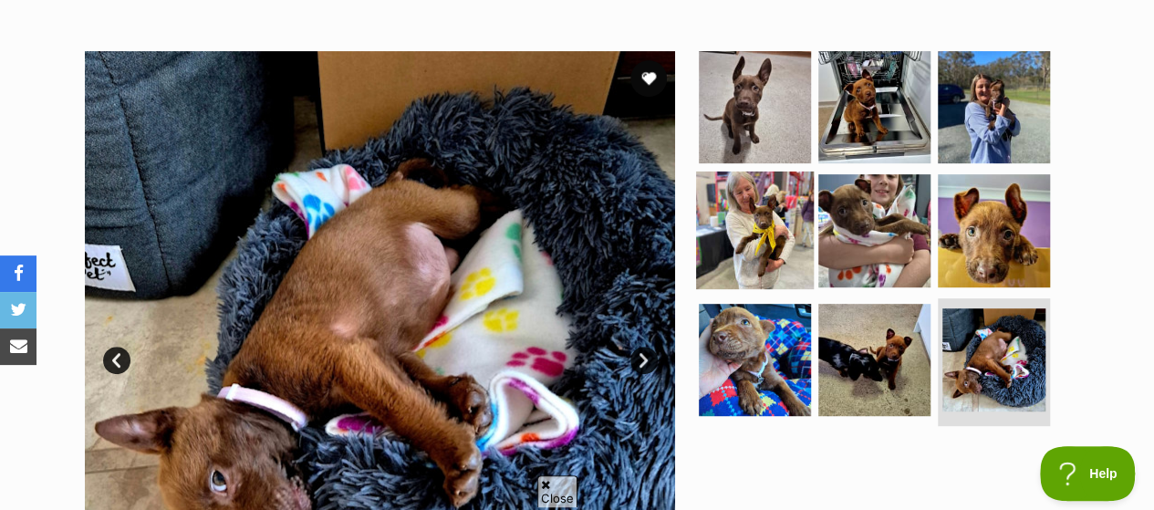
click at [765, 174] on img at bounding box center [755, 230] width 118 height 118
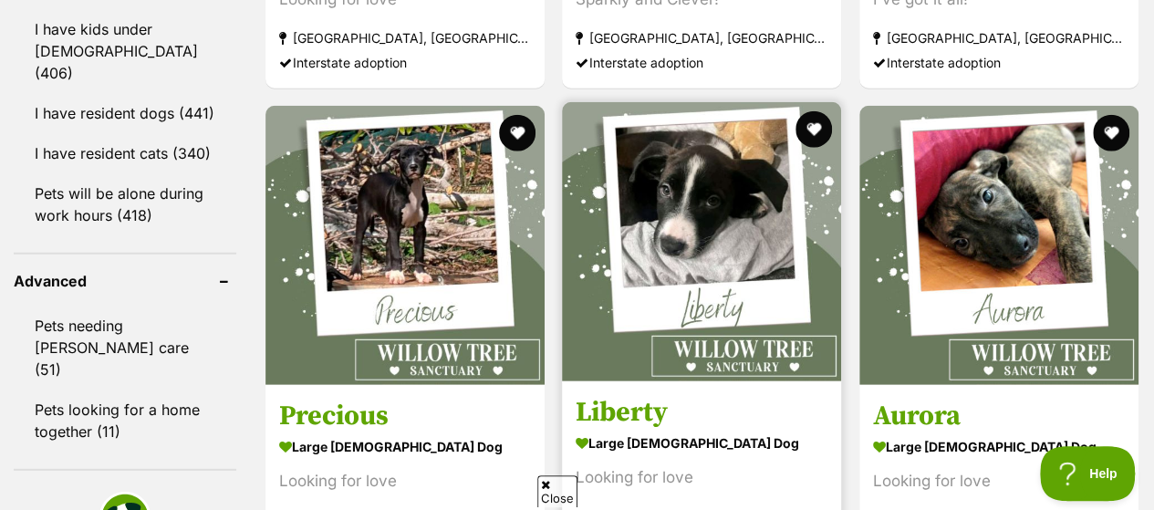
scroll to position [2361, 0]
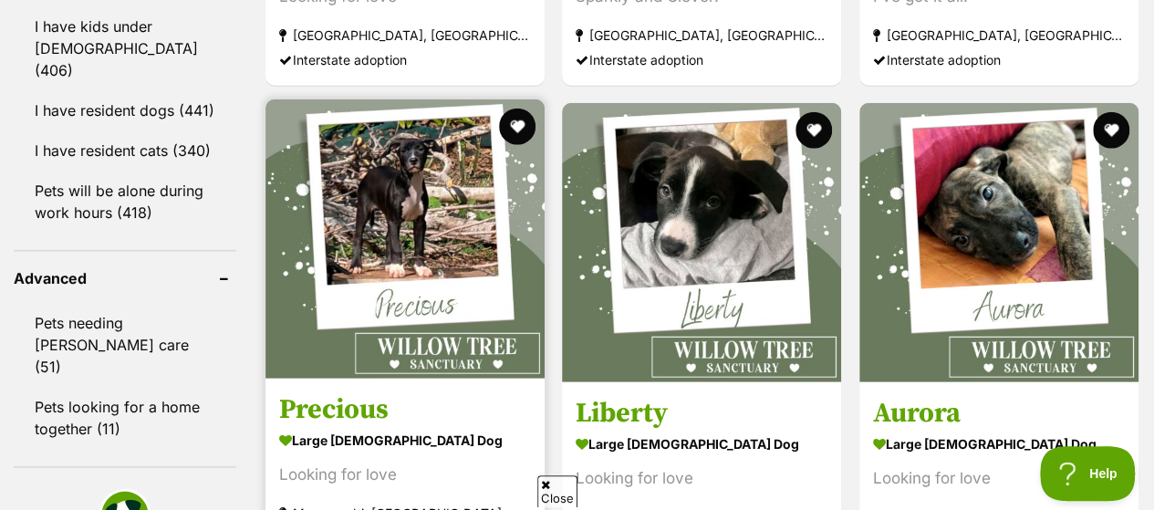
click at [403, 99] on img at bounding box center [404, 238] width 279 height 279
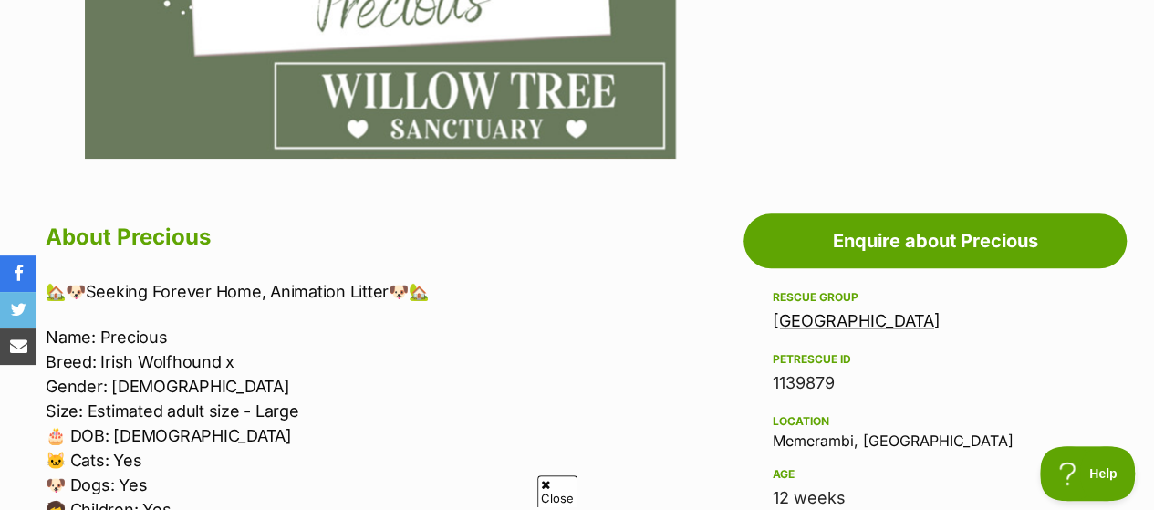
scroll to position [547, 0]
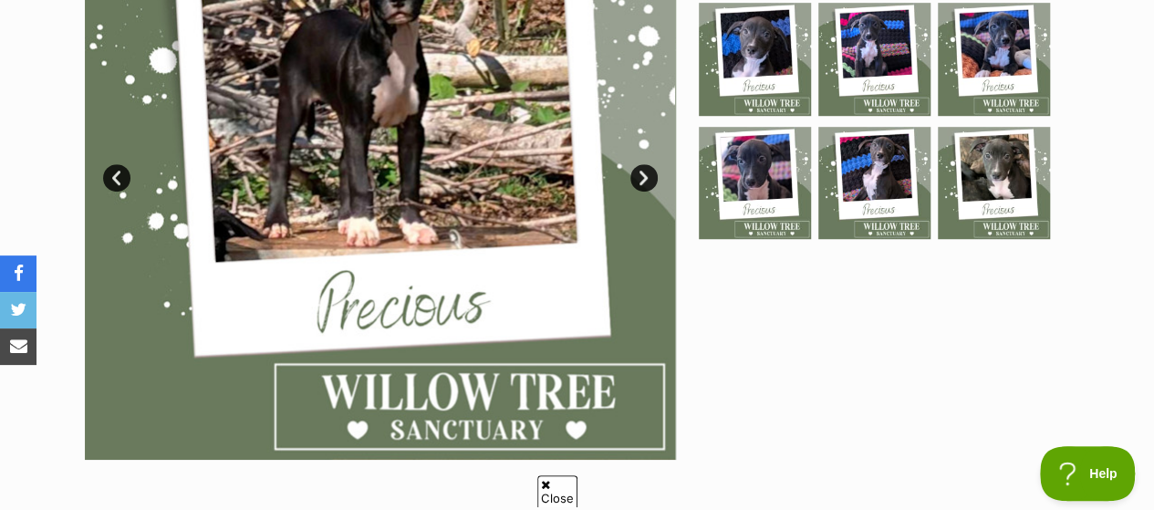
click at [630, 164] on link "Next" at bounding box center [643, 177] width 27 height 27
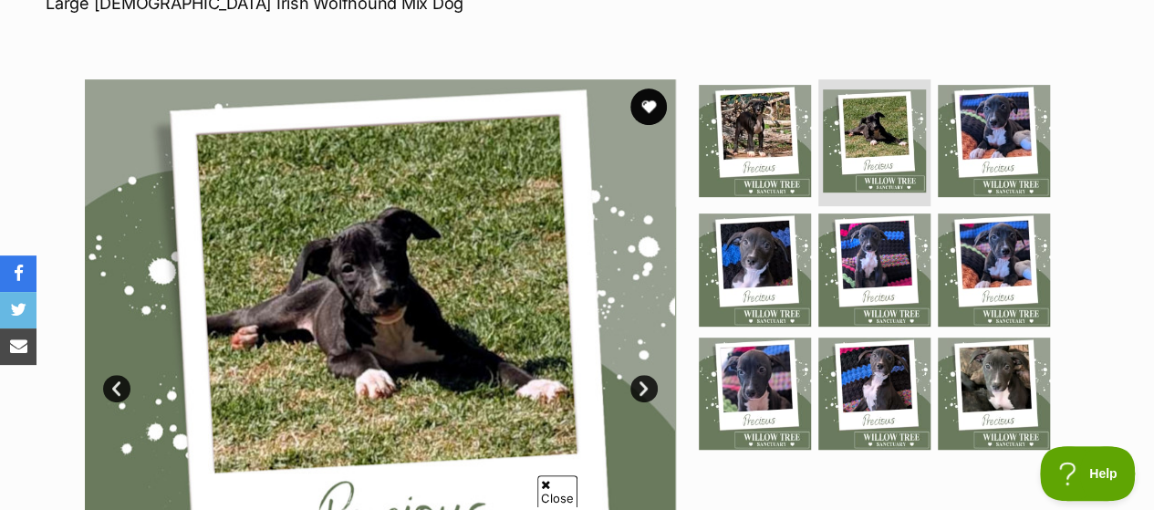
scroll to position [365, 0]
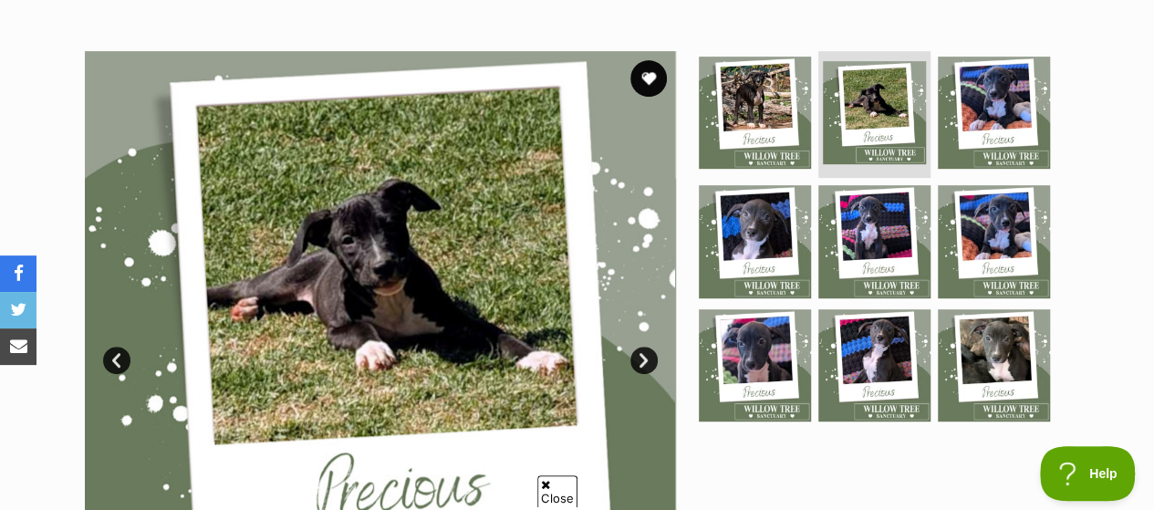
click at [645, 347] on link "Next" at bounding box center [643, 360] width 27 height 27
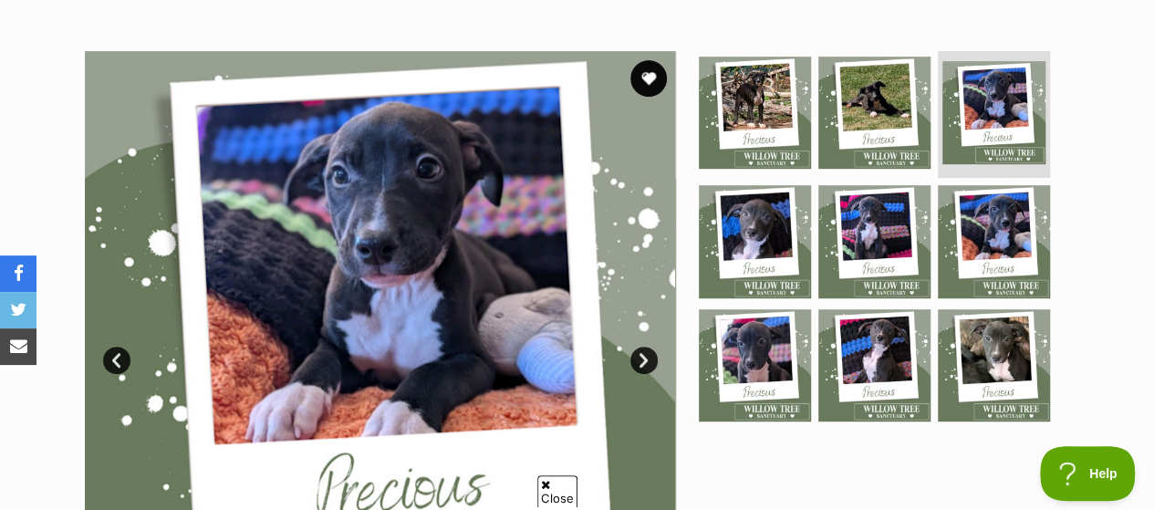
click at [645, 347] on link "Next" at bounding box center [643, 360] width 27 height 27
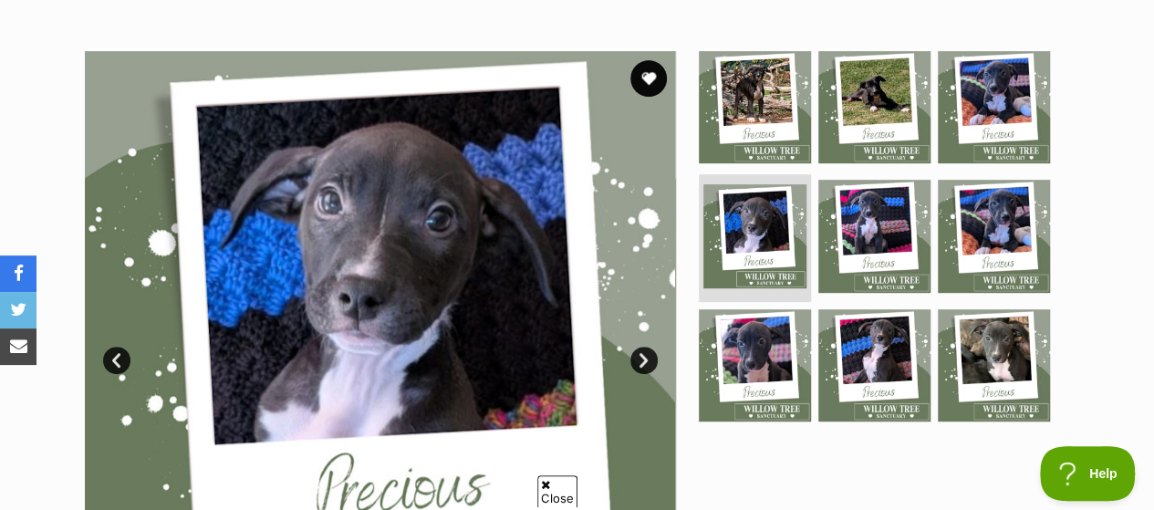
click at [645, 347] on link "Next" at bounding box center [643, 360] width 27 height 27
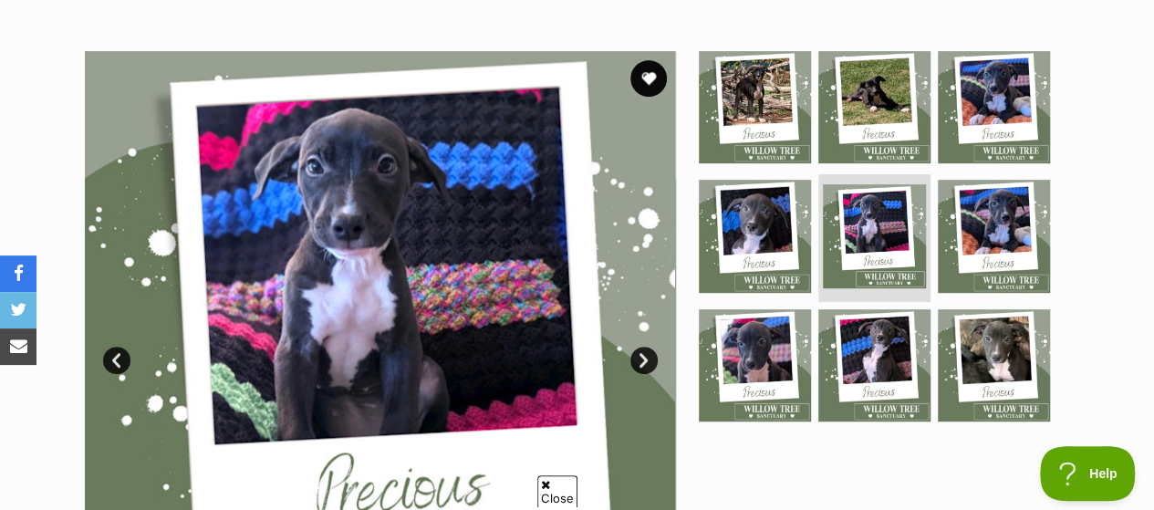
click at [645, 347] on link "Next" at bounding box center [643, 360] width 27 height 27
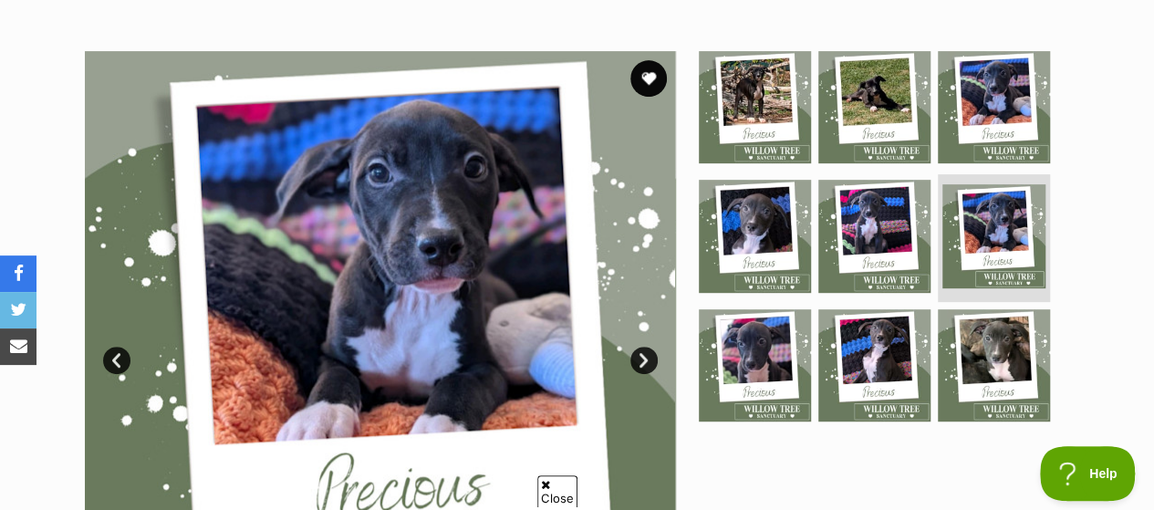
click at [645, 347] on link "Next" at bounding box center [643, 360] width 27 height 27
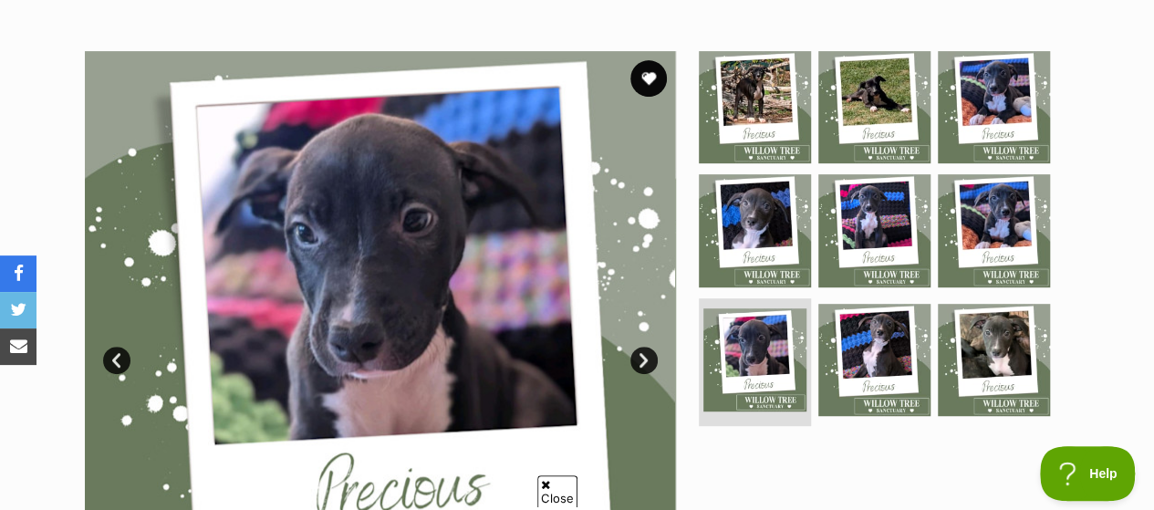
click at [645, 347] on link "Next" at bounding box center [643, 360] width 27 height 27
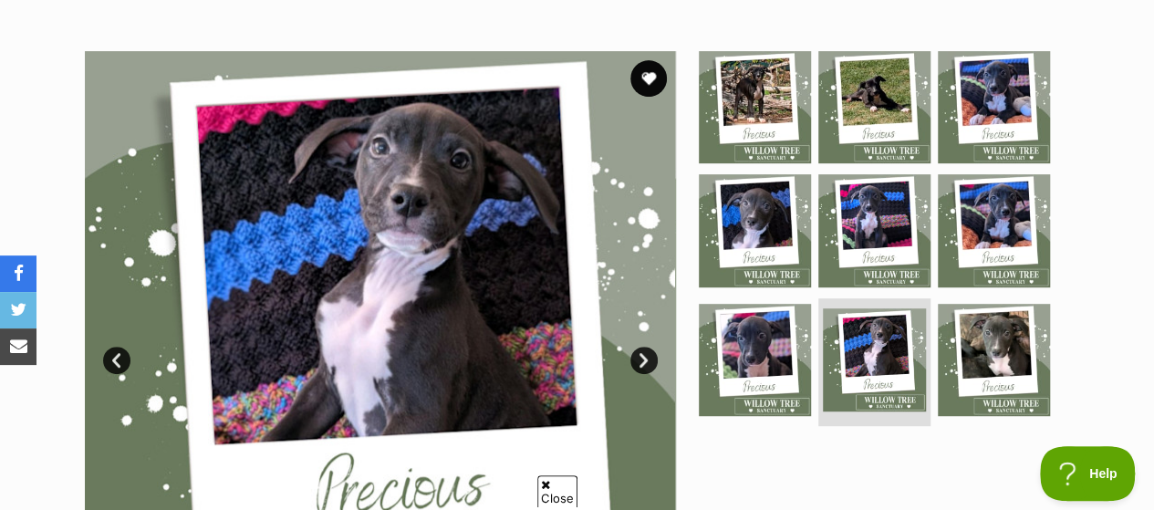
click at [645, 347] on link "Next" at bounding box center [643, 360] width 27 height 27
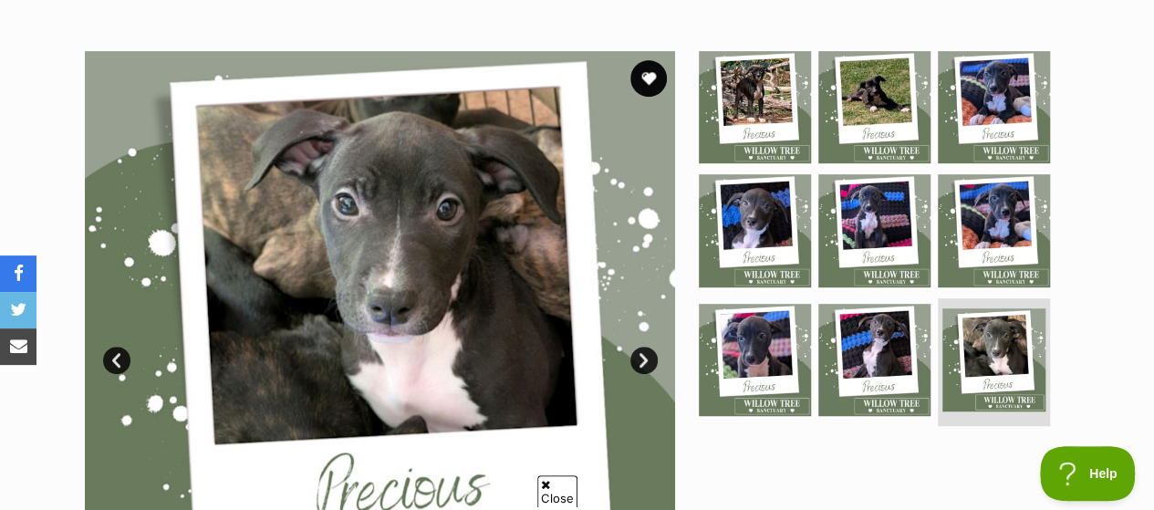
click at [645, 347] on link "Next" at bounding box center [643, 360] width 27 height 27
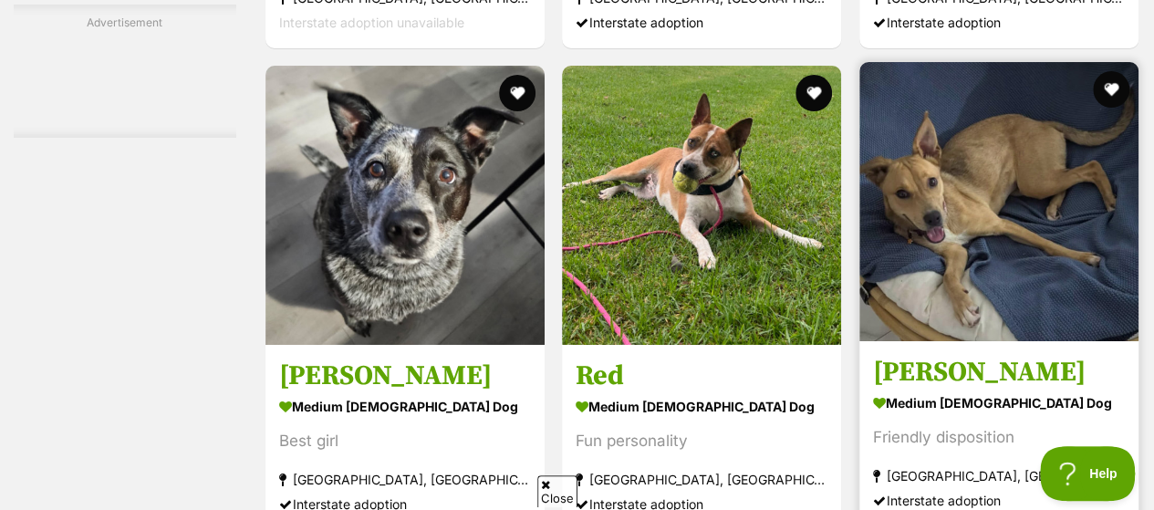
scroll to position [3810, 0]
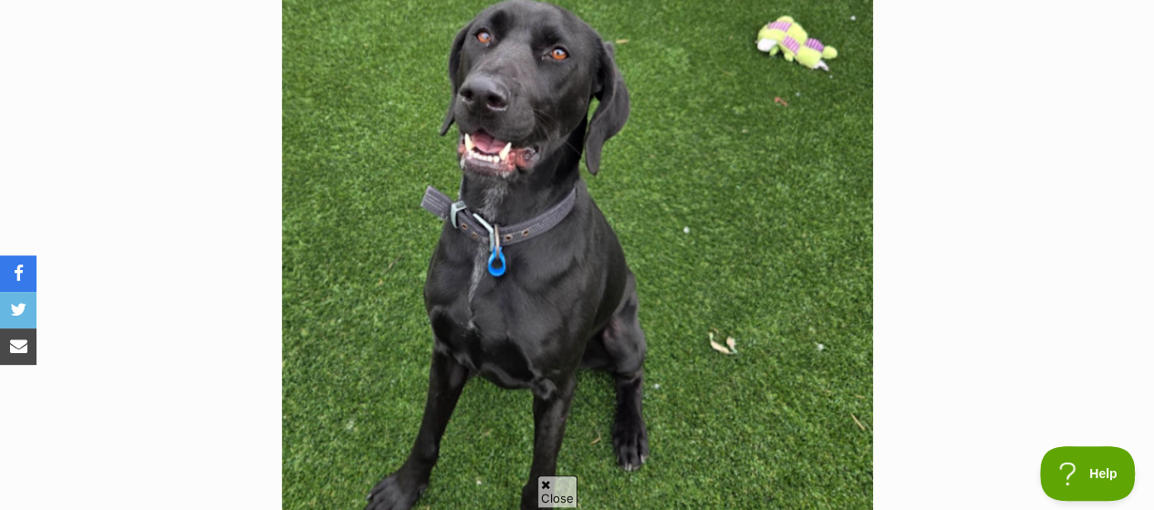
scroll to position [456, 0]
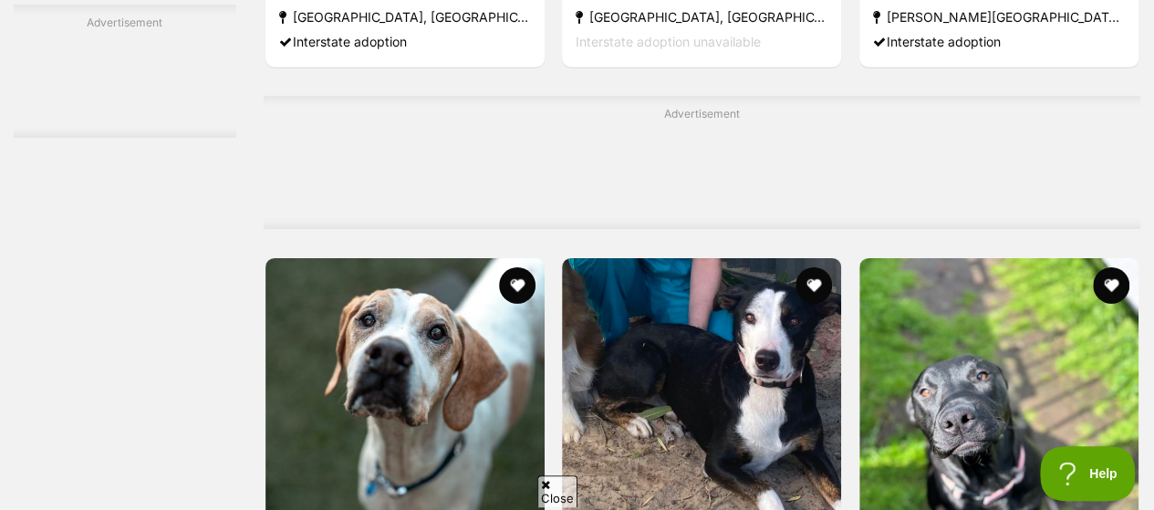
scroll to position [6455, 0]
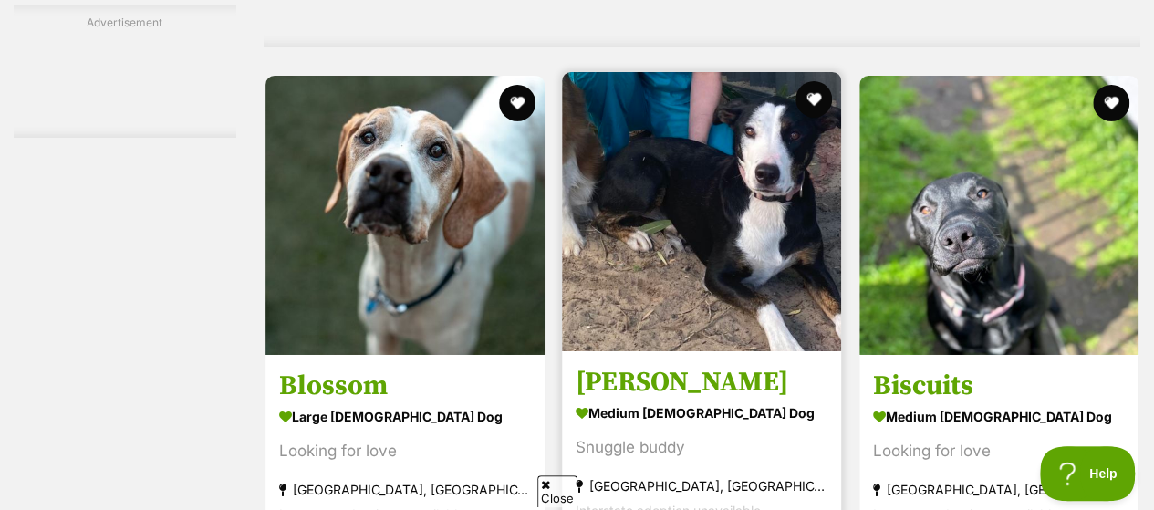
click at [677, 114] on img at bounding box center [701, 211] width 279 height 279
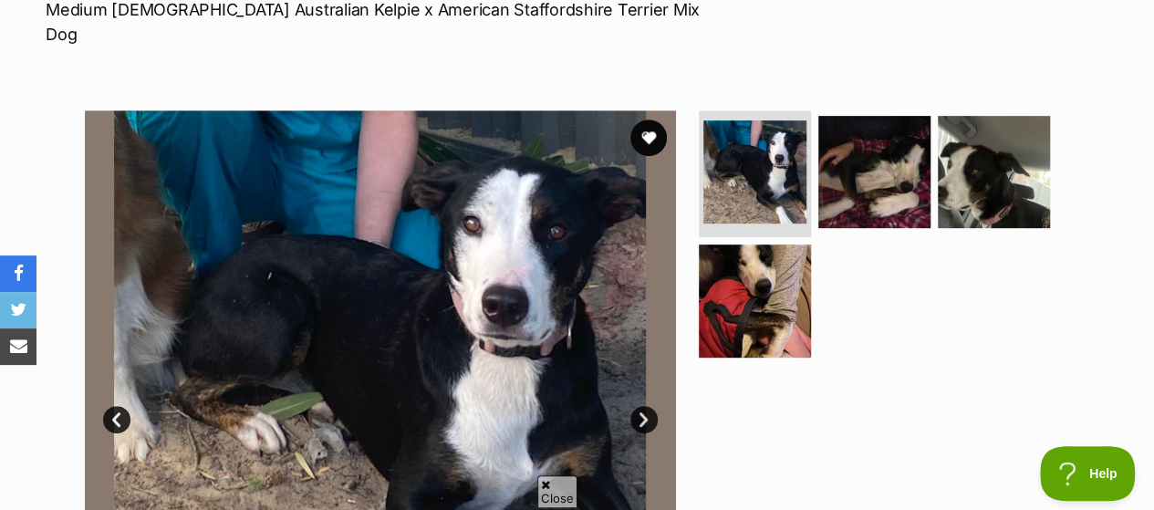
scroll to position [365, 0]
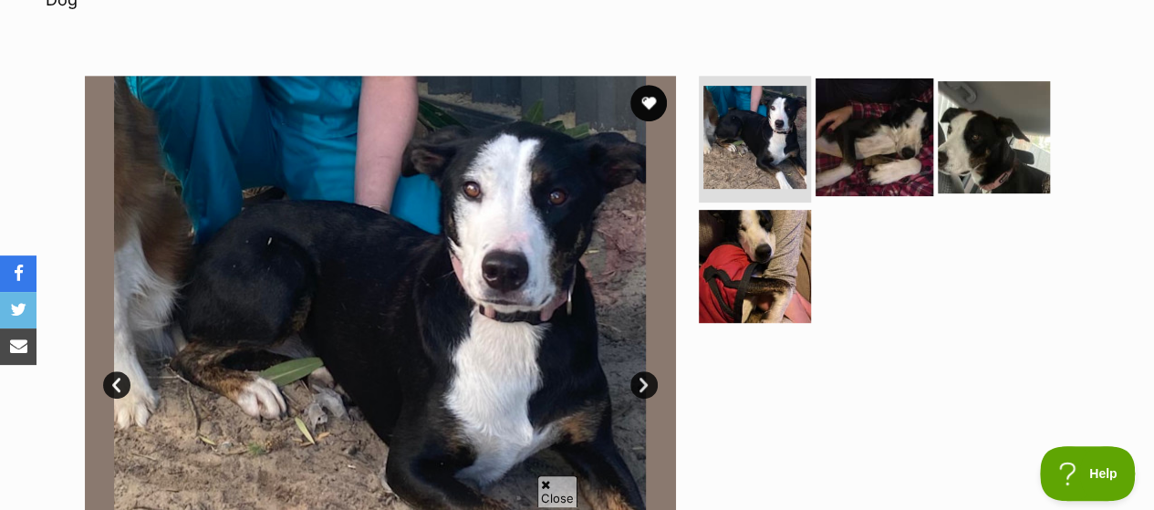
click at [876, 78] on img at bounding box center [874, 137] width 118 height 118
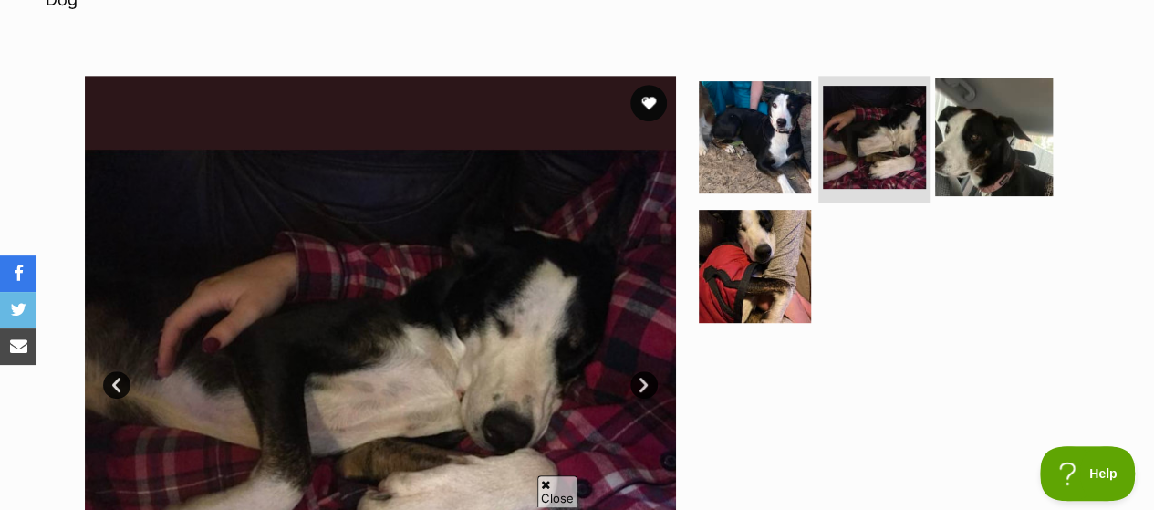
click at [983, 78] on img at bounding box center [994, 137] width 118 height 118
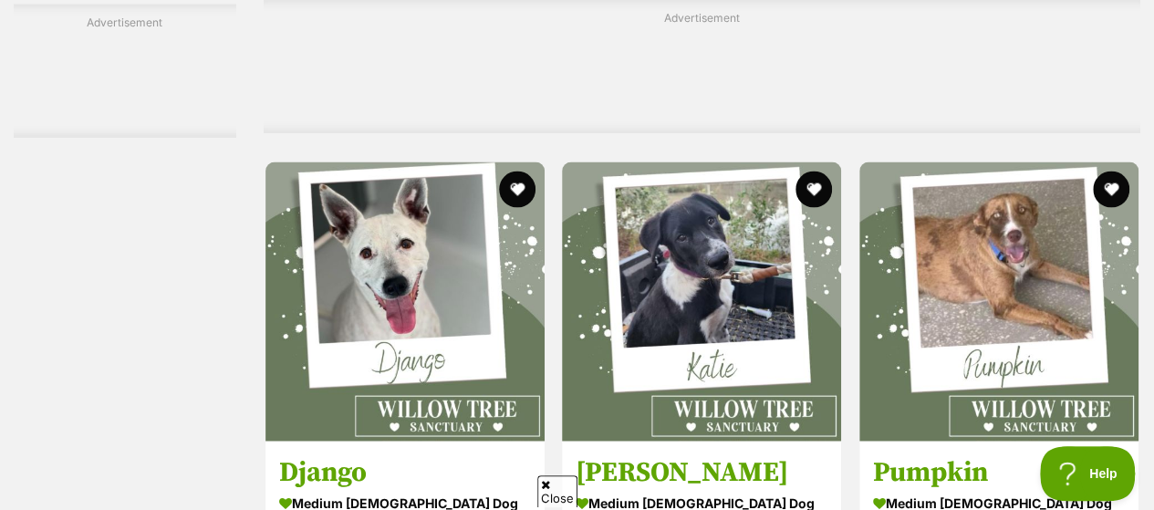
scroll to position [8735, 0]
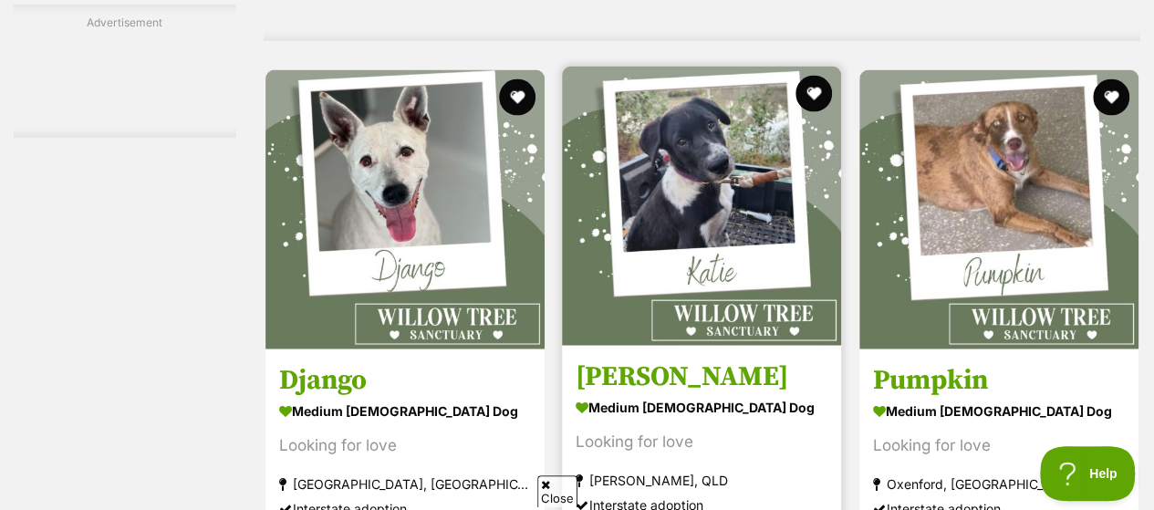
click at [671, 90] on img at bounding box center [701, 206] width 279 height 279
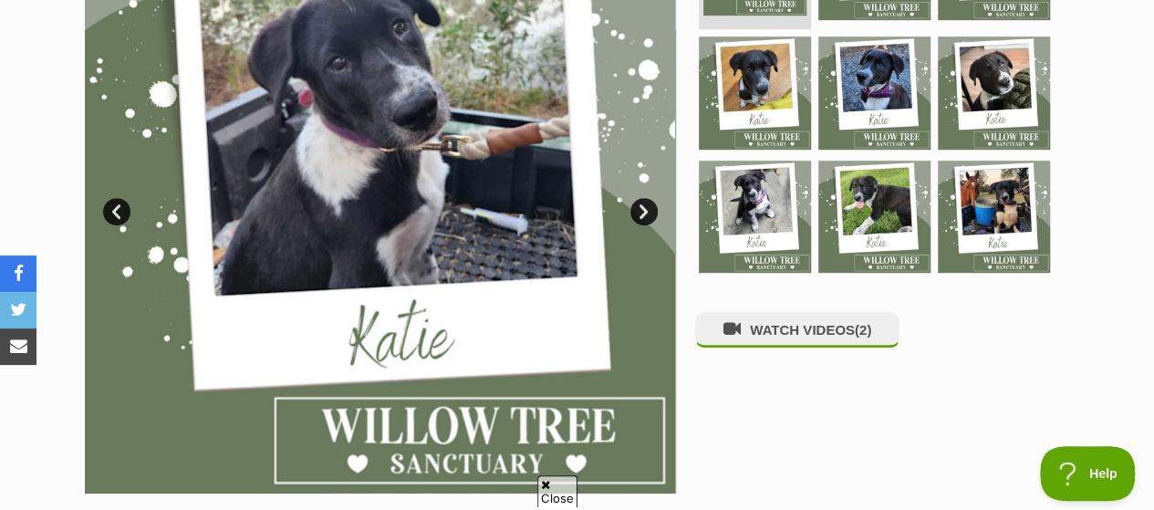
scroll to position [456, 0]
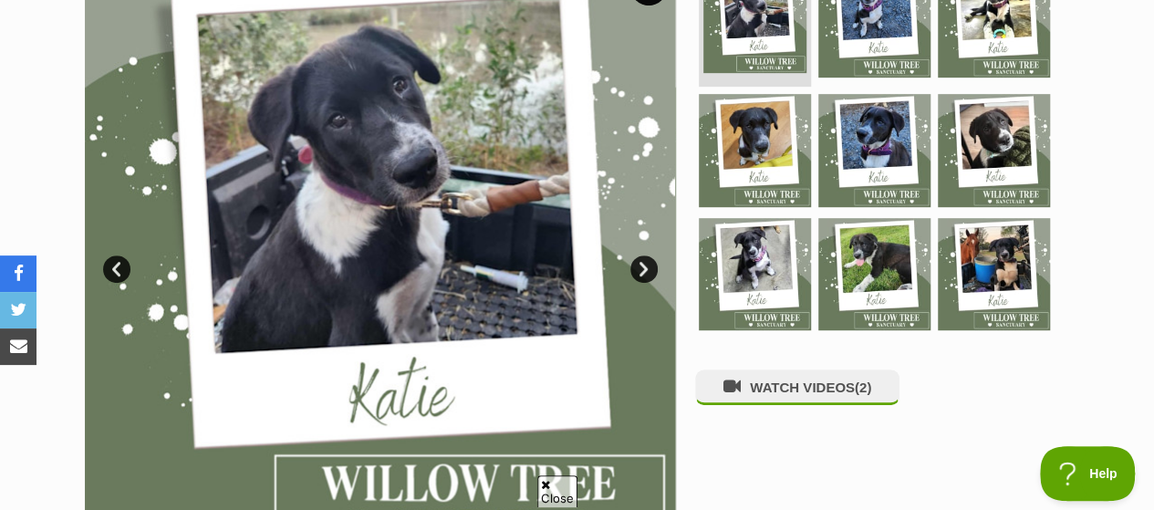
click at [644, 255] on link "Next" at bounding box center [643, 268] width 27 height 27
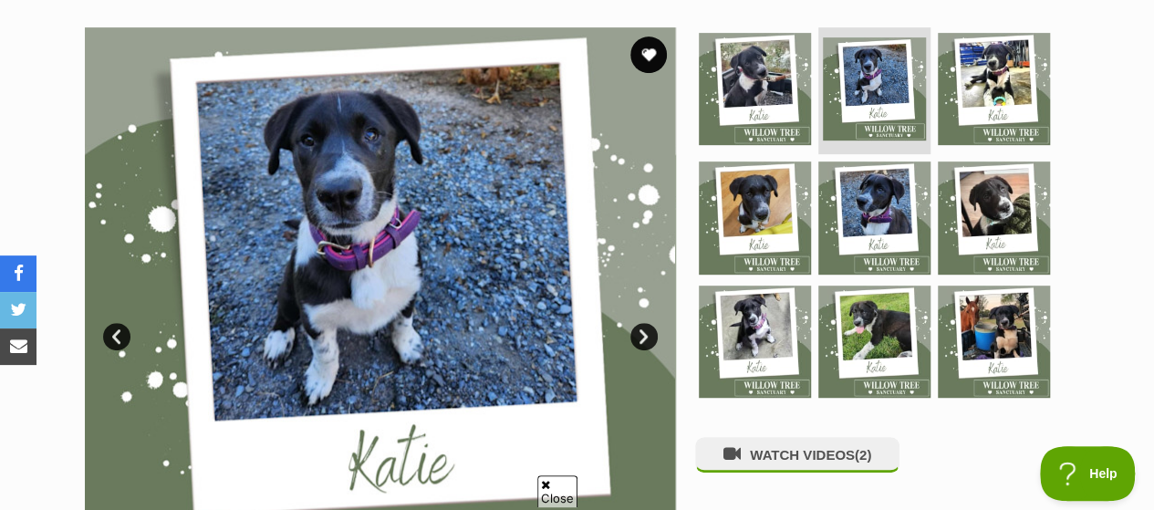
scroll to position [365, 0]
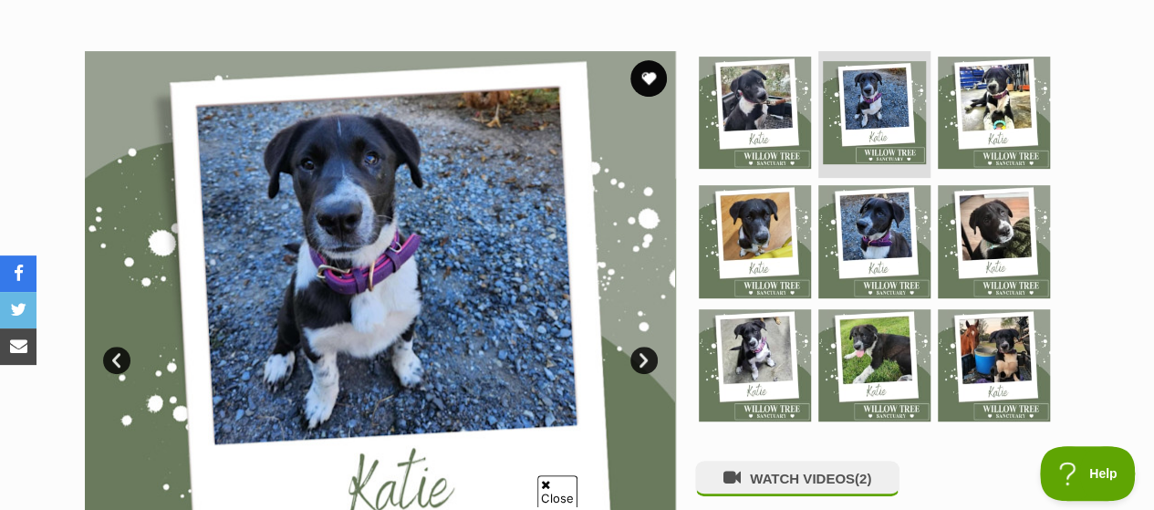
click at [644, 347] on link "Next" at bounding box center [643, 360] width 27 height 27
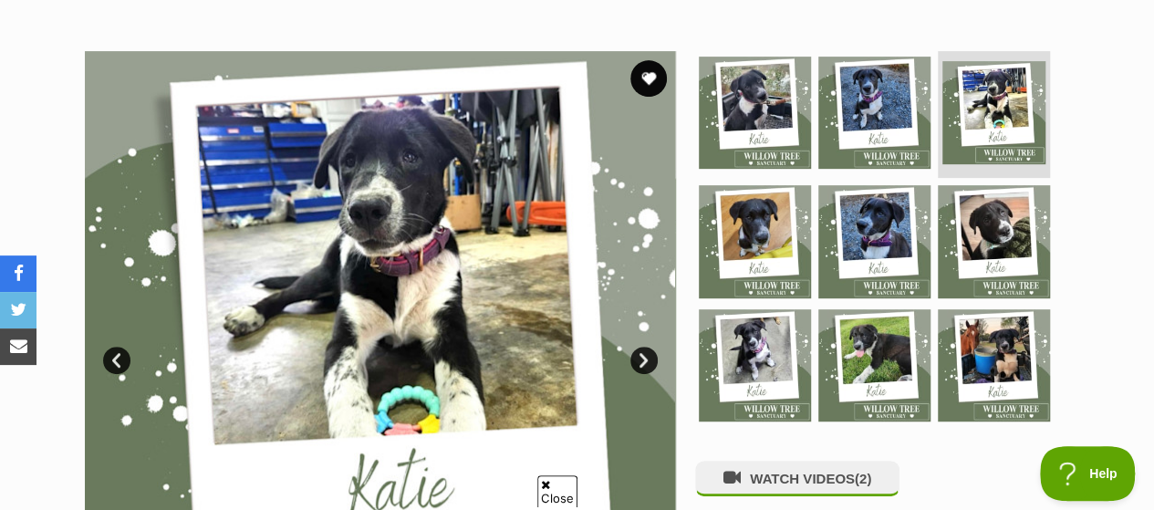
click at [644, 347] on link "Next" at bounding box center [643, 360] width 27 height 27
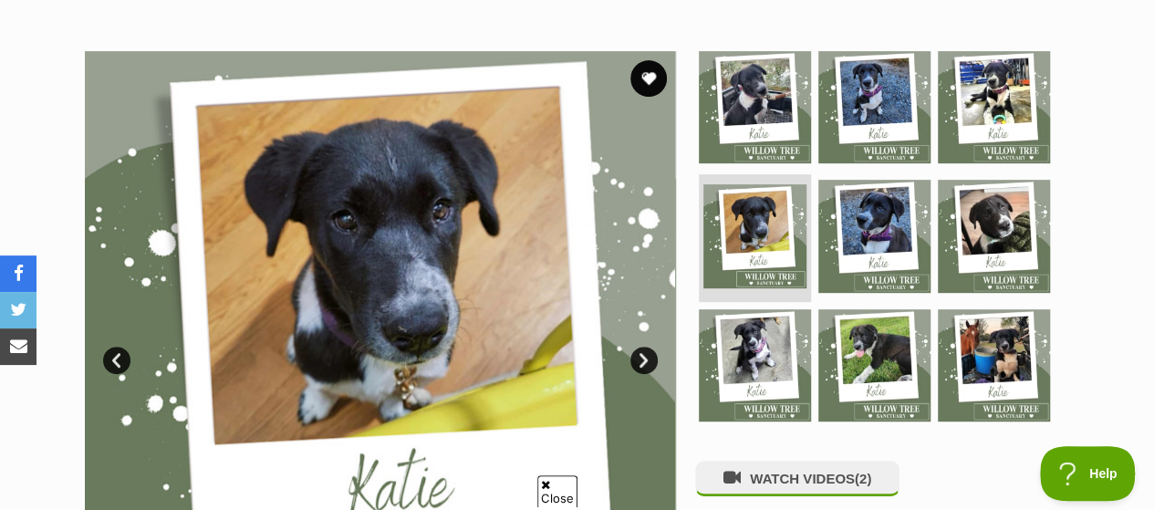
click at [644, 347] on link "Next" at bounding box center [643, 360] width 27 height 27
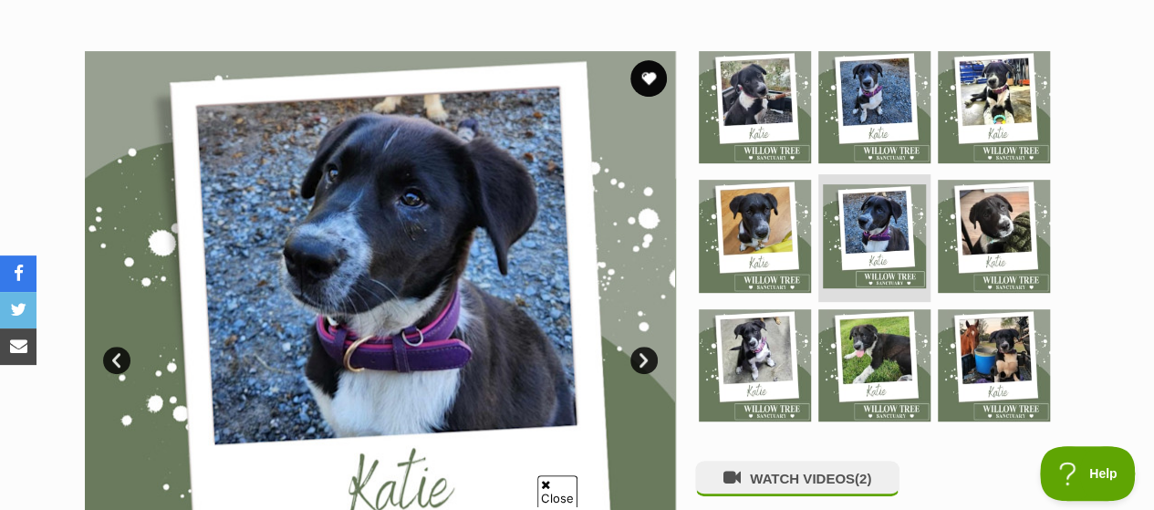
click at [644, 347] on link "Next" at bounding box center [643, 360] width 27 height 27
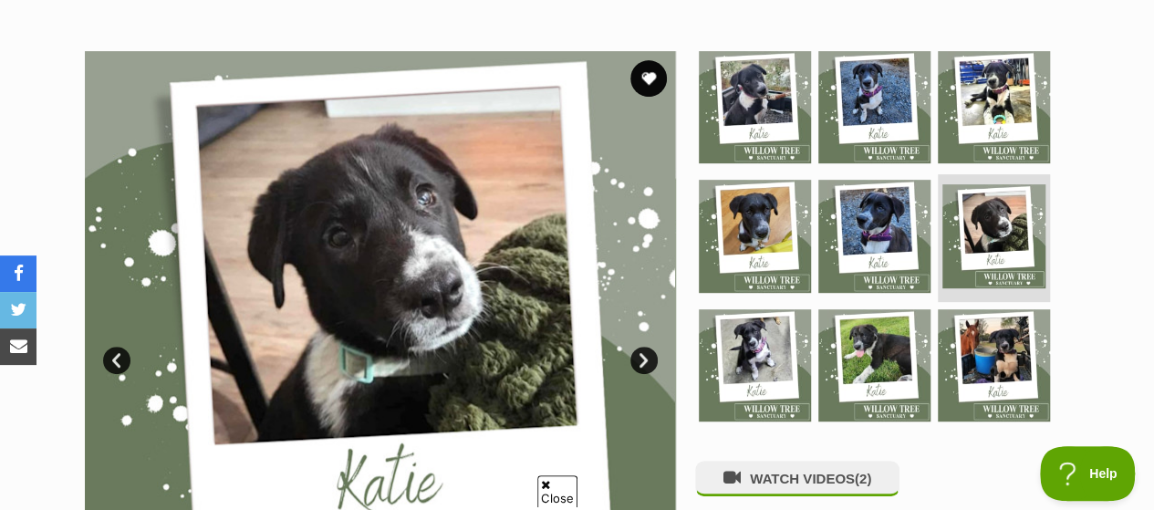
click at [644, 347] on link "Next" at bounding box center [643, 360] width 27 height 27
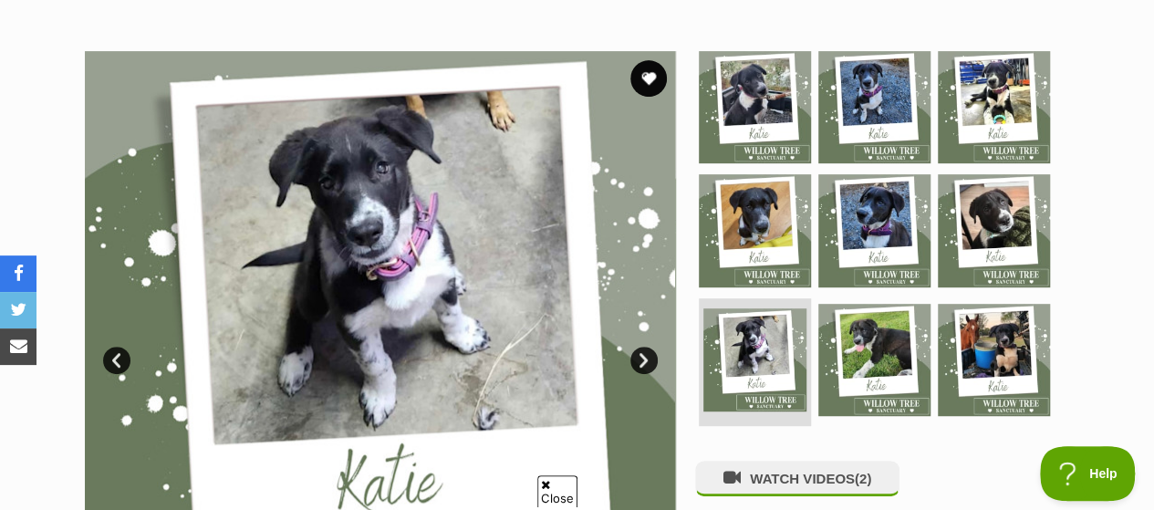
click at [644, 347] on link "Next" at bounding box center [643, 360] width 27 height 27
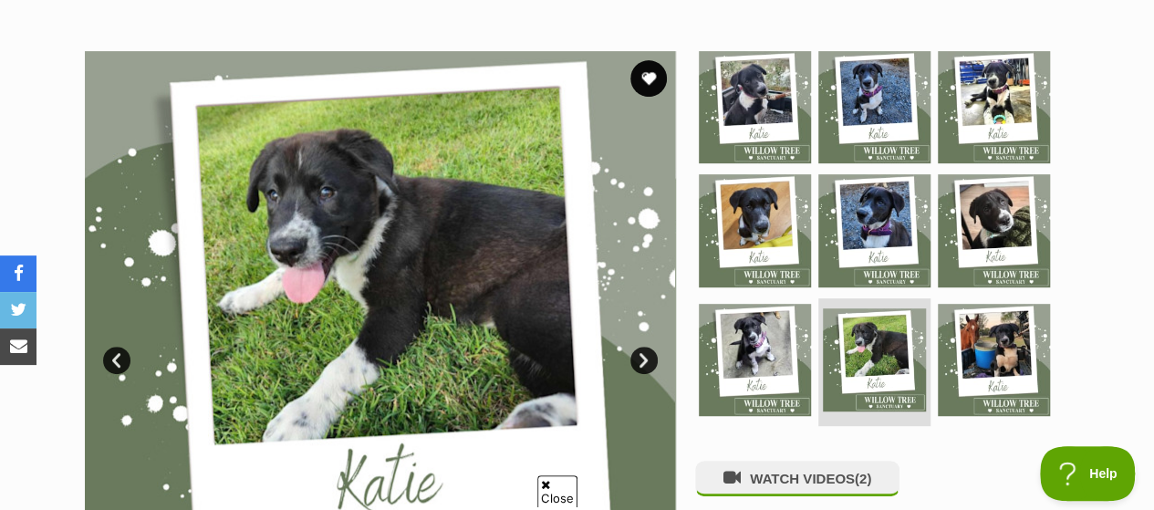
click at [644, 347] on link "Next" at bounding box center [643, 360] width 27 height 27
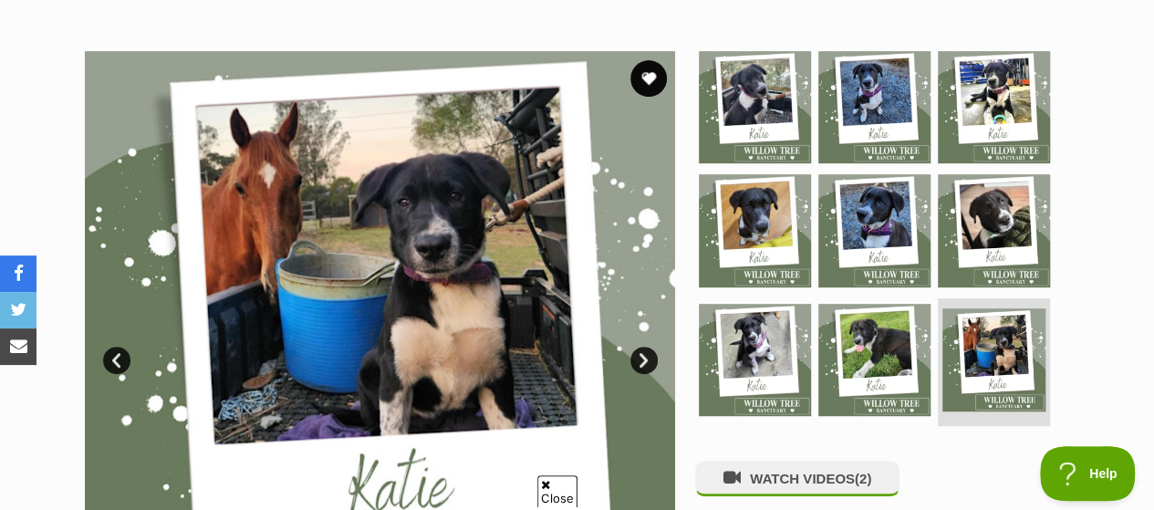
click at [644, 347] on link "Next" at bounding box center [643, 360] width 27 height 27
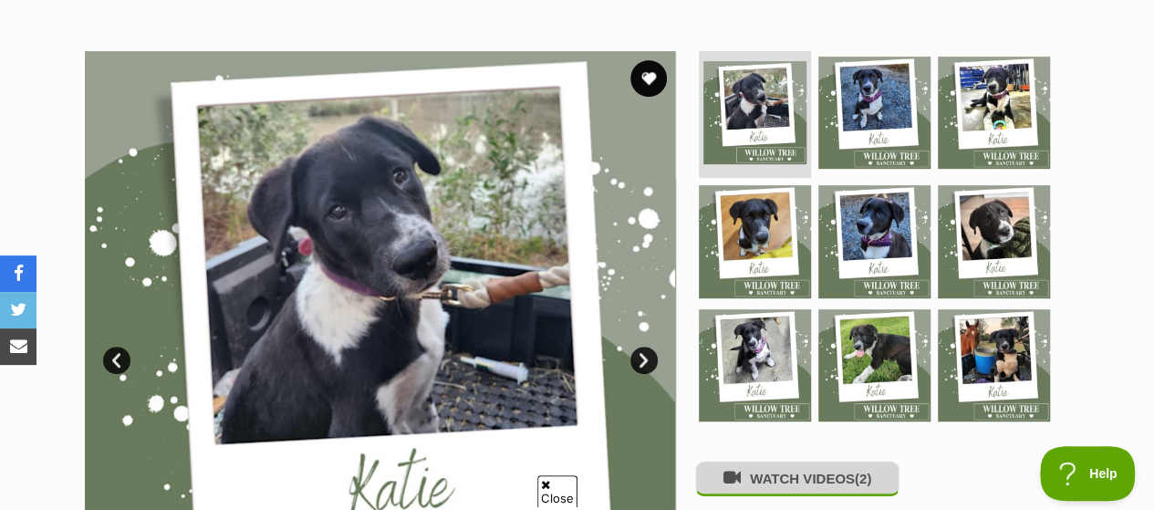
click at [773, 461] on button "WATCH VIDEOS (2)" at bounding box center [797, 479] width 204 height 36
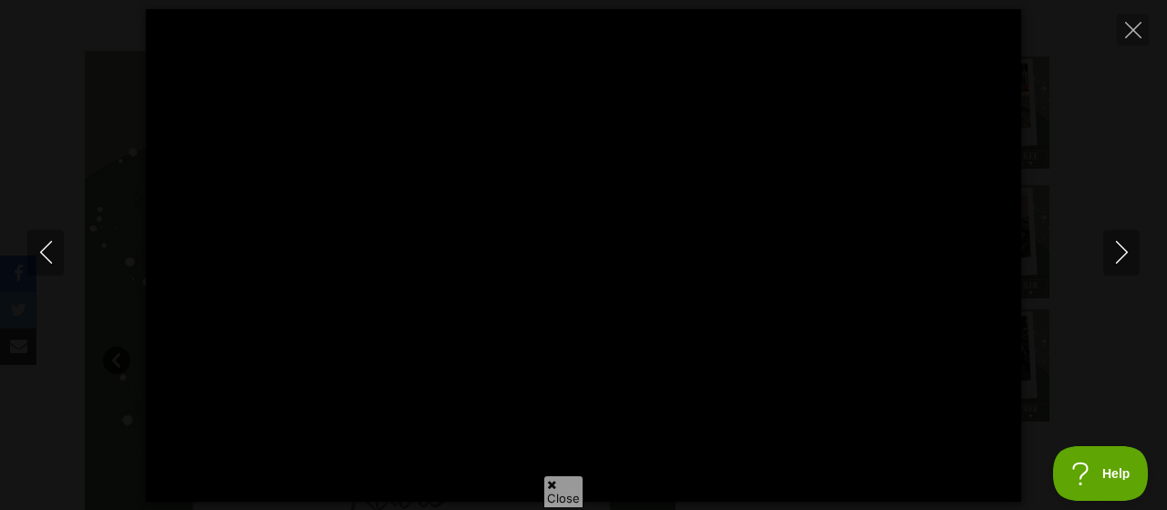
type input "100"
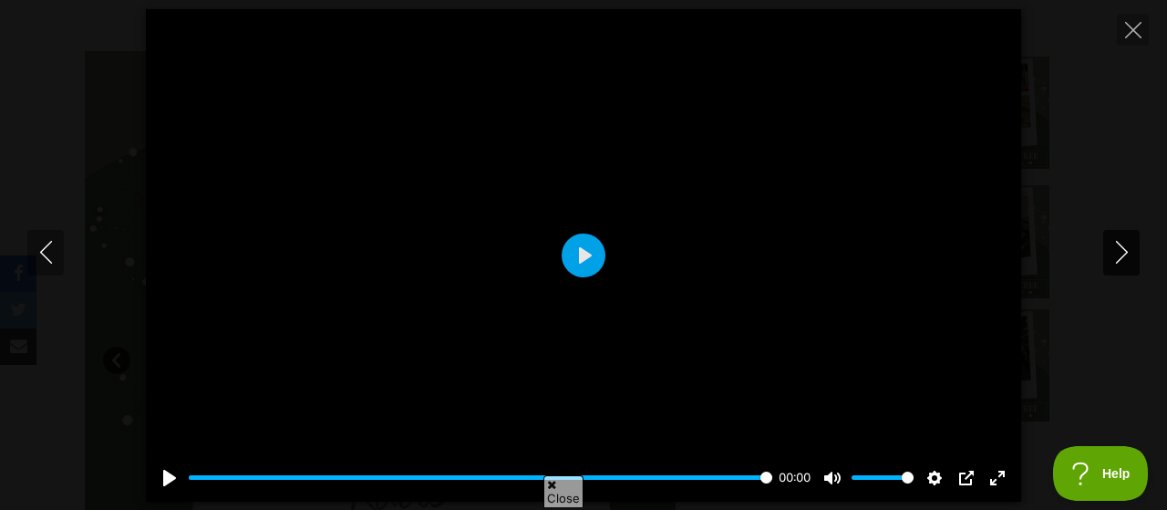
click at [1113, 242] on icon "Next" at bounding box center [1122, 252] width 23 height 23
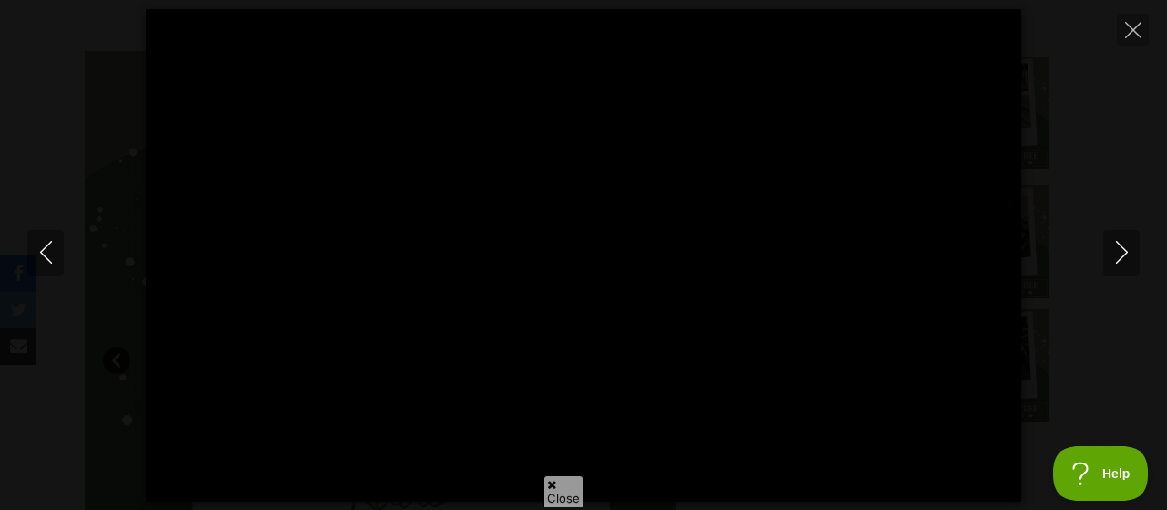
type input "100"
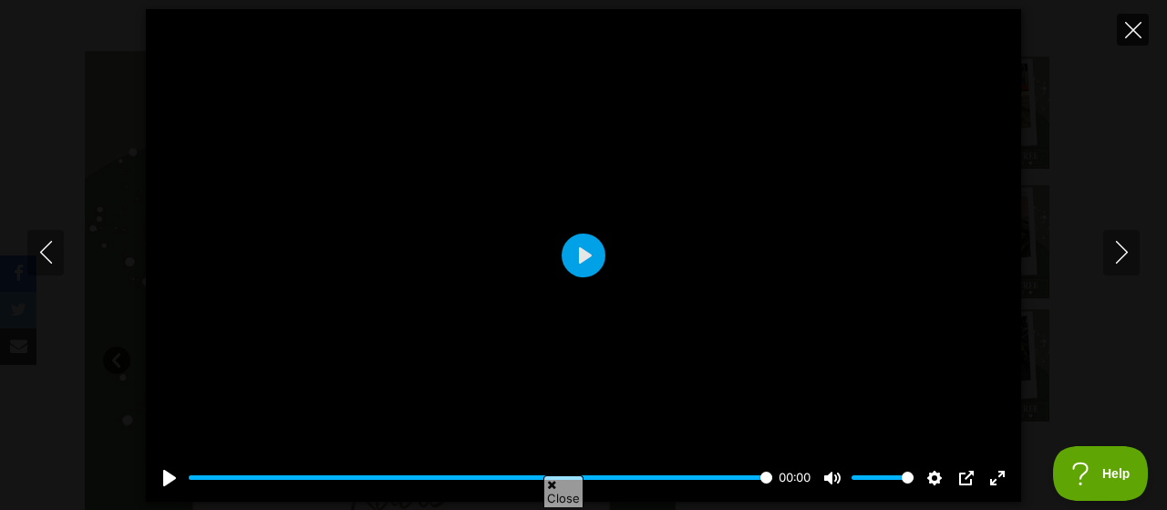
click at [1131, 19] on button "Close" at bounding box center [1133, 30] width 32 height 32
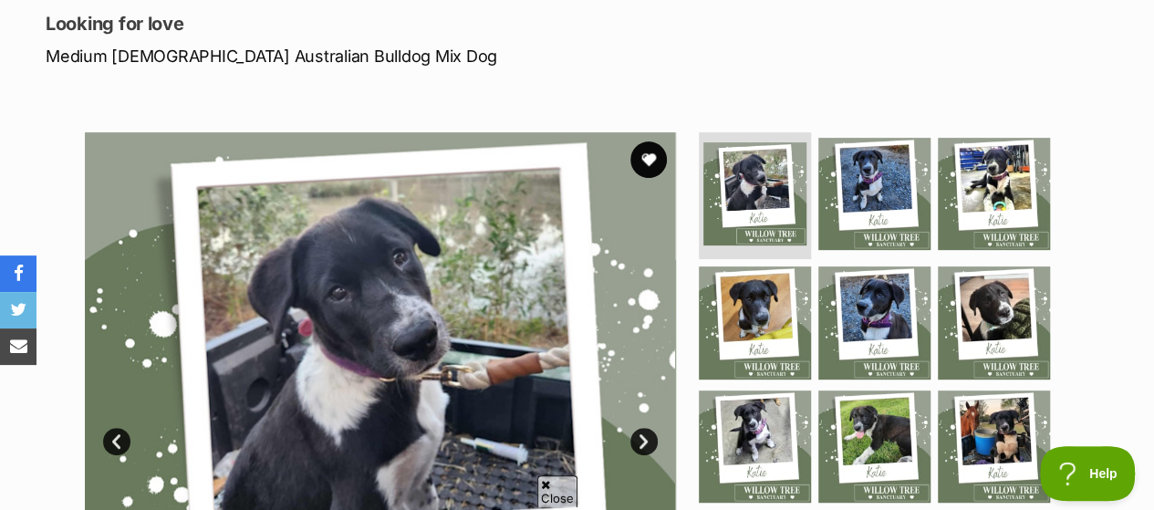
scroll to position [182, 0]
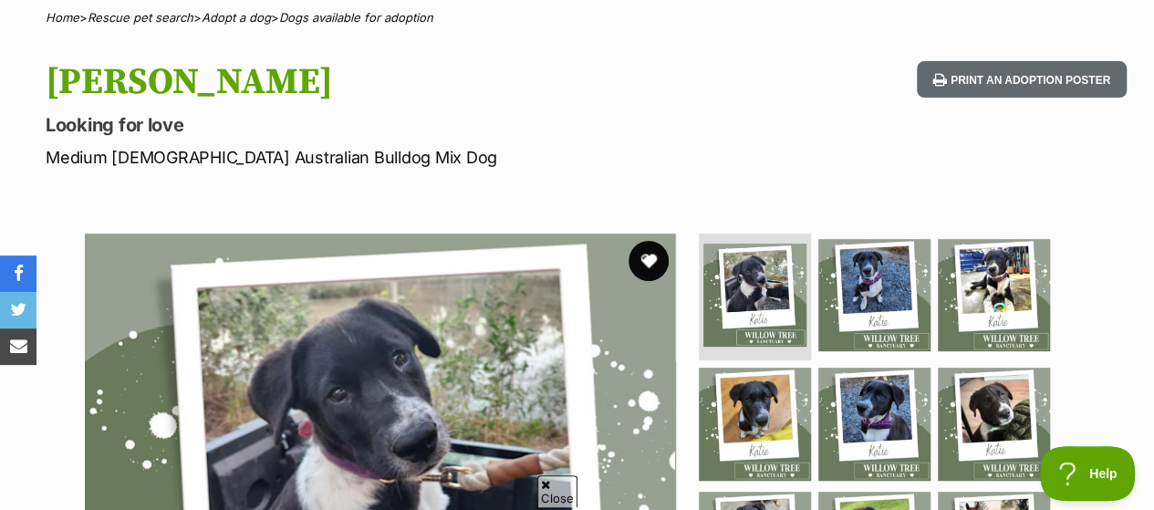
click at [647, 241] on button "favourite" at bounding box center [648, 261] width 40 height 40
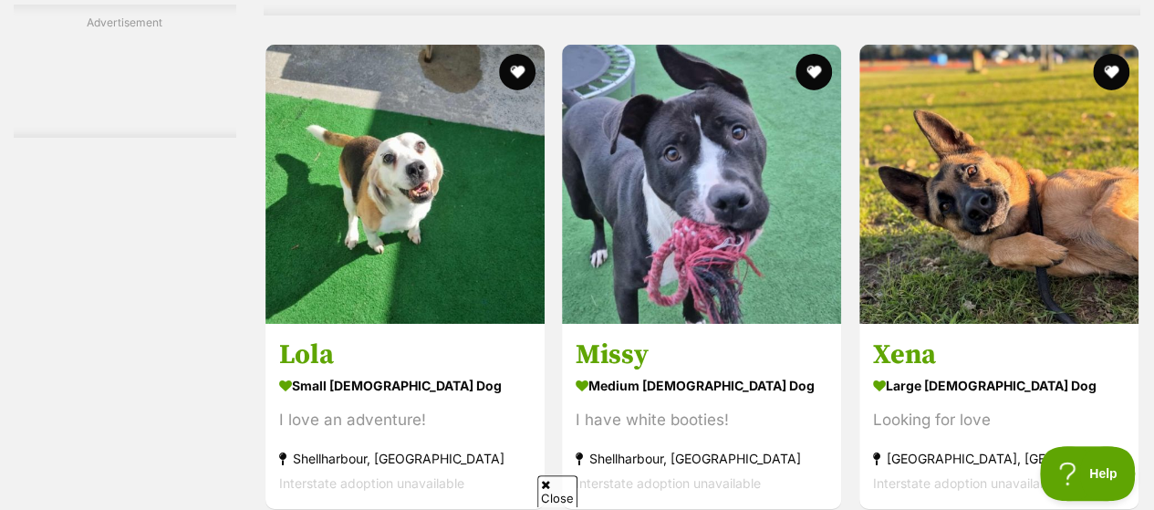
scroll to position [9921, 0]
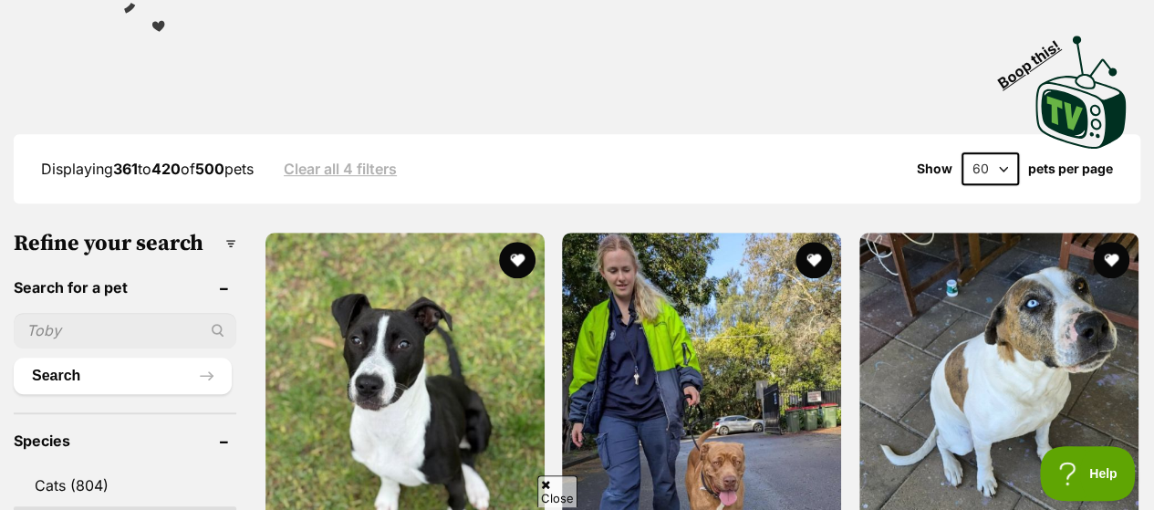
scroll to position [547, 0]
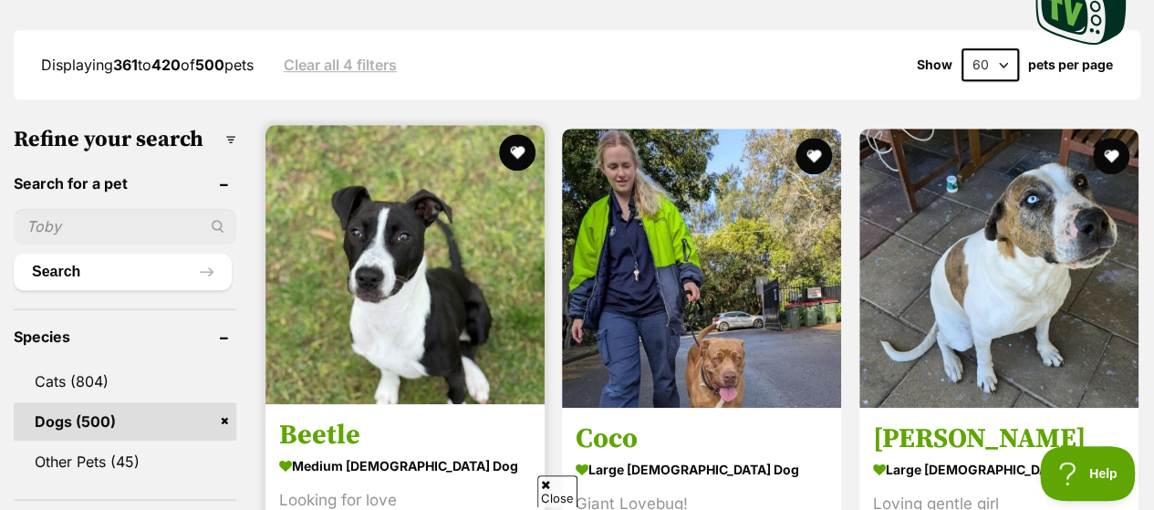
click at [409, 158] on img at bounding box center [404, 264] width 279 height 279
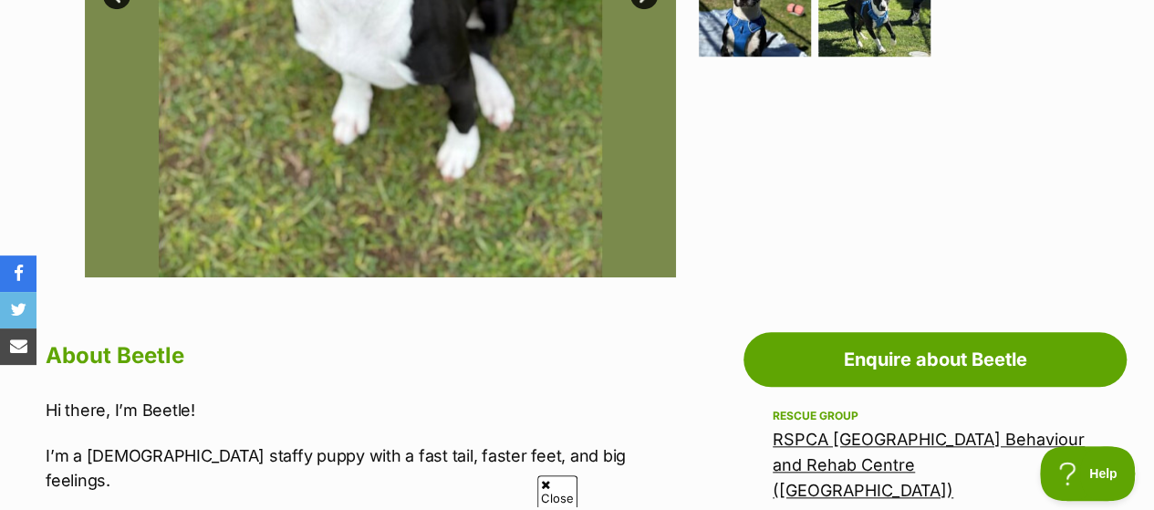
scroll to position [365, 0]
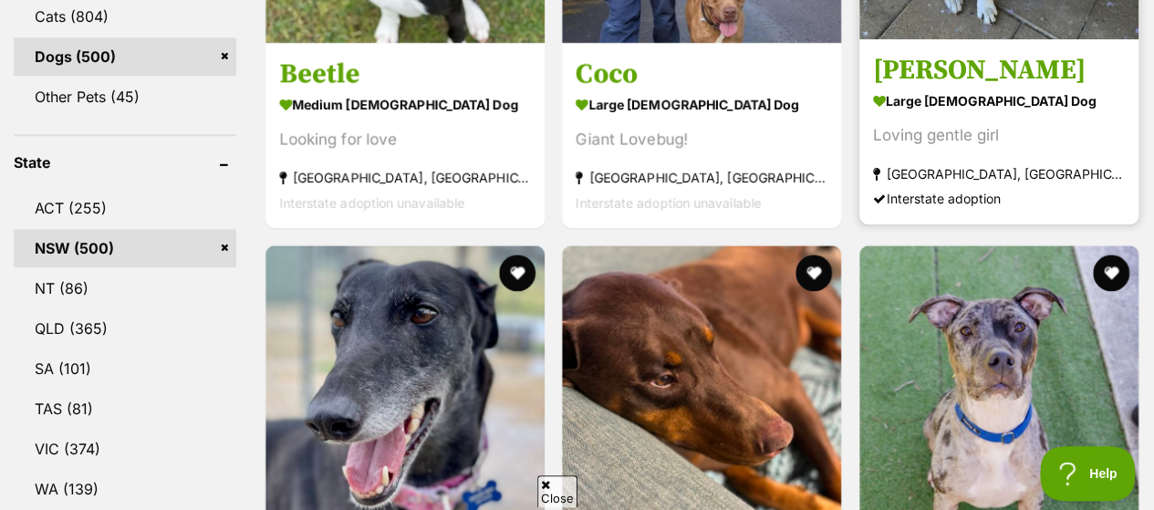
scroll to position [1003, 0]
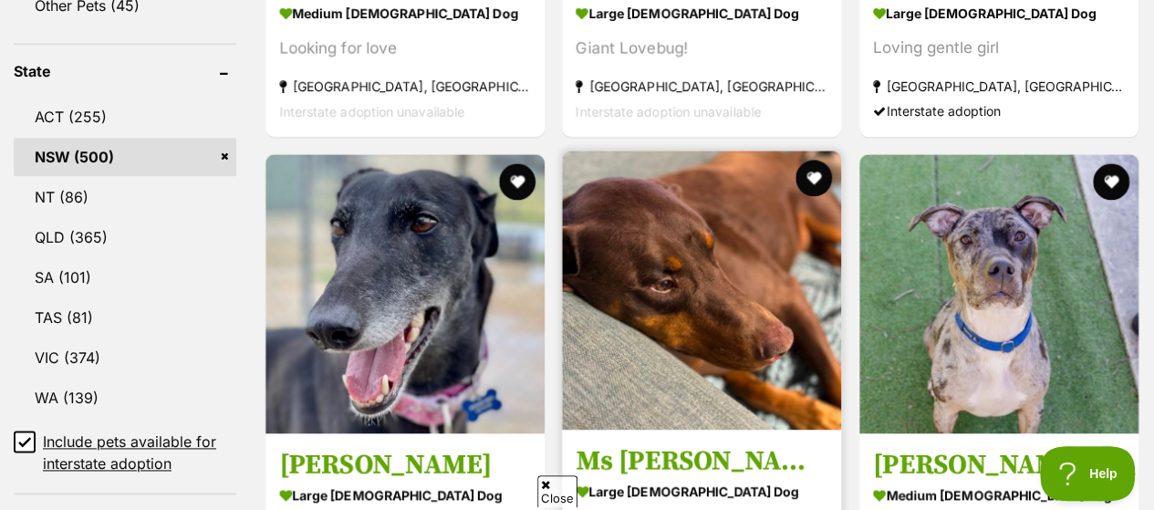
click at [618, 152] on img at bounding box center [701, 289] width 279 height 279
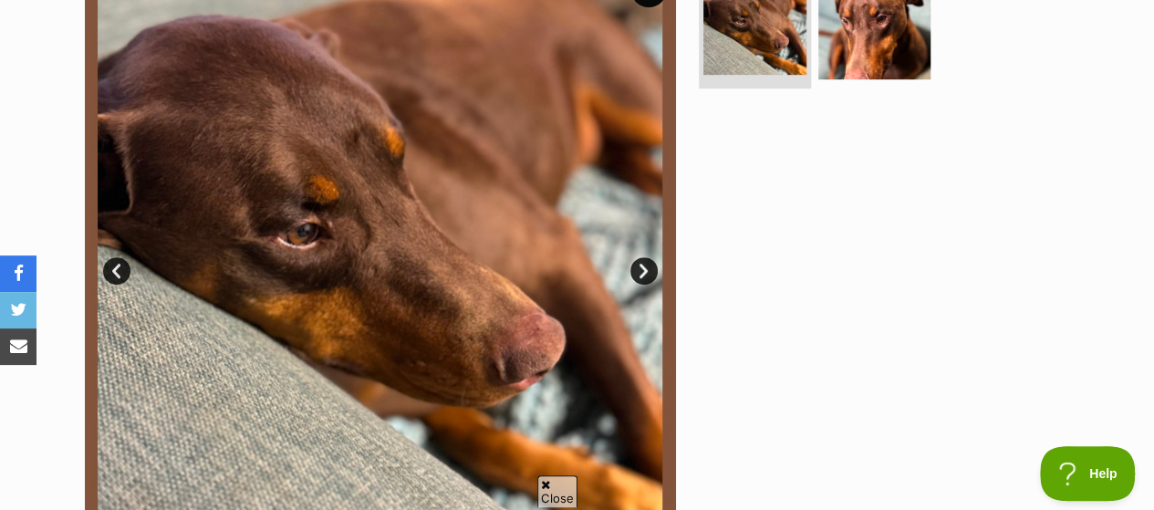
scroll to position [365, 0]
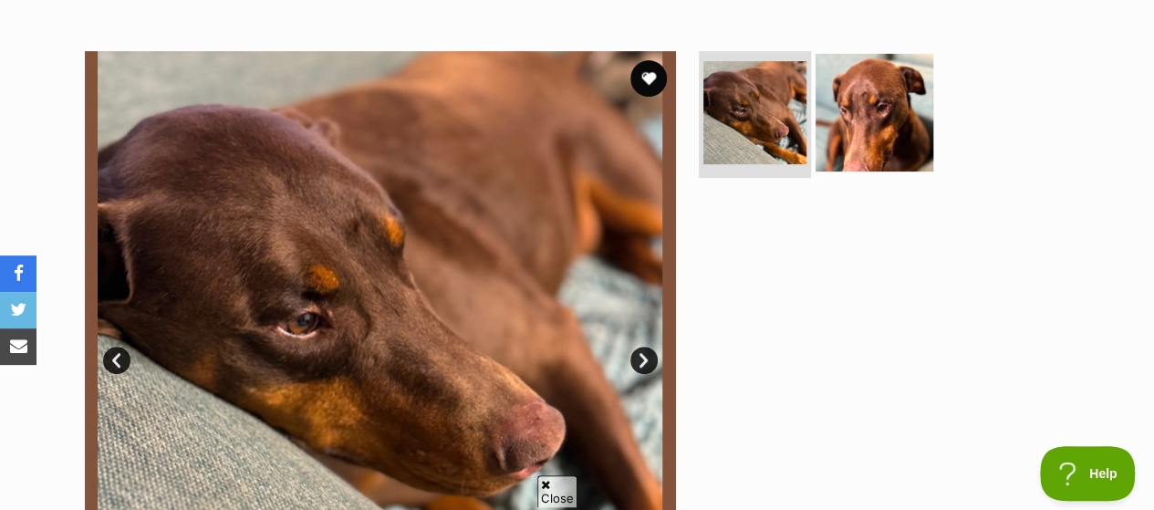
click at [890, 70] on img at bounding box center [874, 112] width 118 height 118
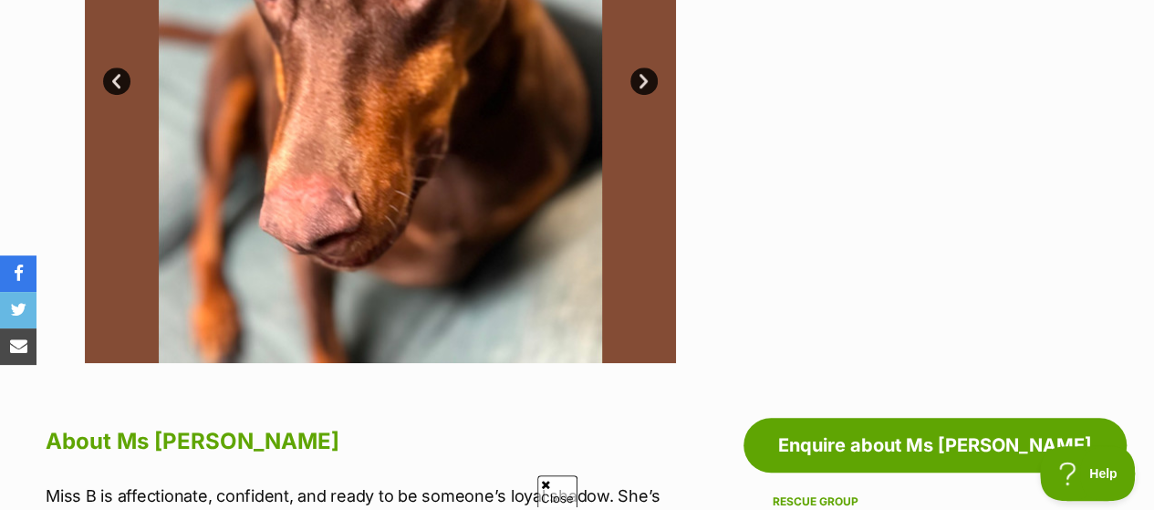
scroll to position [821, 0]
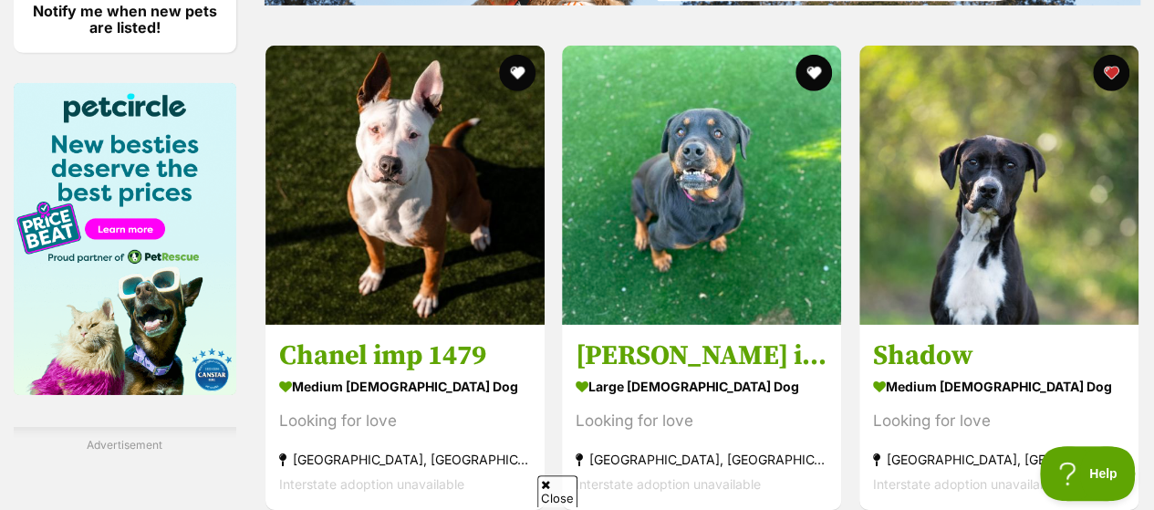
scroll to position [2827, 0]
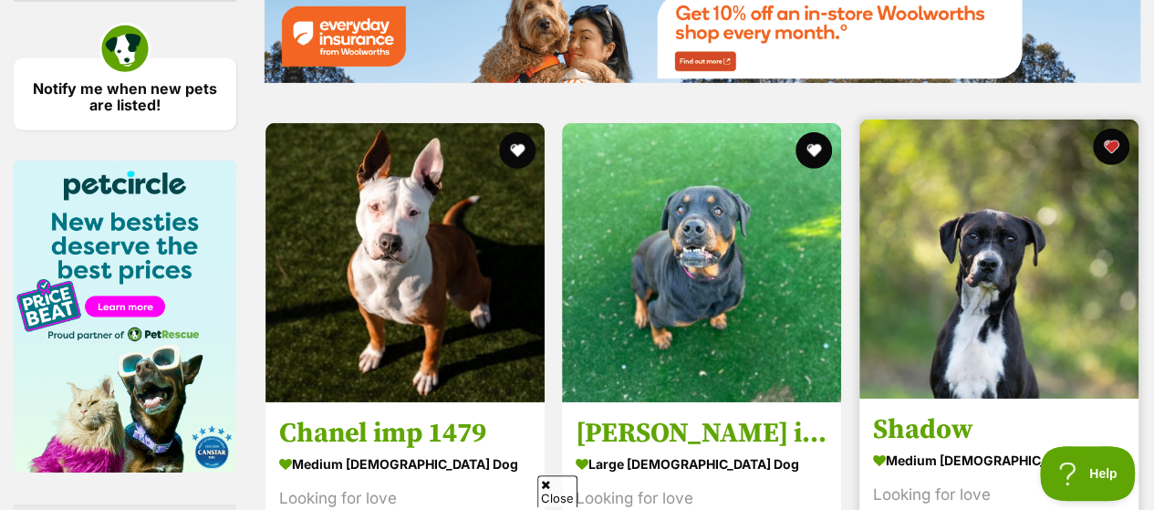
click at [1005, 148] on img at bounding box center [998, 258] width 279 height 279
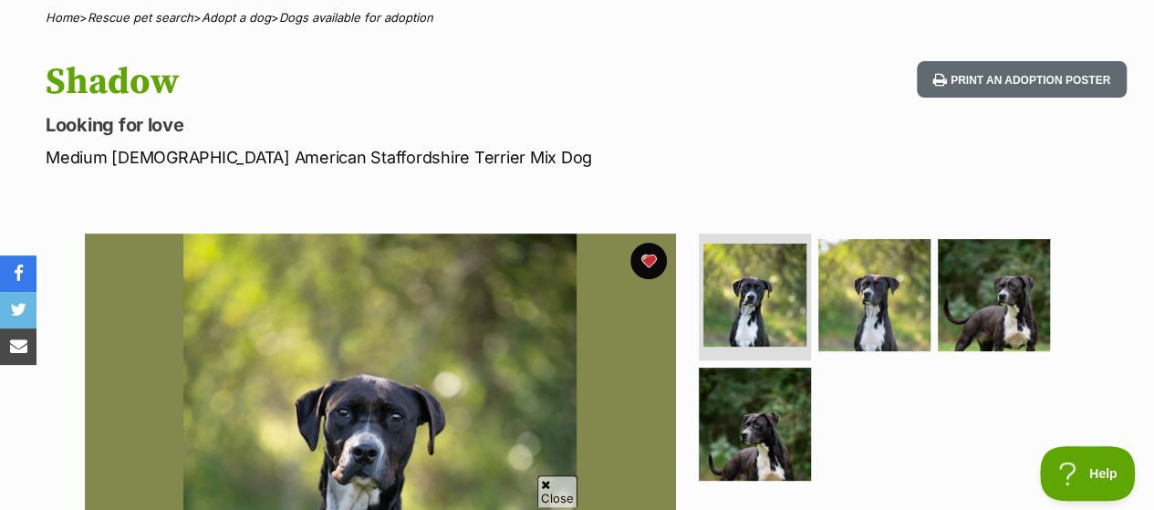
scroll to position [365, 0]
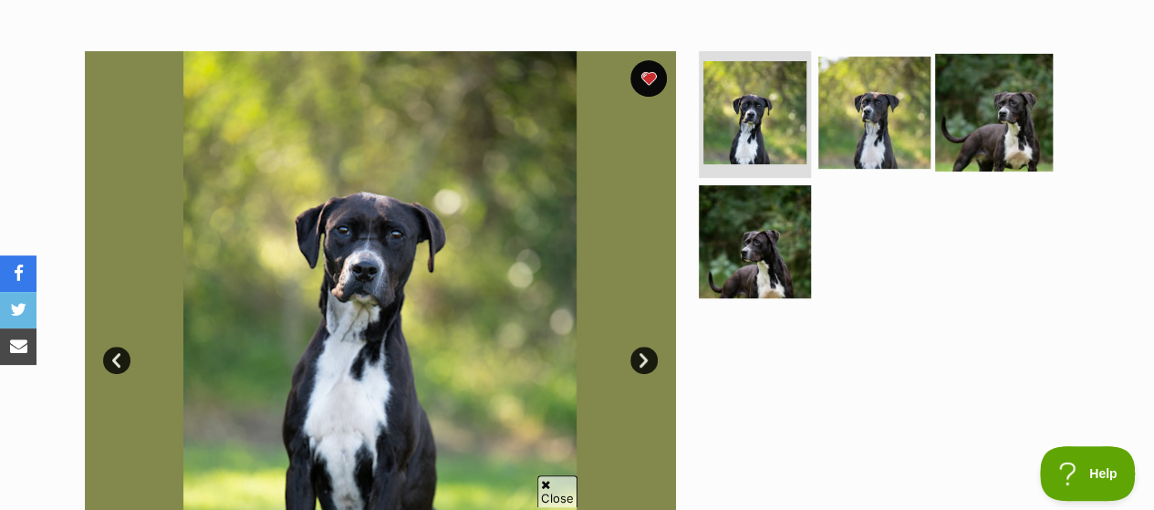
click at [994, 88] on img at bounding box center [994, 112] width 118 height 118
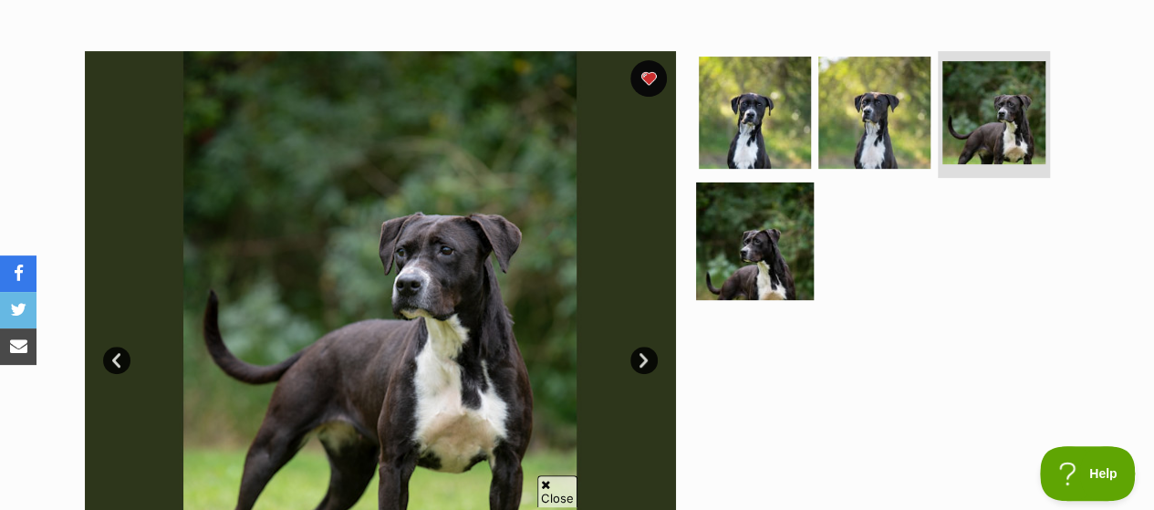
click at [781, 201] on img at bounding box center [755, 241] width 118 height 118
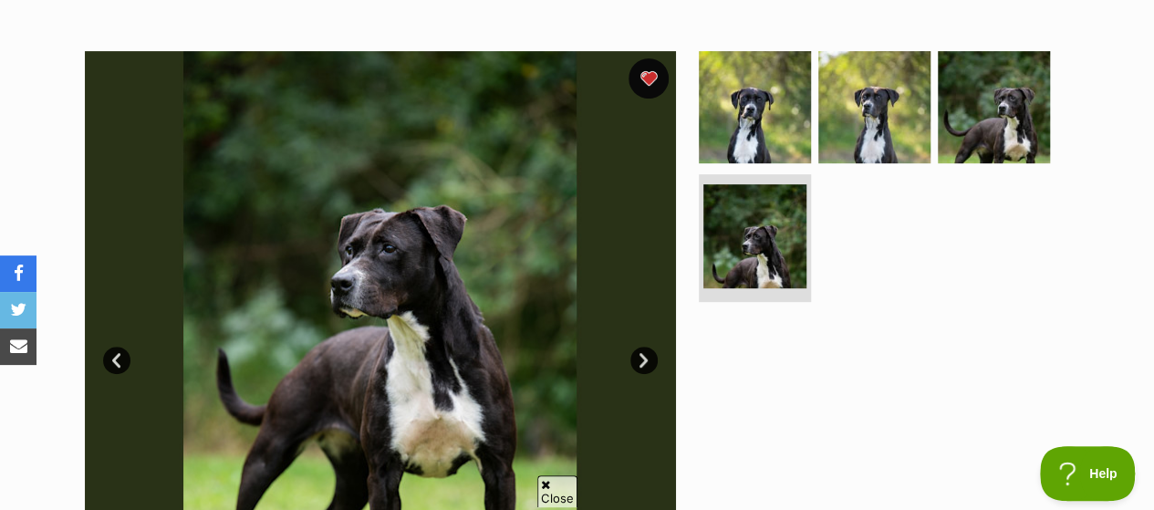
click at [648, 58] on button "favourite" at bounding box center [648, 78] width 40 height 40
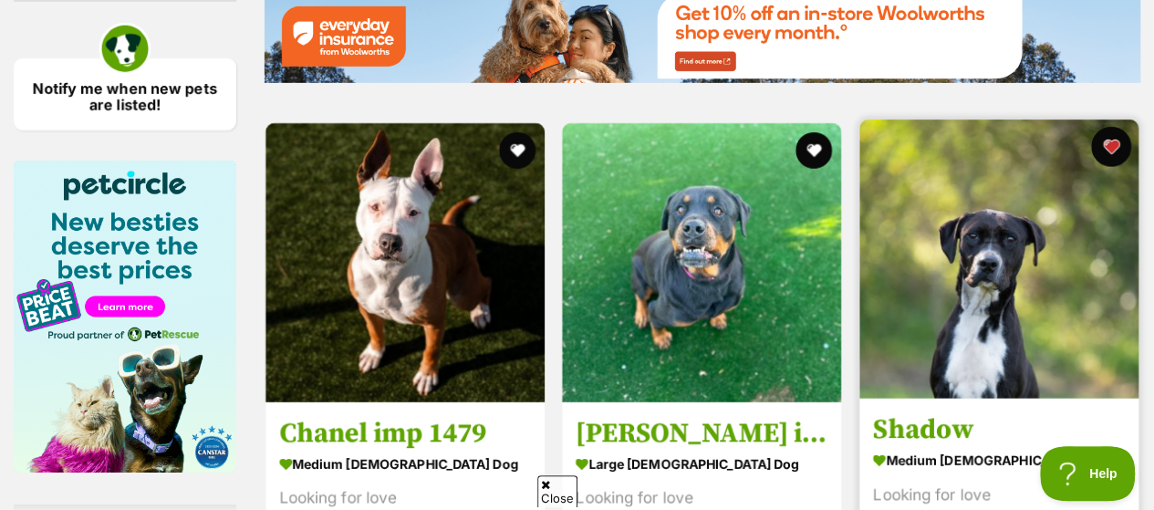
click at [1116, 127] on button "favourite" at bounding box center [1111, 147] width 40 height 40
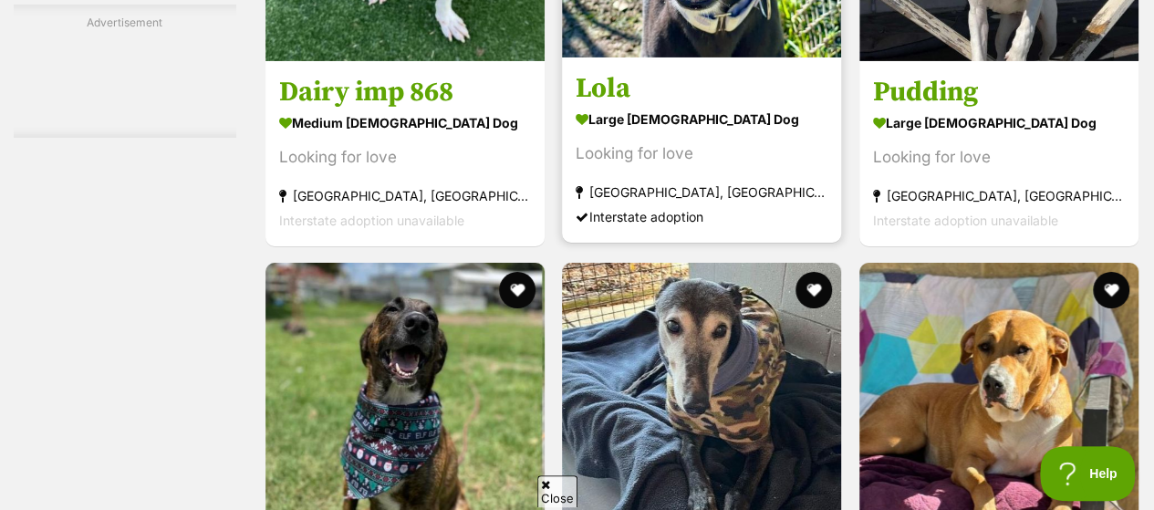
scroll to position [6567, 0]
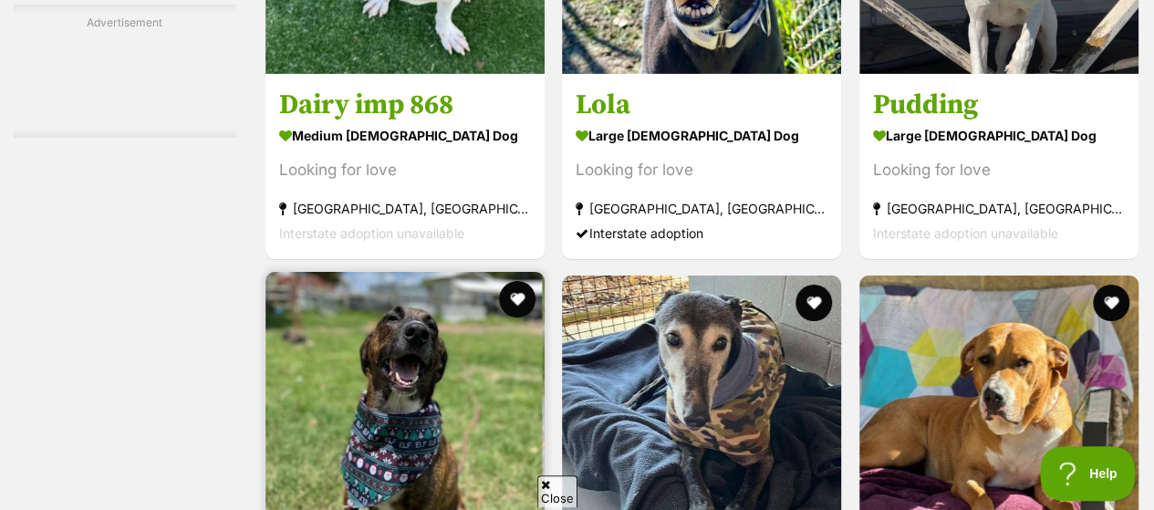
click at [402, 272] on img at bounding box center [404, 411] width 279 height 279
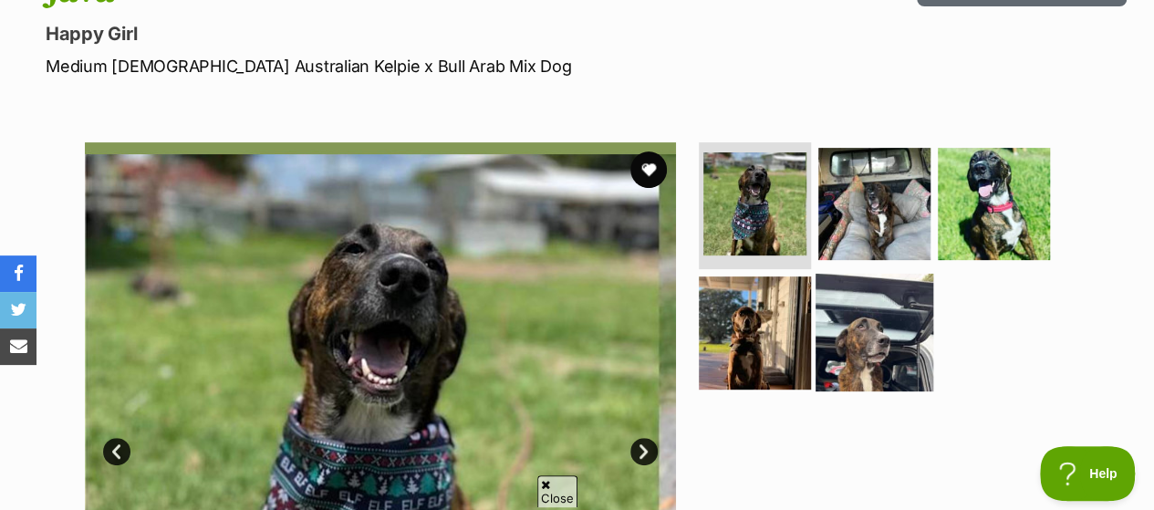
click at [888, 285] on img at bounding box center [874, 333] width 118 height 118
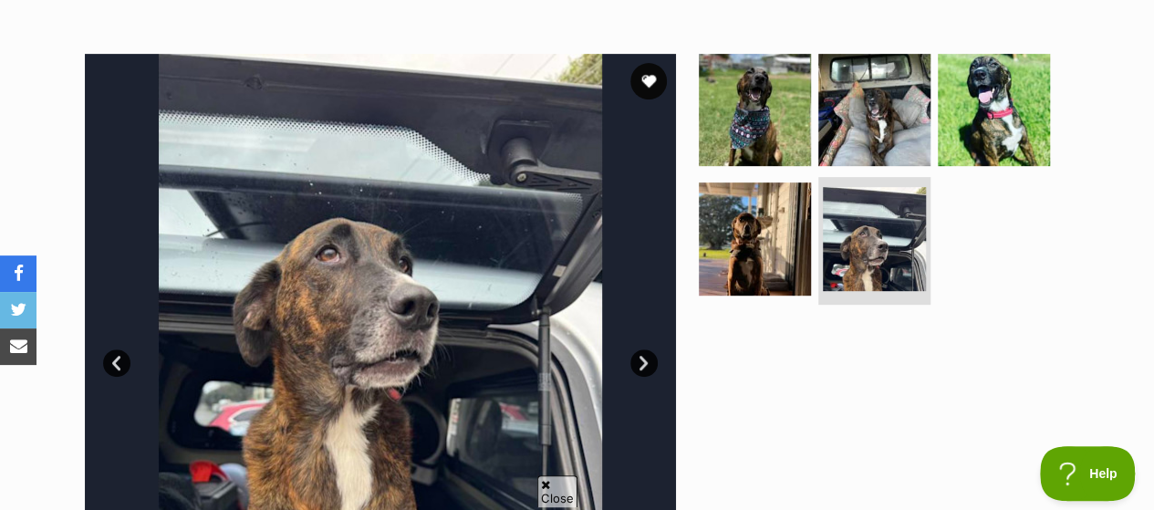
scroll to position [274, 0]
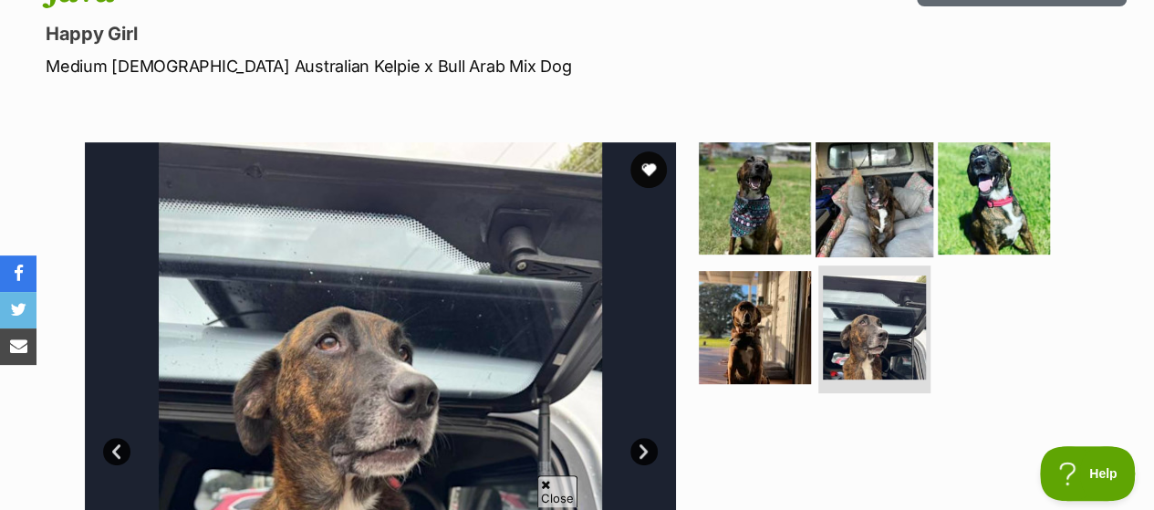
click at [886, 149] on img at bounding box center [874, 198] width 118 height 118
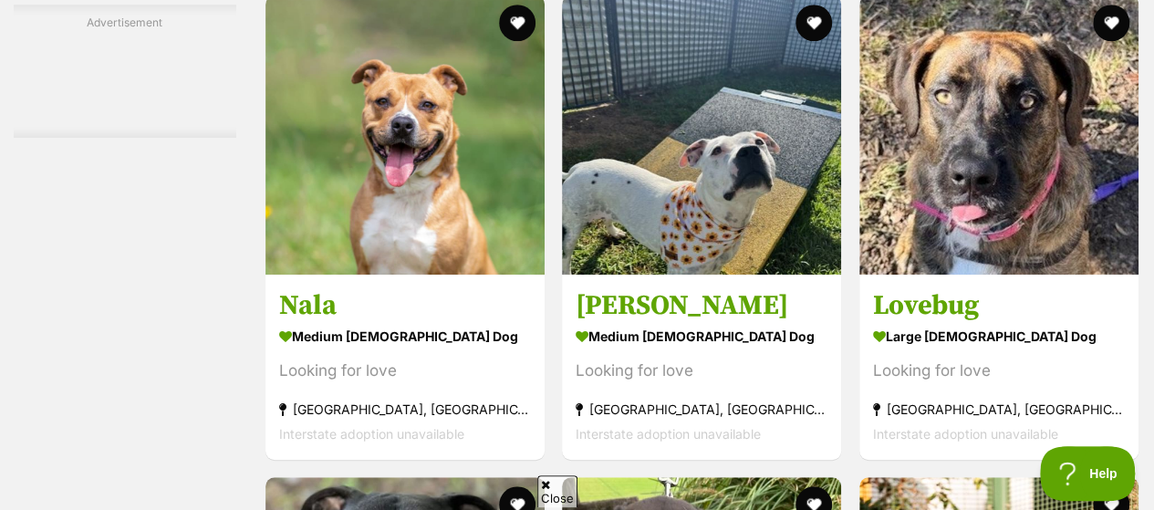
scroll to position [7661, 0]
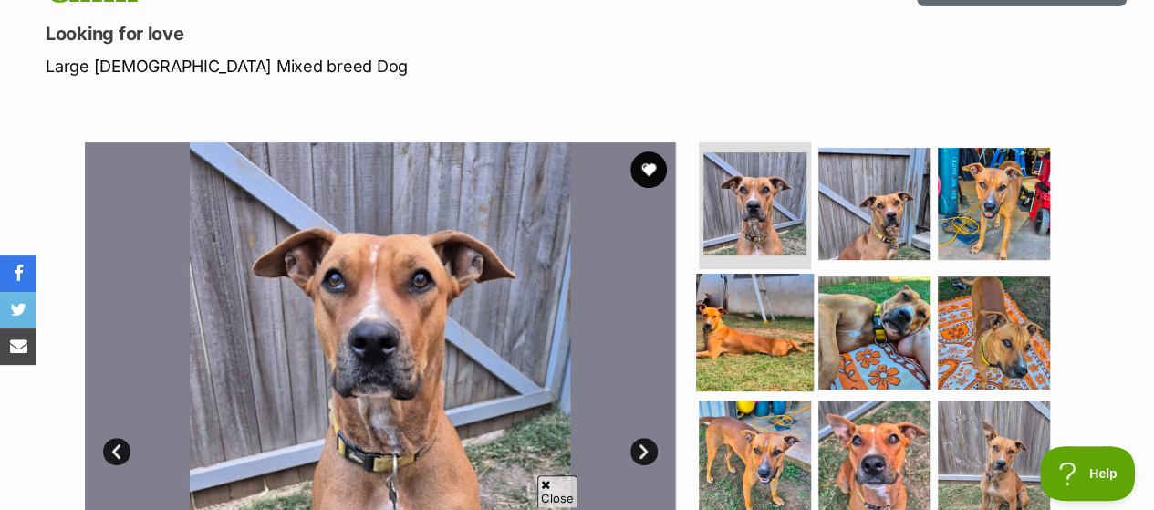
click at [730, 282] on img at bounding box center [755, 333] width 118 height 118
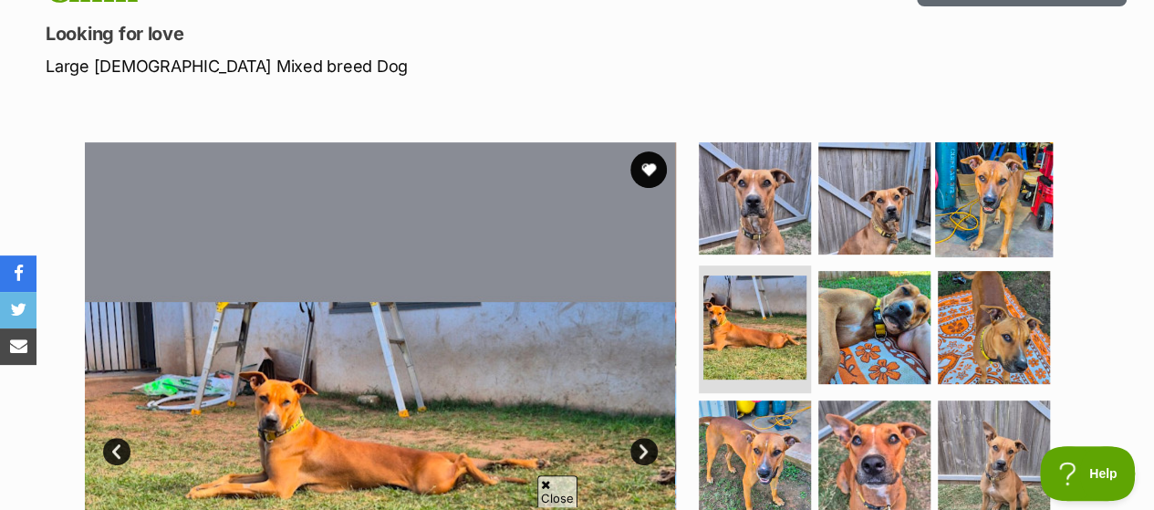
click at [1003, 163] on img at bounding box center [994, 198] width 118 height 118
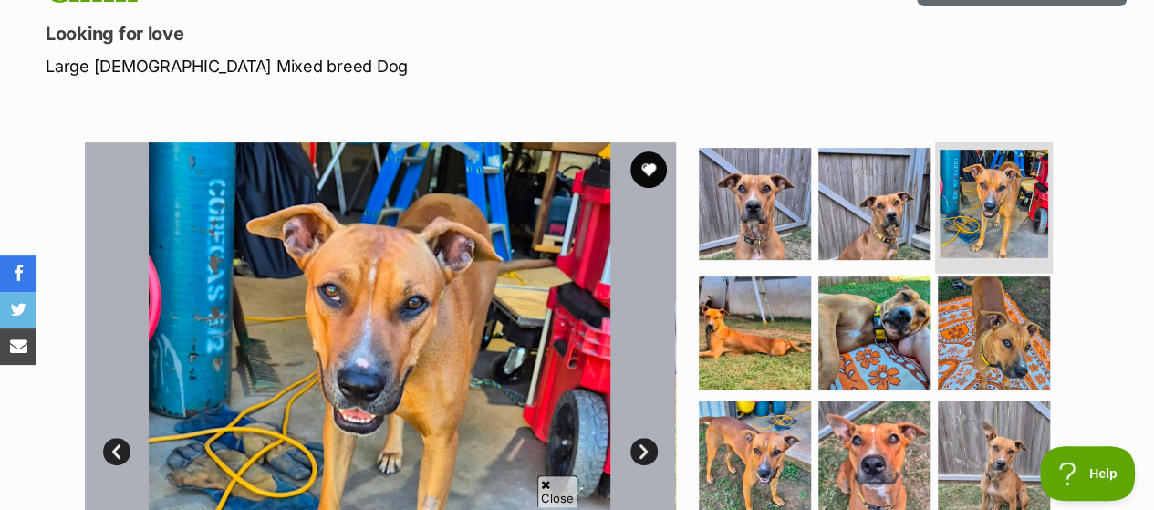
scroll to position [456, 0]
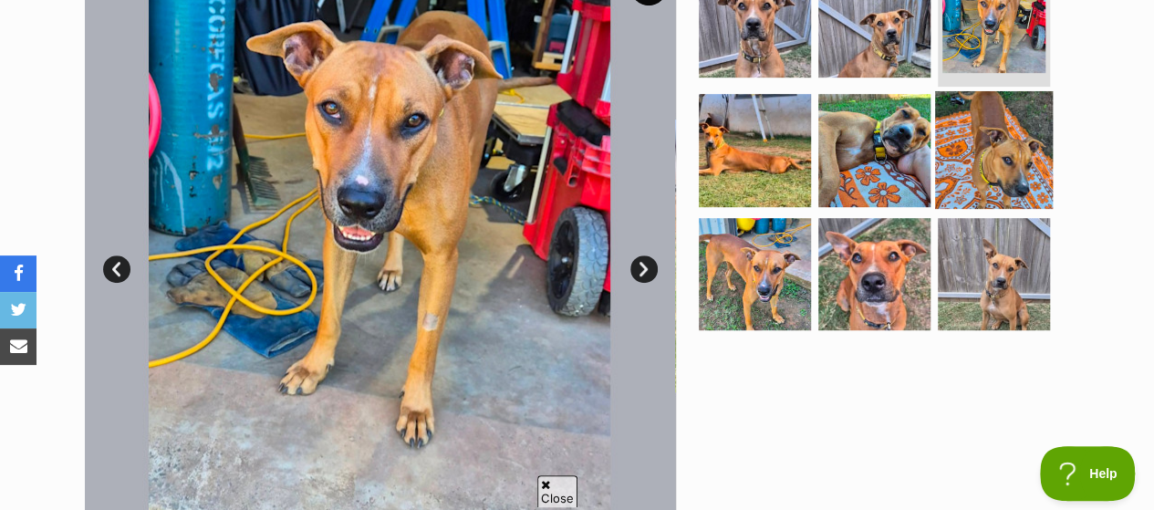
click at [994, 133] on img at bounding box center [994, 150] width 118 height 118
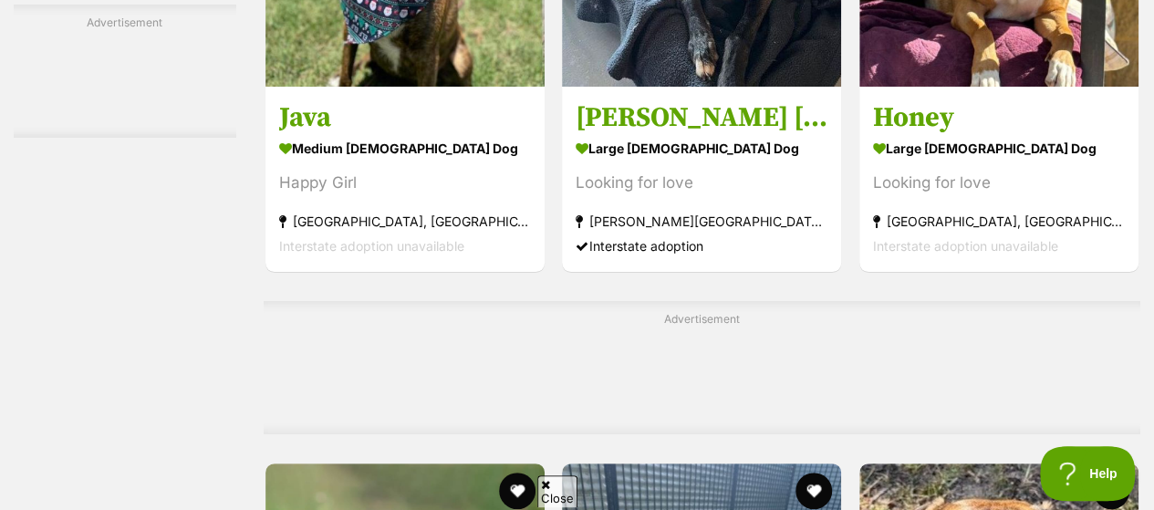
scroll to position [6931, 0]
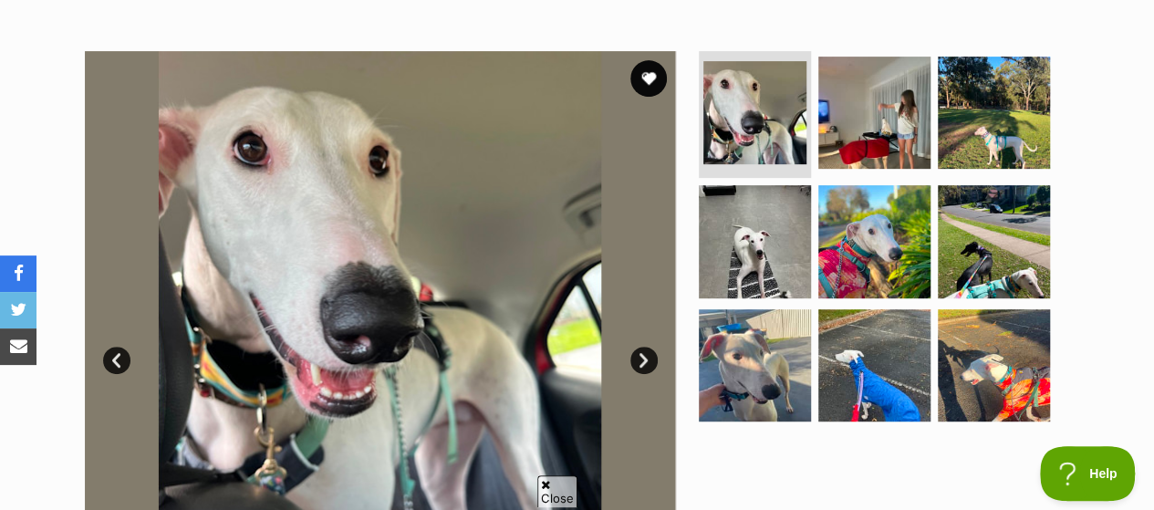
click at [642, 347] on link "Next" at bounding box center [643, 360] width 27 height 27
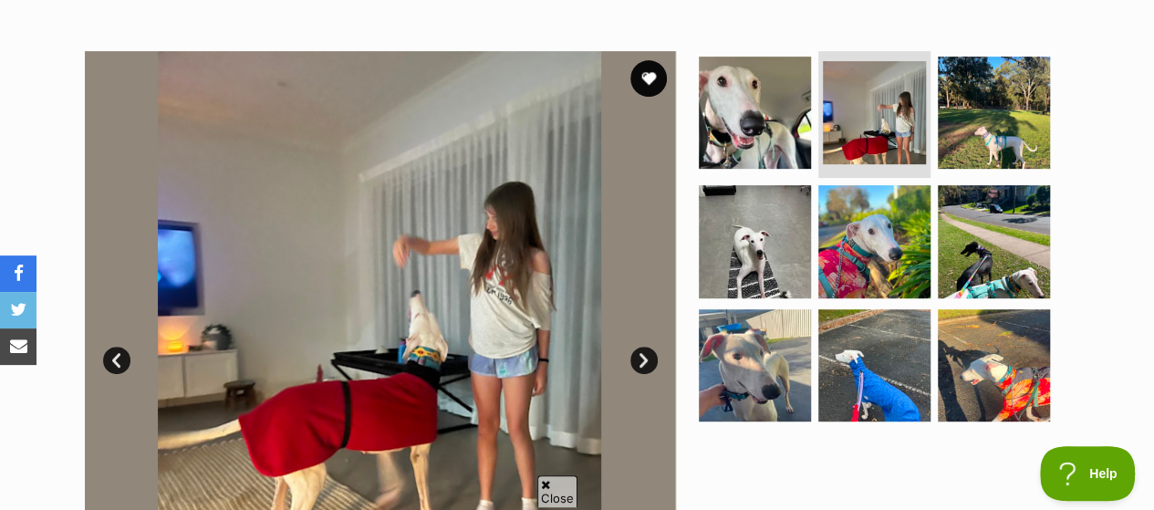
click at [642, 347] on link "Next" at bounding box center [643, 360] width 27 height 27
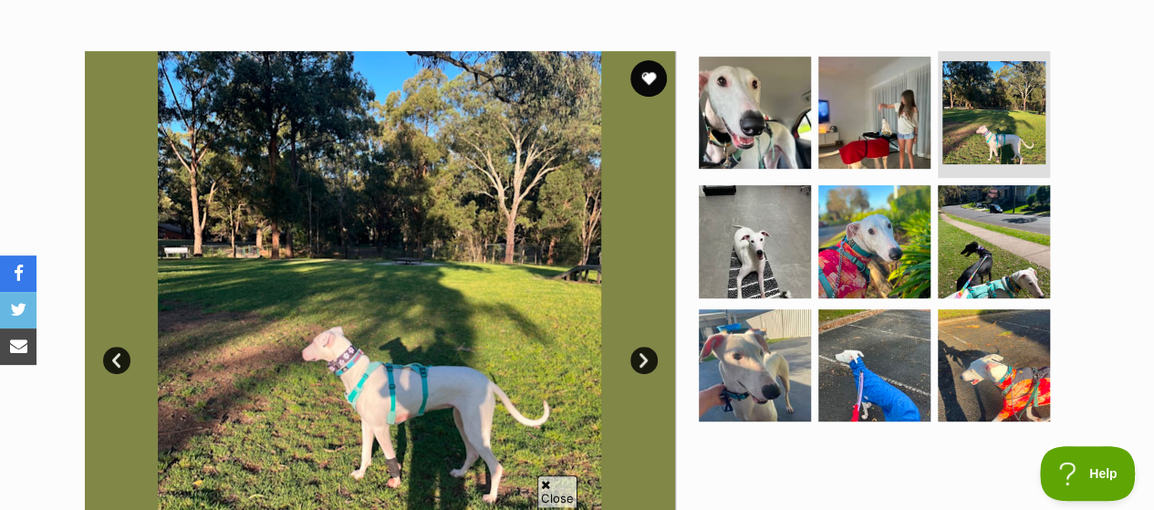
click at [642, 347] on link "Next" at bounding box center [643, 360] width 27 height 27
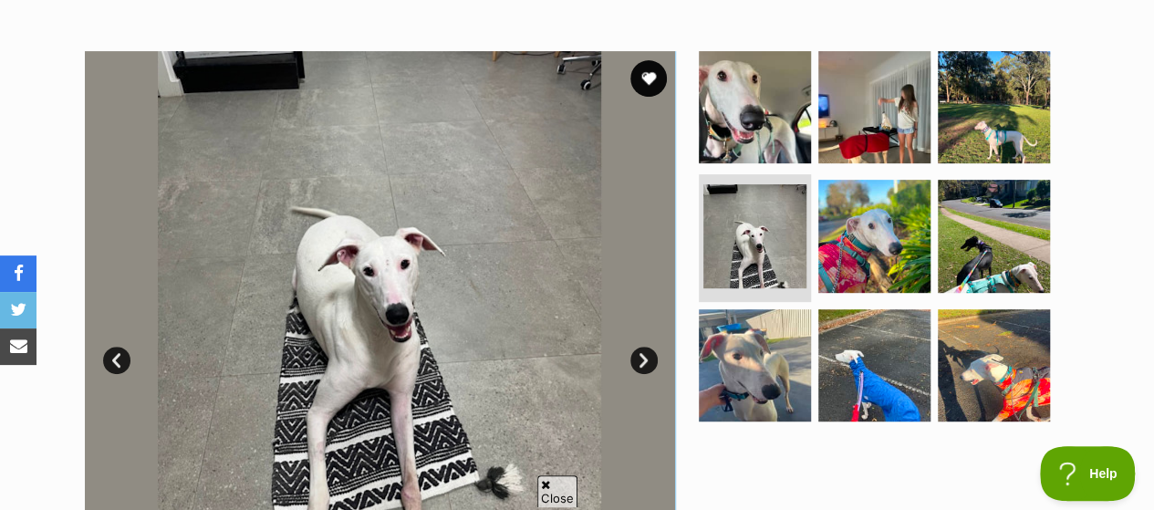
click at [642, 347] on link "Next" at bounding box center [643, 360] width 27 height 27
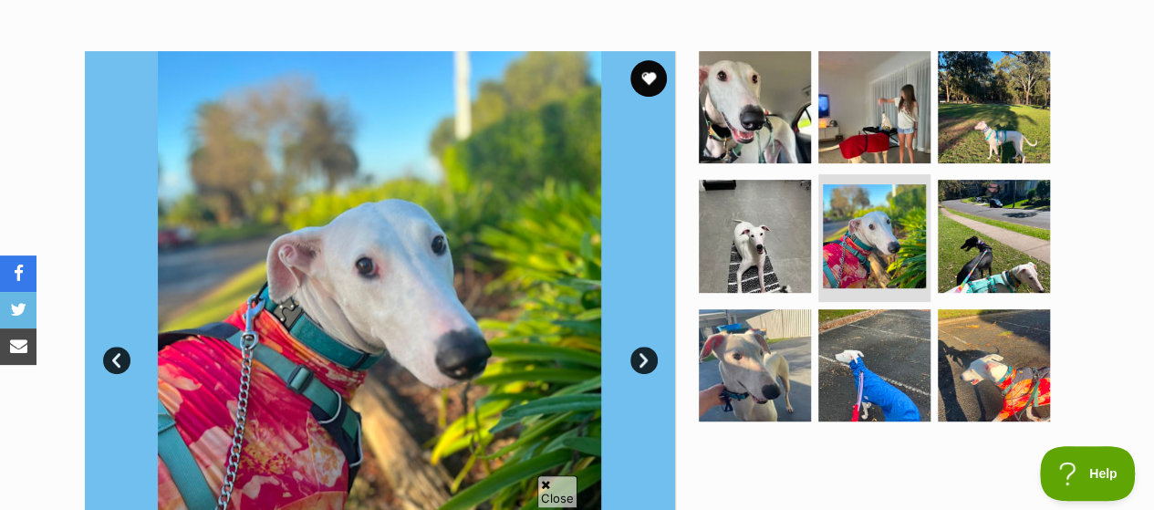
click at [642, 347] on link "Next" at bounding box center [643, 360] width 27 height 27
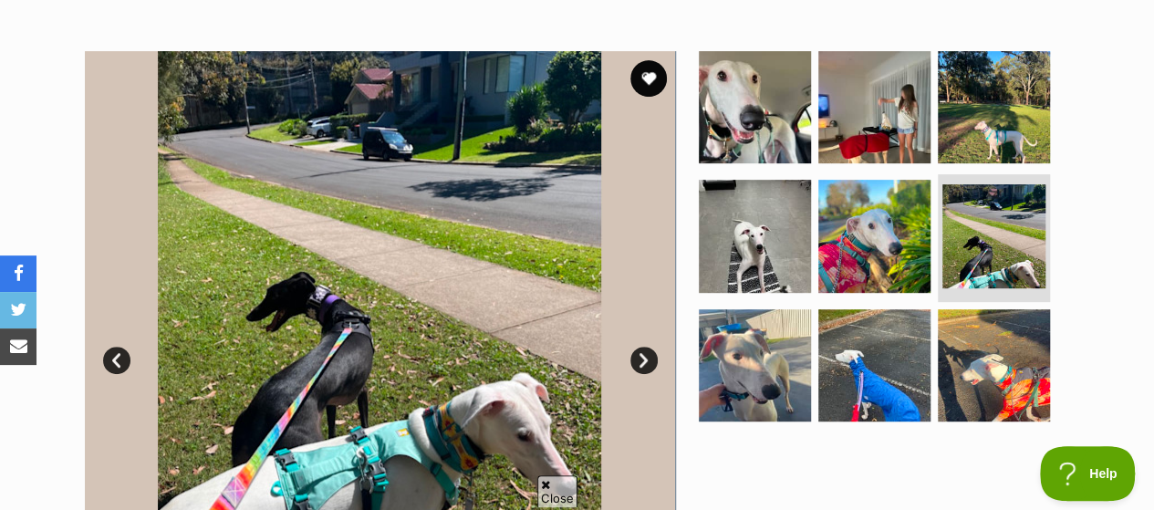
click at [642, 347] on link "Next" at bounding box center [643, 360] width 27 height 27
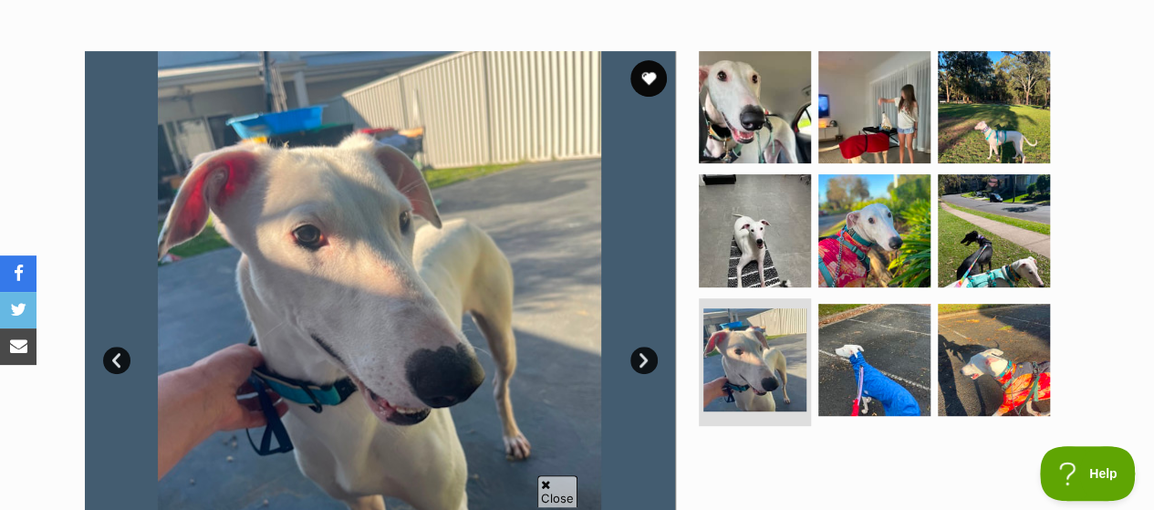
click at [642, 347] on link "Next" at bounding box center [643, 360] width 27 height 27
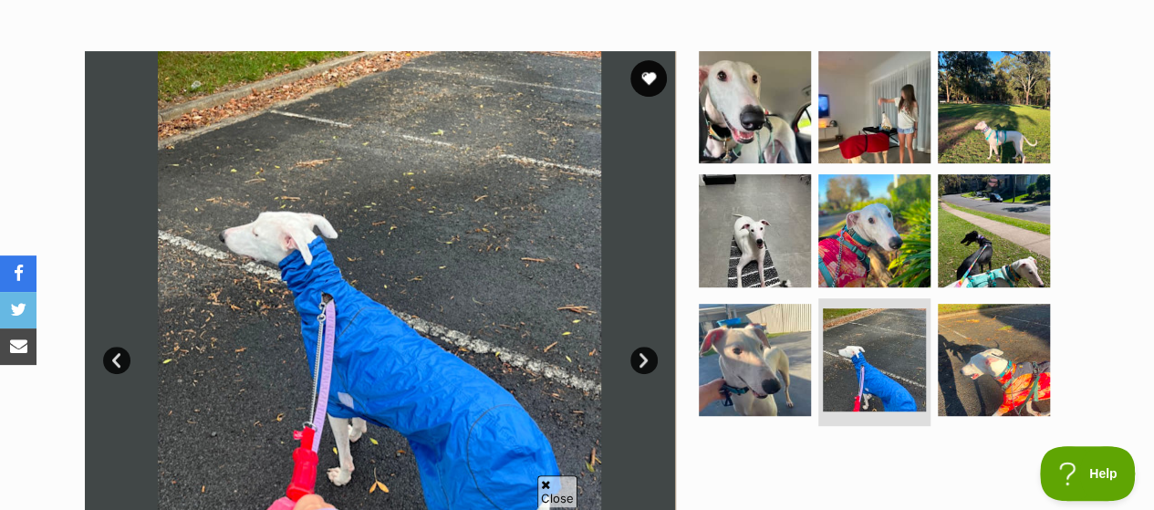
click at [642, 347] on link "Next" at bounding box center [643, 360] width 27 height 27
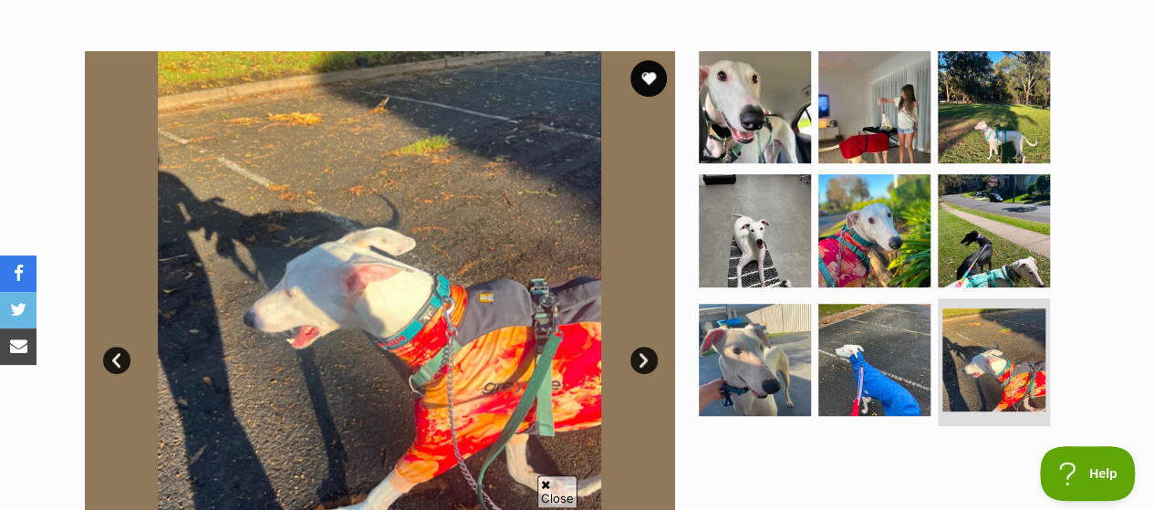
click at [642, 347] on link "Next" at bounding box center [643, 360] width 27 height 27
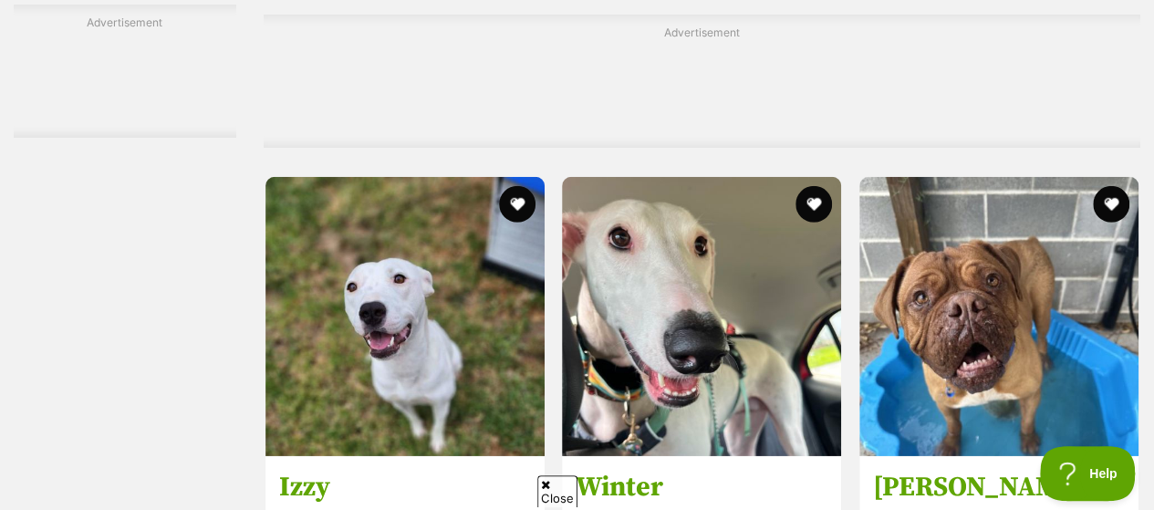
scroll to position [9801, 0]
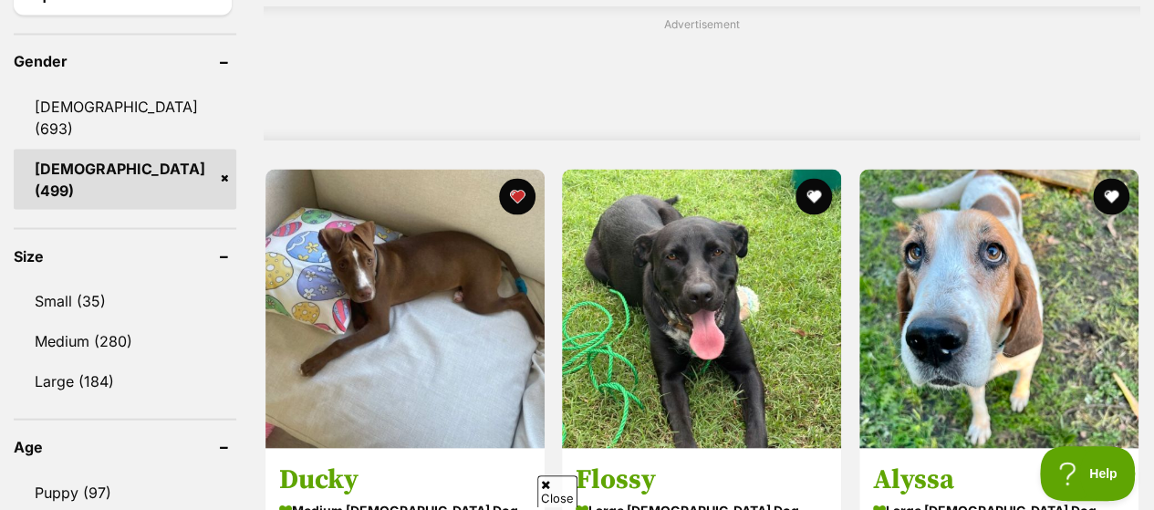
scroll to position [1733, 0]
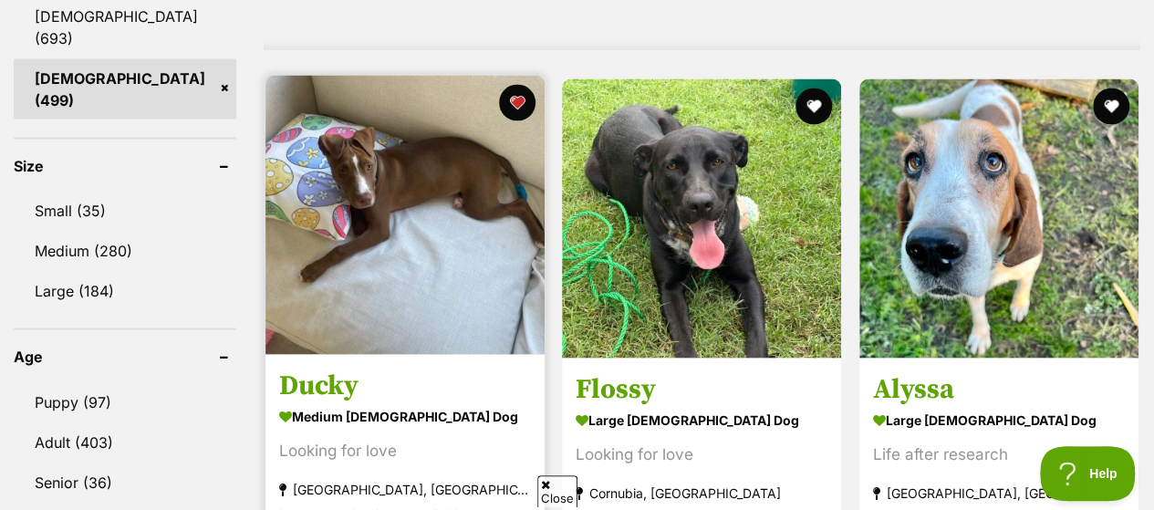
click at [418, 130] on img at bounding box center [404, 215] width 279 height 279
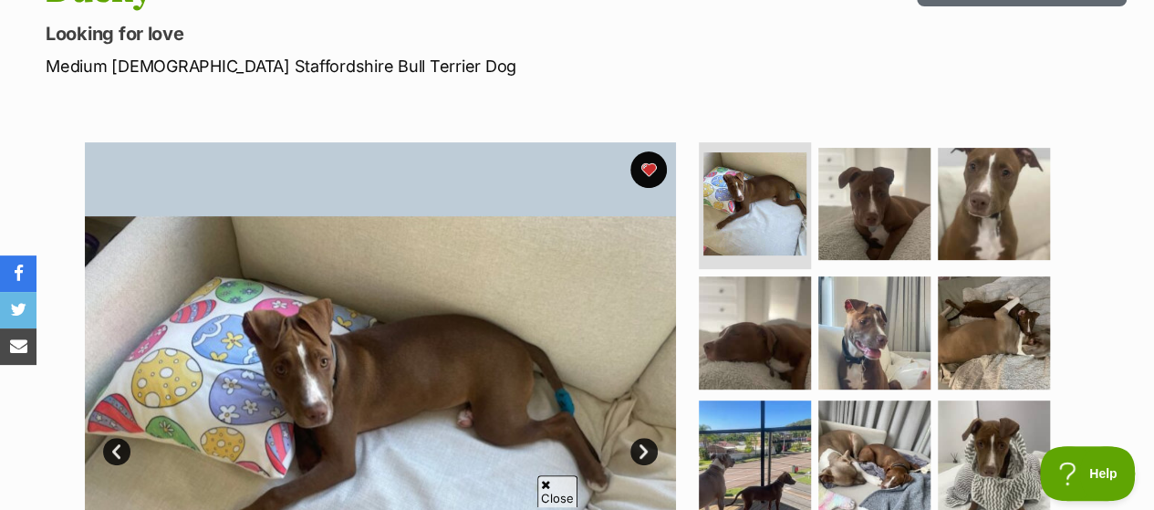
scroll to position [456, 0]
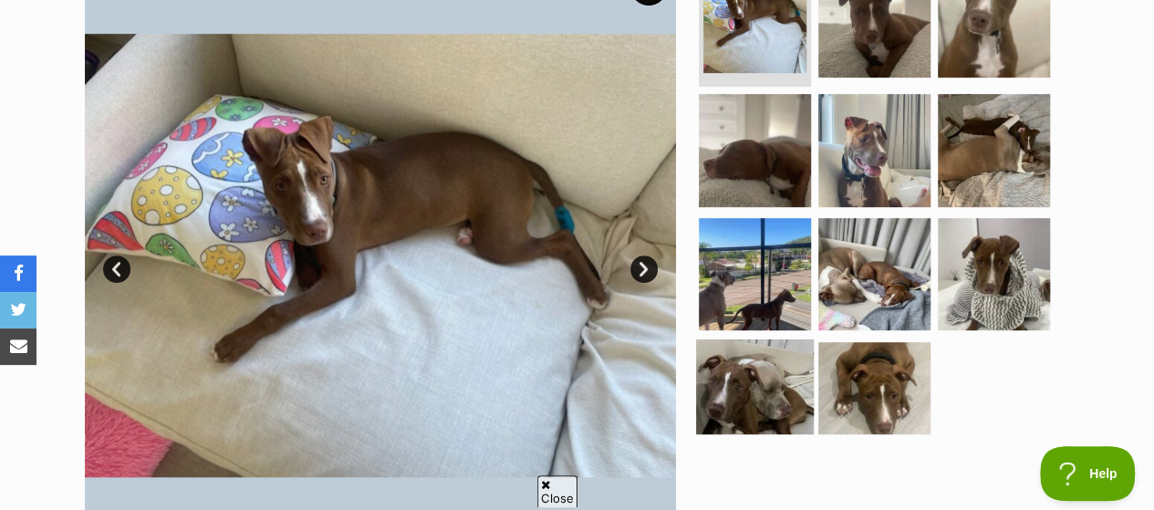
click at [758, 342] on img at bounding box center [755, 398] width 118 height 118
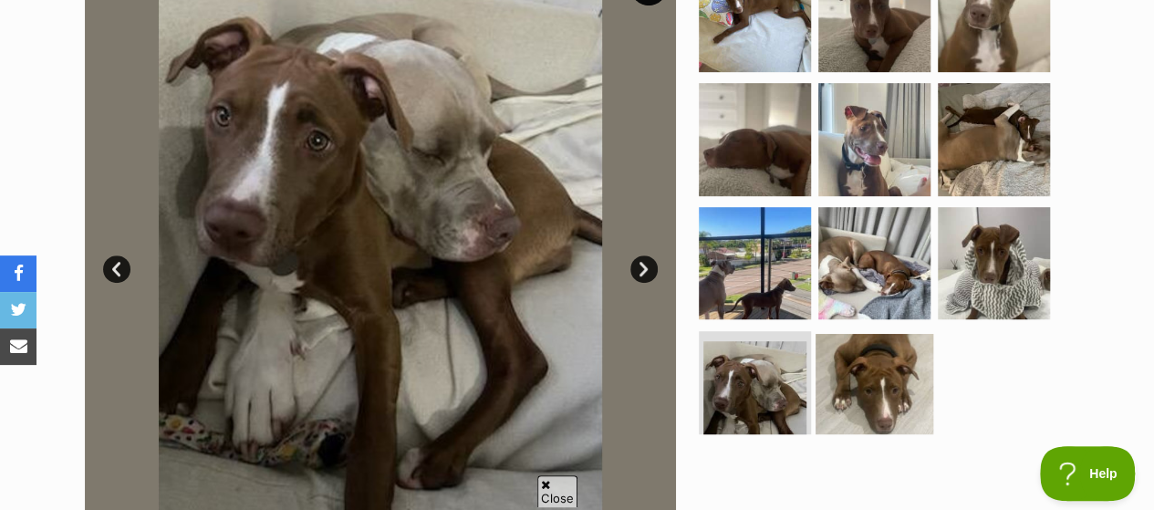
click at [877, 334] on img at bounding box center [874, 393] width 118 height 118
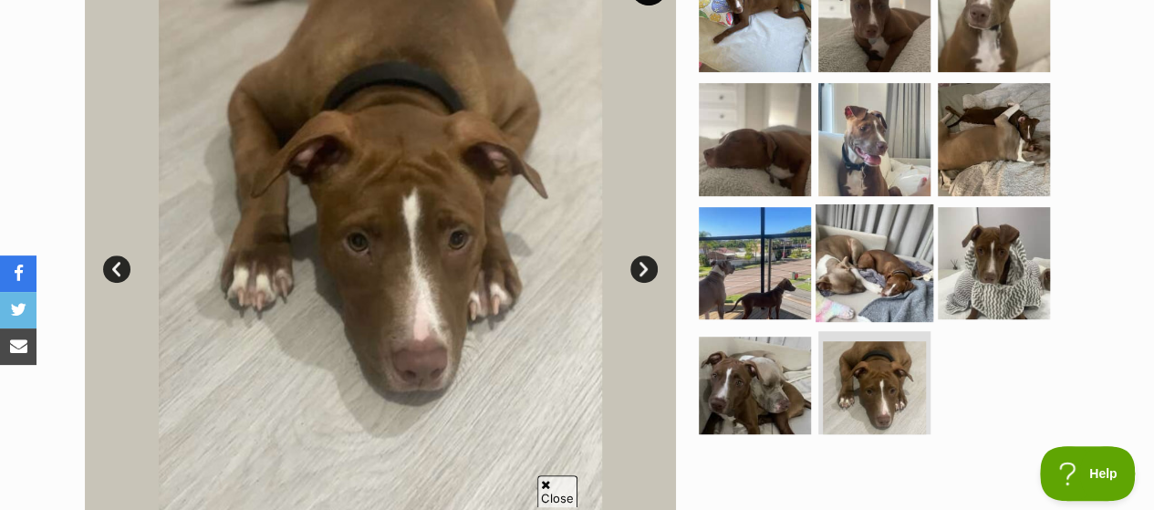
click at [881, 250] on img at bounding box center [874, 263] width 118 height 118
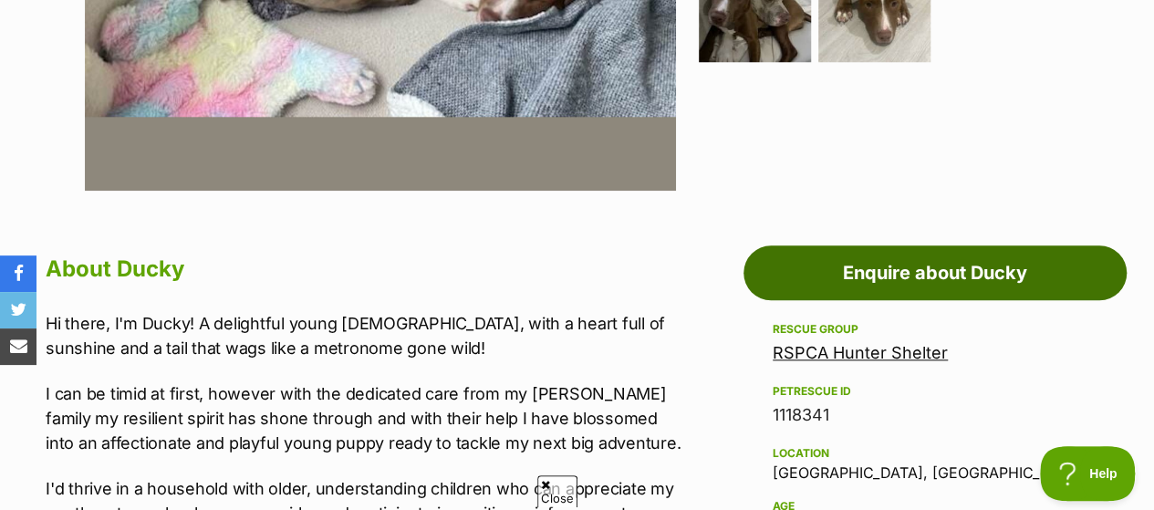
scroll to position [821, 0]
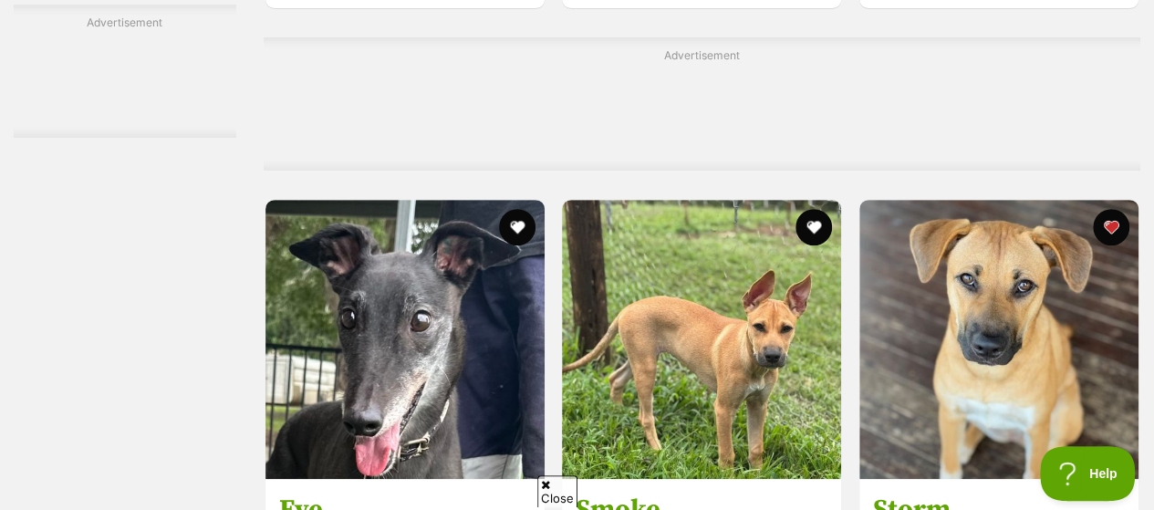
scroll to position [7387, 0]
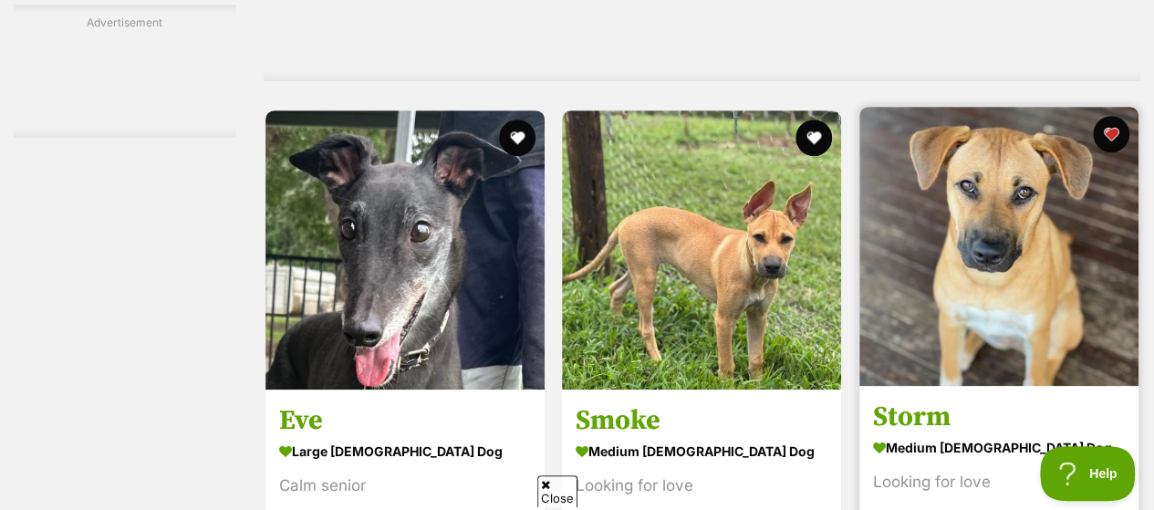
click at [977, 150] on img at bounding box center [998, 246] width 279 height 279
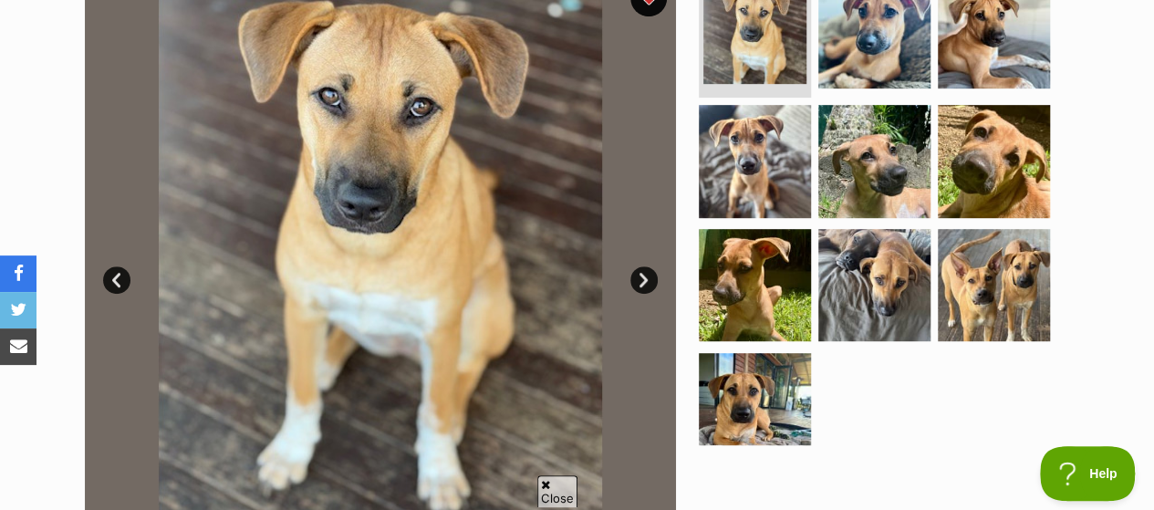
scroll to position [456, 0]
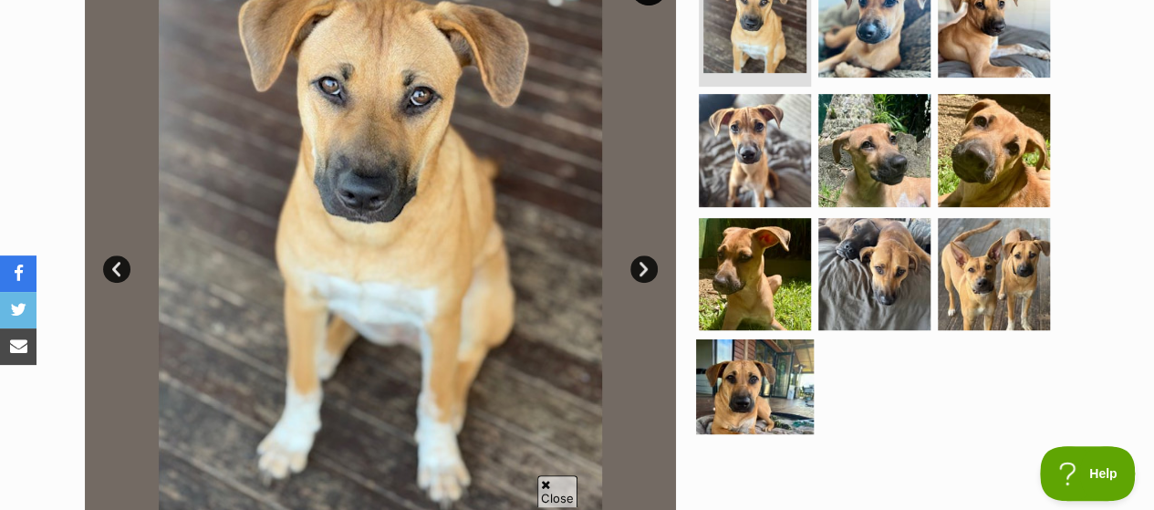
click at [733, 346] on img at bounding box center [755, 398] width 118 height 118
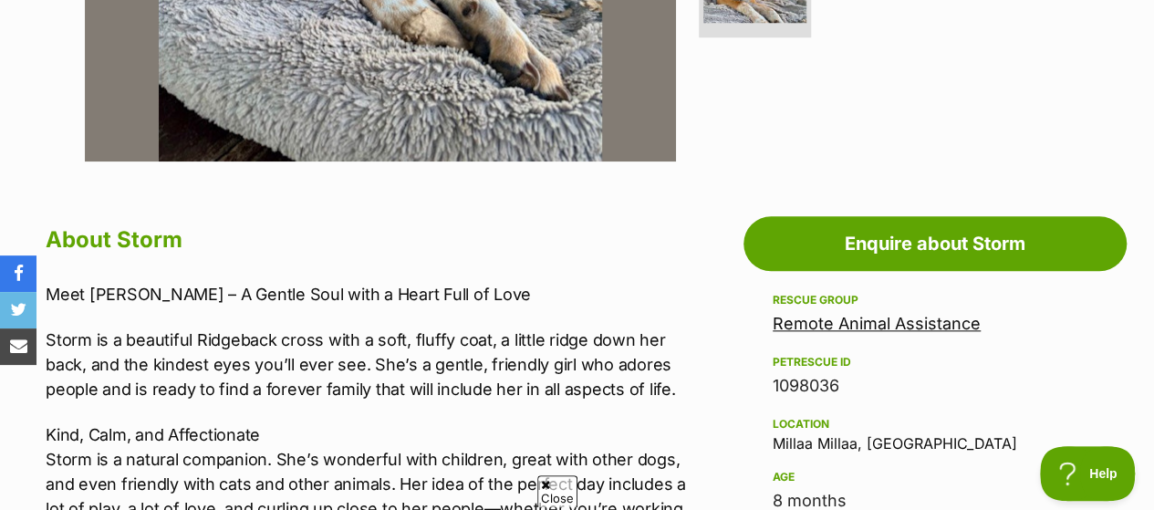
scroll to position [912, 0]
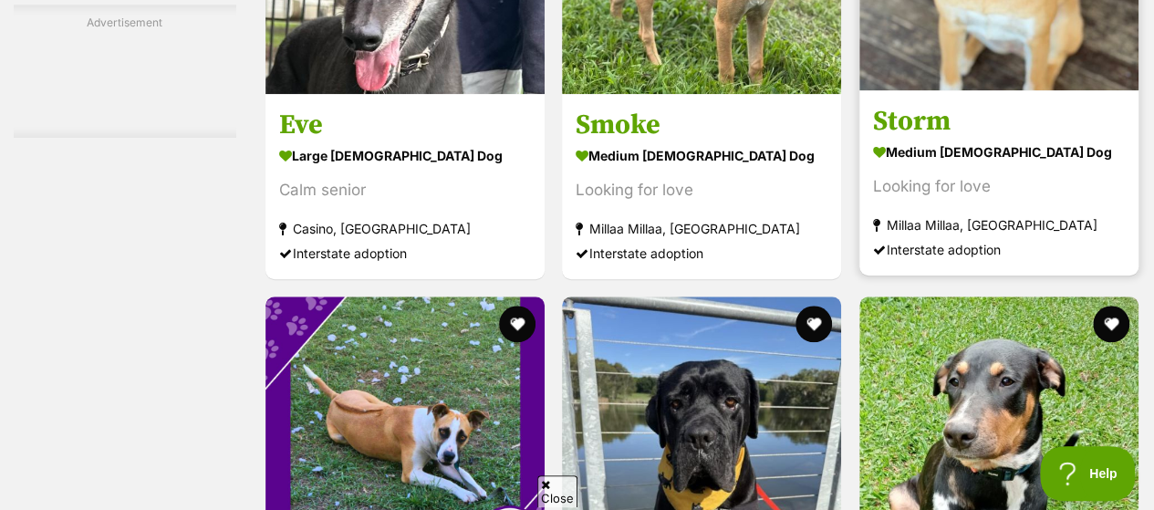
scroll to position [7570, 0]
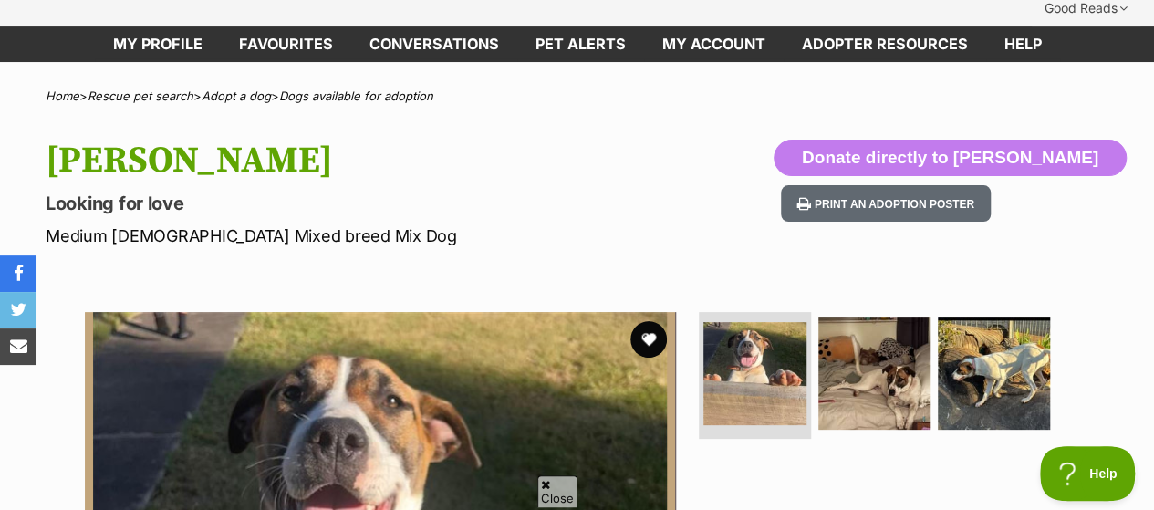
scroll to position [182, 0]
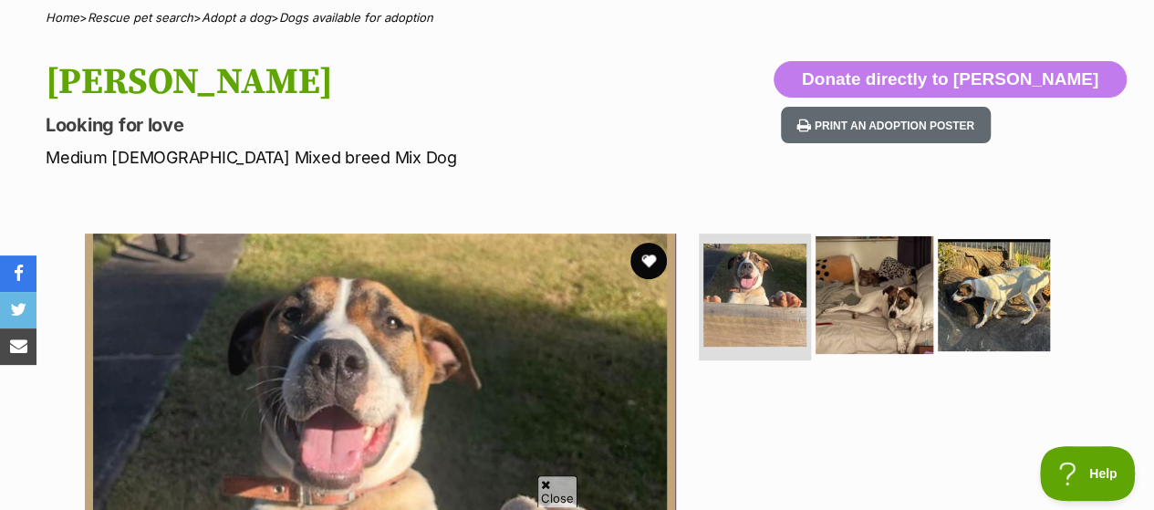
click at [886, 264] on img at bounding box center [874, 294] width 118 height 118
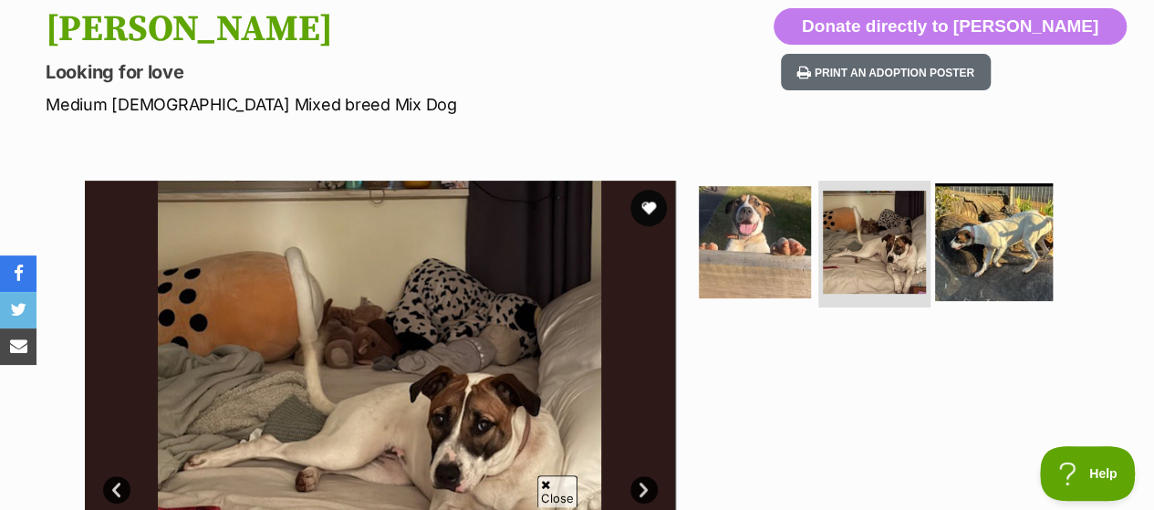
scroll to position [274, 0]
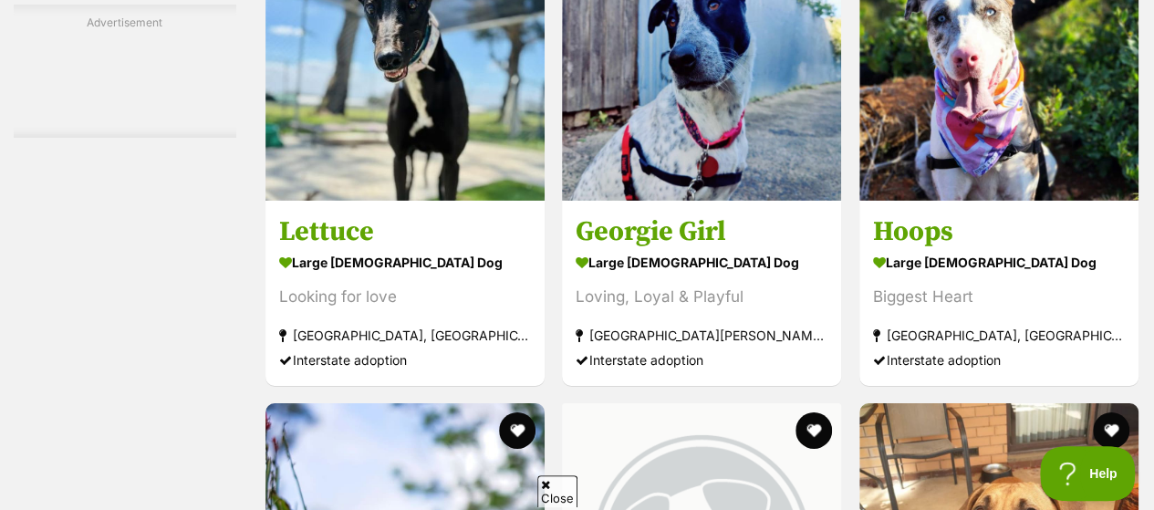
scroll to position [10215, 0]
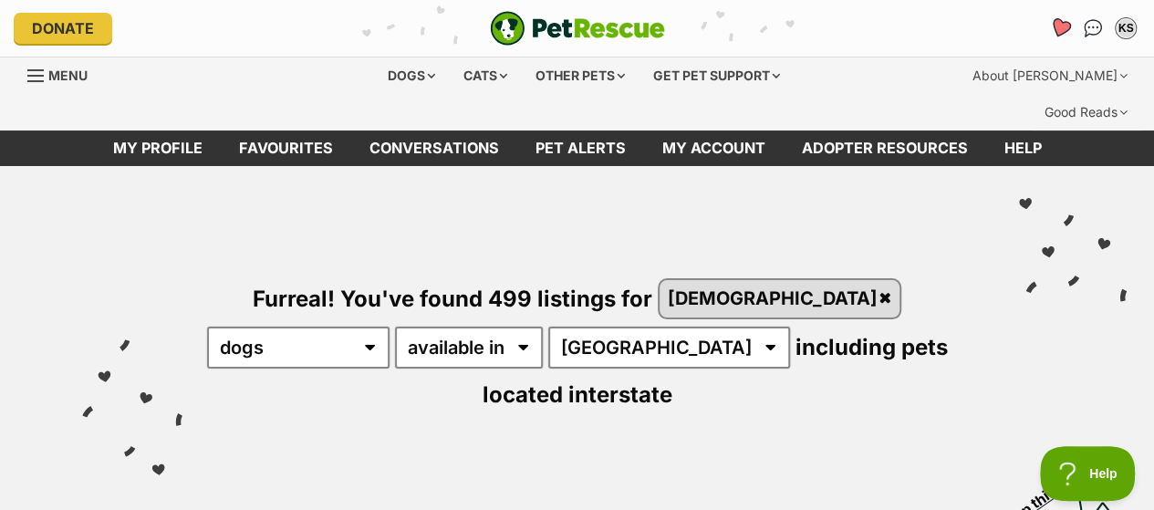
click at [1059, 26] on icon "Favourites" at bounding box center [1060, 27] width 22 height 21
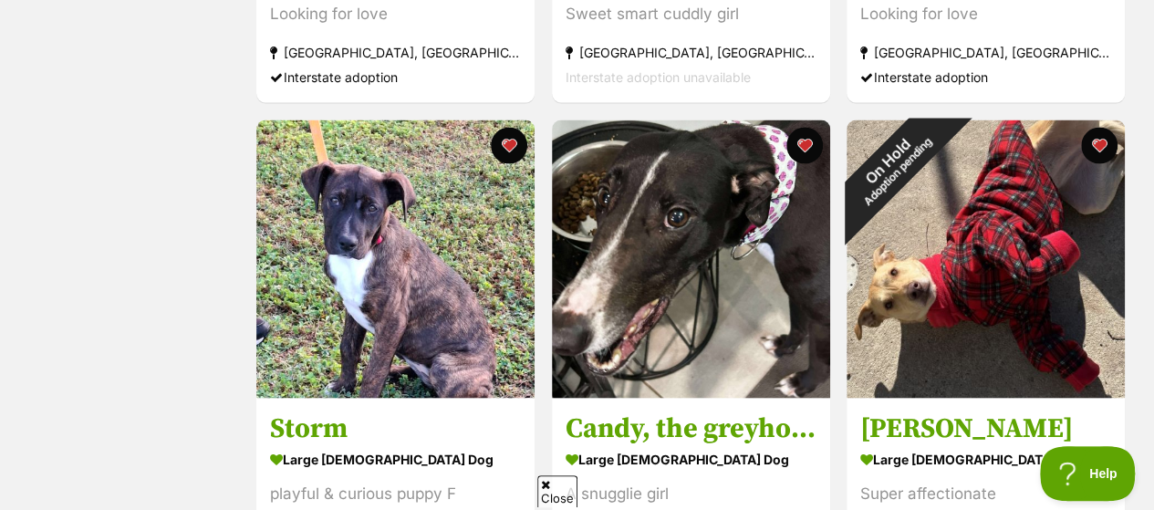
scroll to position [1733, 0]
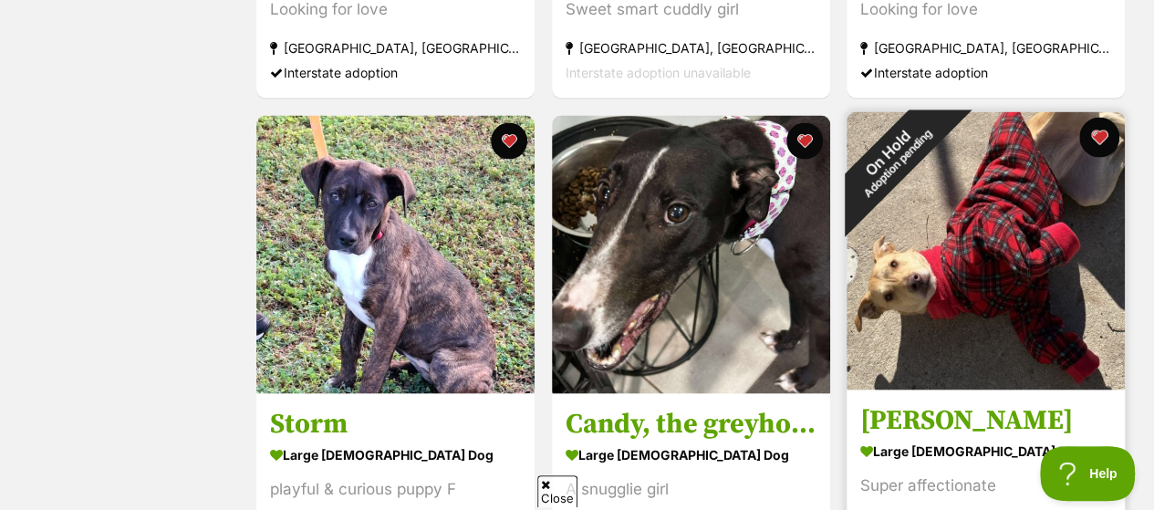
click at [1098, 118] on button "favourite" at bounding box center [1099, 138] width 40 height 40
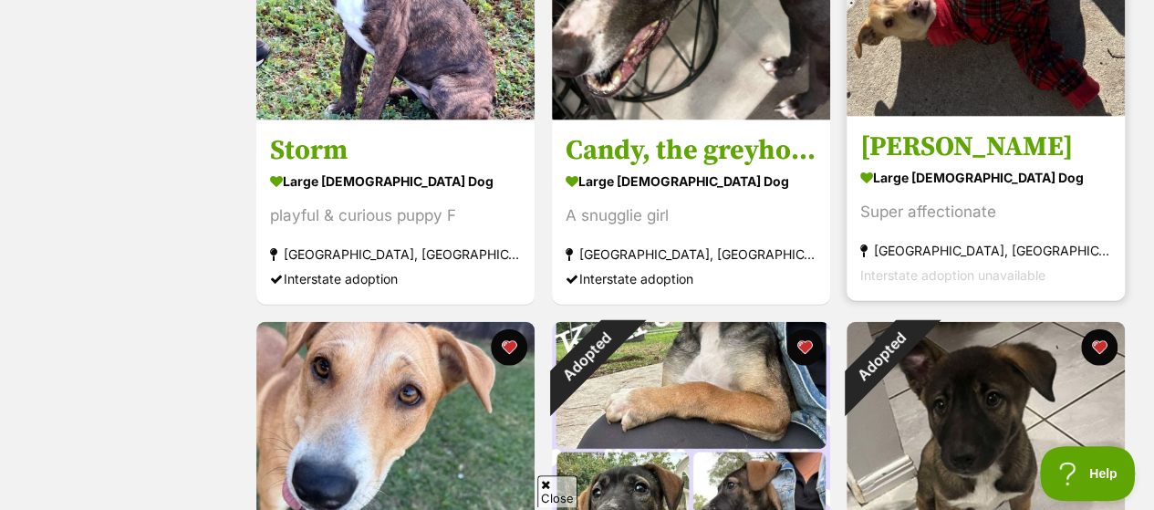
scroll to position [2189, 0]
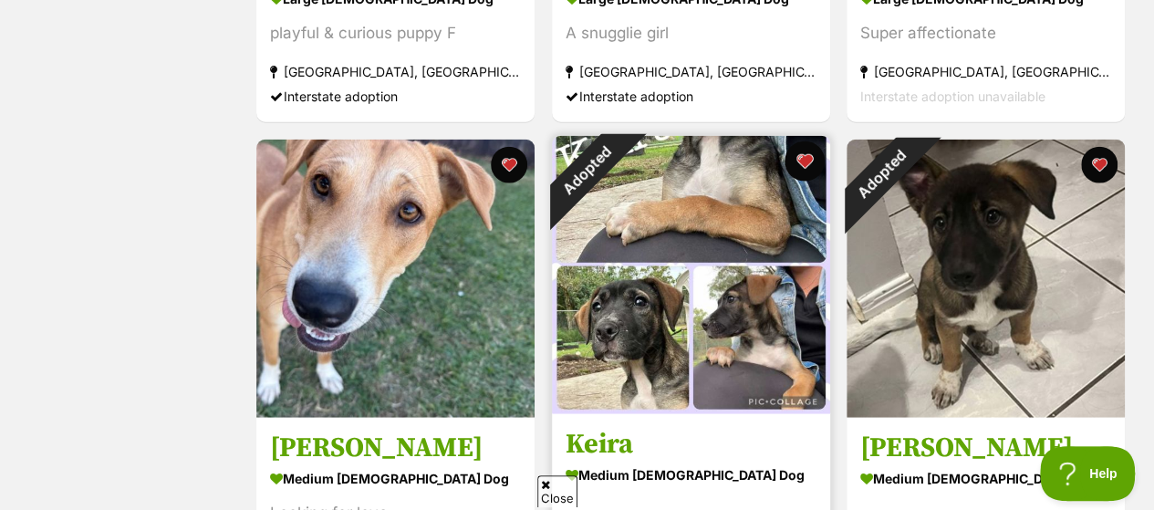
click at [803, 141] on button "favourite" at bounding box center [803, 161] width 40 height 40
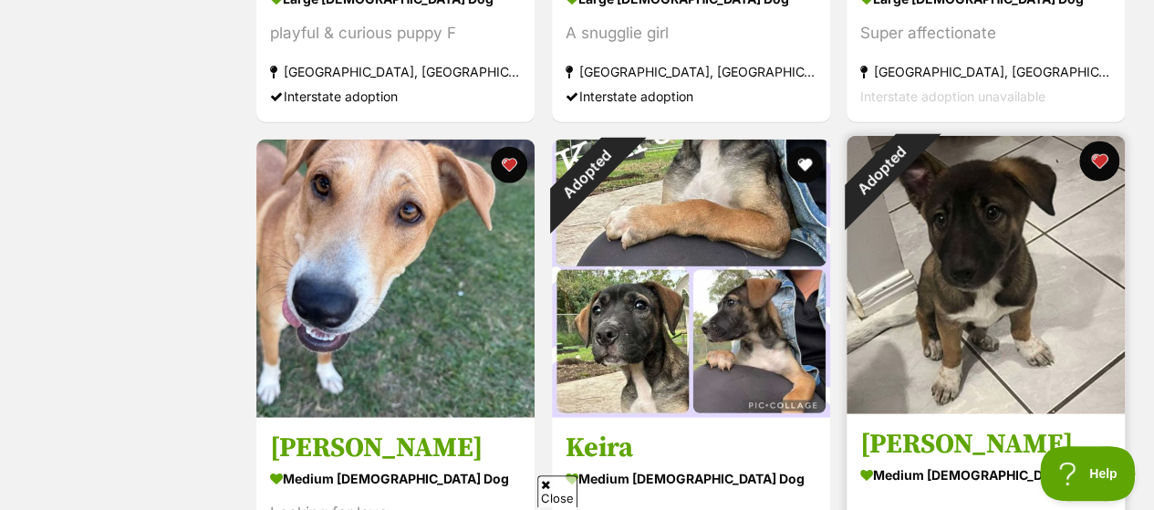
click at [1094, 141] on button "favourite" at bounding box center [1099, 161] width 40 height 40
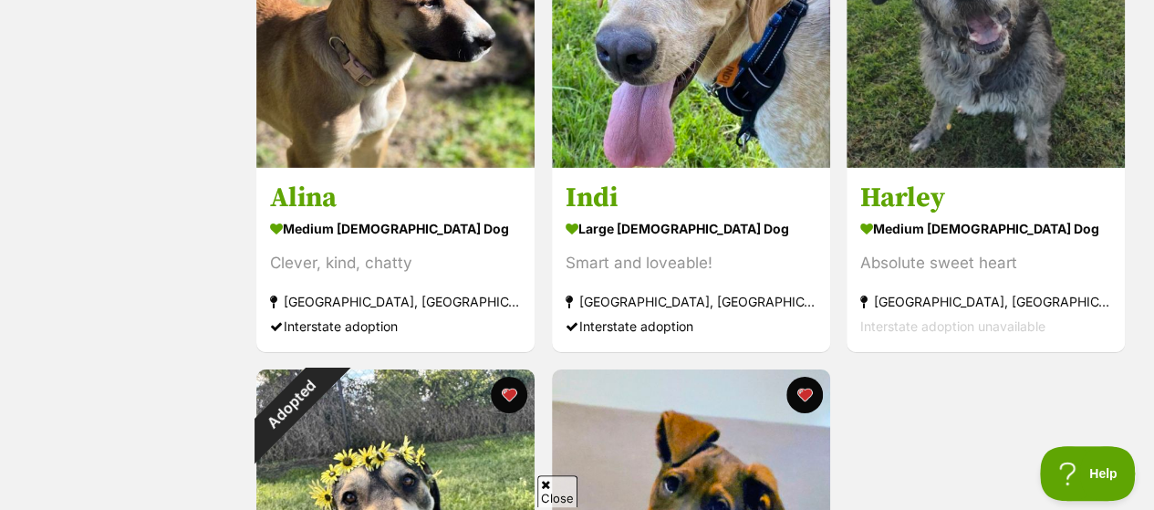
scroll to position [3101, 0]
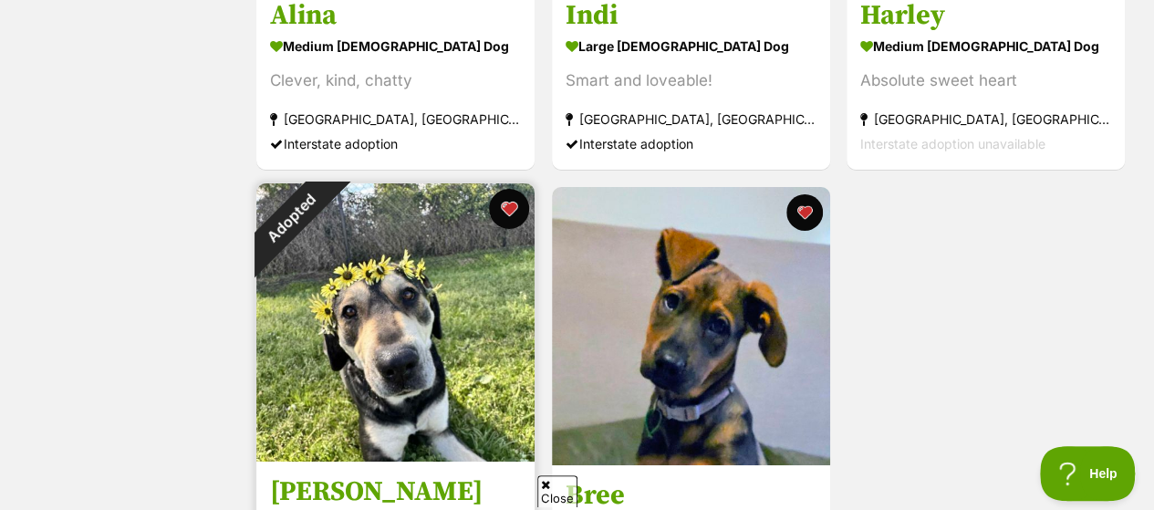
click at [505, 189] on button "favourite" at bounding box center [509, 209] width 40 height 40
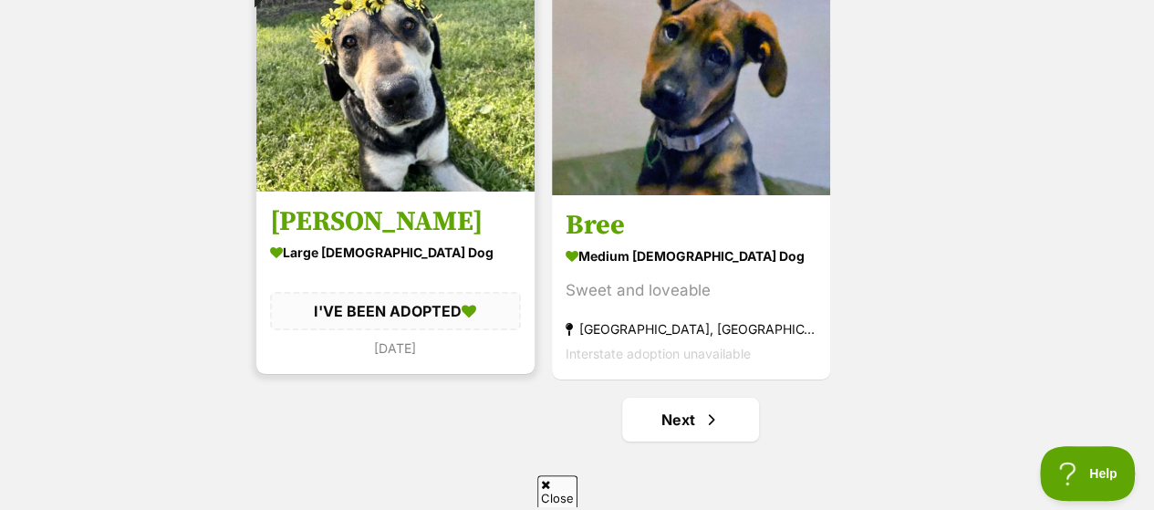
scroll to position [3374, 0]
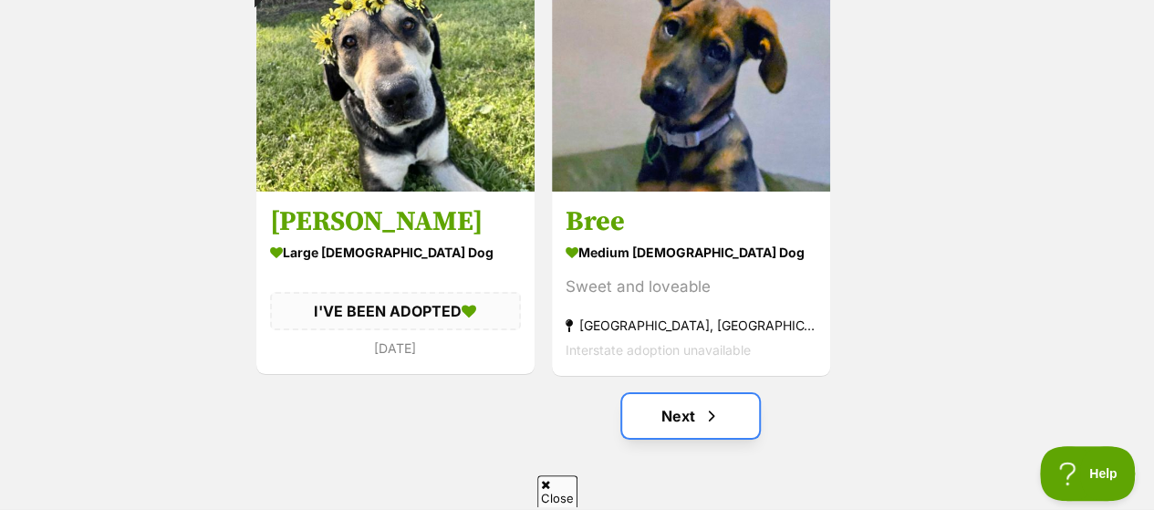
click at [679, 394] on link "Next" at bounding box center [690, 416] width 137 height 44
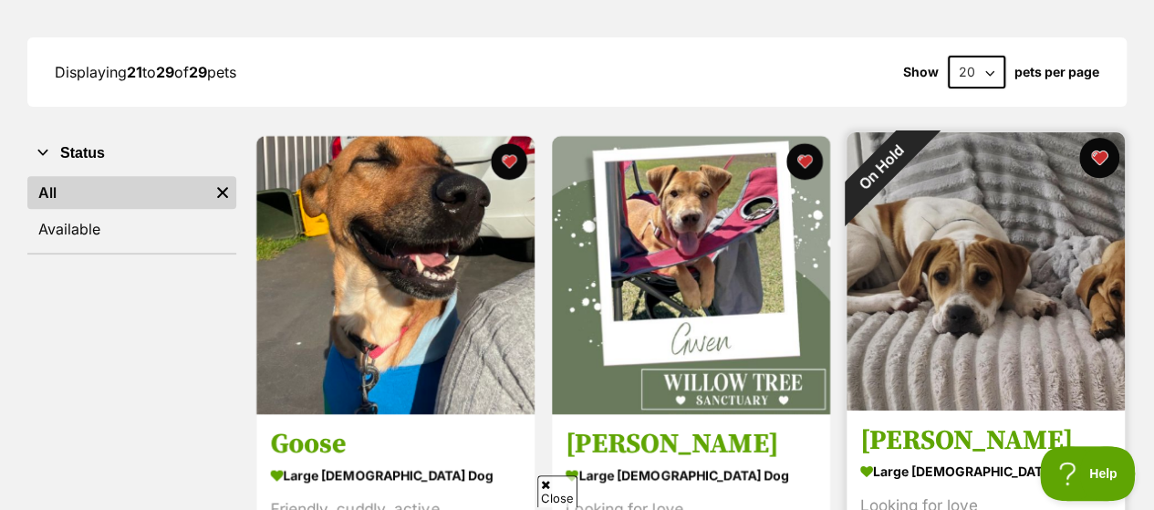
click at [1104, 138] on button "favourite" at bounding box center [1099, 158] width 40 height 40
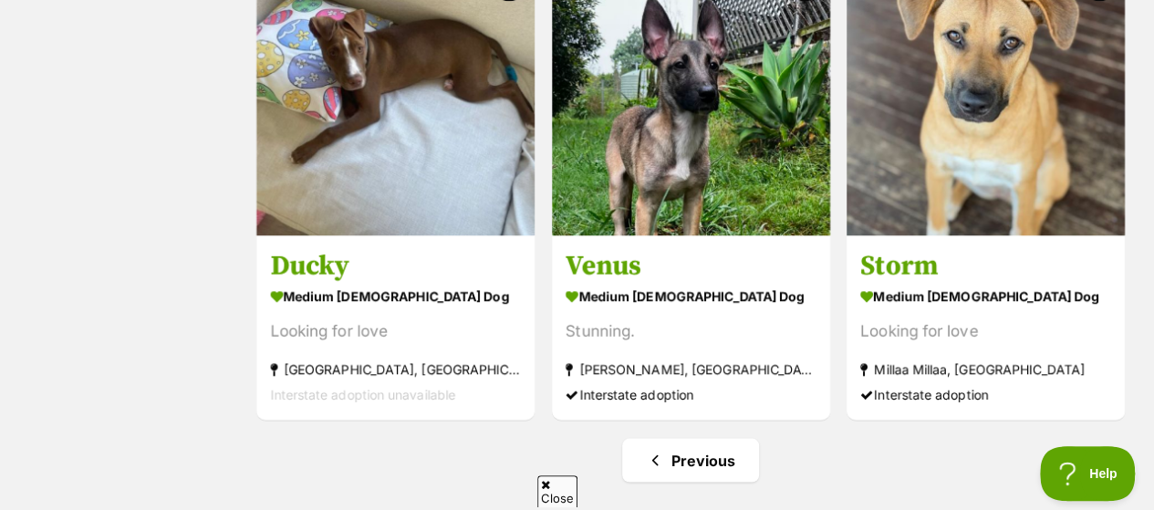
scroll to position [1550, 0]
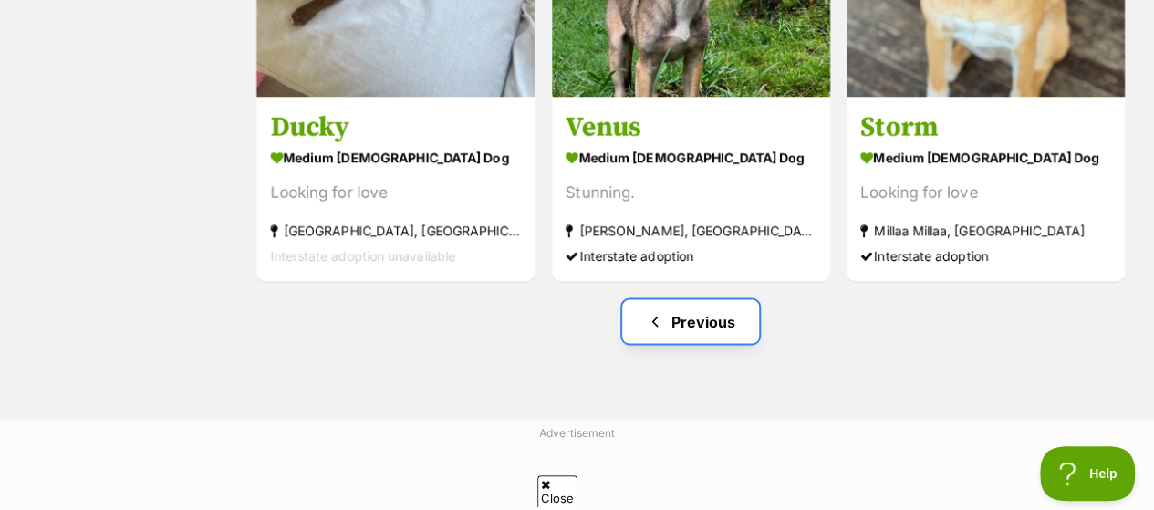
click at [687, 299] on link "Previous" at bounding box center [690, 321] width 137 height 44
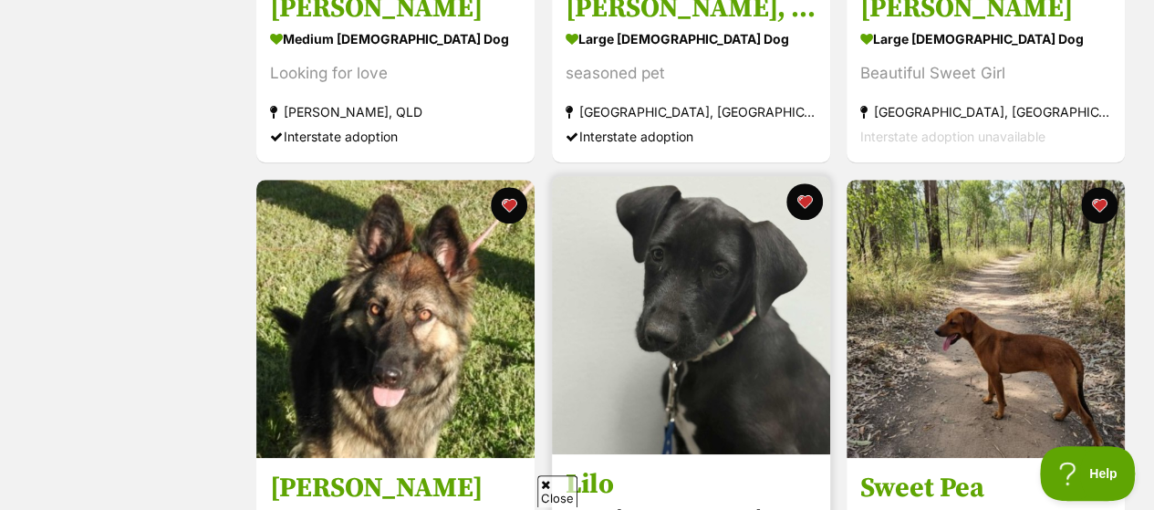
scroll to position [821, 0]
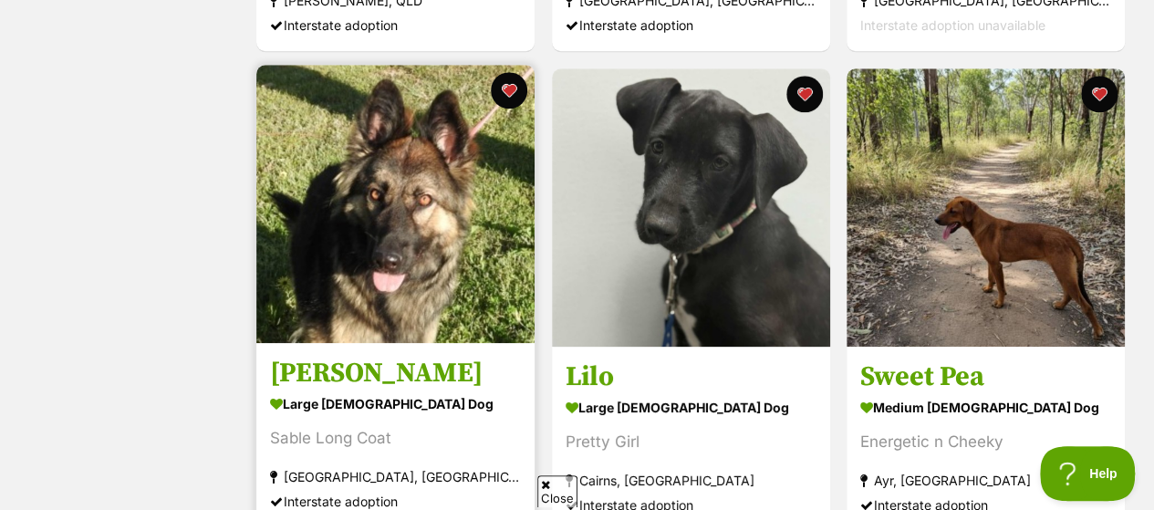
click at [373, 143] on img at bounding box center [395, 204] width 278 height 278
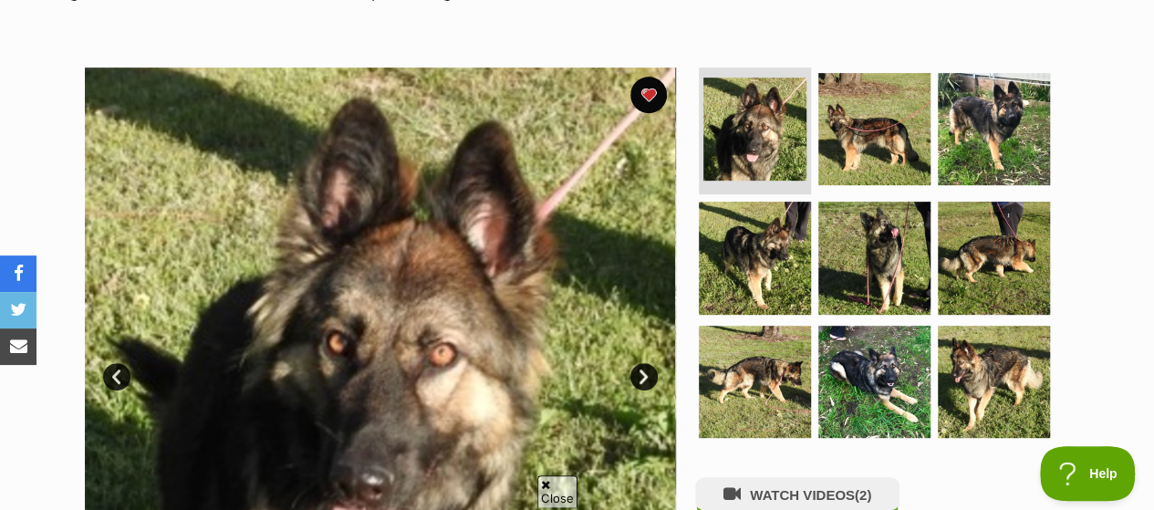
scroll to position [91, 0]
